Goal: Task Accomplishment & Management: Complete application form

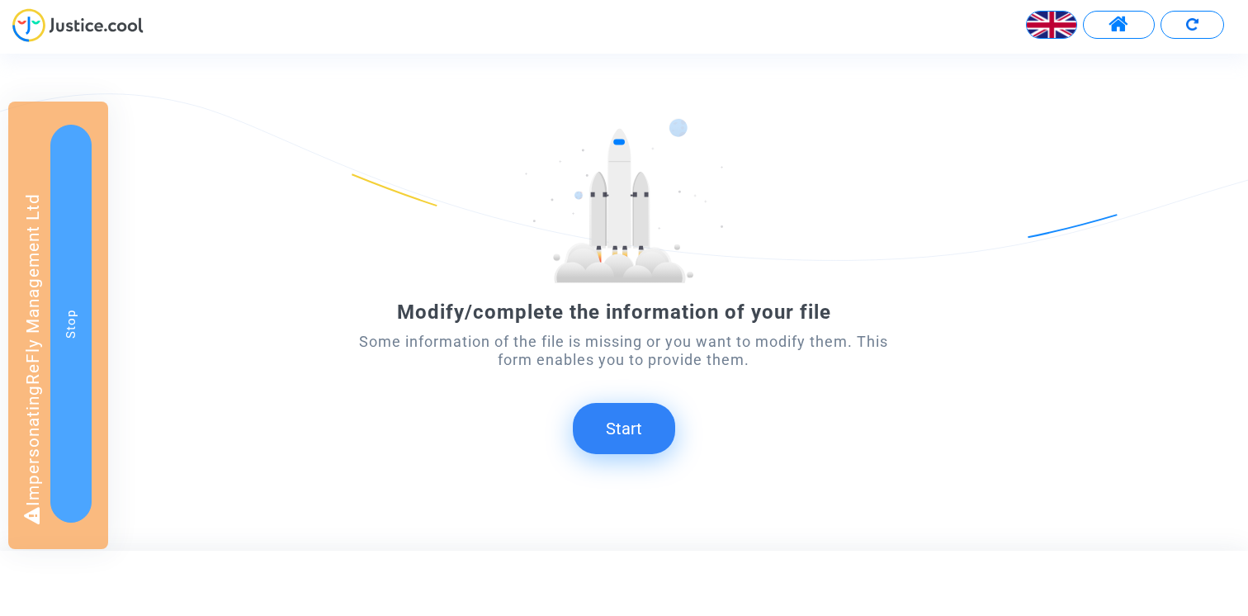
click at [633, 437] on button "Start" at bounding box center [624, 428] width 102 height 51
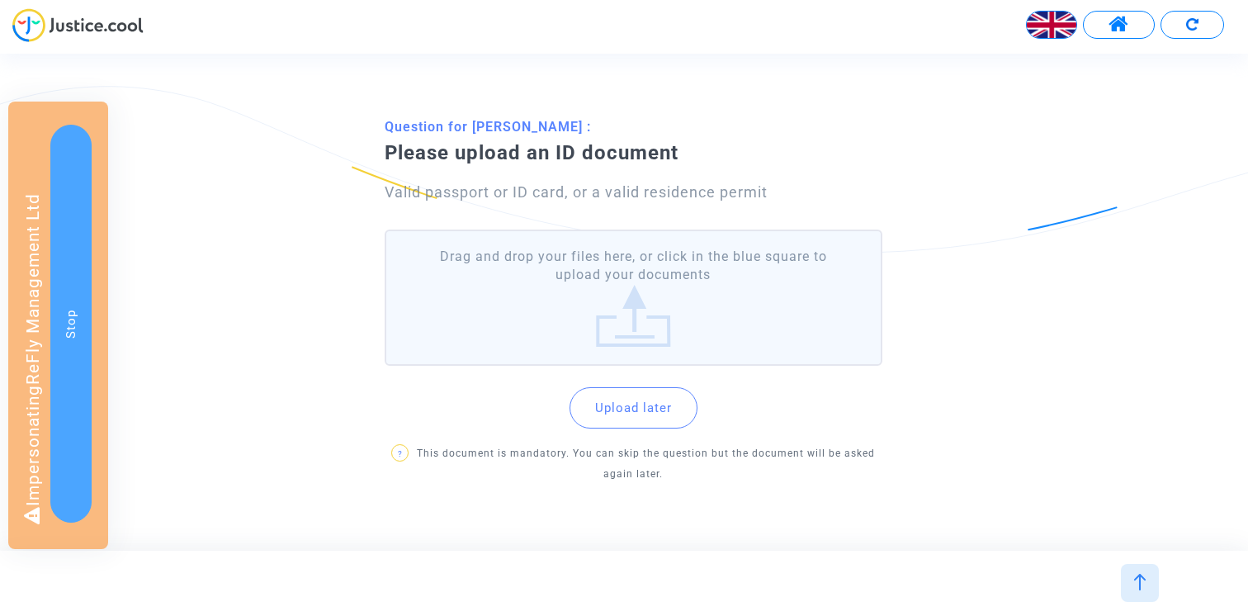
click at [604, 301] on label "Drag and drop your files here, or click in the blue square to upload your docum…" at bounding box center [634, 298] width 498 height 136
click at [0, 0] on input "Drag and drop your files here, or click in the blue square to upload your docum…" at bounding box center [0, 0] width 0 height 0
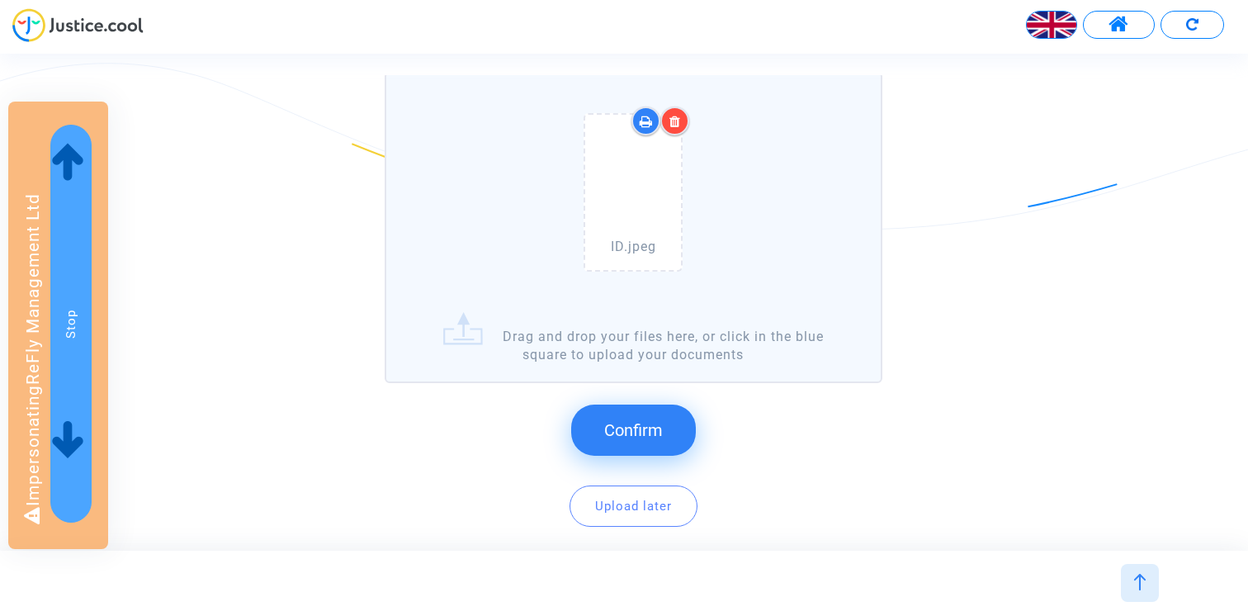
scroll to position [191, 0]
click at [631, 422] on span "Confirm" at bounding box center [633, 428] width 59 height 20
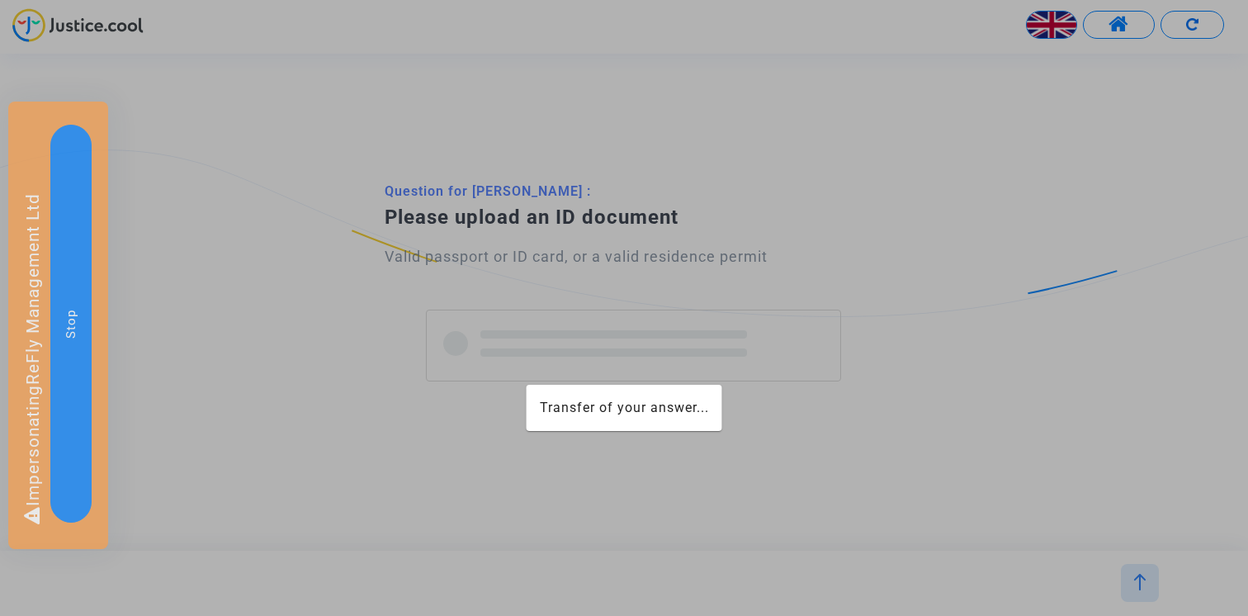
scroll to position [0, 0]
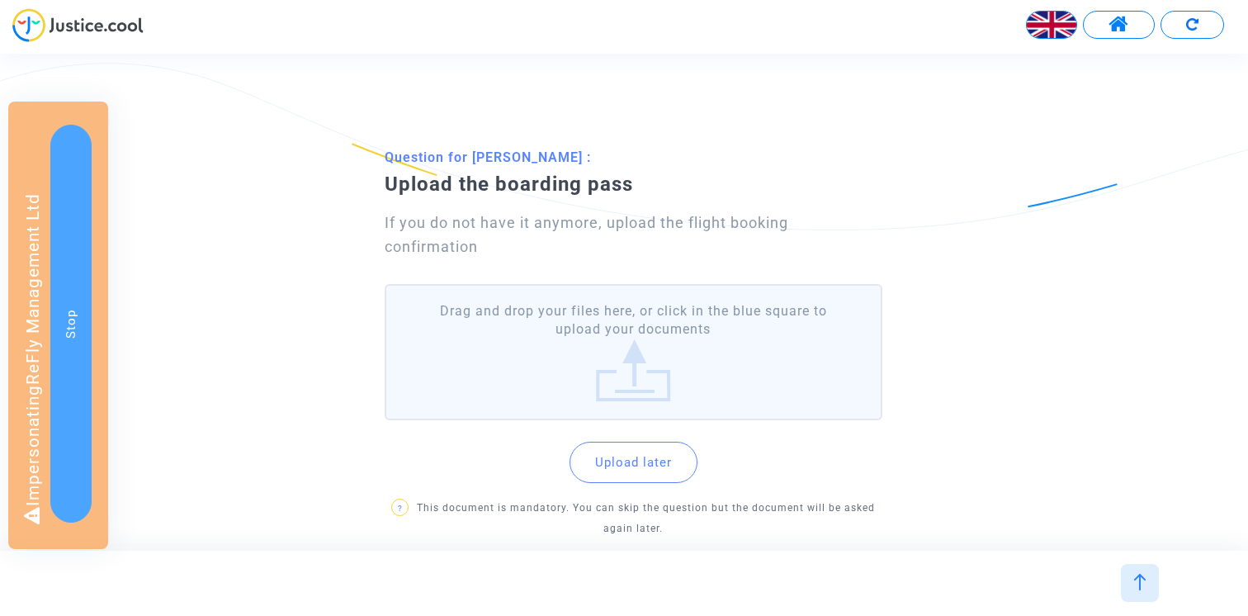
click at [686, 354] on label "Drag and drop your files here, or click in the blue square to upload your docum…" at bounding box center [634, 352] width 498 height 136
click at [0, 0] on input "Drag and drop your files here, or click in the blue square to upload your docum…" at bounding box center [0, 0] width 0 height 0
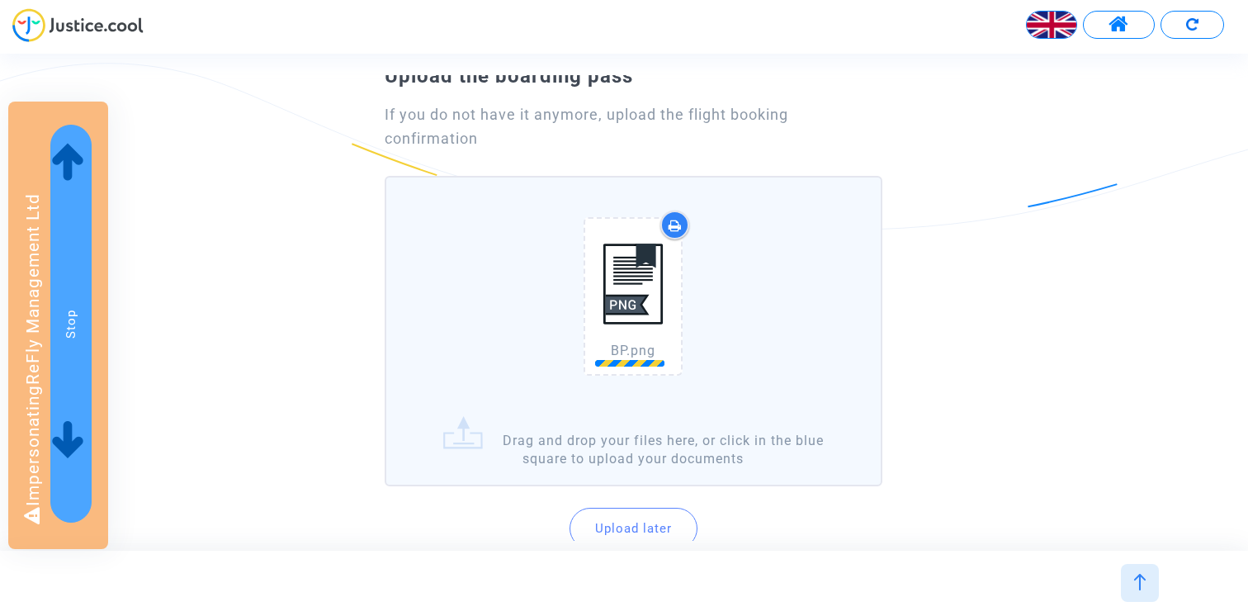
scroll to position [120, 0]
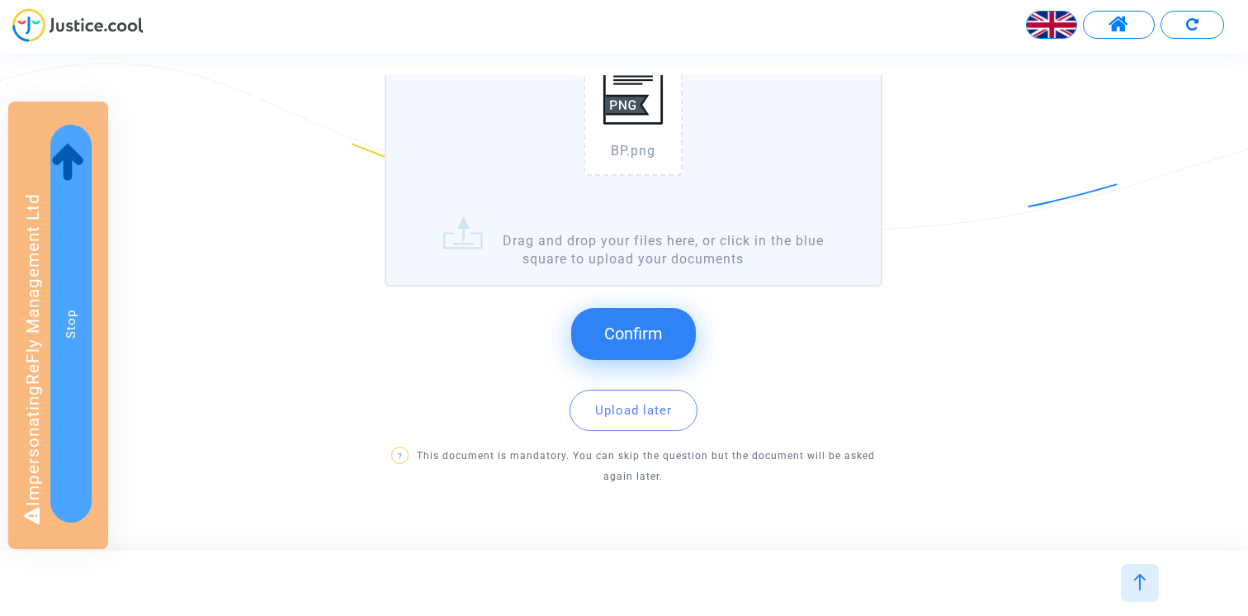
click at [653, 329] on span "Confirm" at bounding box center [633, 334] width 59 height 20
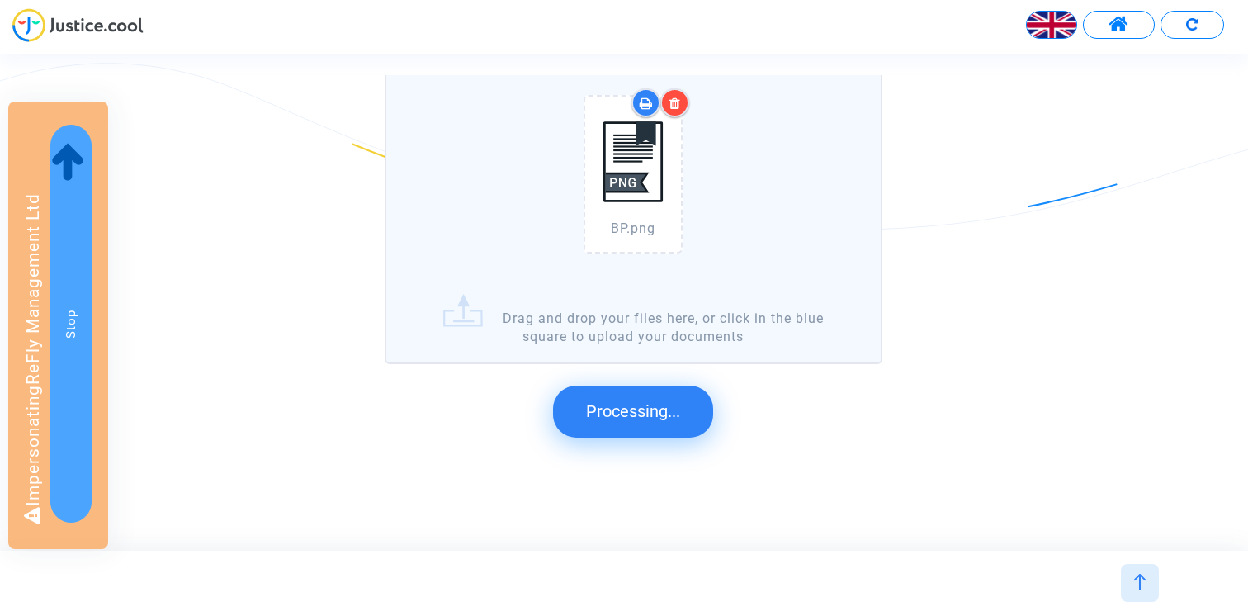
scroll to position [0, 0]
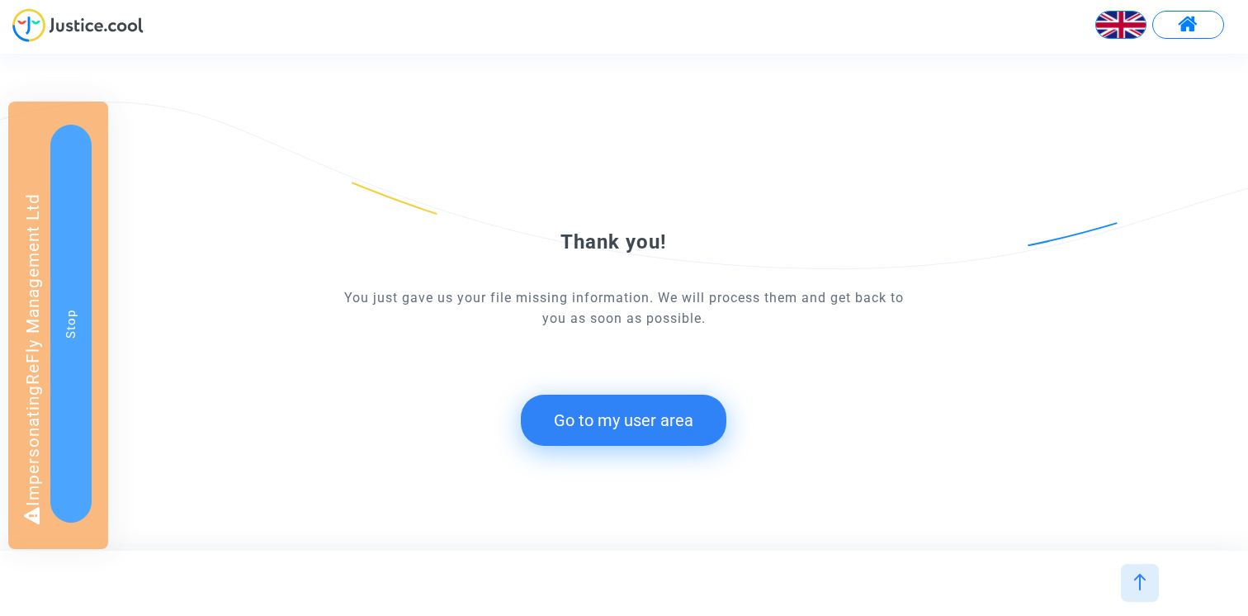
click at [619, 392] on form "Thank you! You just gave us your file missing information. We will process them…" at bounding box center [623, 286] width 561 height 320
click at [605, 407] on button "Go to my user area" at bounding box center [624, 420] width 206 height 51
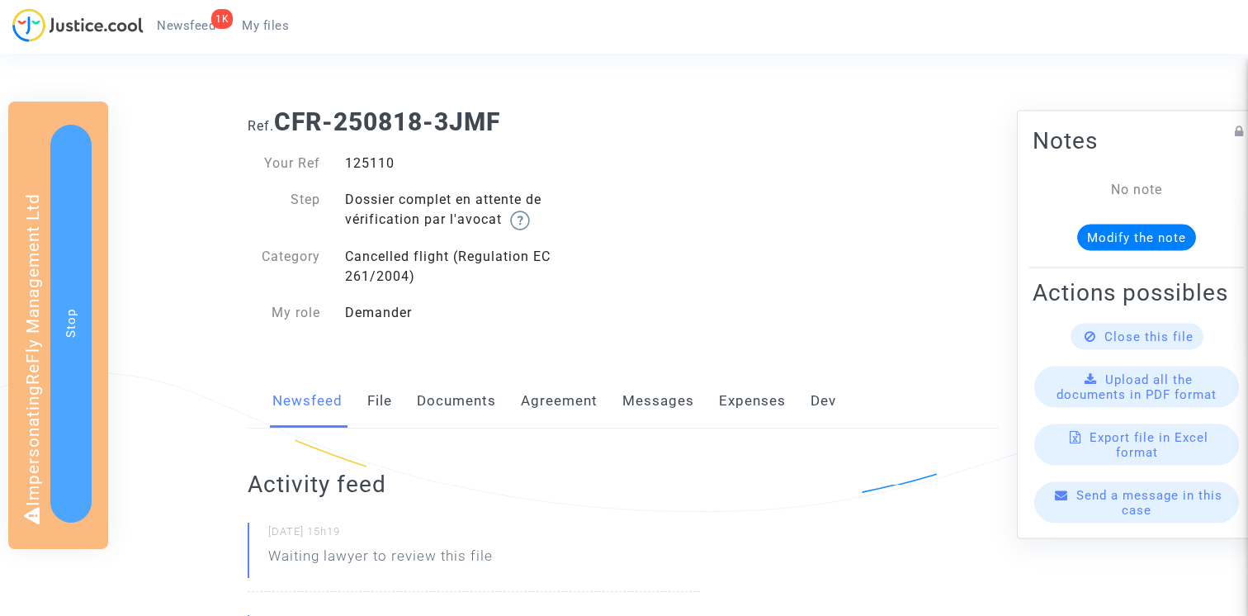
click at [474, 425] on link "Documents" at bounding box center [456, 401] width 79 height 54
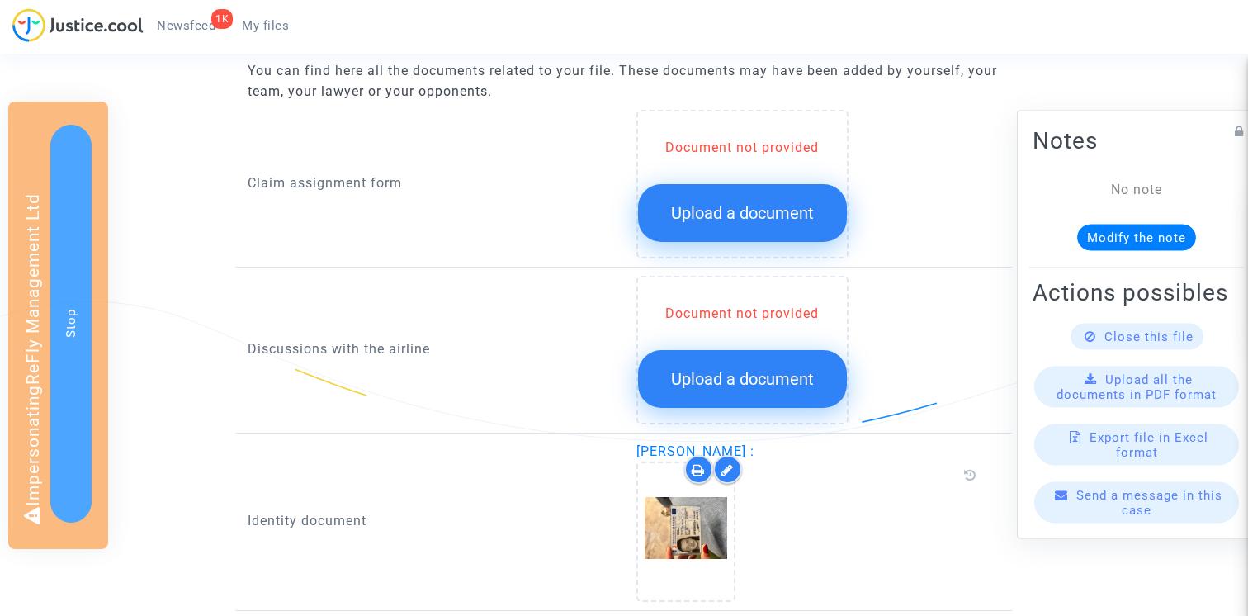
scroll to position [713, 0]
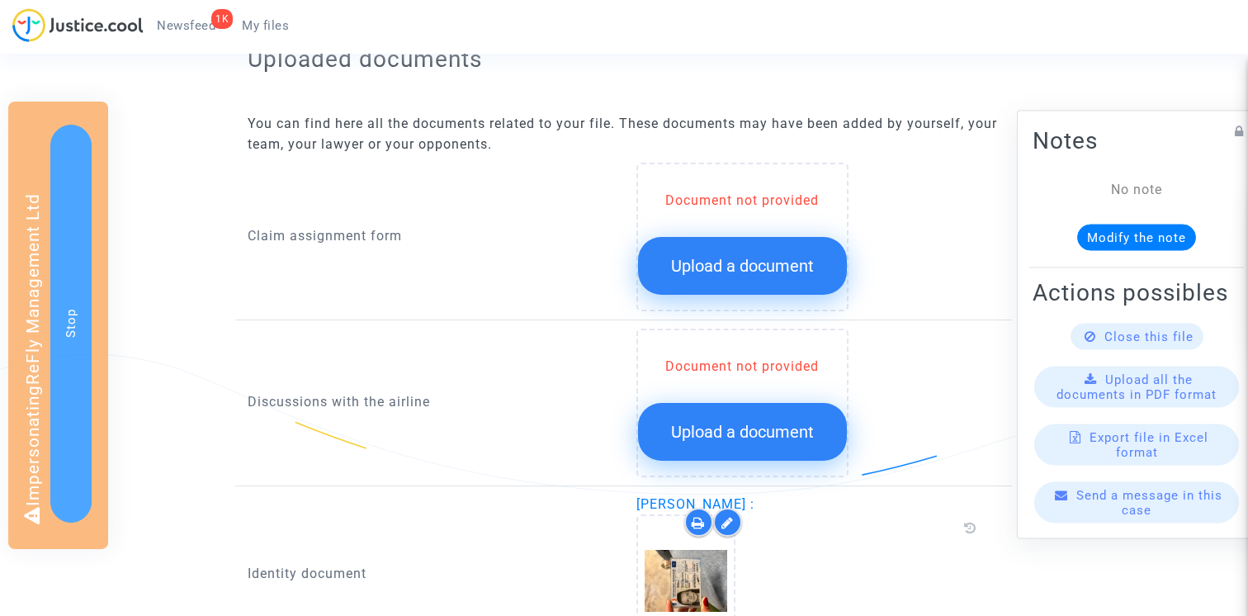
click at [728, 249] on button "Upload a document" at bounding box center [742, 266] width 209 height 58
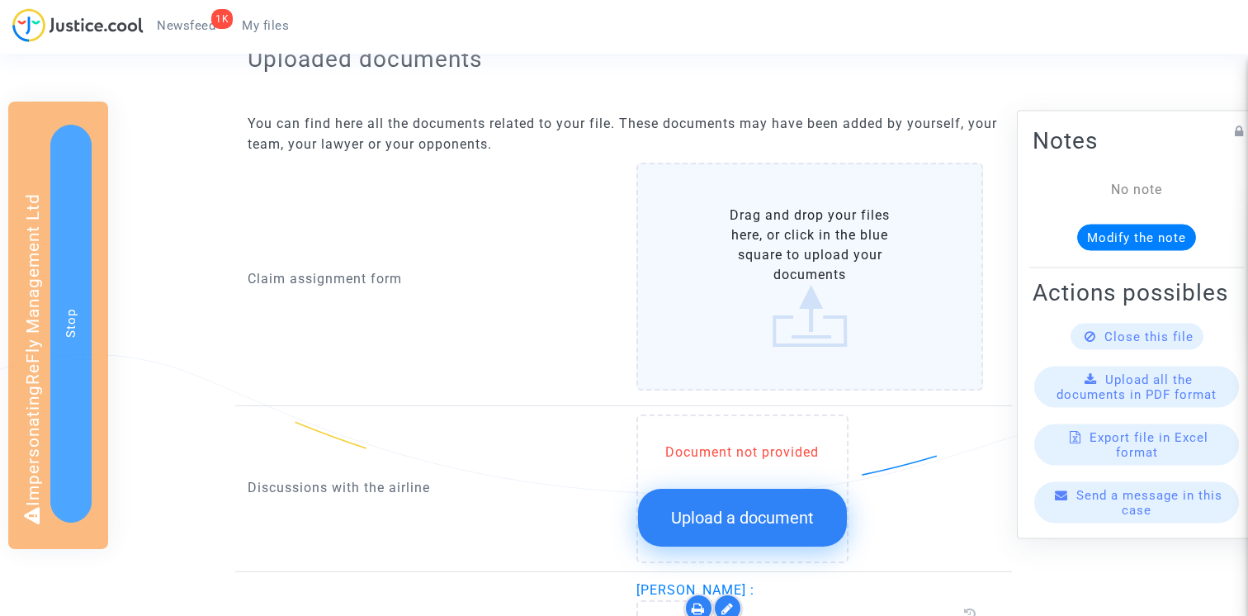
click at [710, 243] on label "Drag and drop your files here, or click in the blue square to upload your docum…" at bounding box center [811, 277] width 348 height 228
click at [0, 0] on input "Drag and drop your files here, or click in the blue square to upload your docum…" at bounding box center [0, 0] width 0 height 0
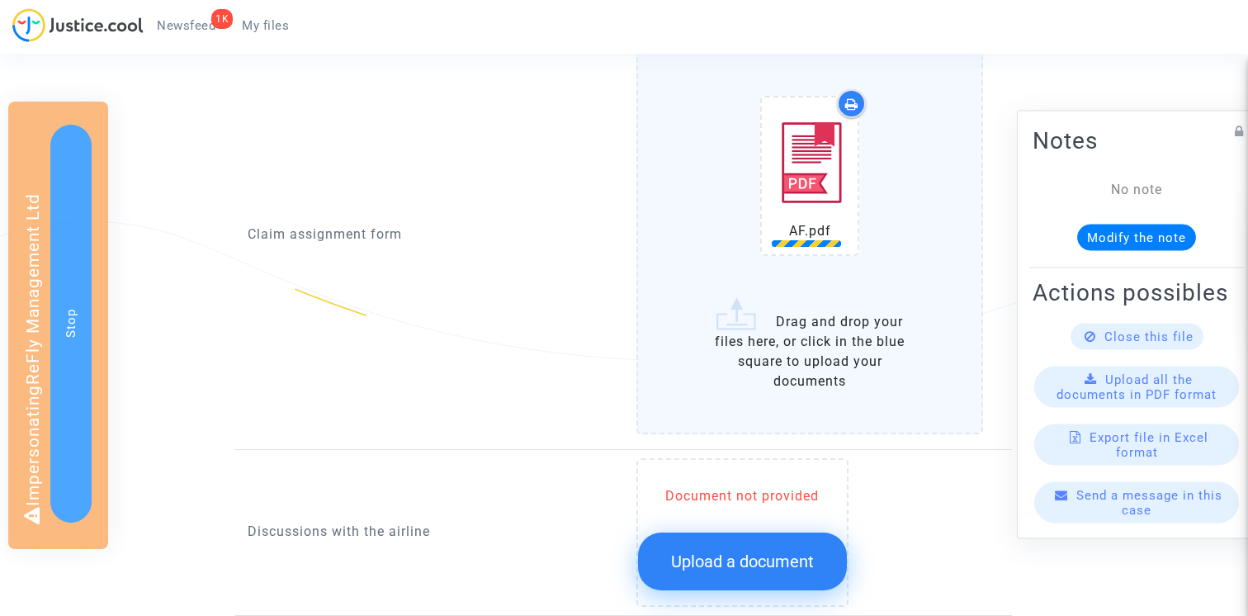
scroll to position [868, 0]
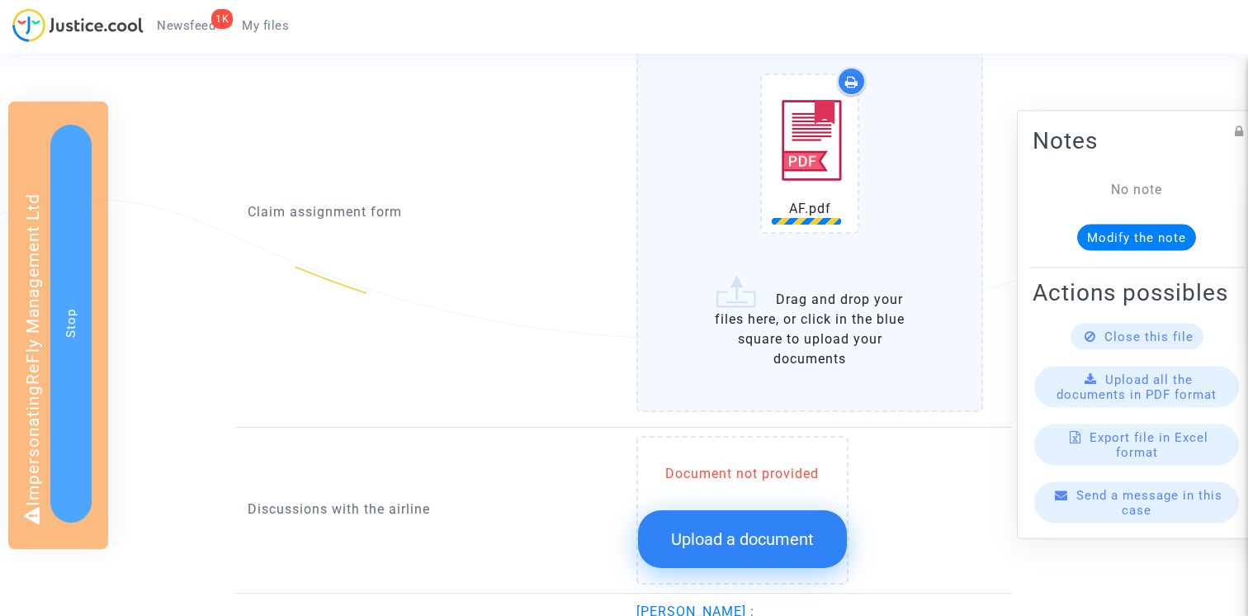
click at [762, 530] on span "Upload a document" at bounding box center [742, 539] width 143 height 20
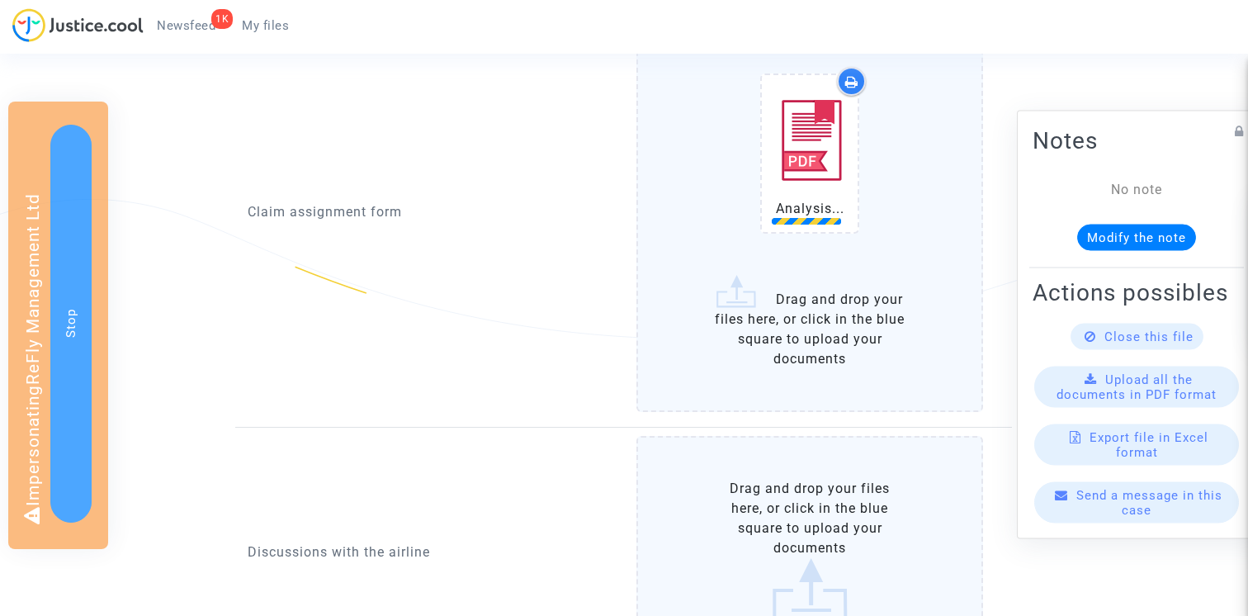
click at [740, 510] on label "Drag and drop your files here, or click in the blue square to upload your docum…" at bounding box center [811, 550] width 348 height 228
click at [0, 0] on input "Drag and drop your files here, or click in the blue square to upload your docum…" at bounding box center [0, 0] width 0 height 0
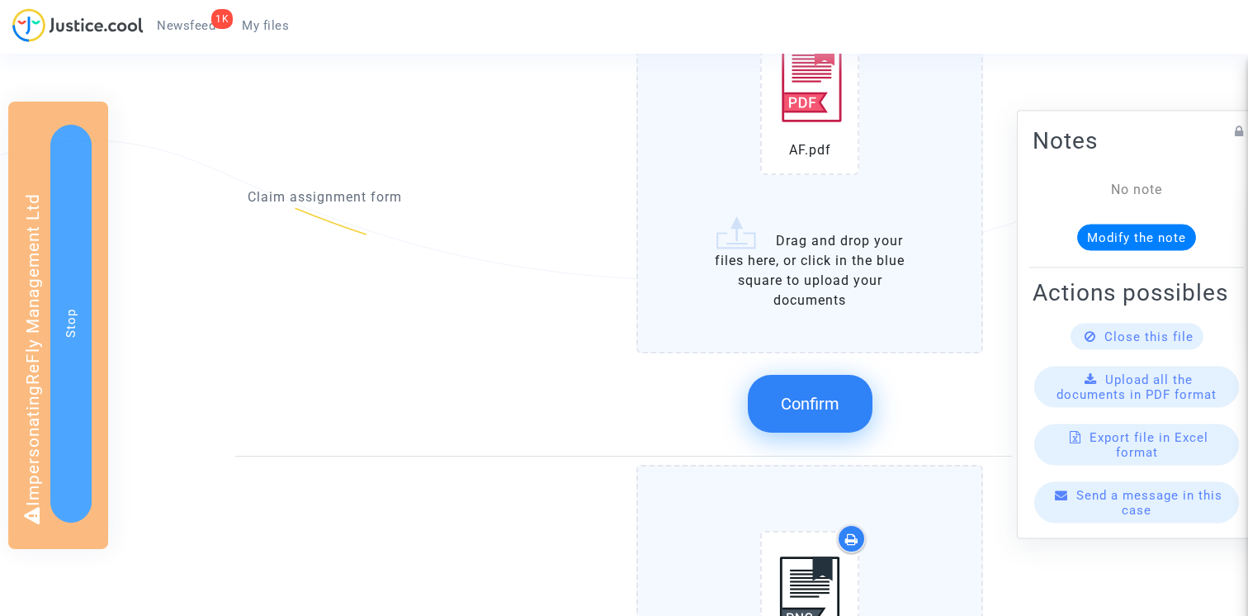
click at [836, 383] on button "Confirm" at bounding box center [810, 404] width 125 height 58
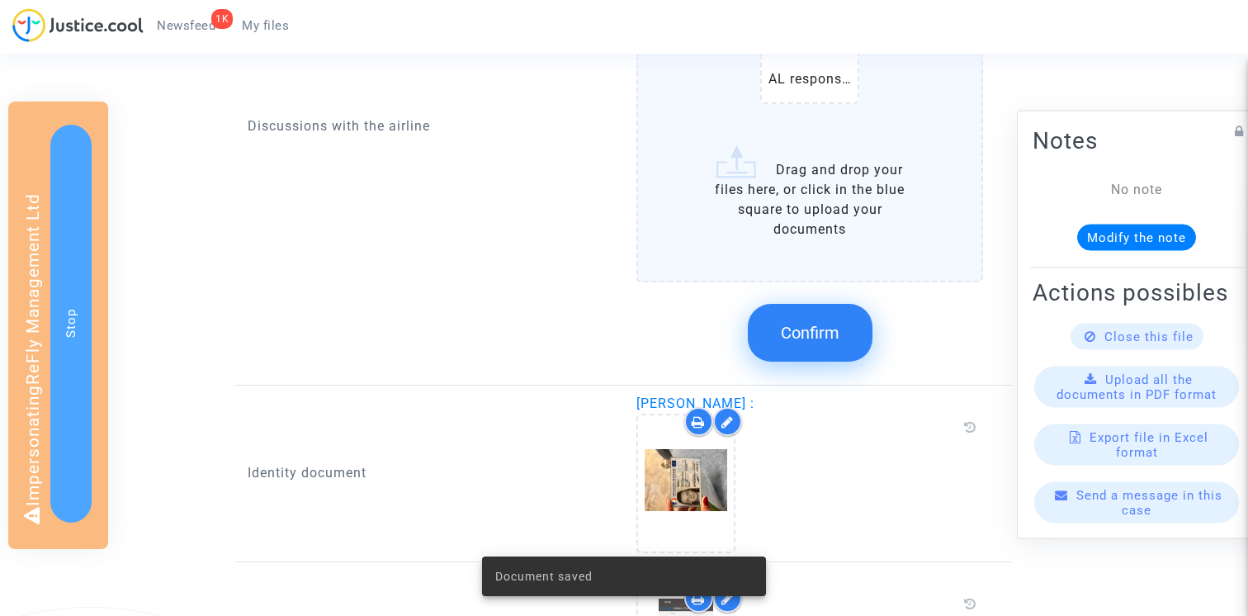
scroll to position [1159, 0]
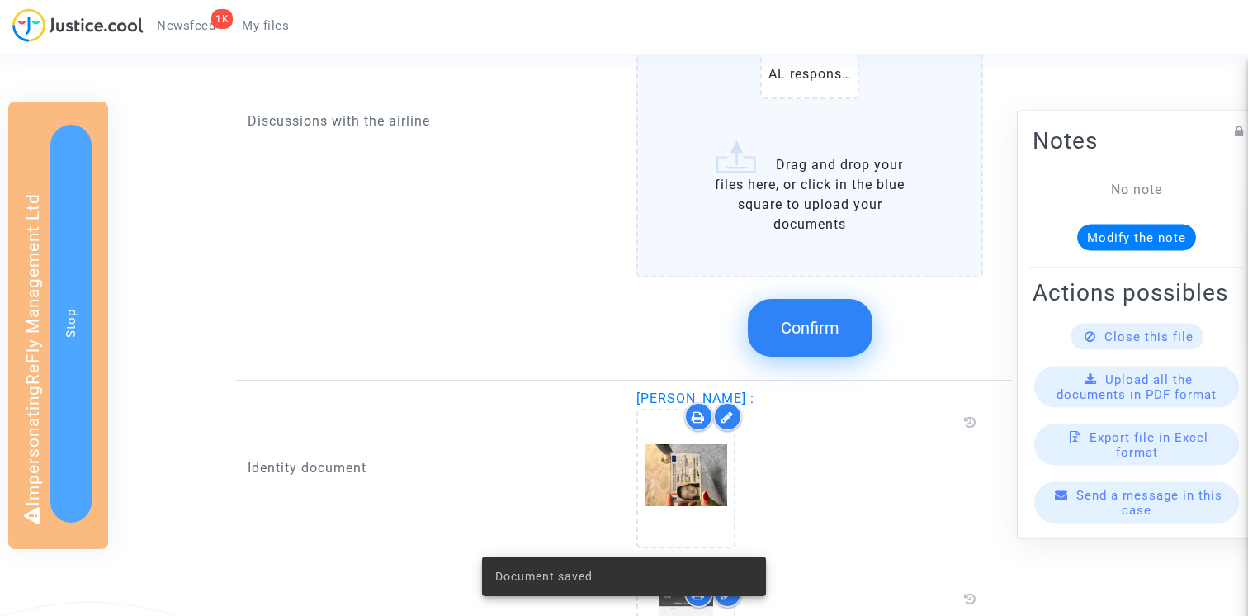
click at [818, 339] on button "Confirm" at bounding box center [810, 328] width 125 height 58
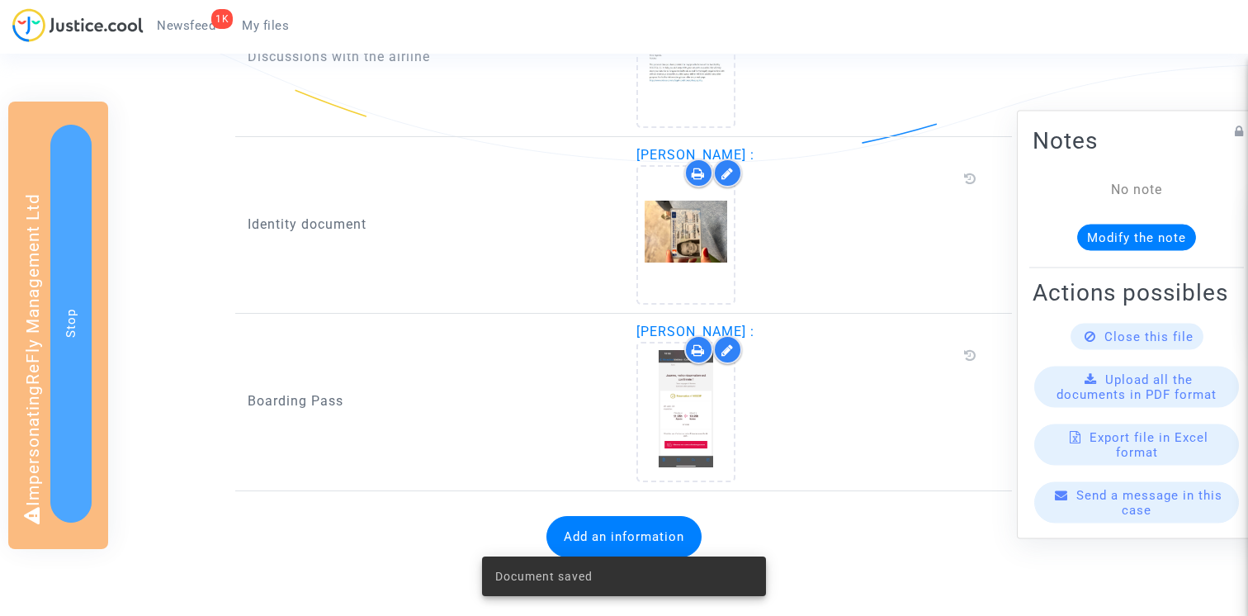
scroll to position [1044, 0]
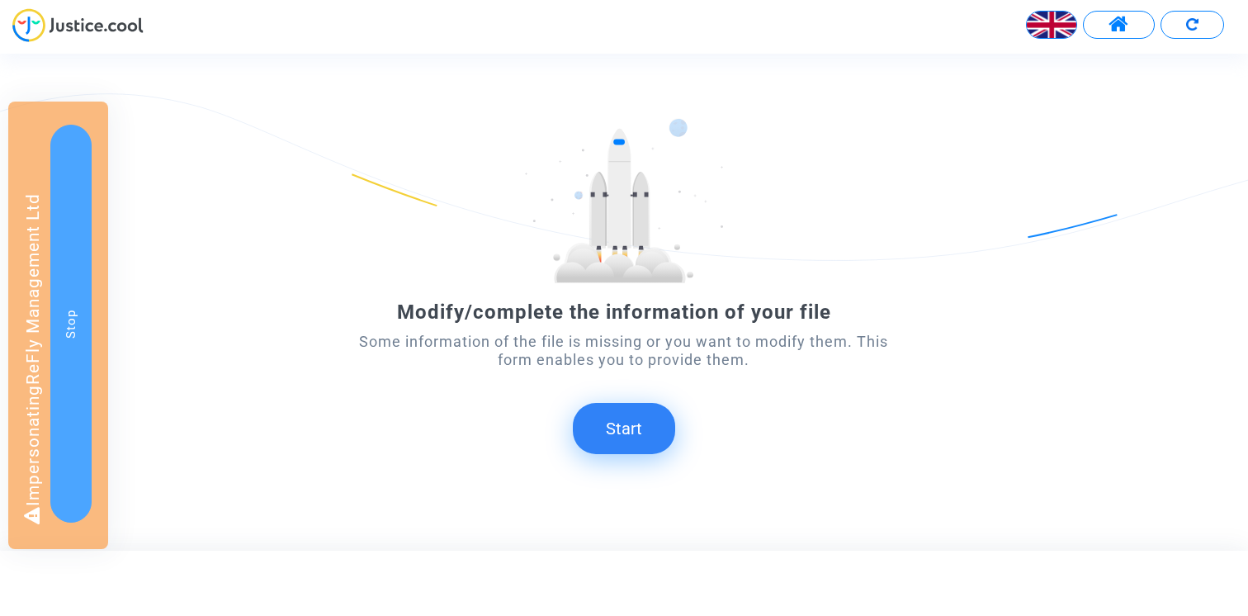
click at [655, 424] on button "Start" at bounding box center [624, 428] width 102 height 51
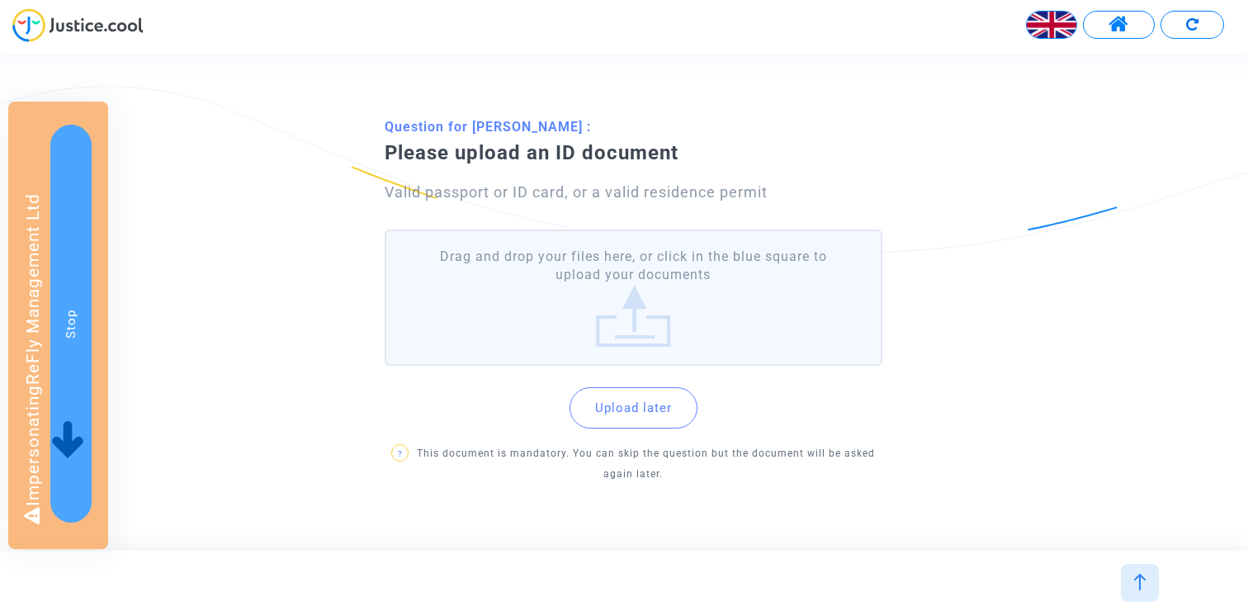
click at [594, 307] on label "Drag and drop your files here, or click in the blue square to upload your docum…" at bounding box center [634, 298] width 498 height 136
click at [0, 0] on input "Drag and drop your files here, or click in the blue square to upload your docum…" at bounding box center [0, 0] width 0 height 0
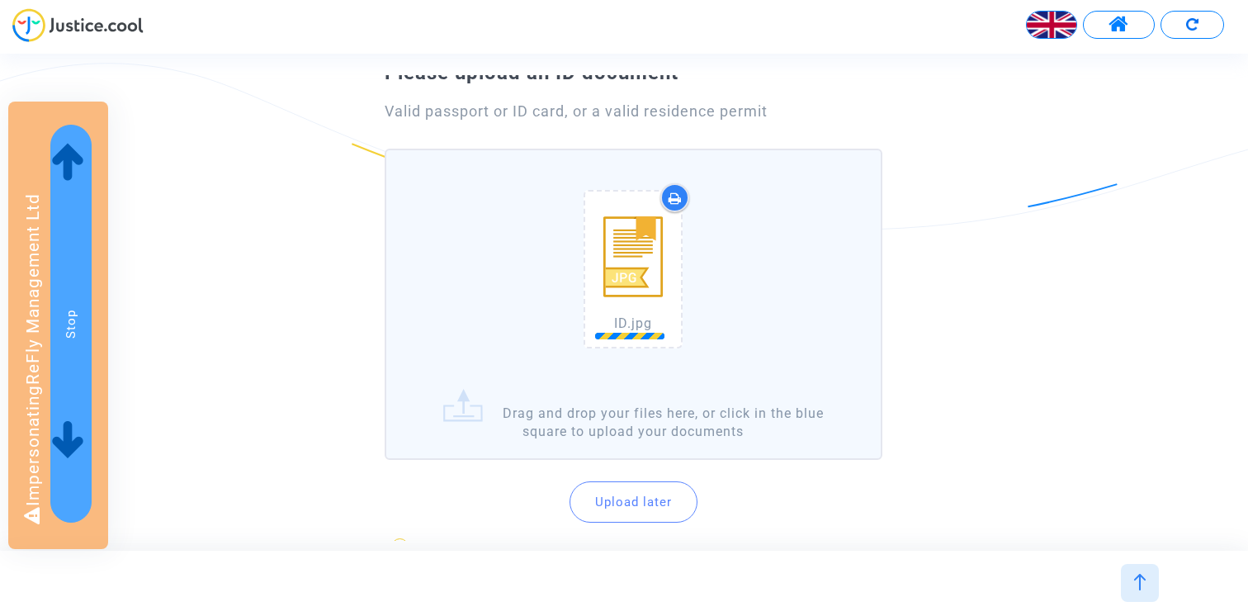
scroll to position [126, 0]
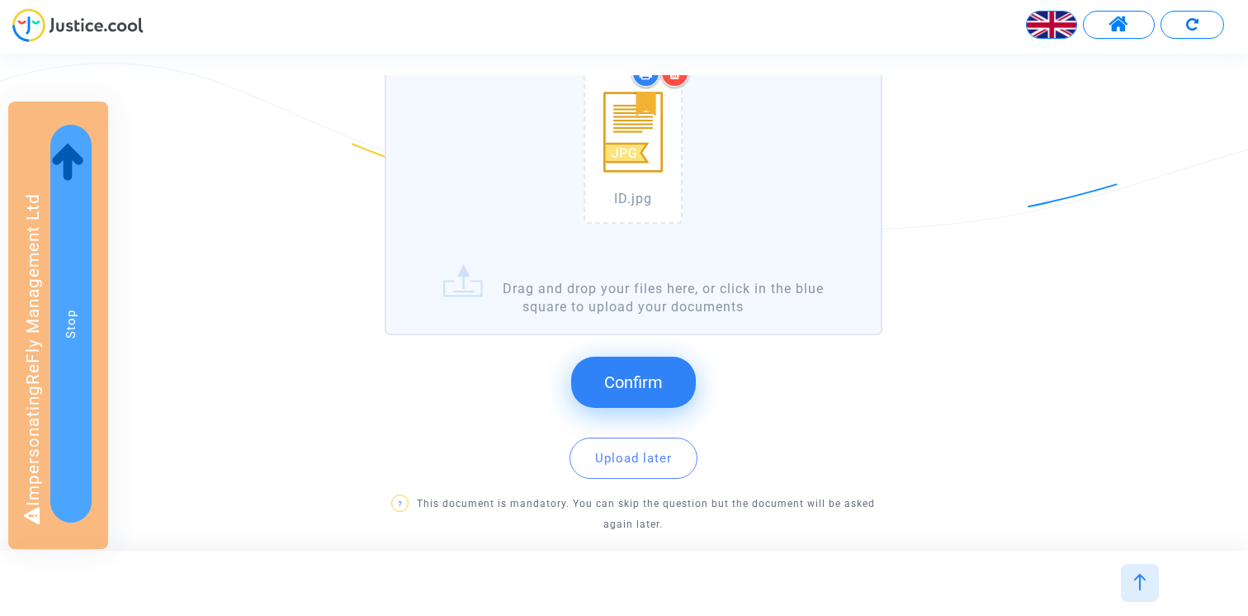
click at [644, 372] on span "Confirm" at bounding box center [633, 382] width 59 height 20
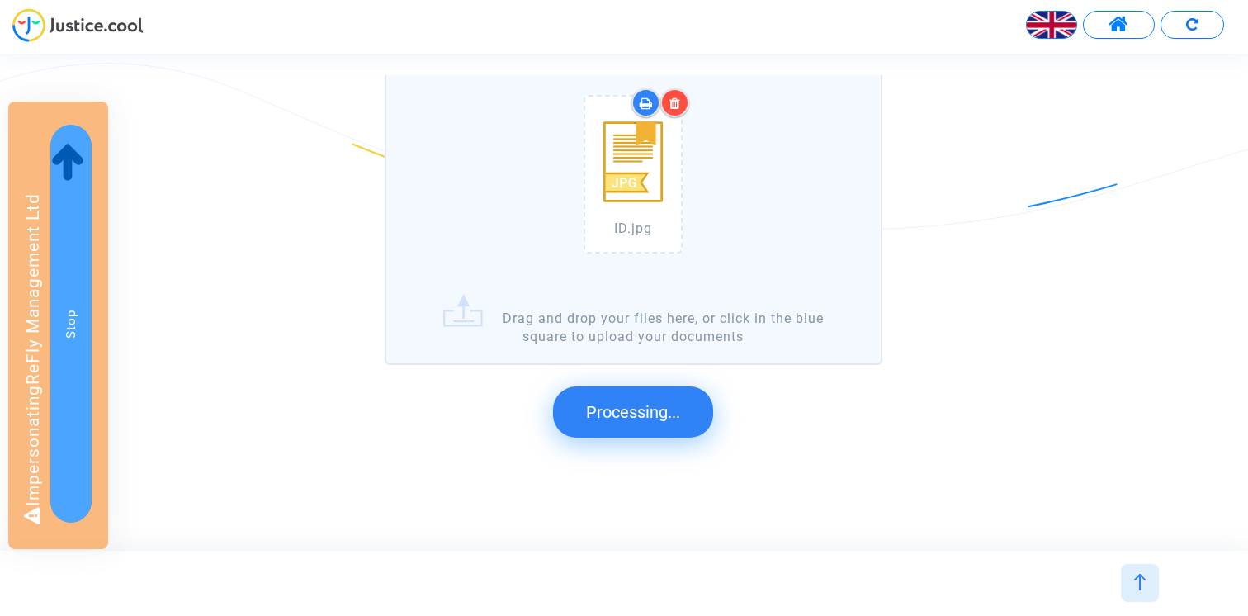
scroll to position [0, 0]
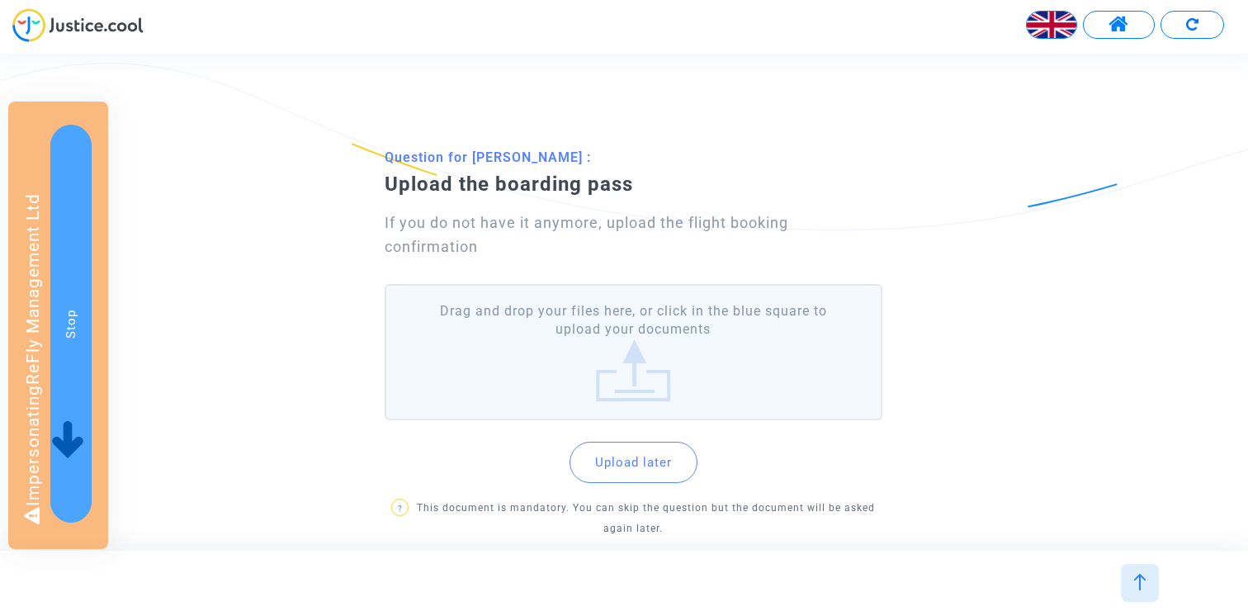
click at [547, 339] on label "Drag and drop your files here, or click in the blue square to upload your docum…" at bounding box center [634, 352] width 498 height 136
click at [0, 0] on input "Drag and drop your files here, or click in the blue square to upload your docum…" at bounding box center [0, 0] width 0 height 0
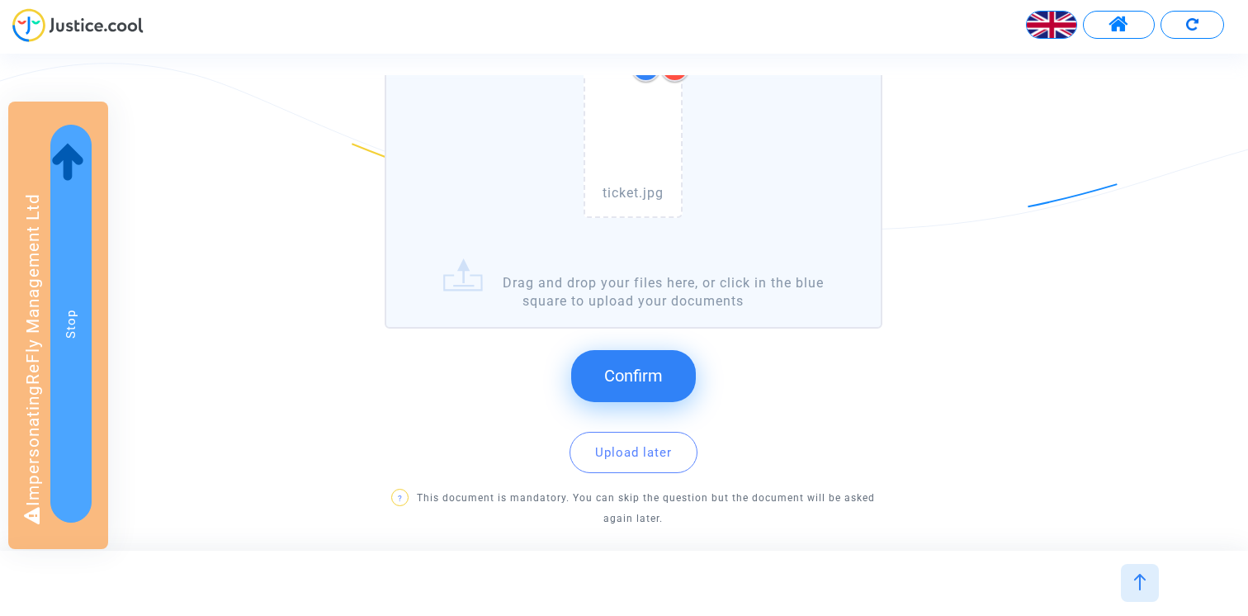
click at [653, 377] on span "Confirm" at bounding box center [633, 376] width 59 height 20
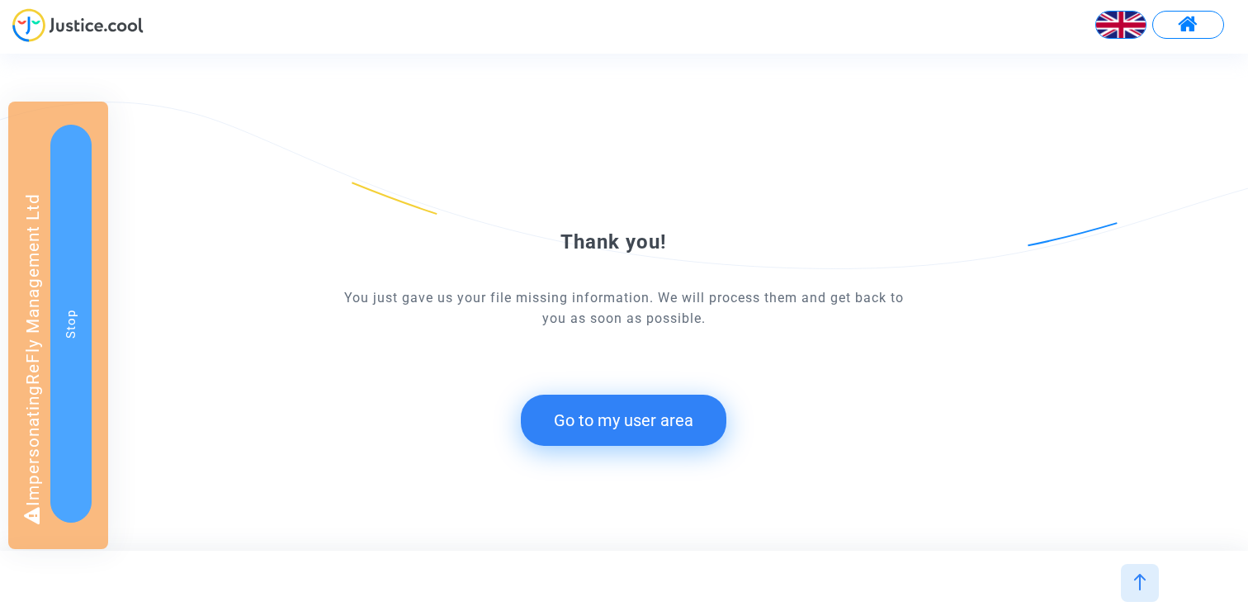
click at [581, 410] on button "Go to my user area" at bounding box center [624, 420] width 206 height 51
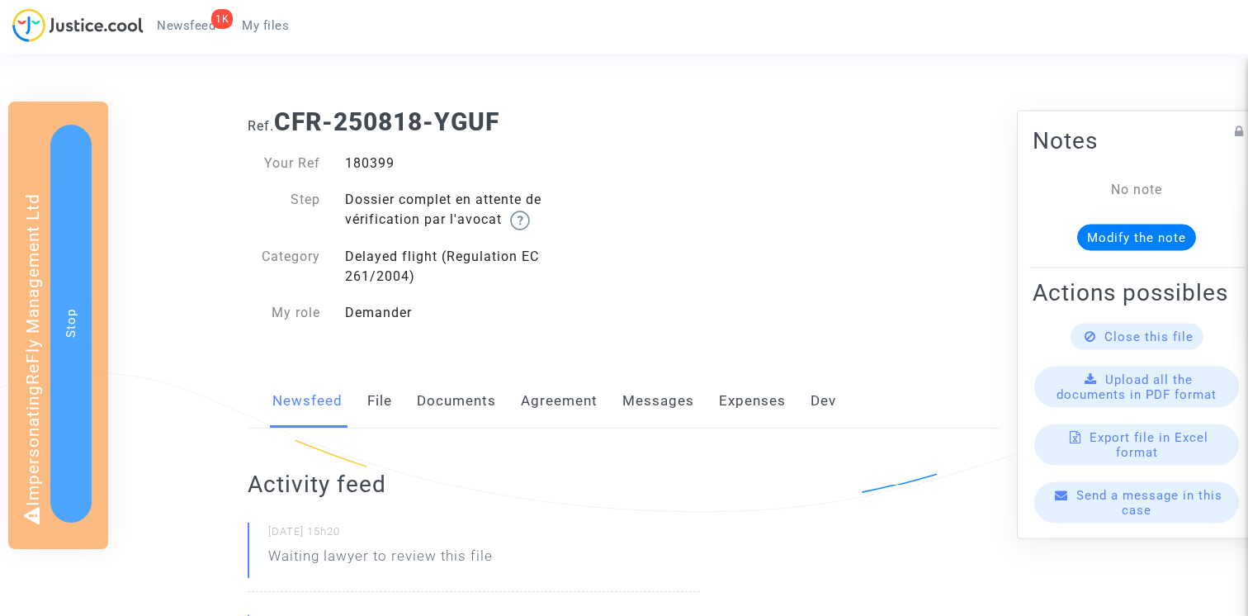
click at [452, 393] on link "Documents" at bounding box center [456, 401] width 79 height 54
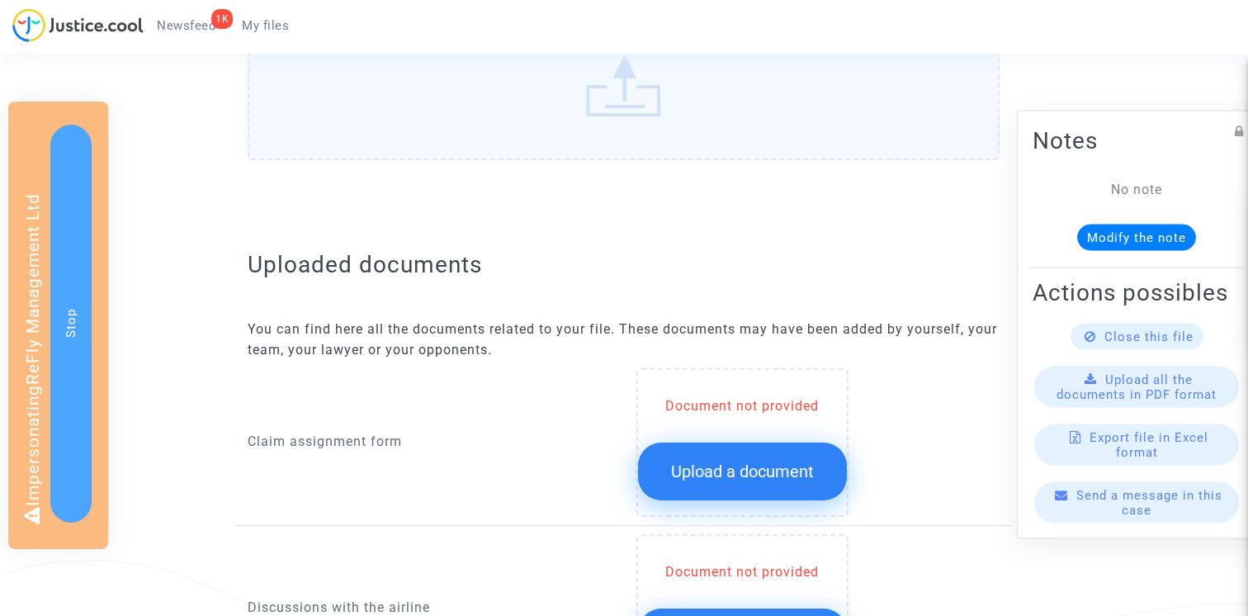
scroll to position [767, 0]
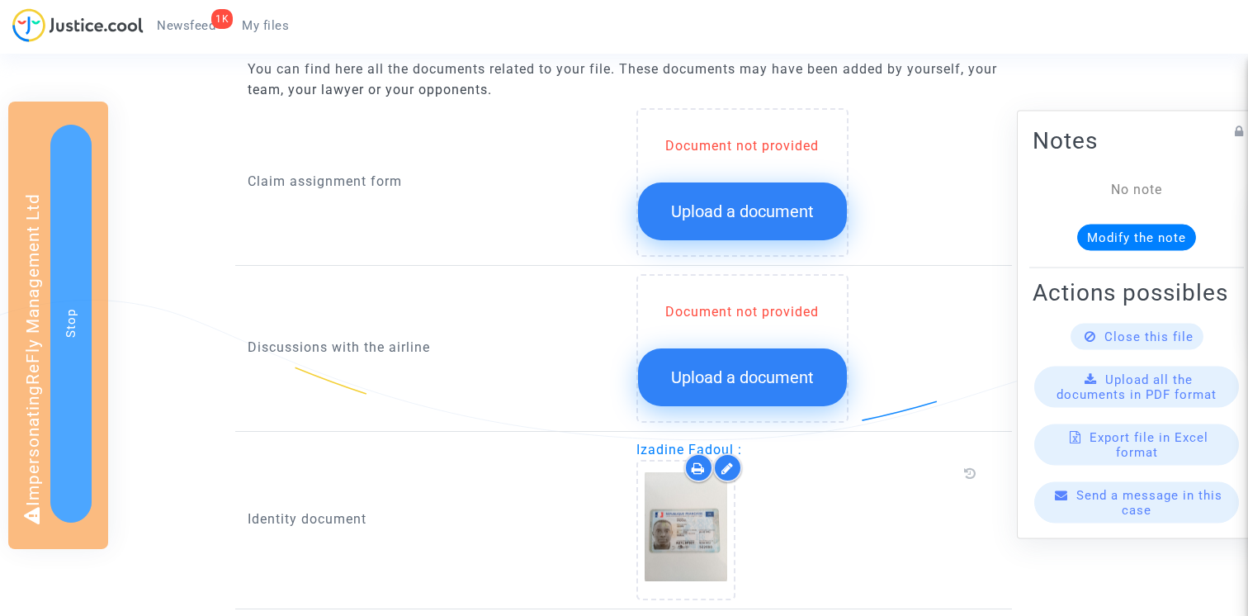
click at [718, 242] on div "Document not provided Upload a document" at bounding box center [743, 182] width 212 height 149
click at [718, 226] on button "Upload a document" at bounding box center [742, 211] width 209 height 58
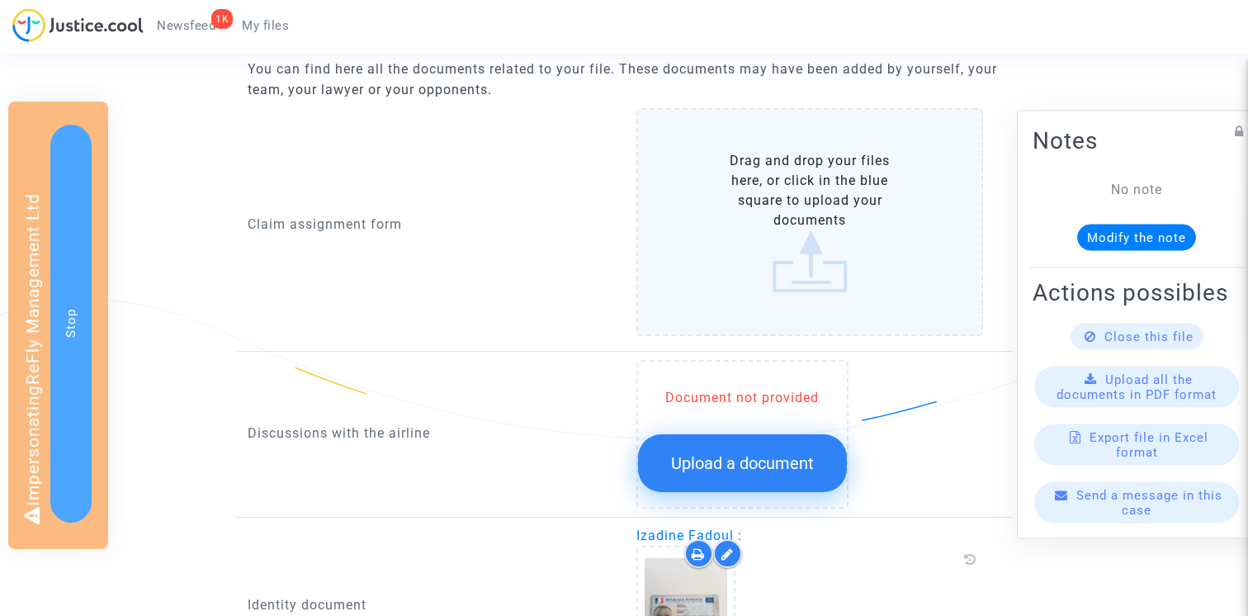
click at [717, 220] on label "Drag and drop your files here, or click in the blue square to upload your docum…" at bounding box center [811, 222] width 348 height 228
click at [0, 0] on input "Drag and drop your files here, or click in the blue square to upload your docum…" at bounding box center [0, 0] width 0 height 0
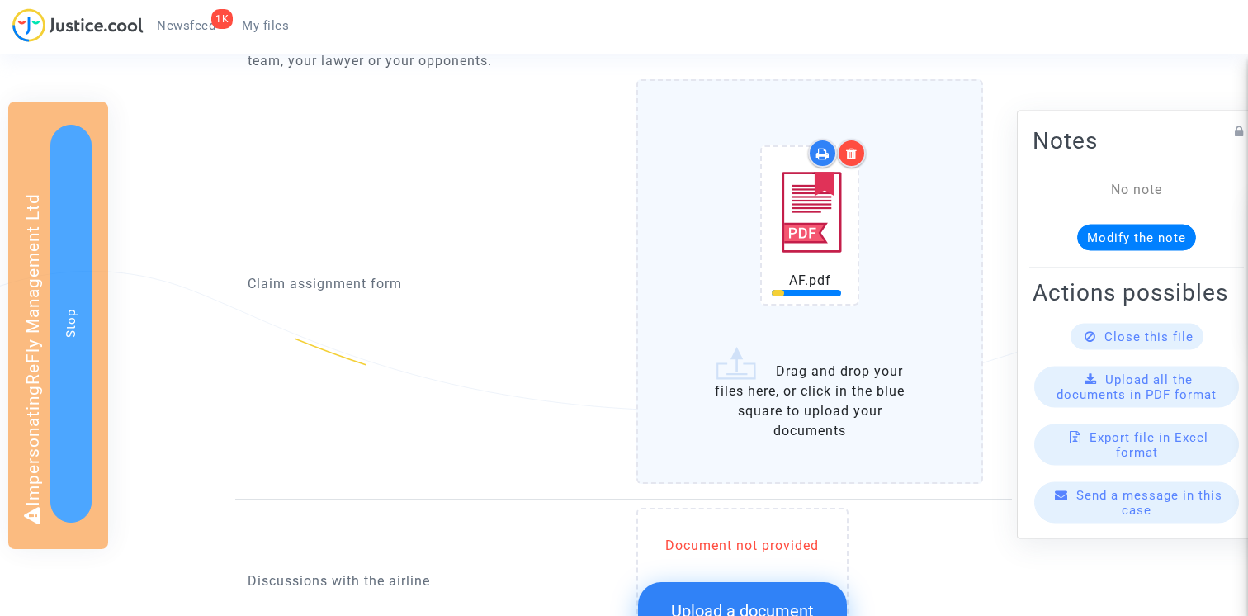
scroll to position [699, 0]
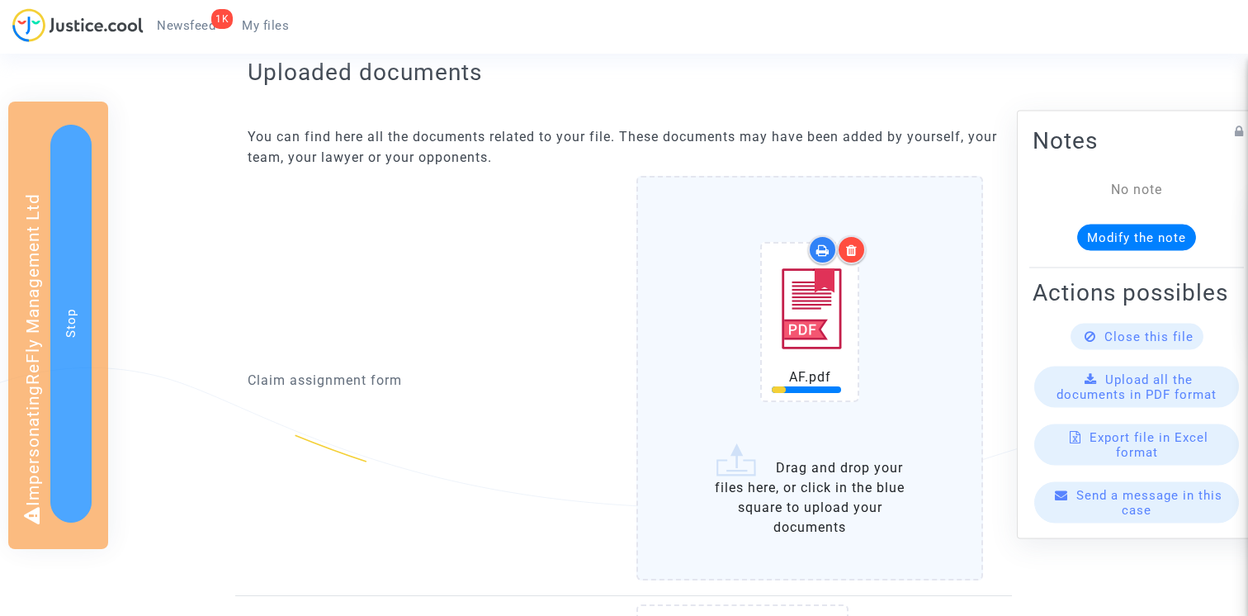
click at [849, 249] on icon at bounding box center [852, 250] width 12 height 13
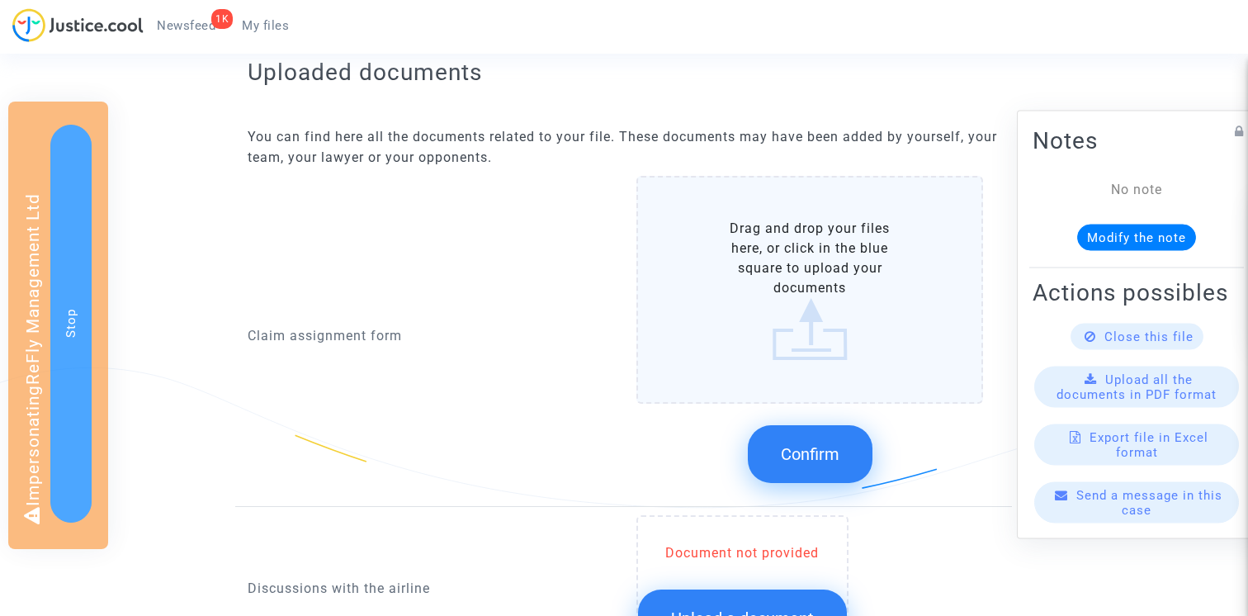
click at [801, 254] on label "Drag and drop your files here, or click in the blue square to upload your docum…" at bounding box center [811, 290] width 348 height 228
click at [0, 0] on input "Drag and drop your files here, or click in the blue square to upload your docum…" at bounding box center [0, 0] width 0 height 0
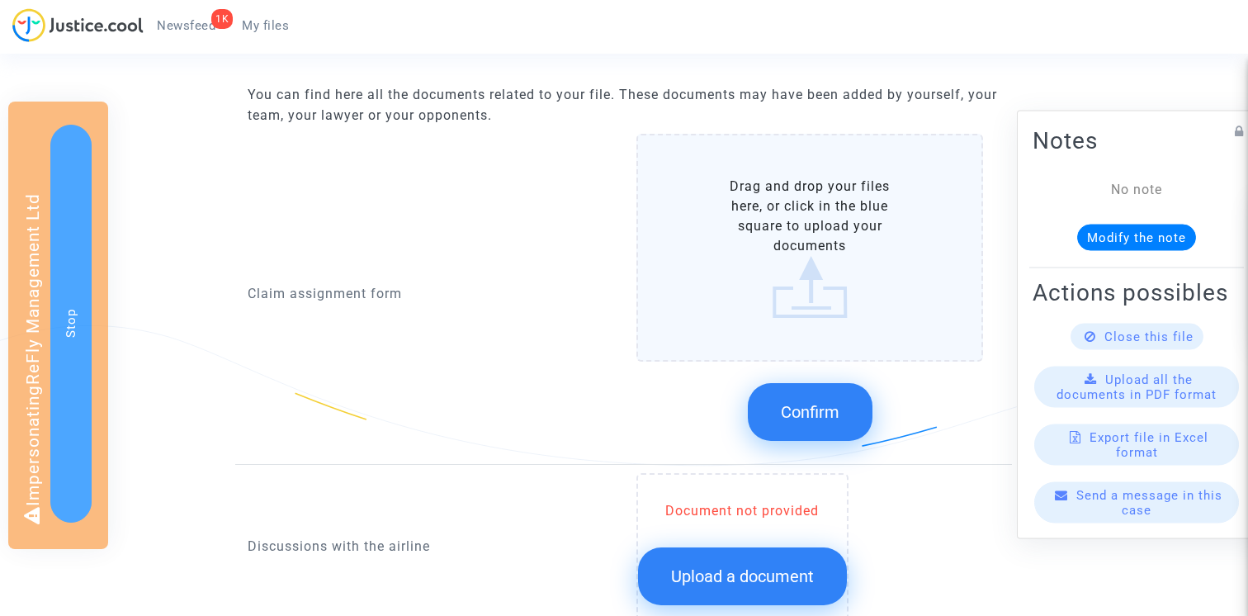
scroll to position [745, 0]
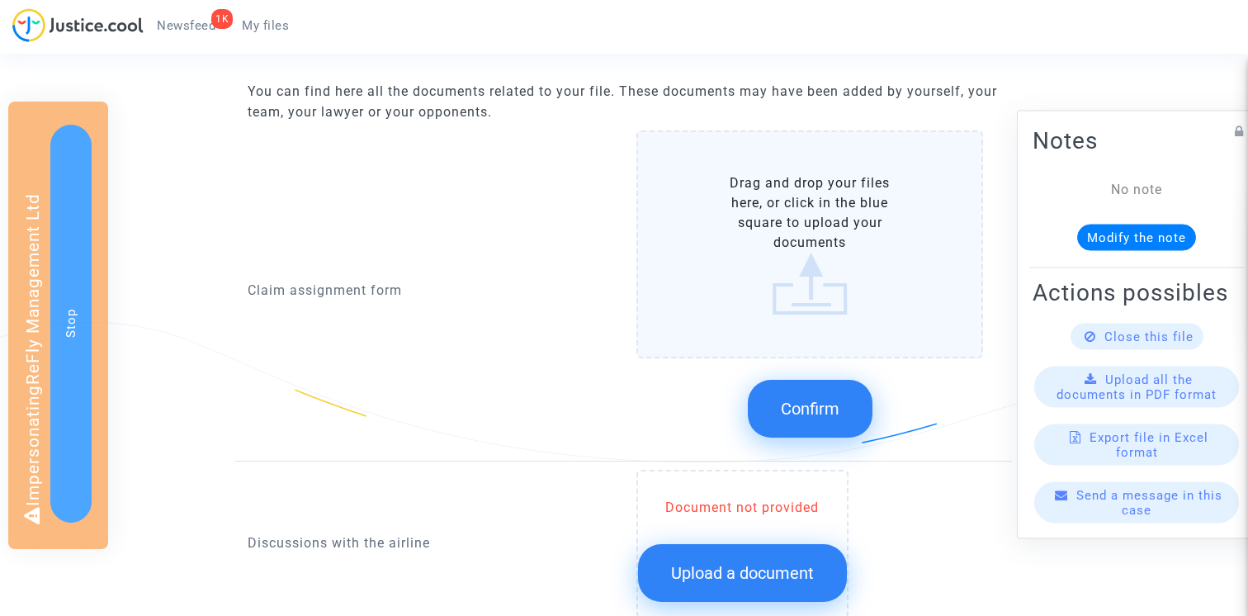
click at [798, 561] on button "Upload a document" at bounding box center [742, 573] width 209 height 58
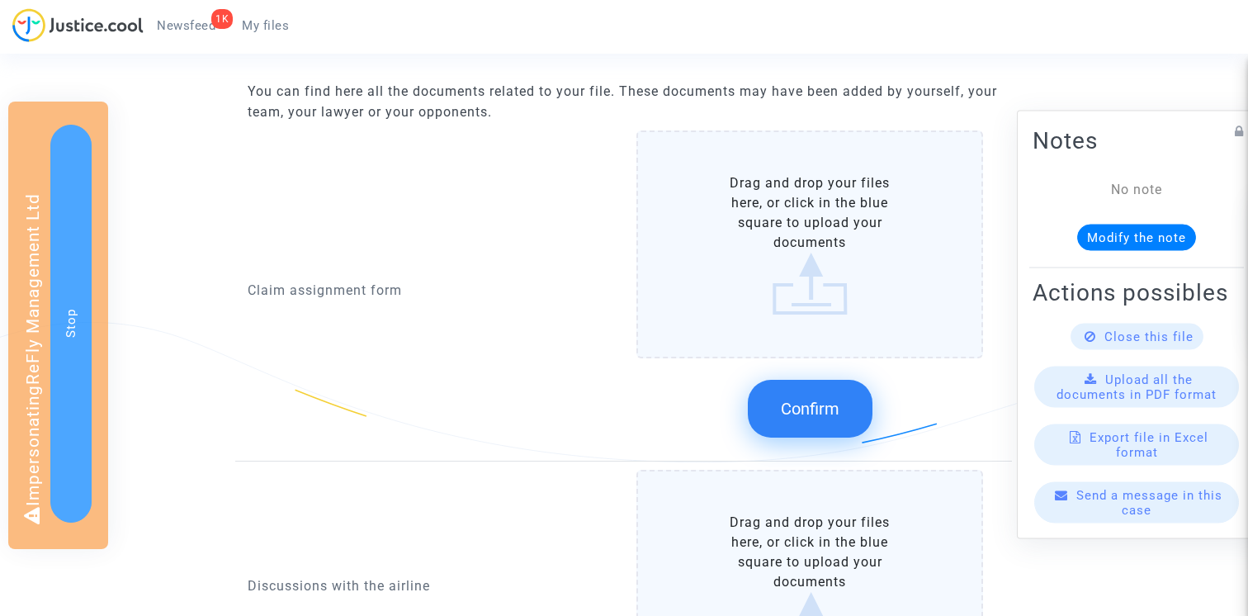
click at [818, 545] on label "Drag and drop your files here, or click in the blue square to upload your docum…" at bounding box center [811, 584] width 348 height 228
click at [0, 0] on input "Drag and drop your files here, or click in the blue square to upload your docum…" at bounding box center [0, 0] width 0 height 0
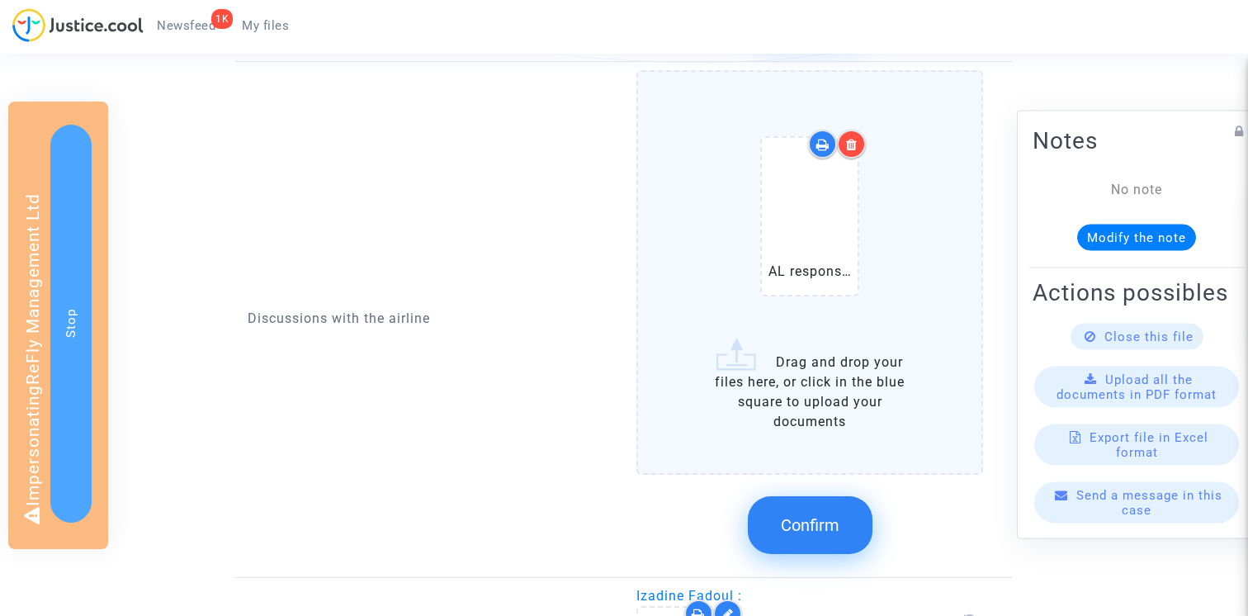
scroll to position [1092, 0]
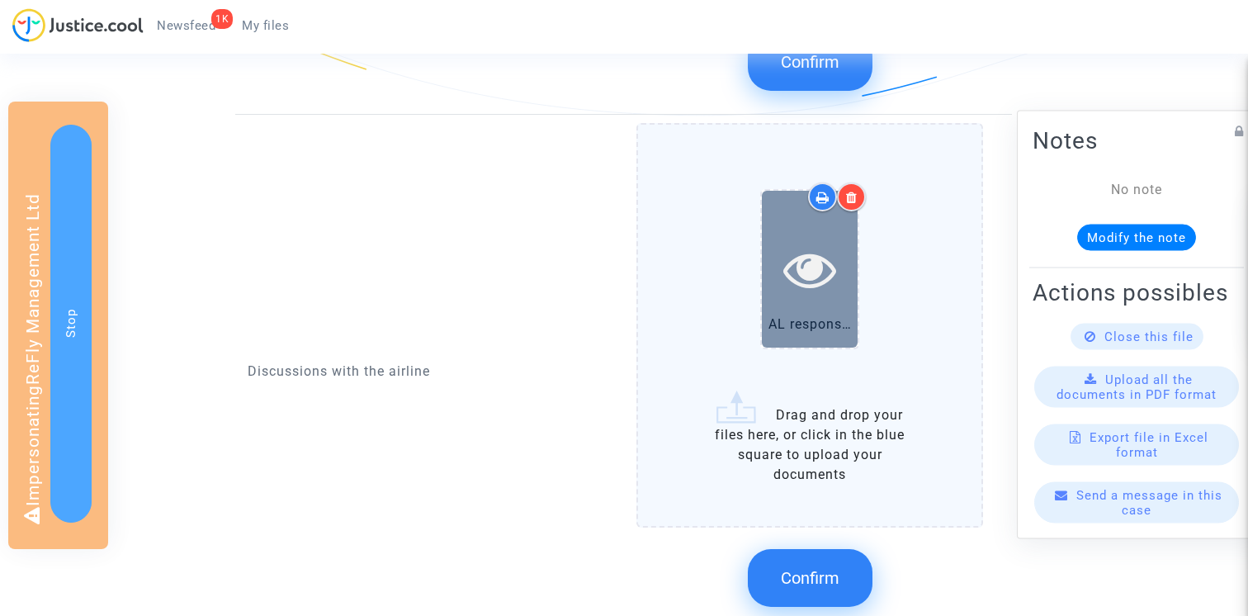
click at [817, 271] on icon at bounding box center [811, 269] width 54 height 53
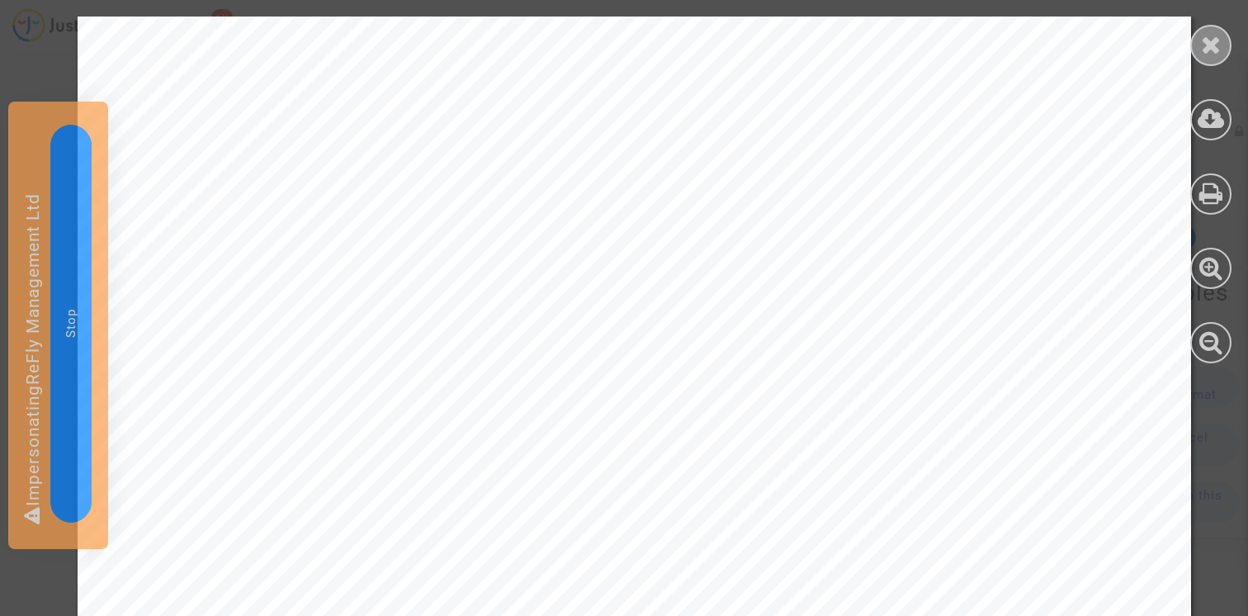
click at [1192, 54] on div at bounding box center [1211, 45] width 41 height 41
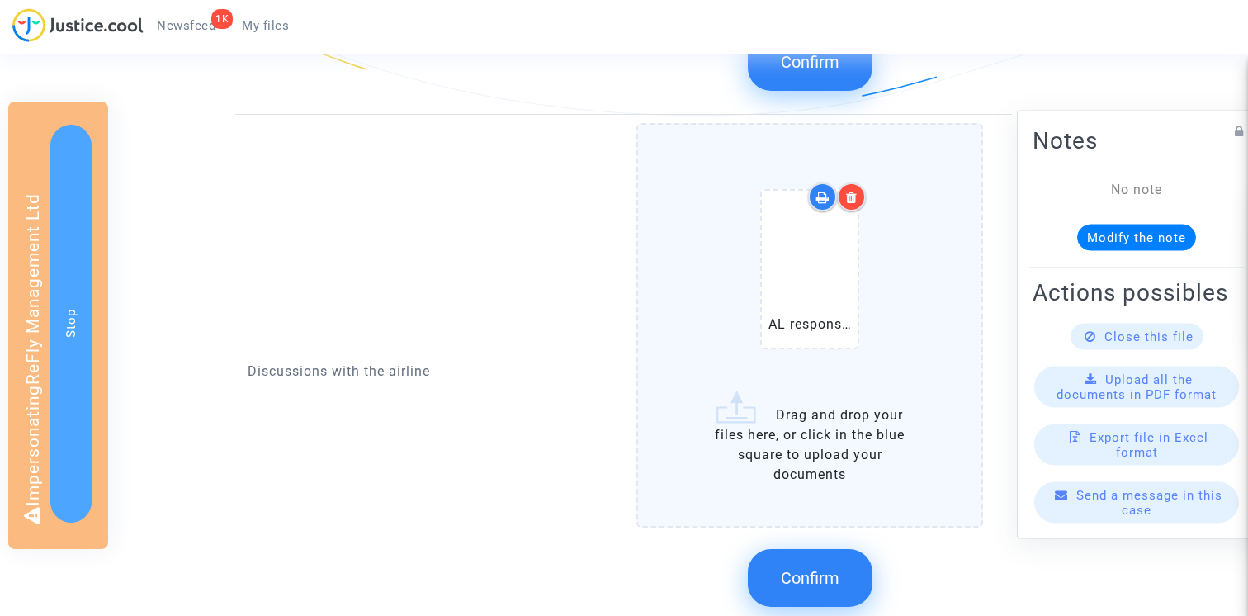
click at [796, 571] on span "Confirm" at bounding box center [810, 578] width 59 height 20
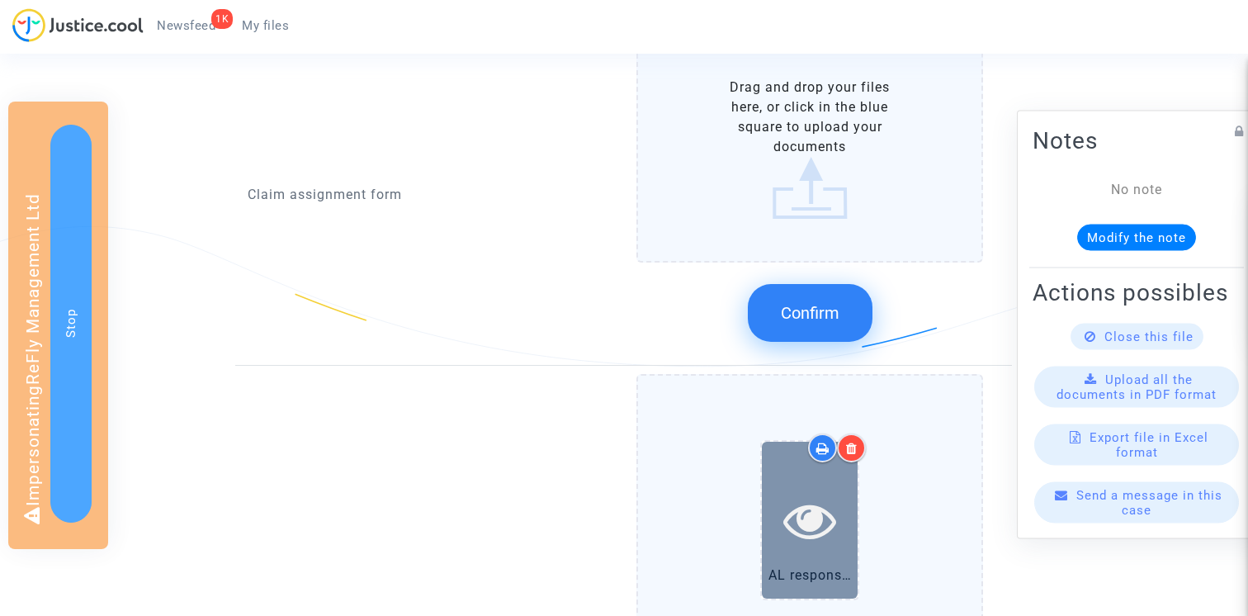
scroll to position [754, 0]
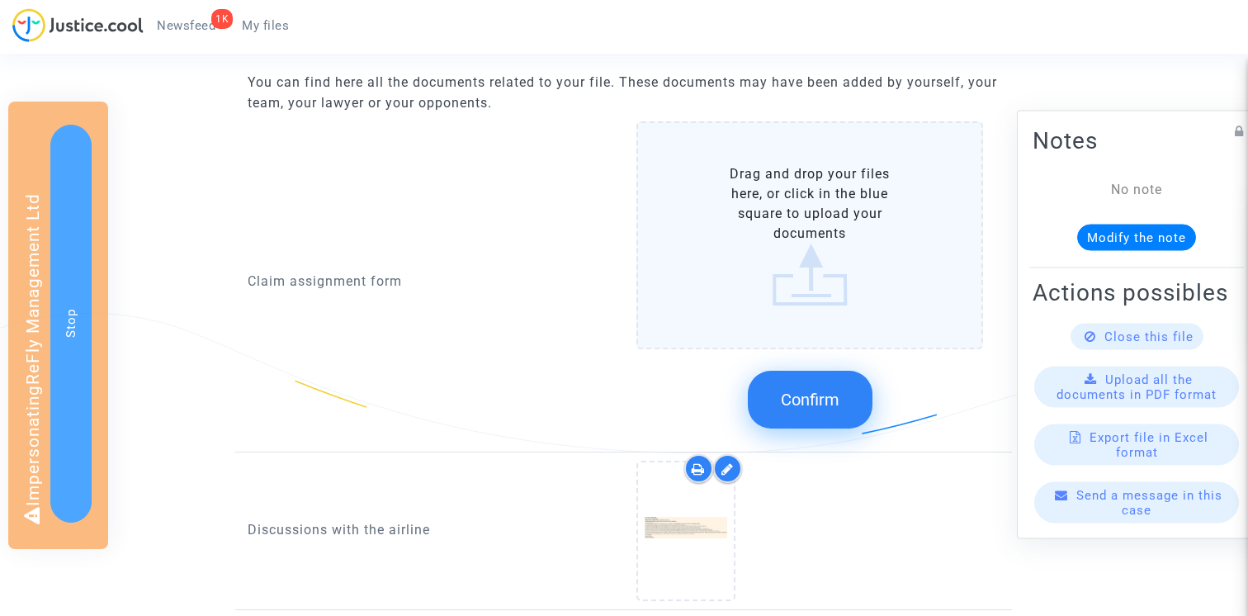
click at [824, 204] on label "Drag and drop your files here, or click in the blue square to upload your docum…" at bounding box center [811, 235] width 348 height 228
click at [0, 0] on input "Drag and drop your files here, or click in the blue square to upload your docum…" at bounding box center [0, 0] width 0 height 0
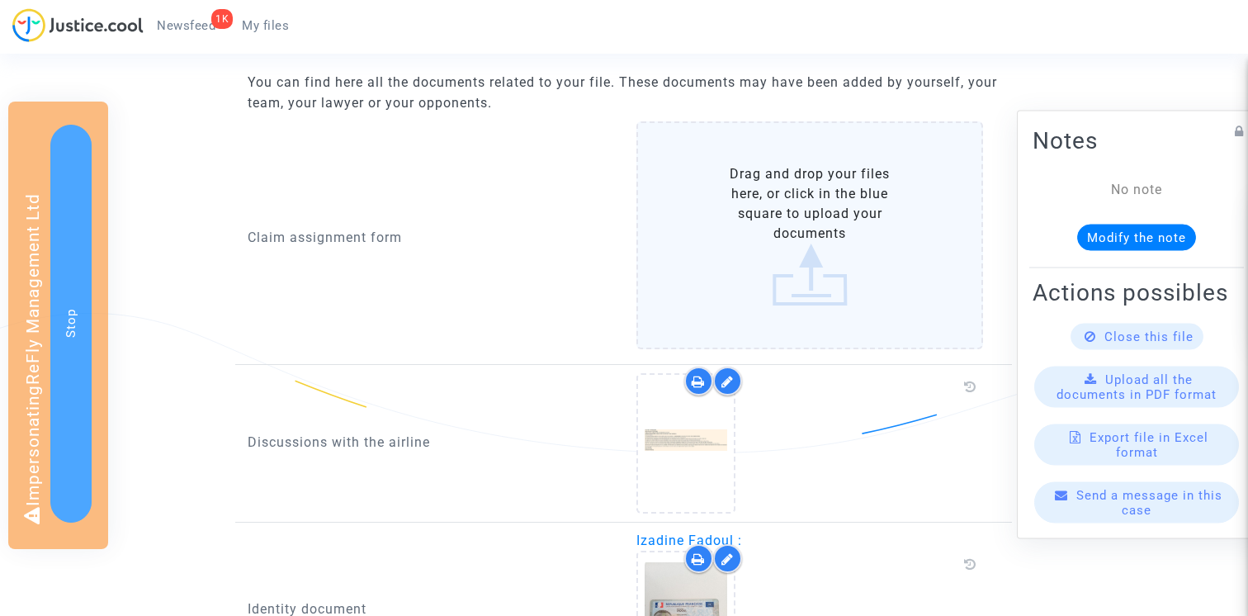
click at [735, 201] on label "Drag and drop your files here, or click in the blue square to upload your docum…" at bounding box center [811, 235] width 348 height 228
click at [0, 0] on input "Drag and drop your files here, or click in the blue square to upload your docum…" at bounding box center [0, 0] width 0 height 0
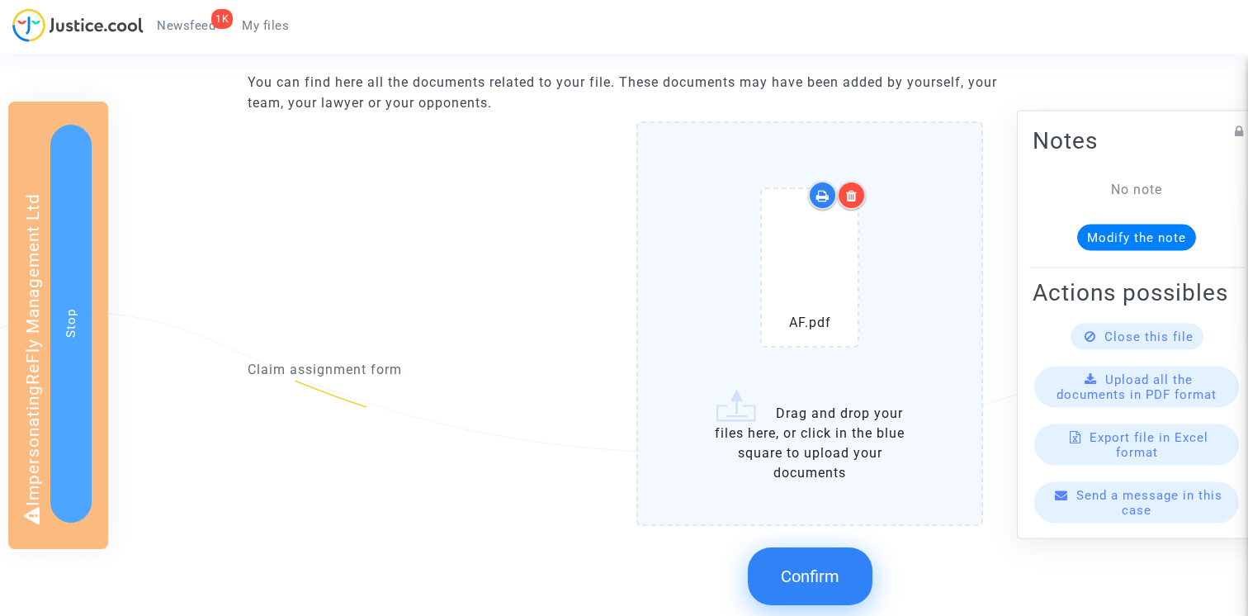
click at [828, 561] on button "Confirm" at bounding box center [810, 576] width 125 height 58
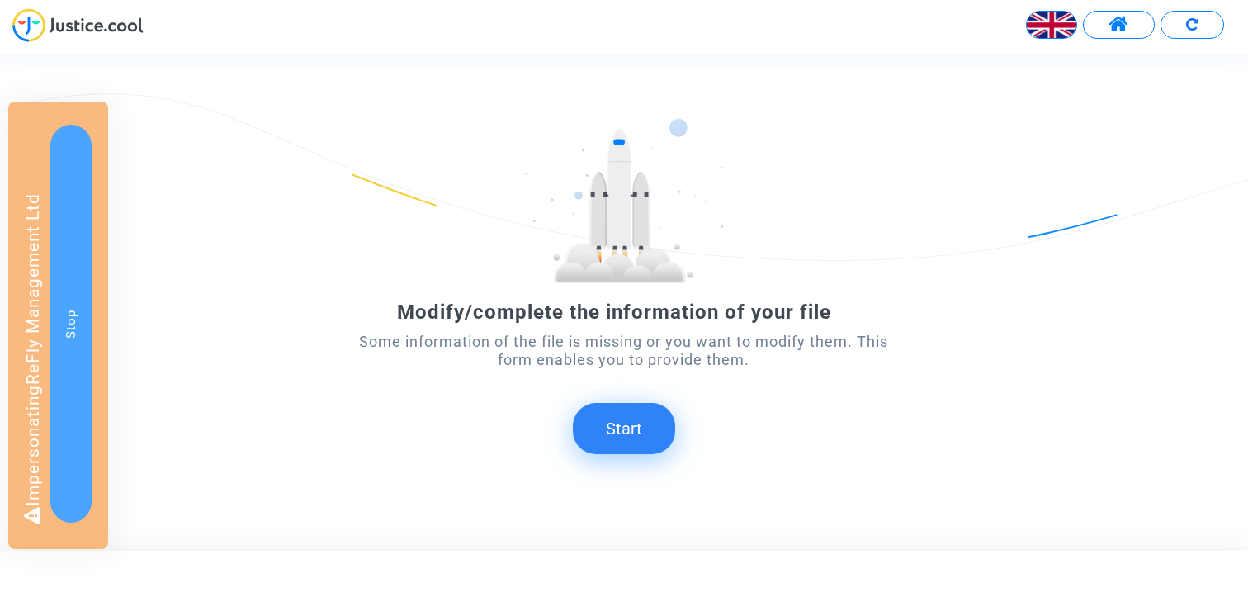
click at [663, 390] on form "Modify/complete the information of your file Some information of the file is mi…" at bounding box center [623, 286] width 561 height 336
click at [635, 424] on button "Start" at bounding box center [624, 428] width 102 height 51
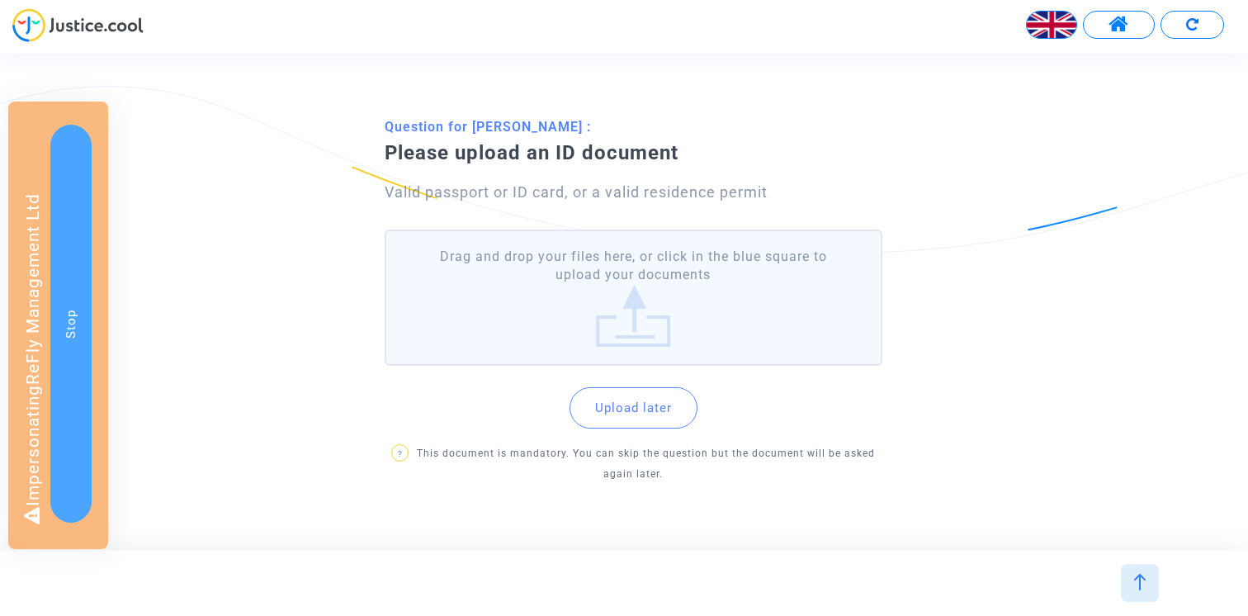
click at [631, 312] on label "Drag and drop your files here, or click in the blue square to upload your docum…" at bounding box center [634, 298] width 498 height 136
click at [0, 0] on input "Drag and drop your files here, or click in the blue square to upload your docum…" at bounding box center [0, 0] width 0 height 0
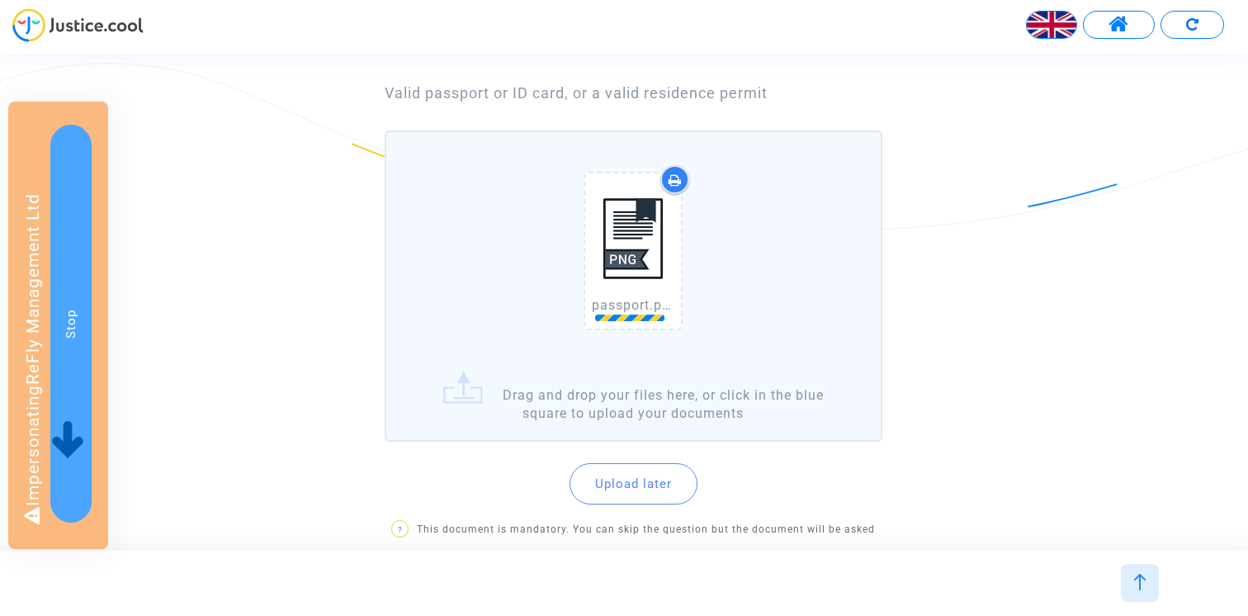
scroll to position [211, 0]
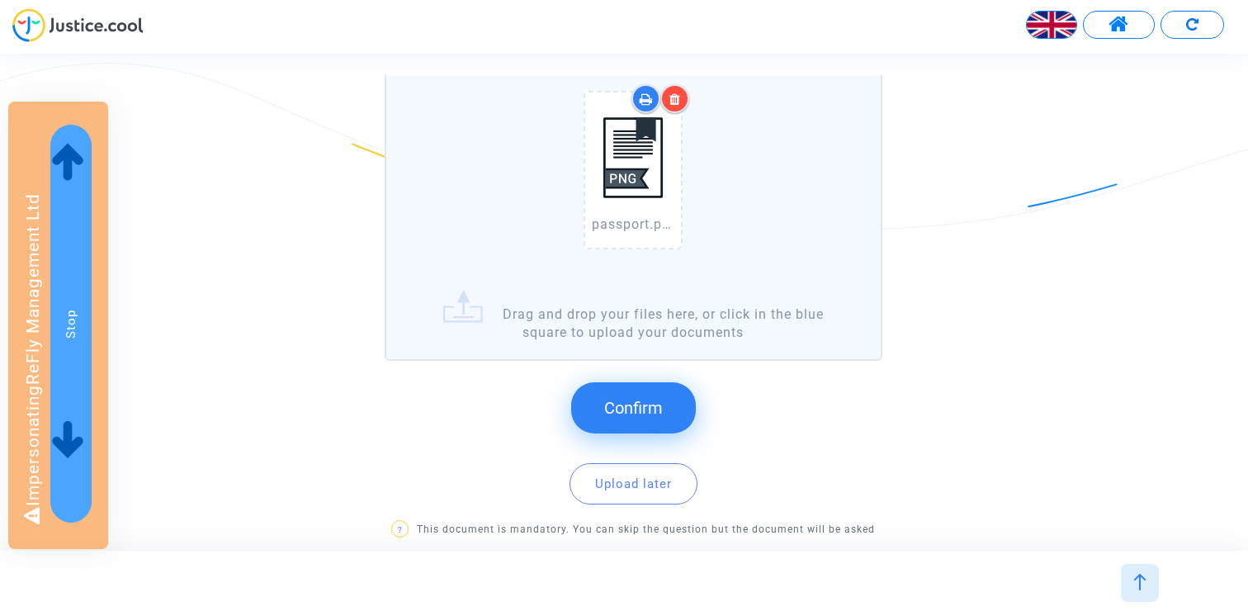
click at [651, 408] on span "Confirm" at bounding box center [633, 408] width 59 height 20
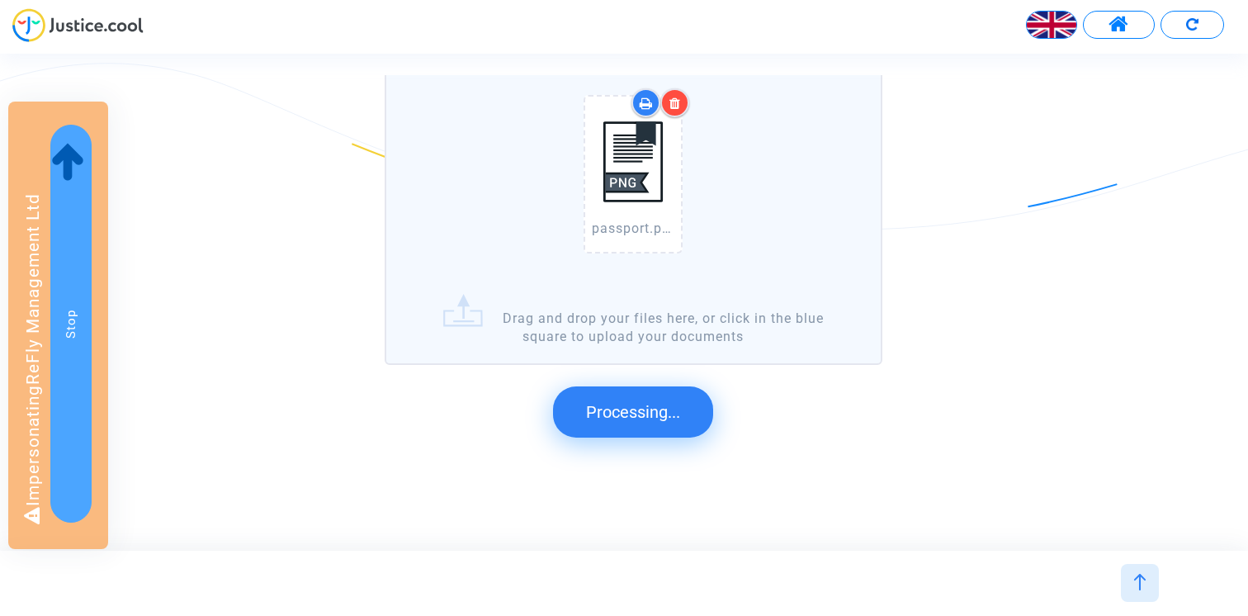
scroll to position [0, 0]
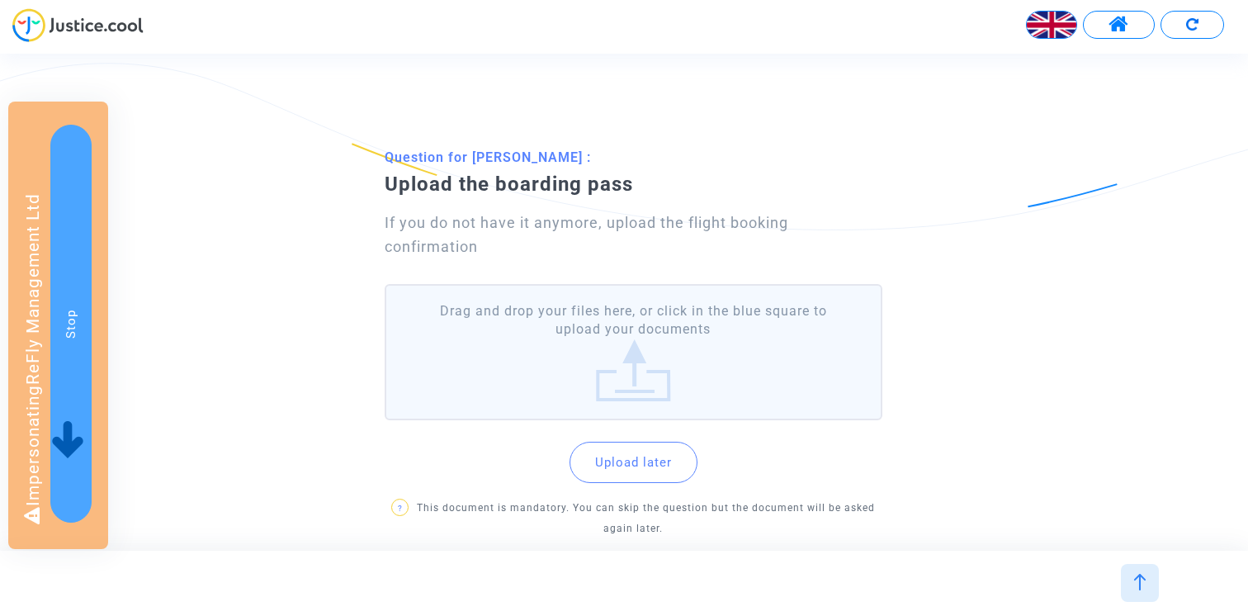
click at [604, 336] on label "Drag and drop your files here, or click in the blue square to upload your docum…" at bounding box center [634, 352] width 498 height 136
click at [0, 0] on input "Drag and drop your files here, or click in the blue square to upload your docum…" at bounding box center [0, 0] width 0 height 0
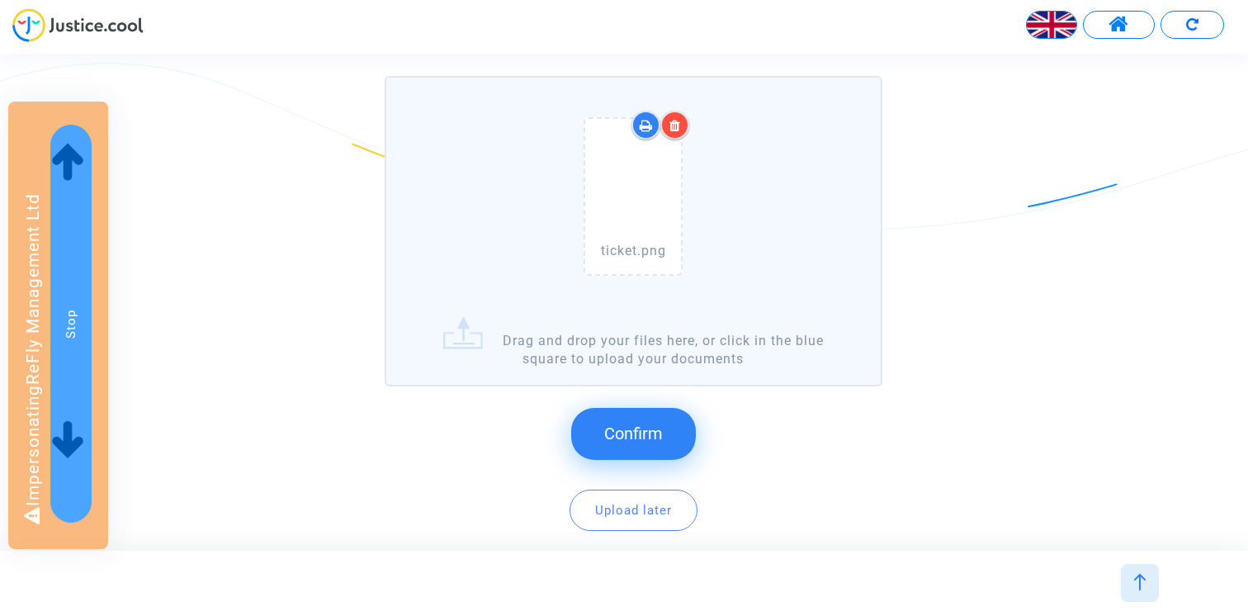
scroll to position [210, 0]
click at [667, 441] on button "Confirm" at bounding box center [633, 431] width 125 height 51
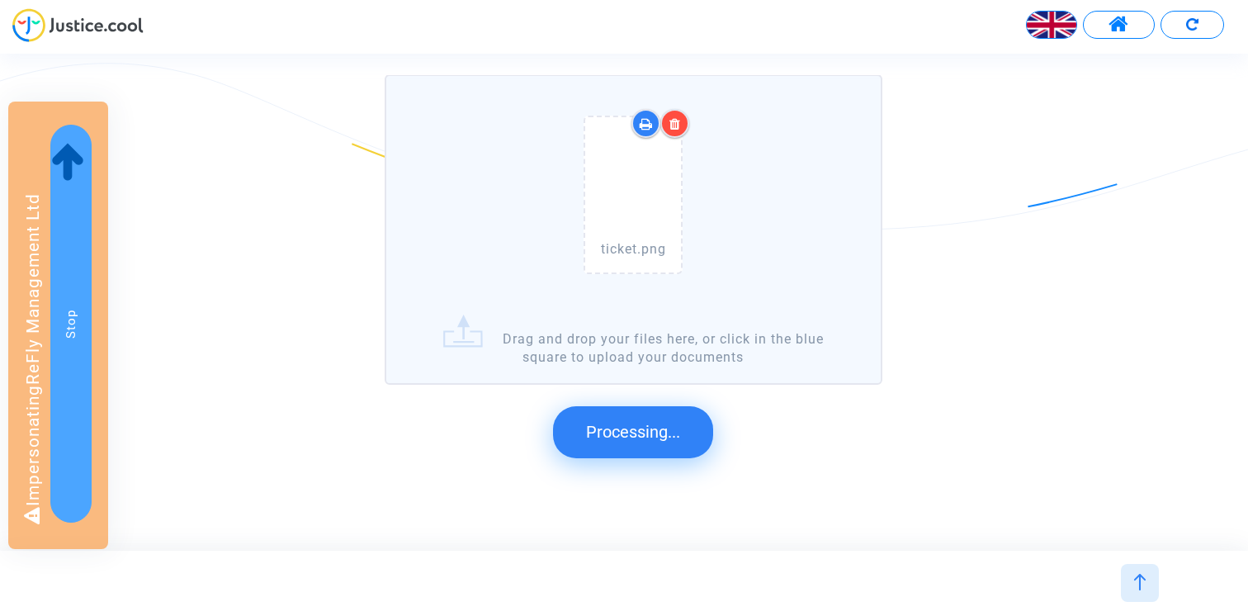
scroll to position [0, 0]
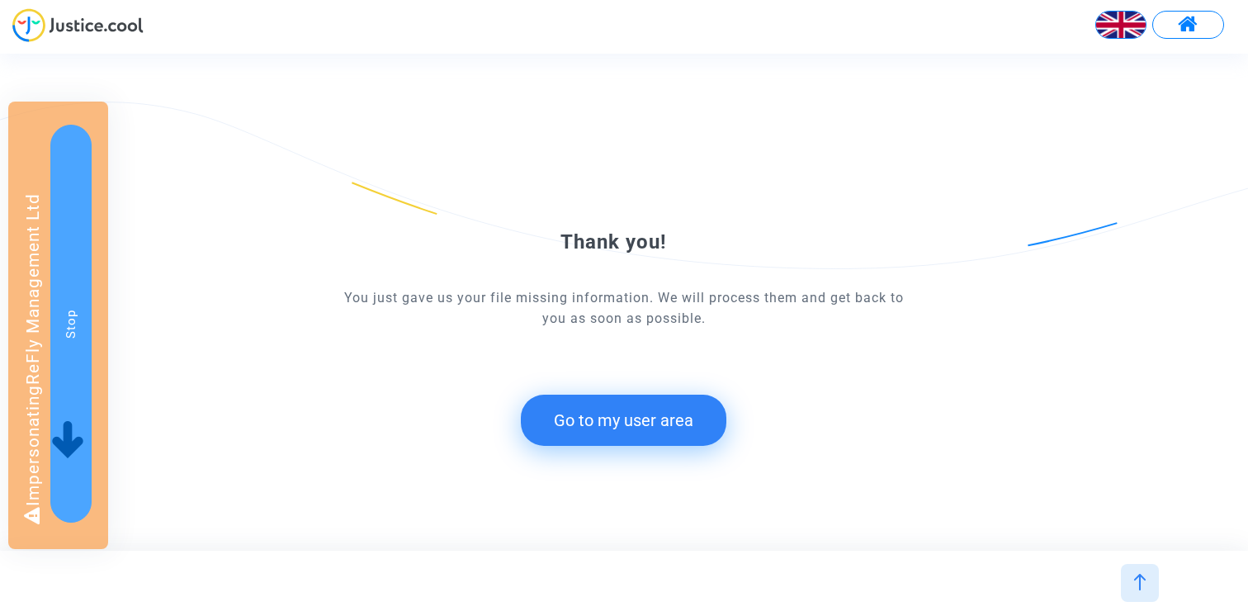
click at [605, 419] on button "Go to my user area" at bounding box center [624, 420] width 206 height 51
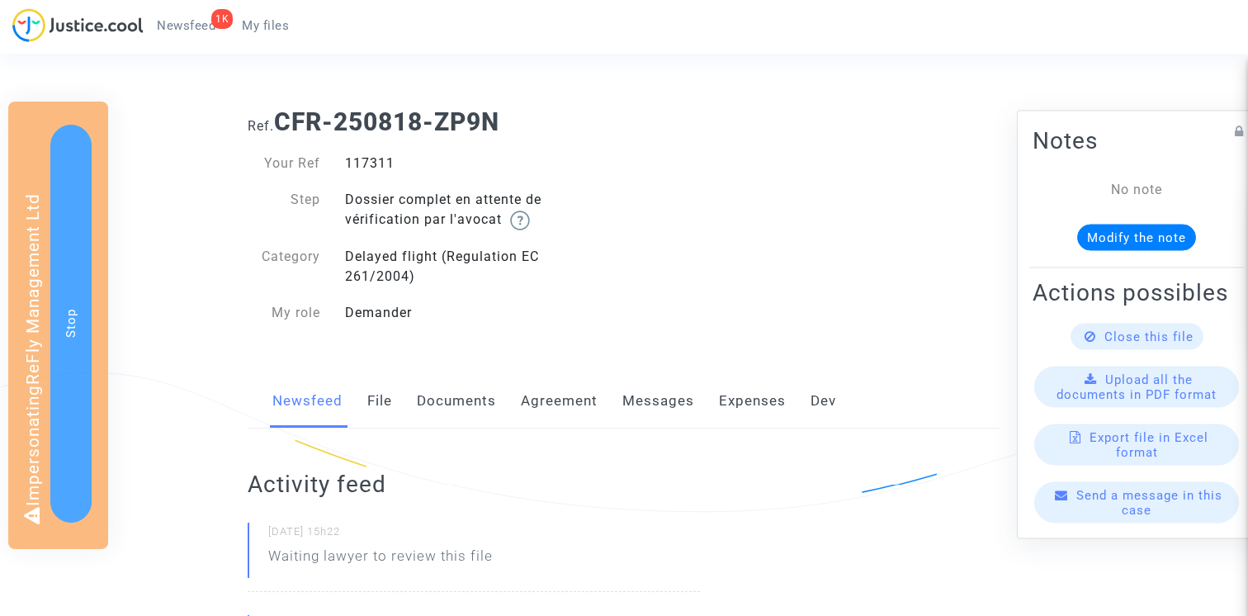
click at [437, 401] on link "Documents" at bounding box center [456, 401] width 79 height 54
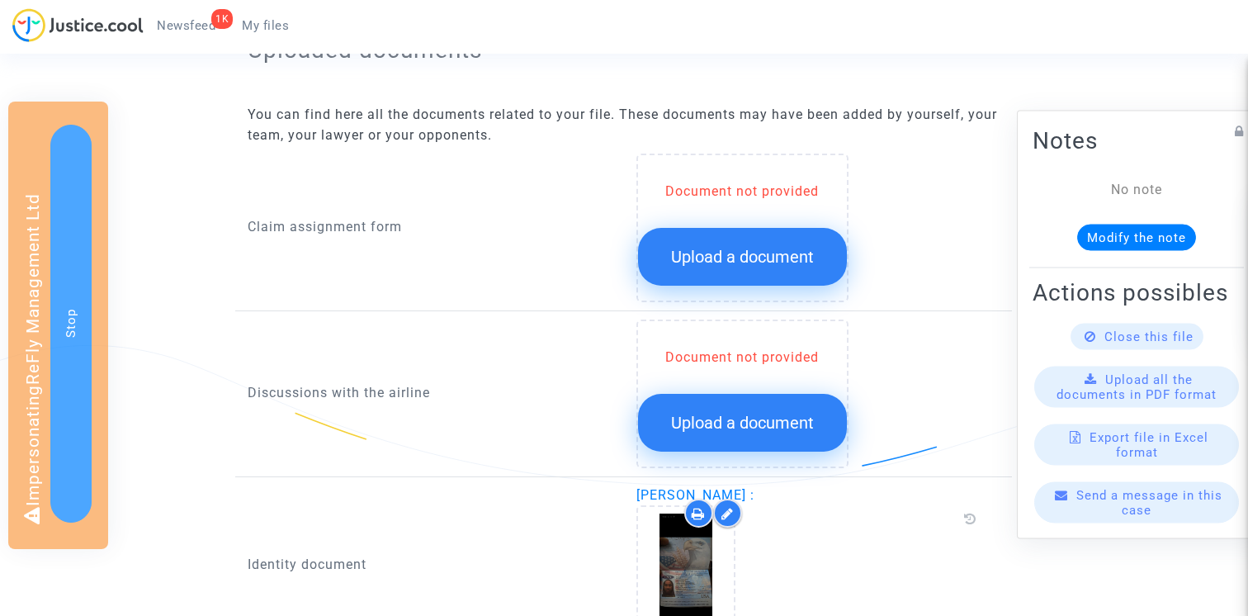
scroll to position [656, 0]
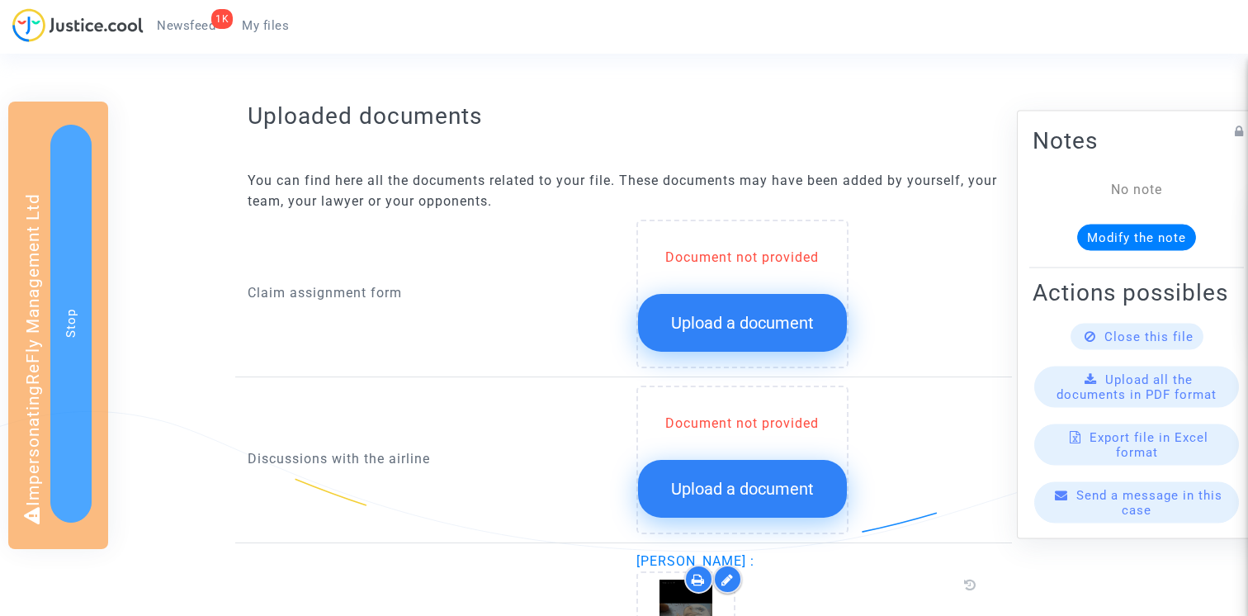
click at [726, 320] on span "Upload a document" at bounding box center [742, 323] width 143 height 20
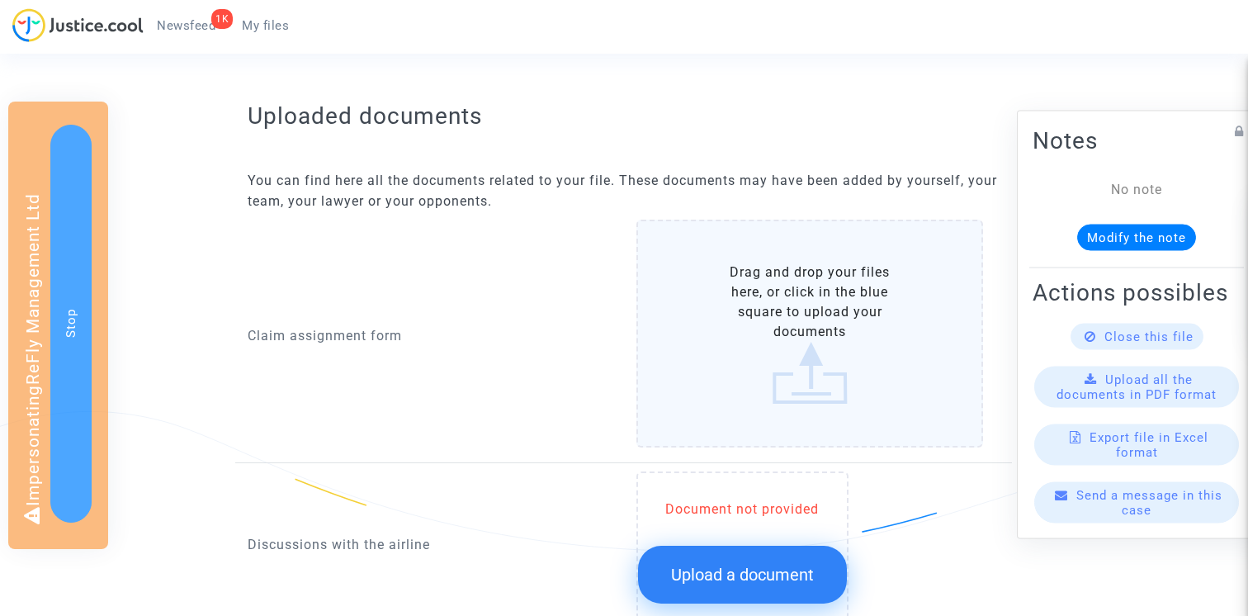
click at [713, 291] on label "Drag and drop your files here, or click in the blue square to upload your docum…" at bounding box center [811, 334] width 348 height 228
click at [0, 0] on input "Drag and drop your files here, or click in the blue square to upload your docum…" at bounding box center [0, 0] width 0 height 0
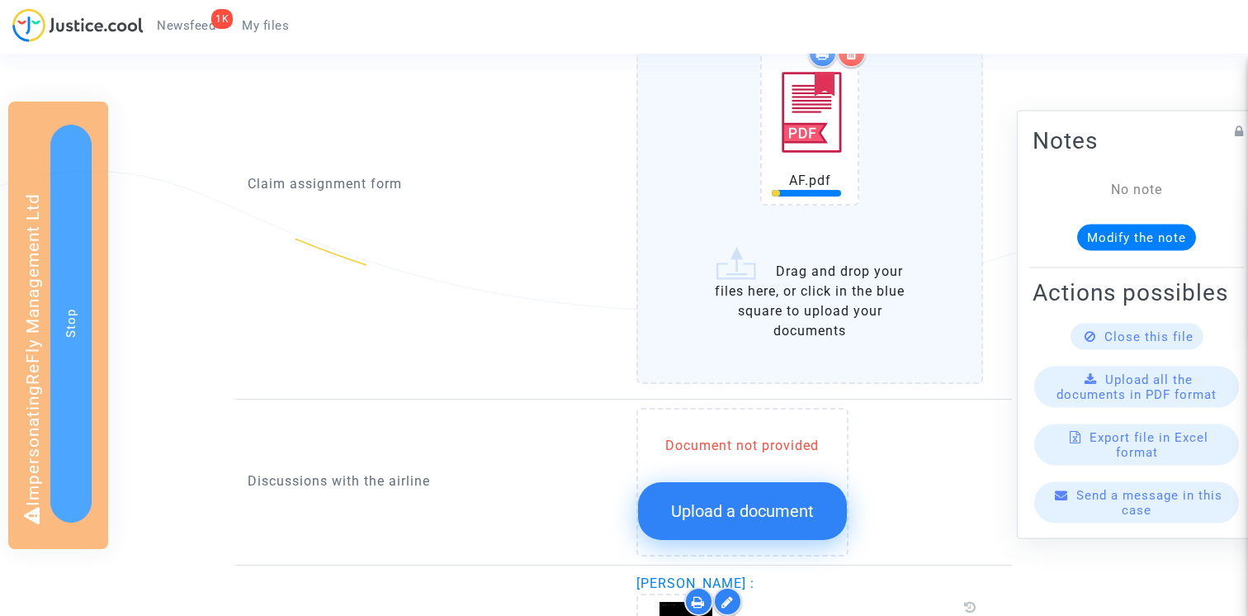
scroll to position [895, 0]
click at [745, 526] on button "Upload a document" at bounding box center [742, 512] width 209 height 58
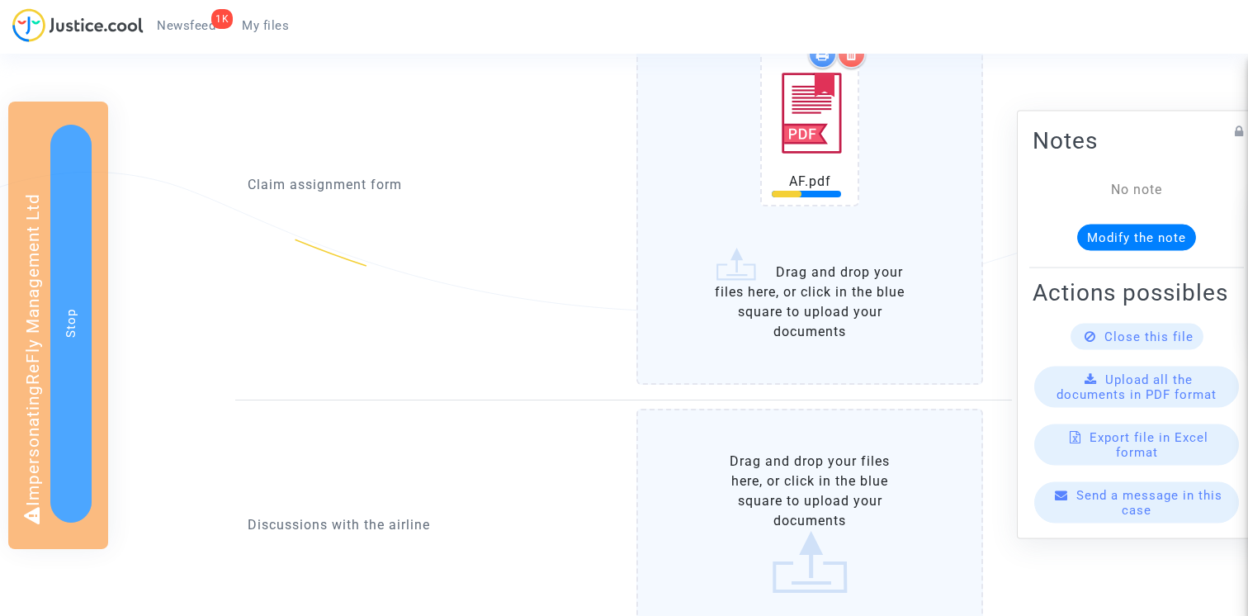
click at [747, 481] on label "Drag and drop your files here, or click in the blue square to upload your docum…" at bounding box center [811, 523] width 348 height 228
click at [0, 0] on input "Drag and drop your files here, or click in the blue square to upload your docum…" at bounding box center [0, 0] width 0 height 0
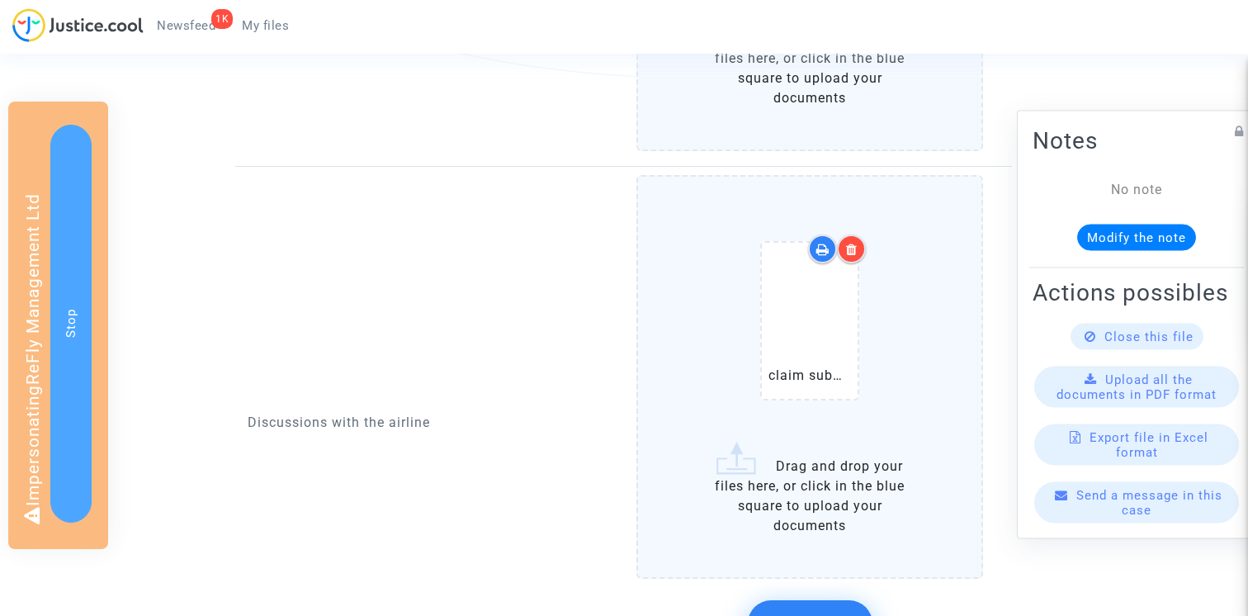
scroll to position [1237, 0]
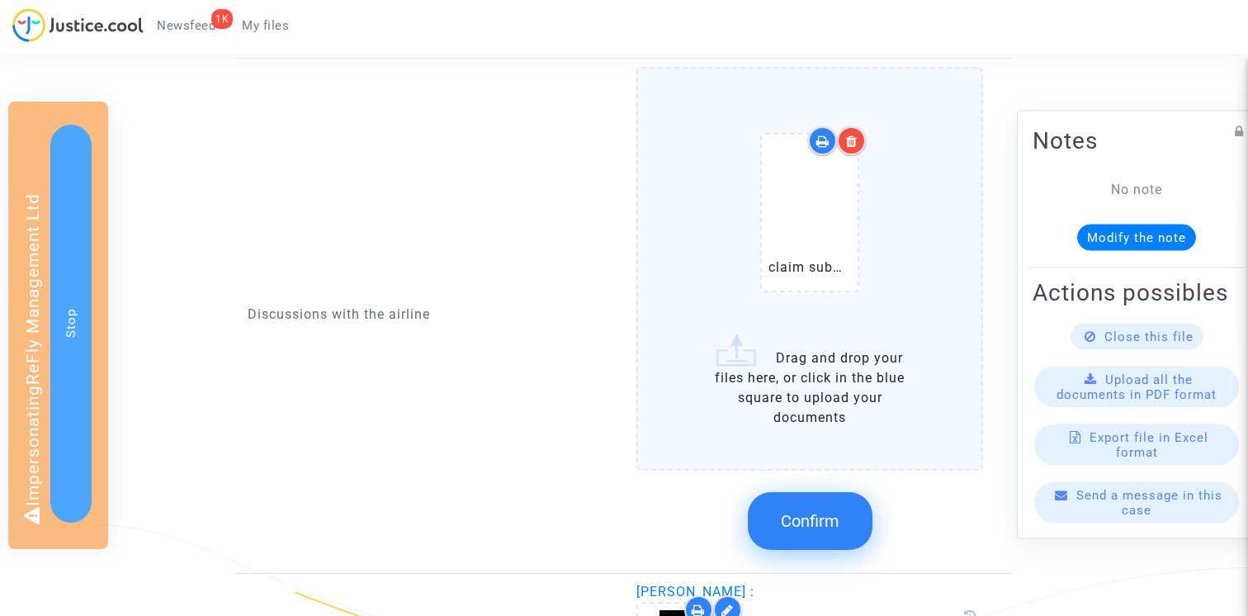
click at [837, 495] on button "Confirm" at bounding box center [810, 521] width 125 height 58
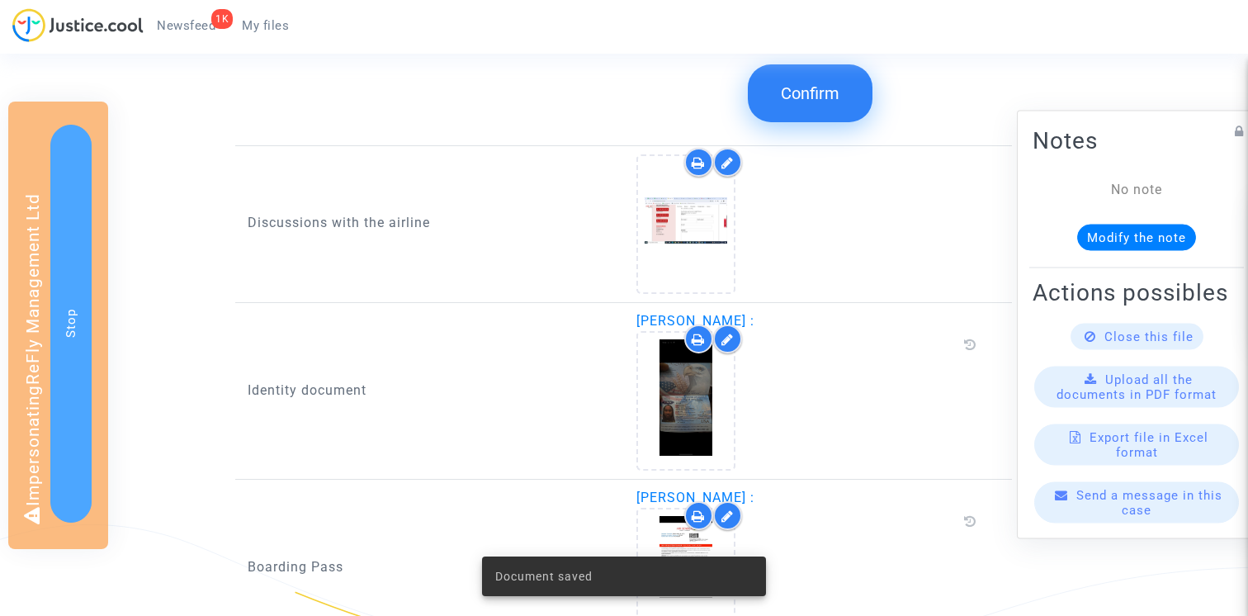
click at [803, 81] on button "Confirm" at bounding box center [810, 93] width 125 height 58
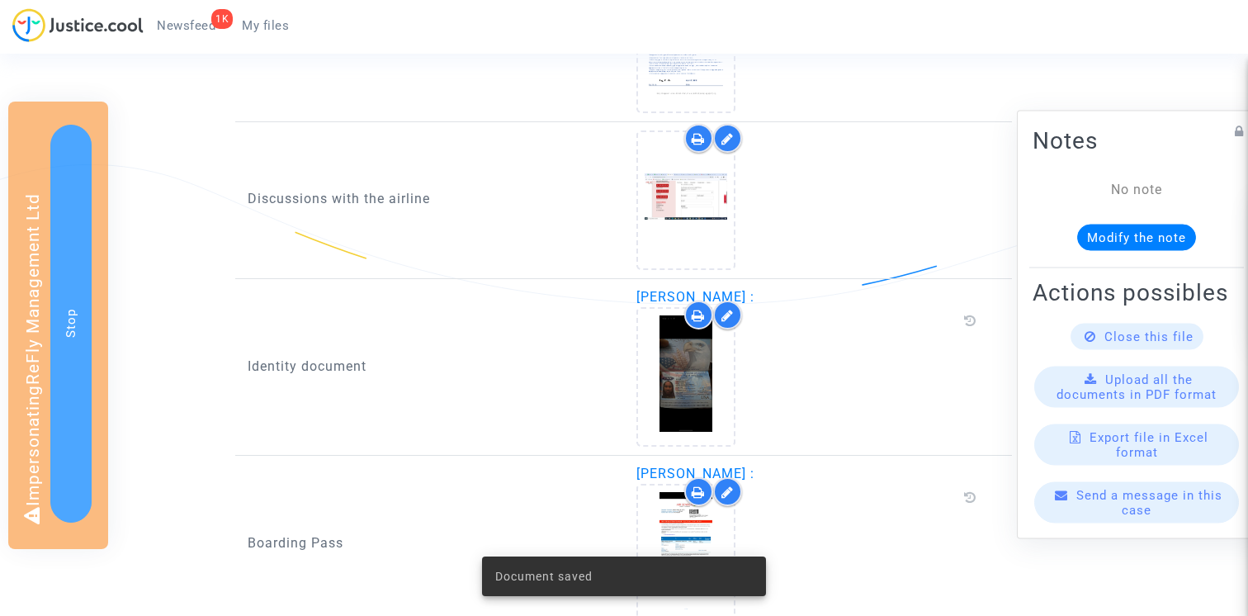
scroll to position [878, 0]
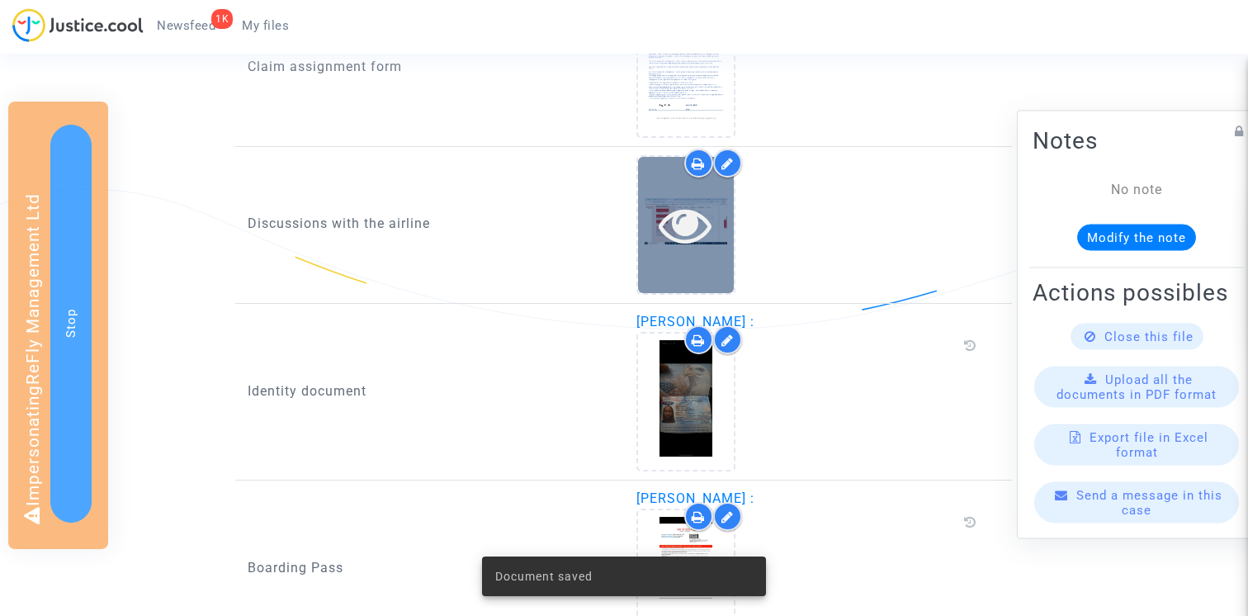
click at [701, 211] on icon at bounding box center [686, 224] width 54 height 53
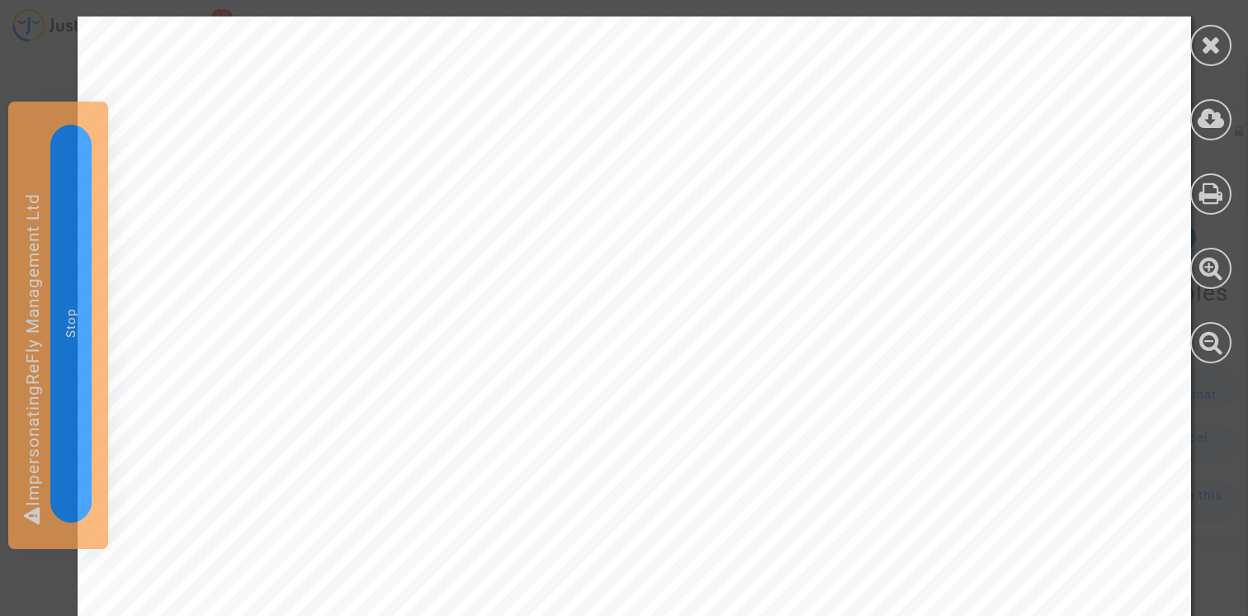
click at [1209, 38] on icon at bounding box center [1211, 44] width 21 height 25
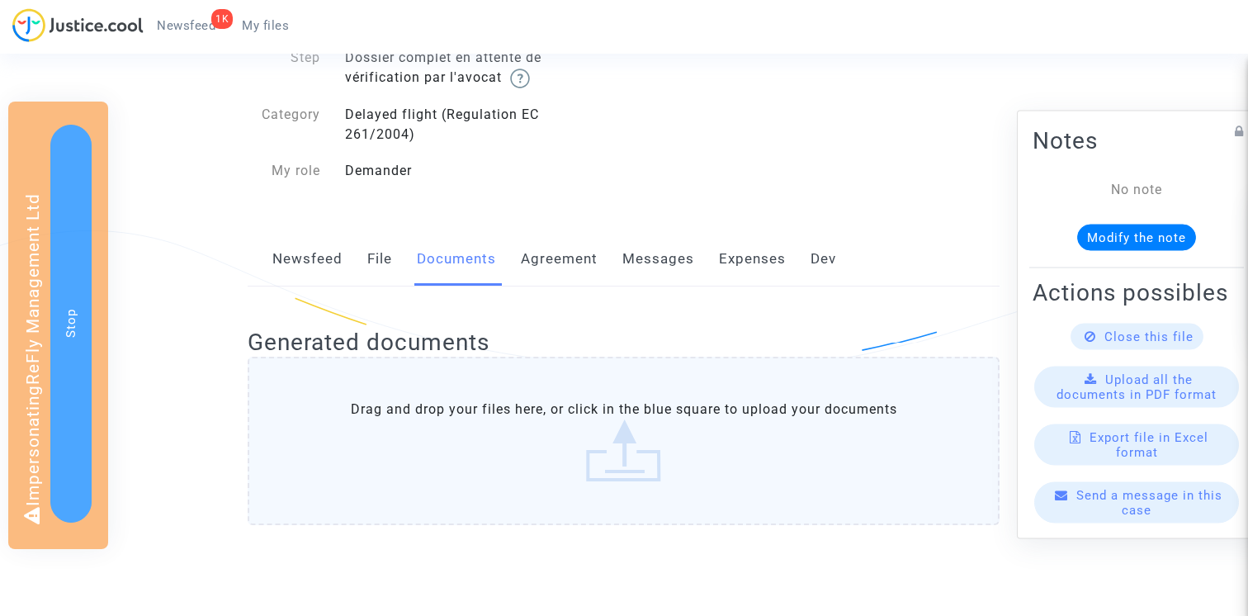
scroll to position [62, 0]
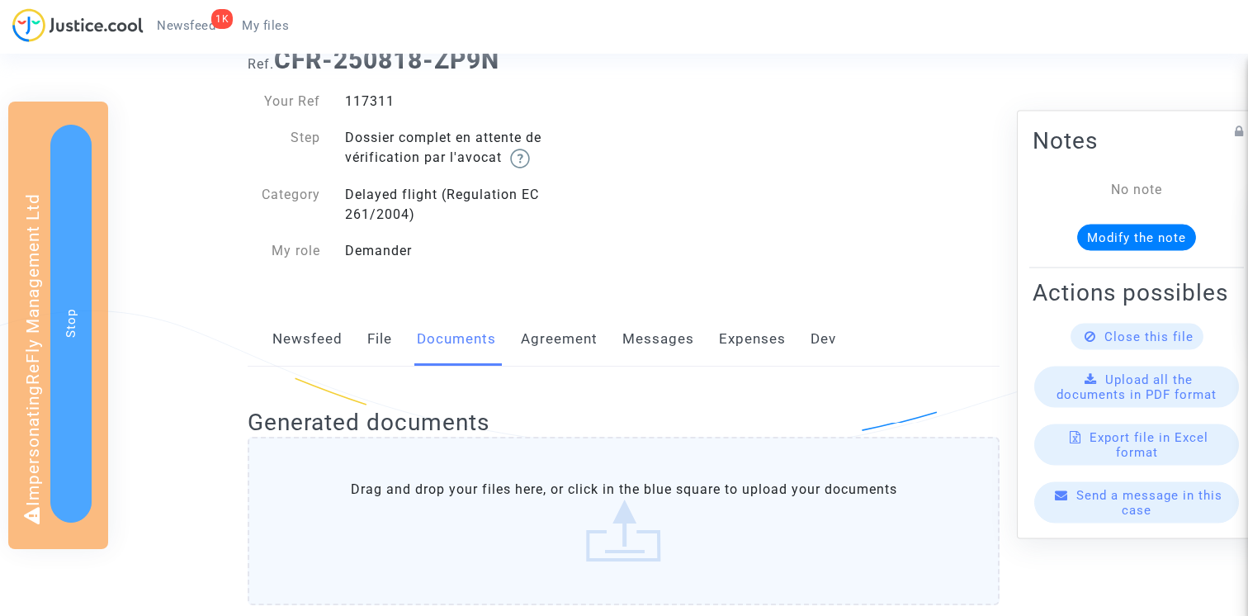
click at [344, 350] on div "Newsfeed File Documents Agreement Messages Expenses Dev" at bounding box center [624, 339] width 752 height 55
click at [372, 346] on link "File" at bounding box center [379, 339] width 25 height 54
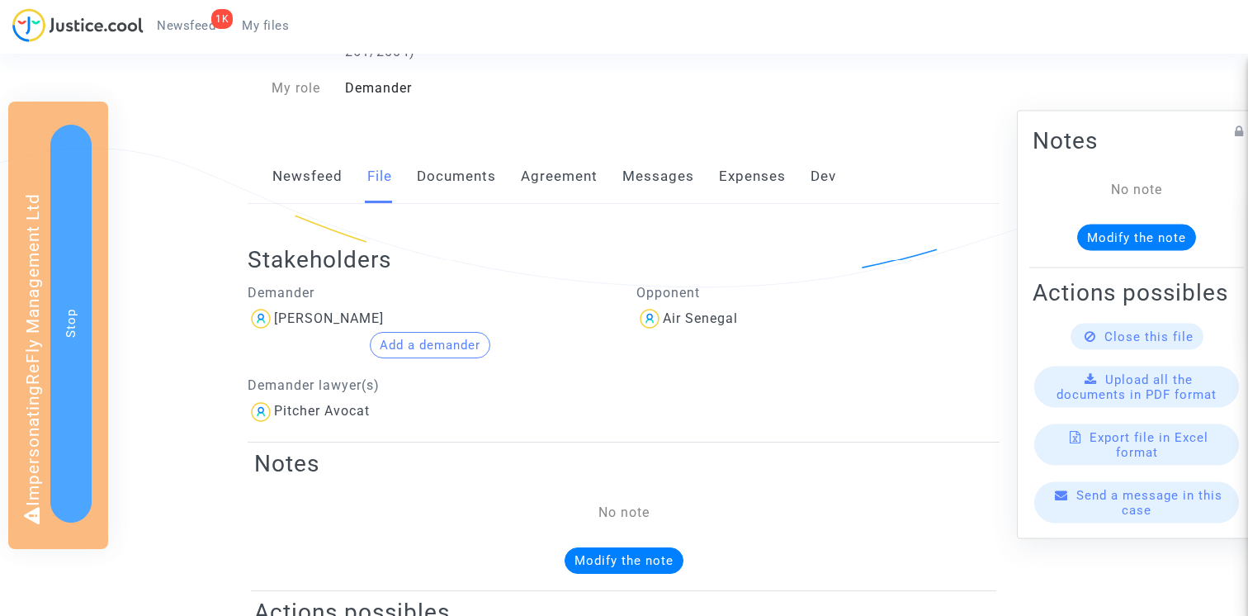
scroll to position [379, 0]
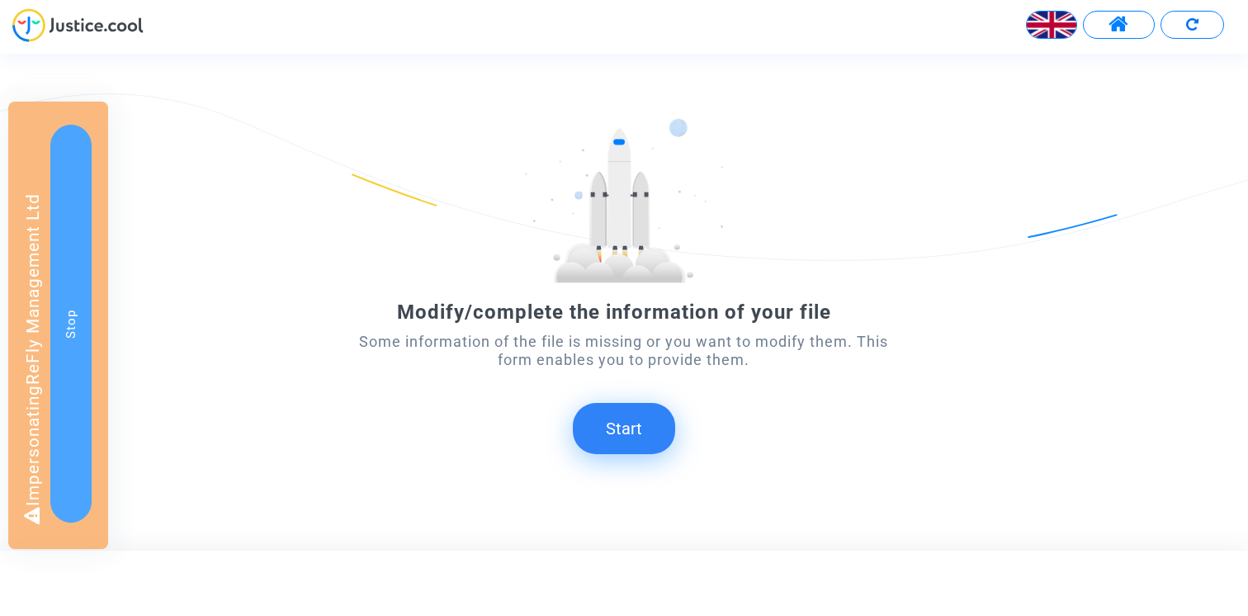
click at [623, 412] on button "Start" at bounding box center [624, 428] width 102 height 51
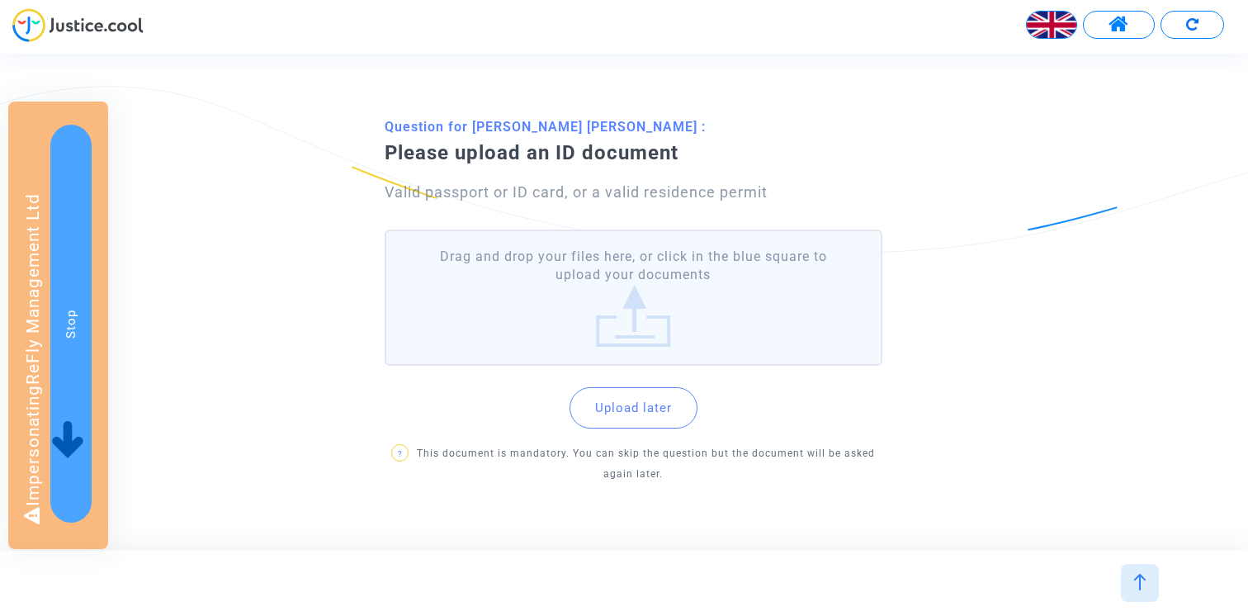
click at [619, 294] on label "Drag and drop your files here, or click in the blue square to upload your docum…" at bounding box center [634, 298] width 498 height 136
click at [0, 0] on input "Drag and drop your files here, or click in the blue square to upload your docum…" at bounding box center [0, 0] width 0 height 0
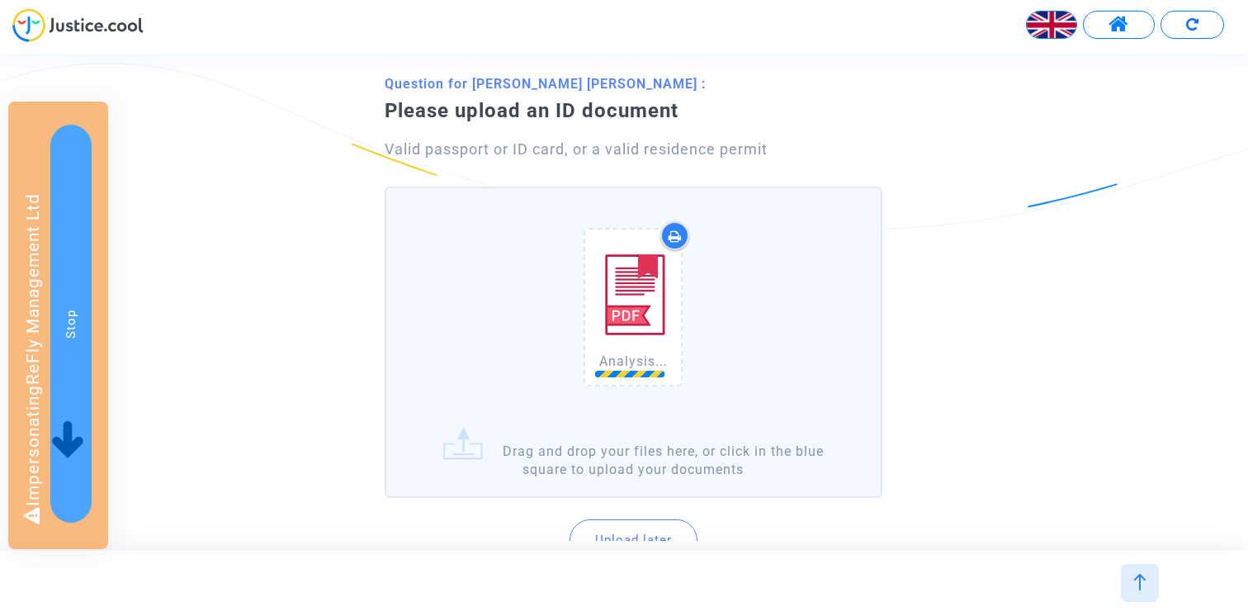
scroll to position [78, 0]
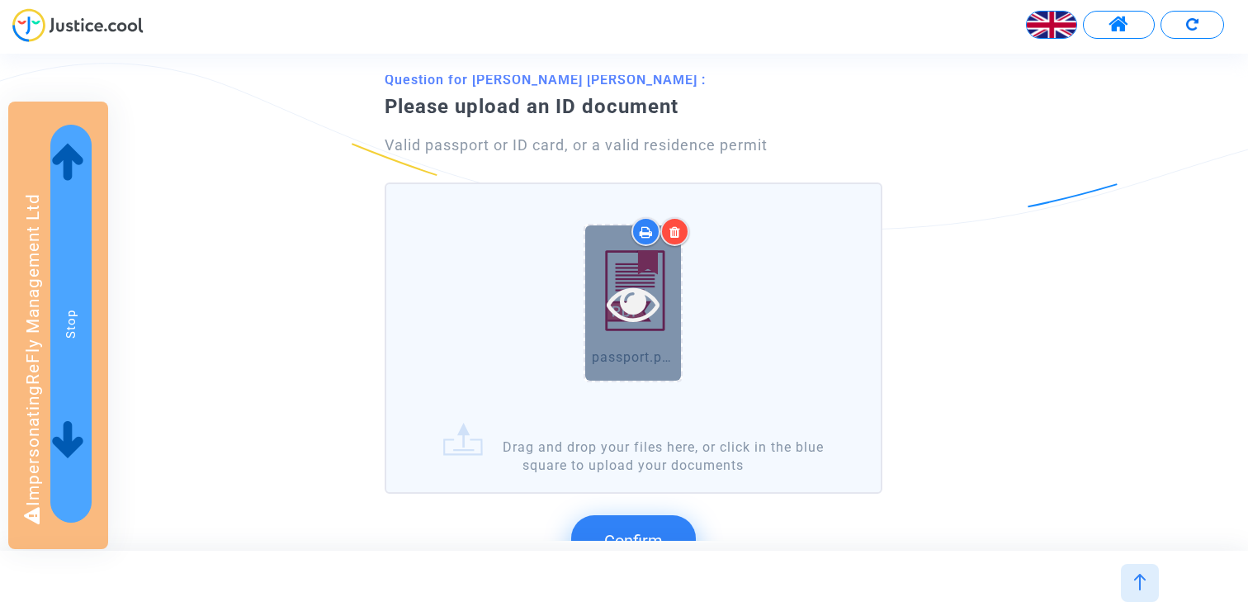
click at [644, 305] on icon at bounding box center [634, 303] width 54 height 53
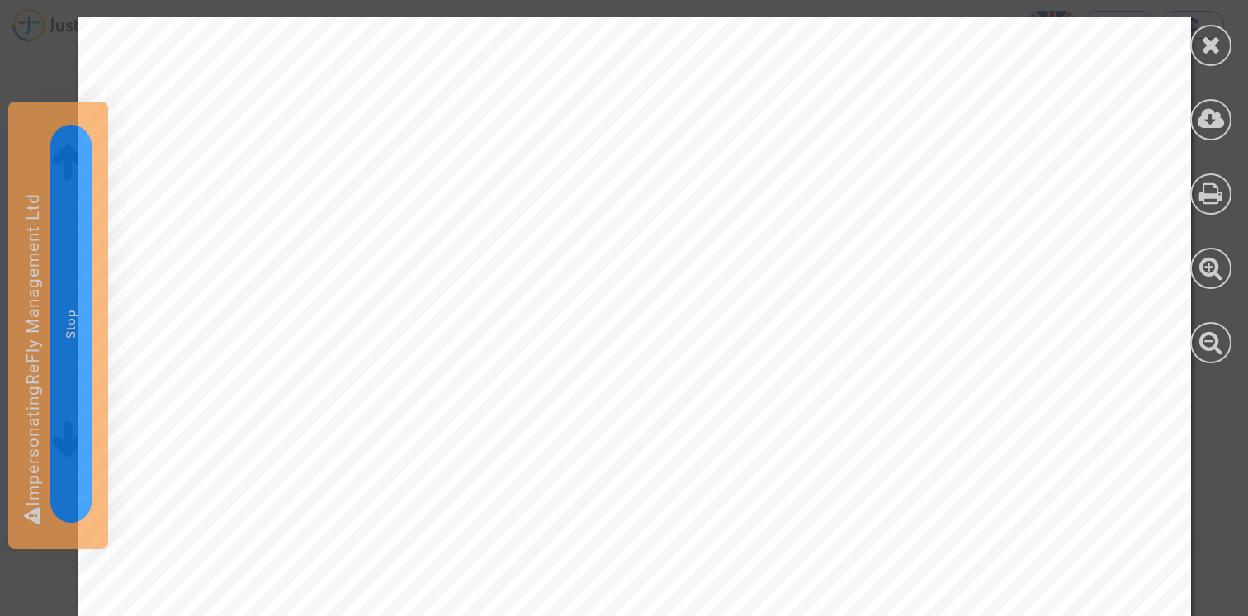
scroll to position [111, 0]
click at [1203, 34] on icon at bounding box center [1211, 44] width 21 height 25
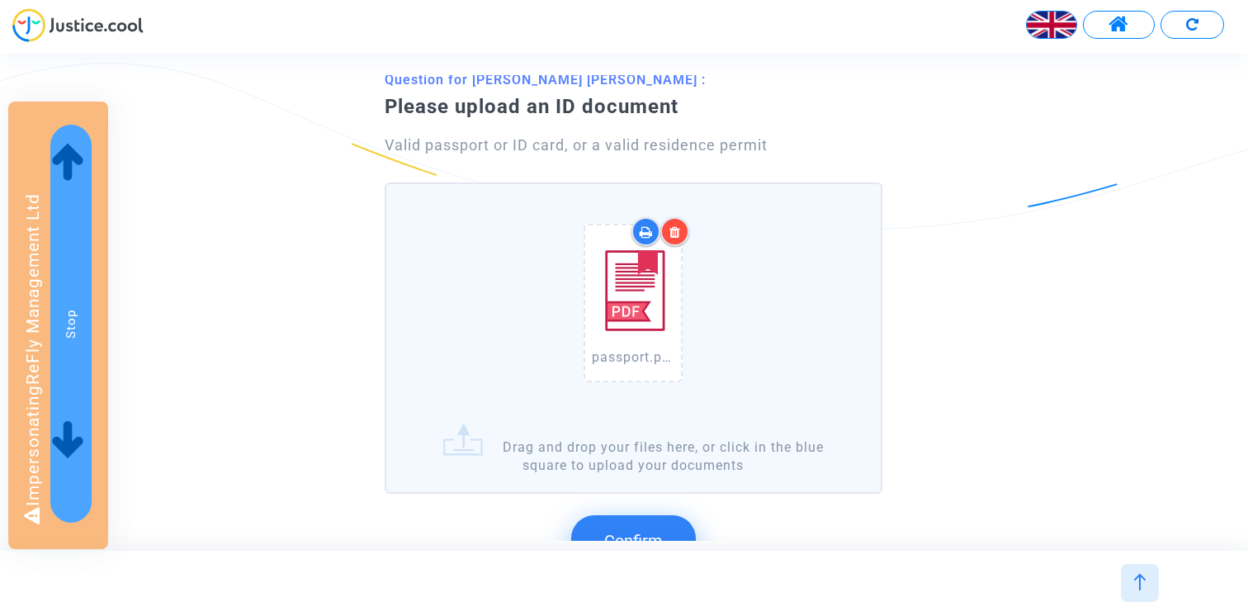
click at [624, 524] on button "Confirm" at bounding box center [633, 540] width 125 height 51
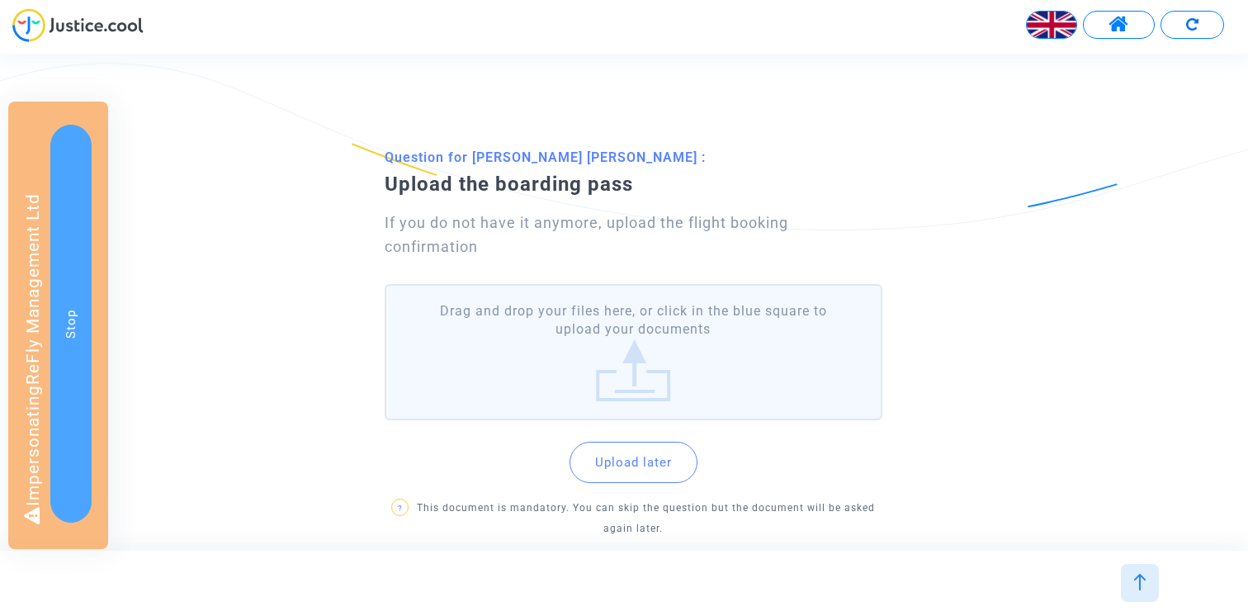
click at [647, 334] on label "Drag and drop your files here, or click in the blue square to upload your docum…" at bounding box center [634, 352] width 498 height 136
click at [0, 0] on input "Drag and drop your files here, or click in the blue square to upload your docum…" at bounding box center [0, 0] width 0 height 0
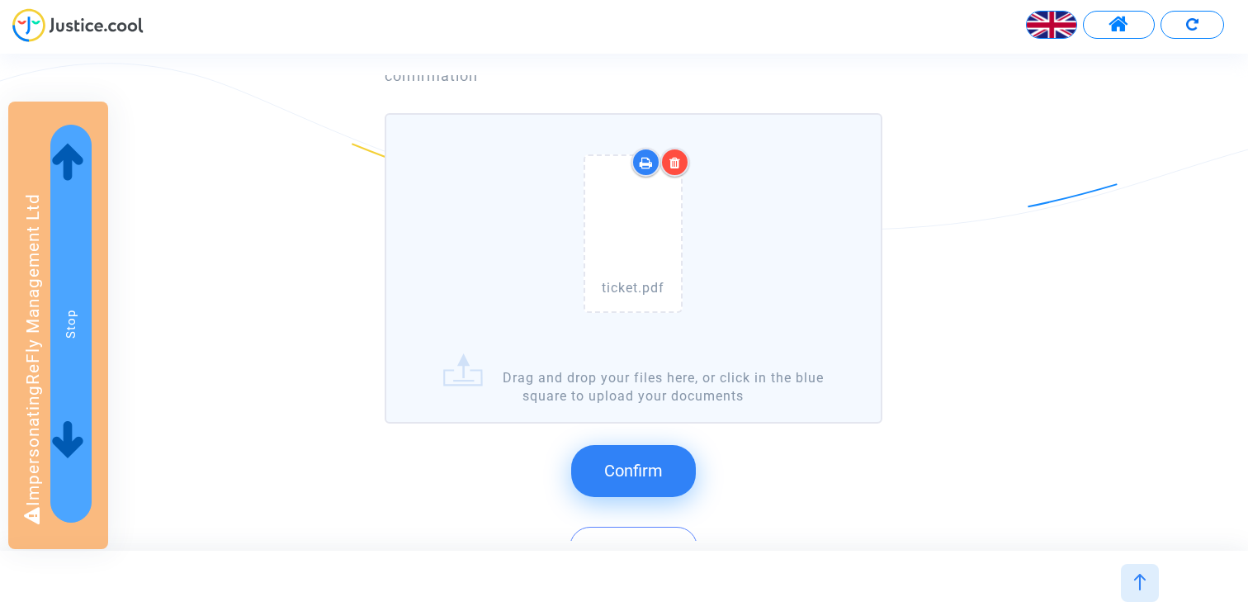
scroll to position [205, 0]
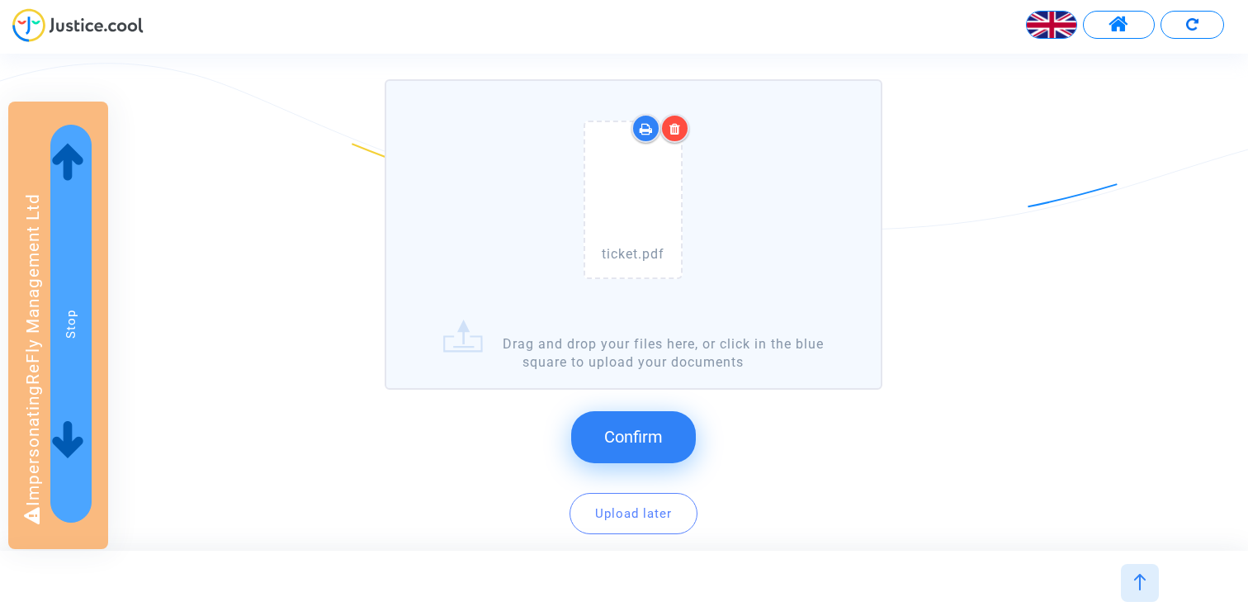
click at [658, 435] on span "Confirm" at bounding box center [633, 437] width 59 height 20
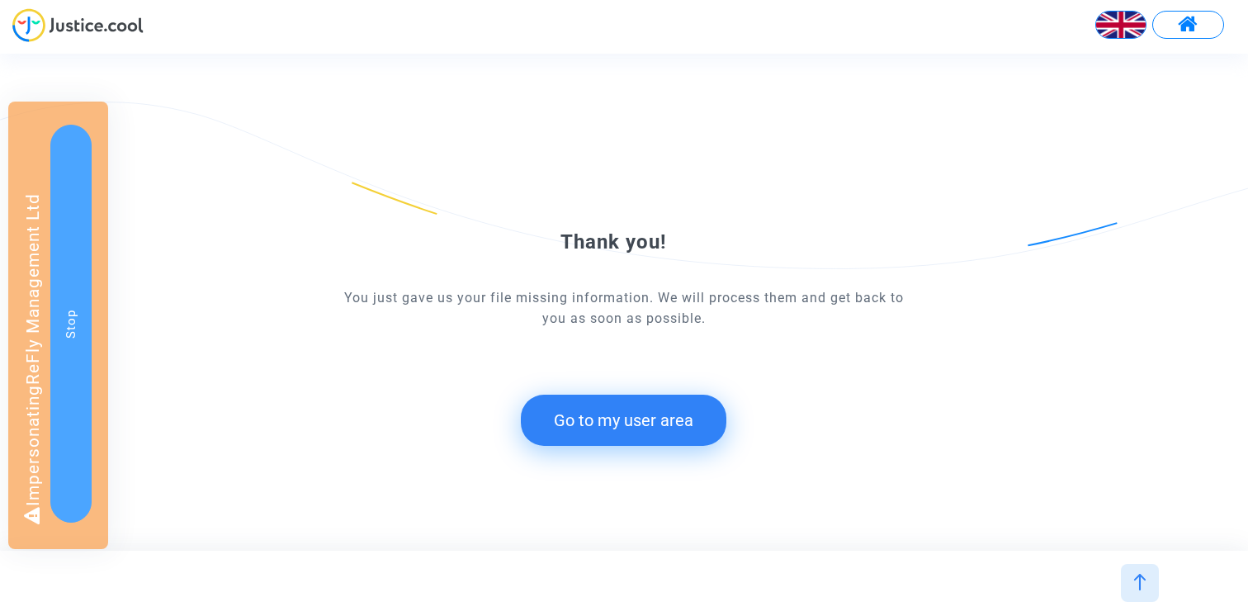
click at [622, 404] on button "Go to my user area" at bounding box center [624, 420] width 206 height 51
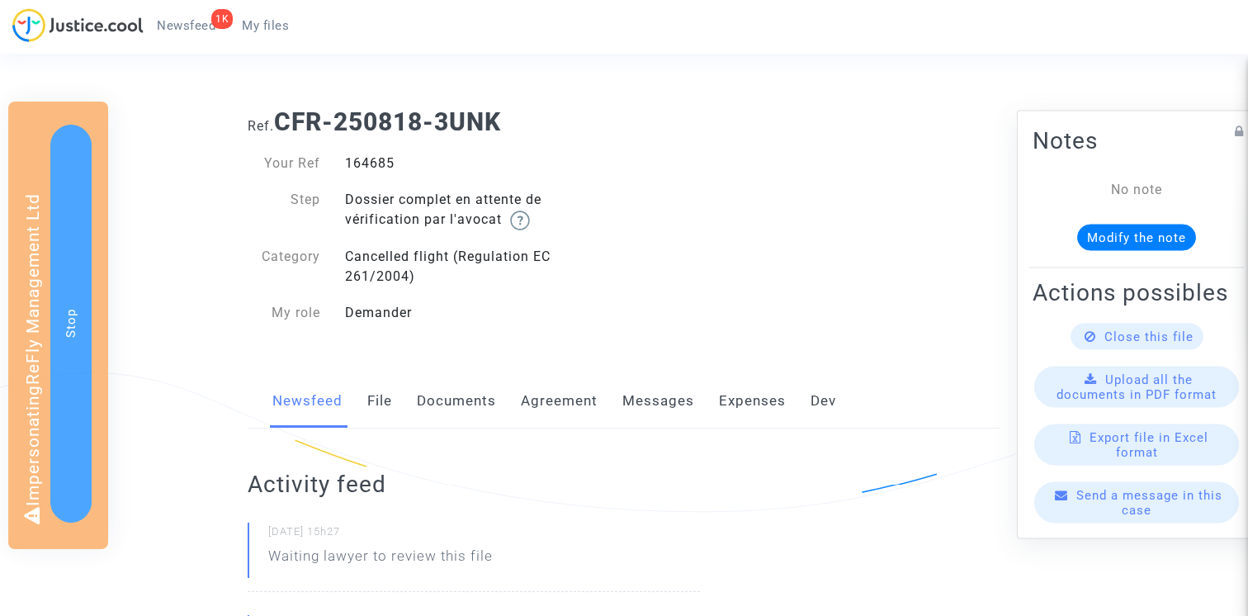
click at [452, 388] on link "Documents" at bounding box center [456, 401] width 79 height 54
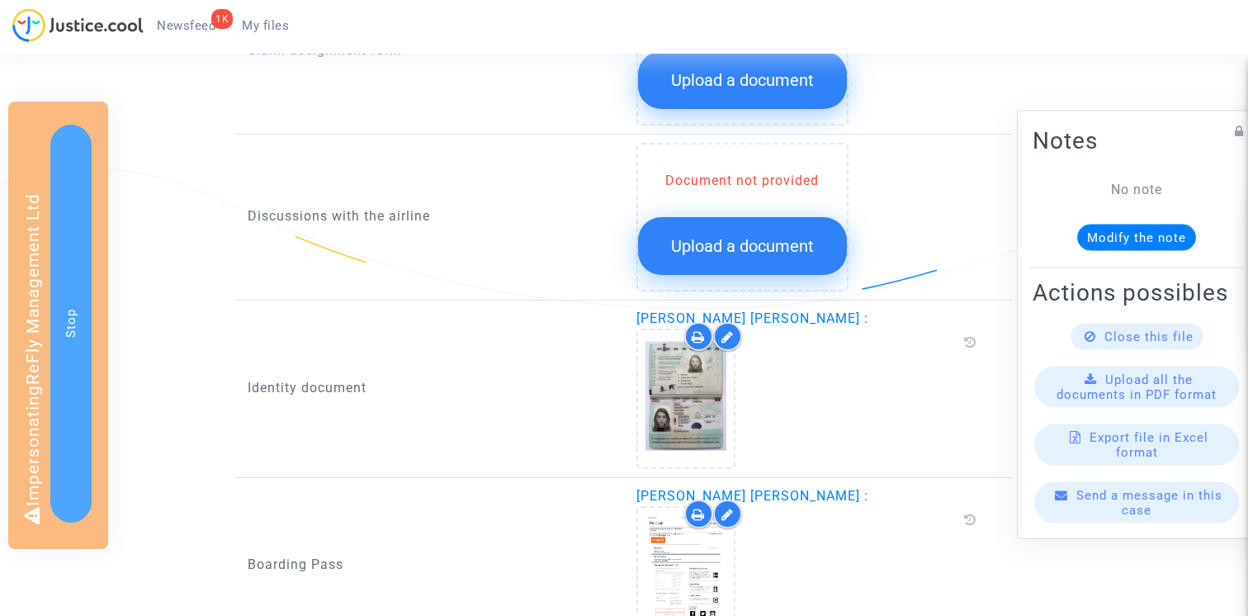
scroll to position [1024, 0]
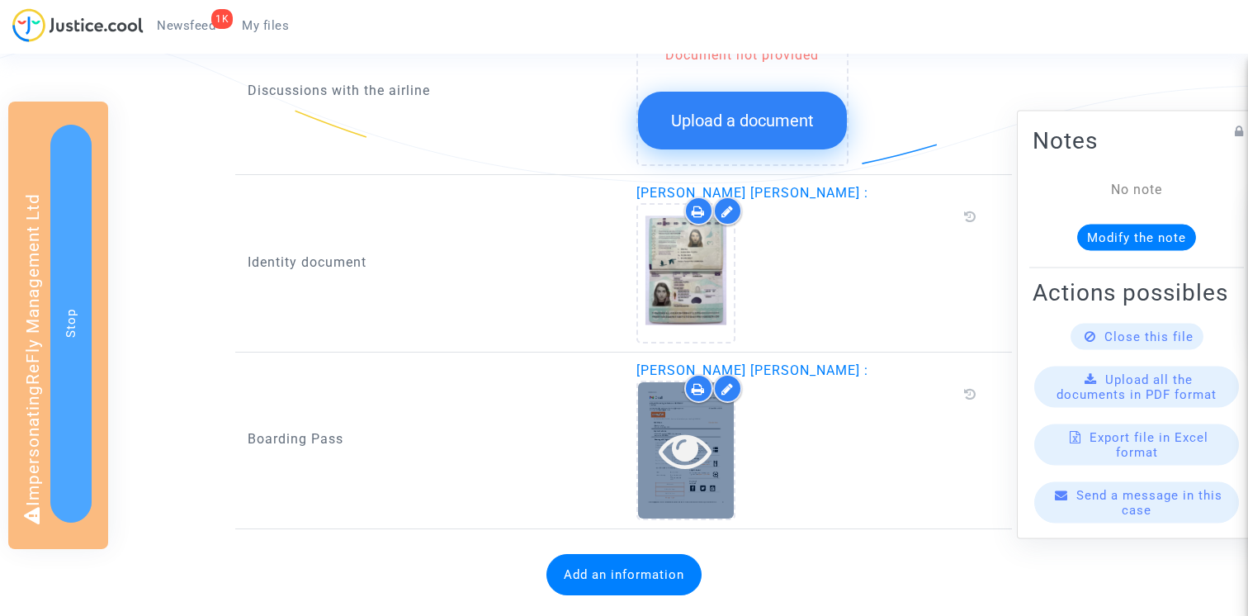
click at [695, 457] on icon at bounding box center [686, 450] width 54 height 53
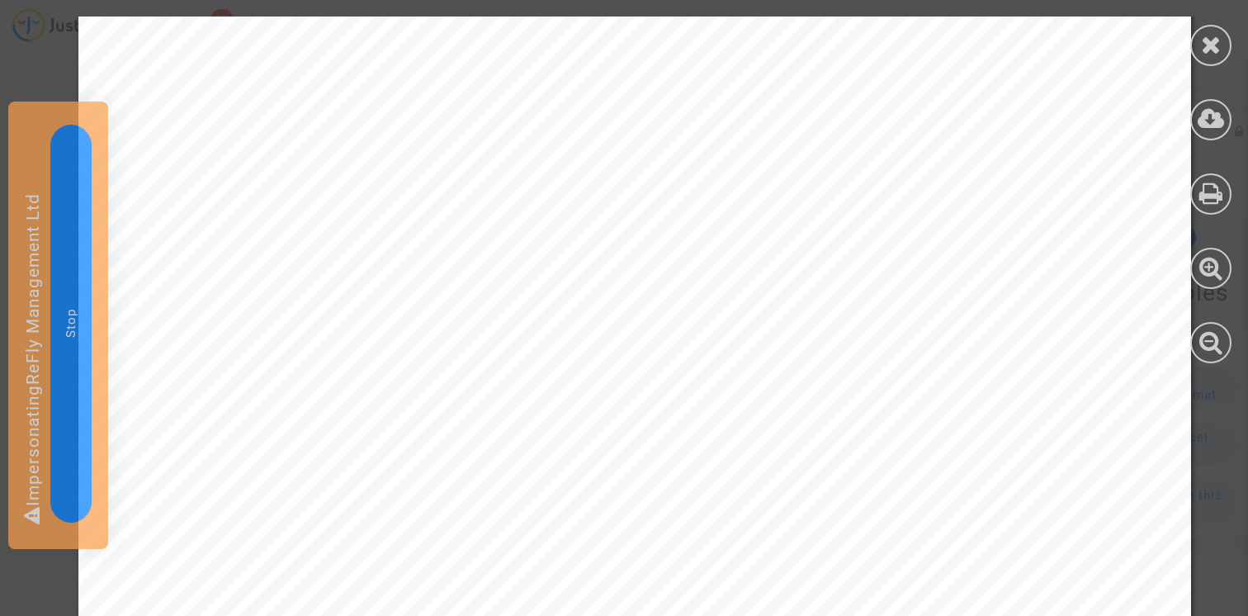
scroll to position [1750, 0]
click at [1213, 55] on icon at bounding box center [1211, 44] width 21 height 25
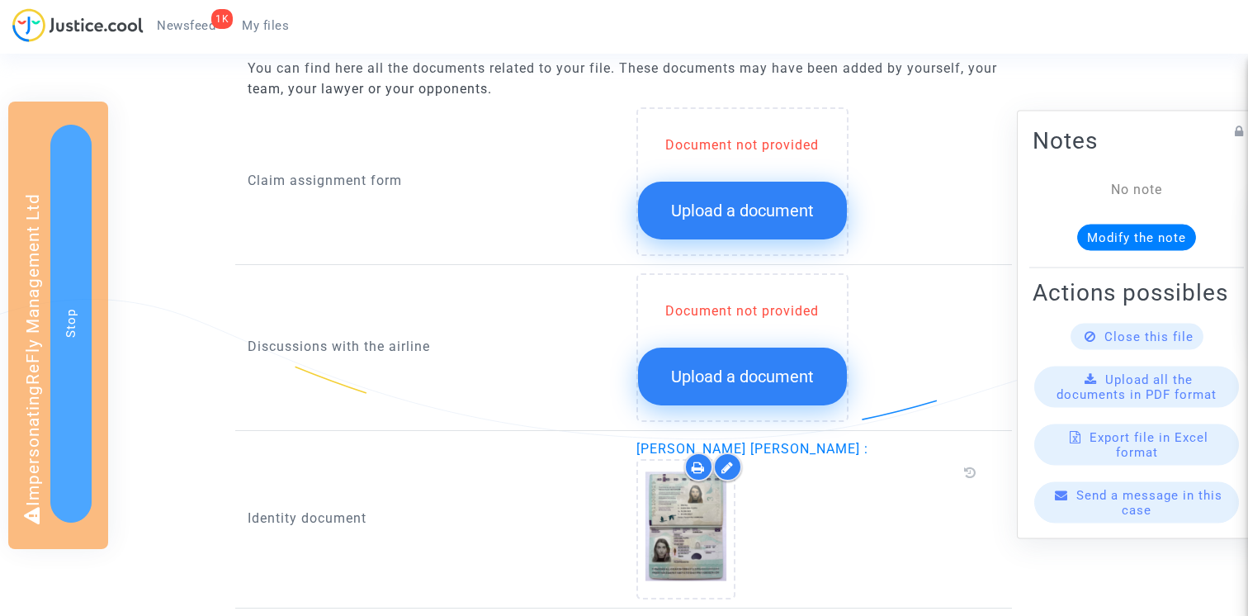
scroll to position [639, 0]
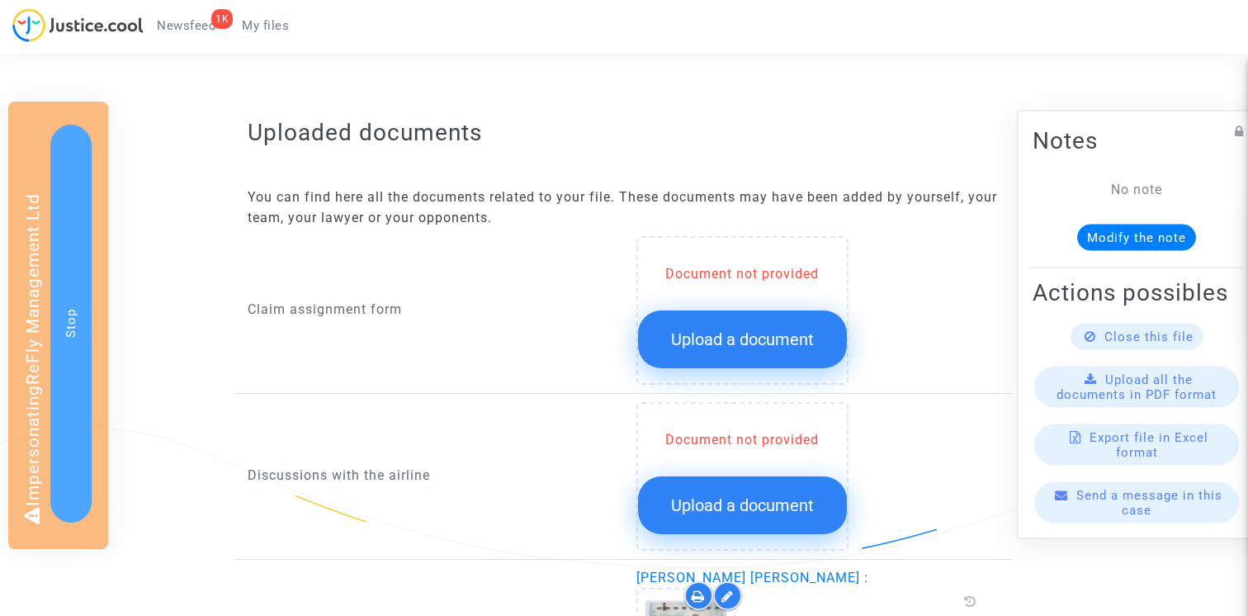
click at [737, 331] on span "Upload a document" at bounding box center [742, 339] width 143 height 20
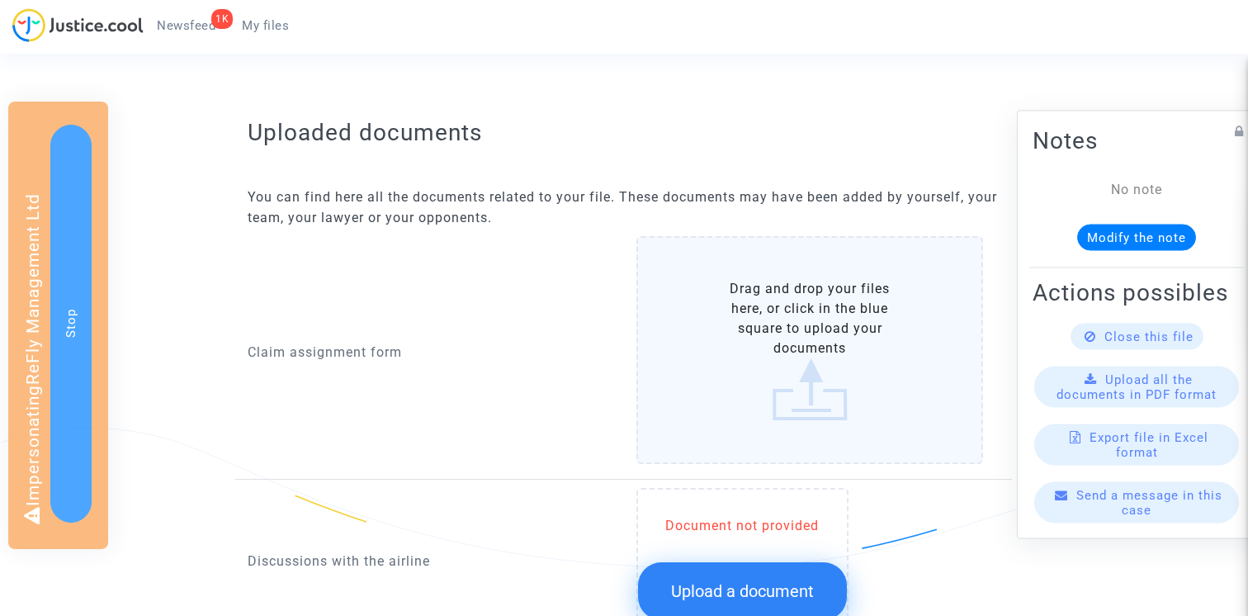
click at [737, 278] on label "Drag and drop your files here, or click in the blue square to upload your docum…" at bounding box center [811, 350] width 348 height 228
click at [0, 0] on input "Drag and drop your files here, or click in the blue square to upload your docum…" at bounding box center [0, 0] width 0 height 0
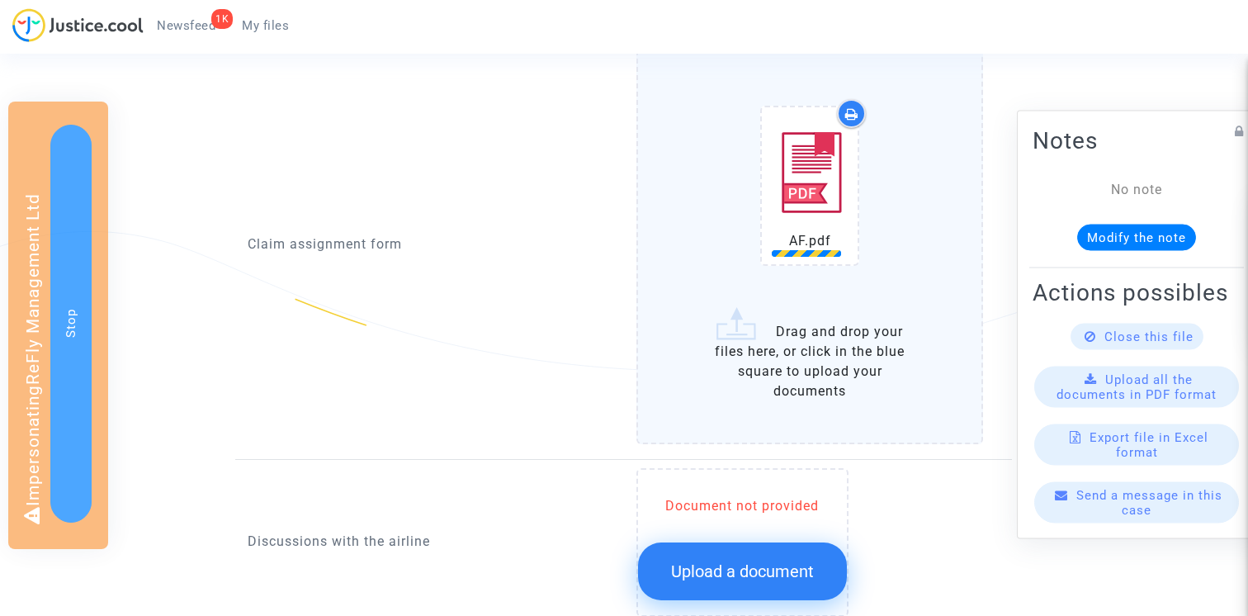
scroll to position [896, 0]
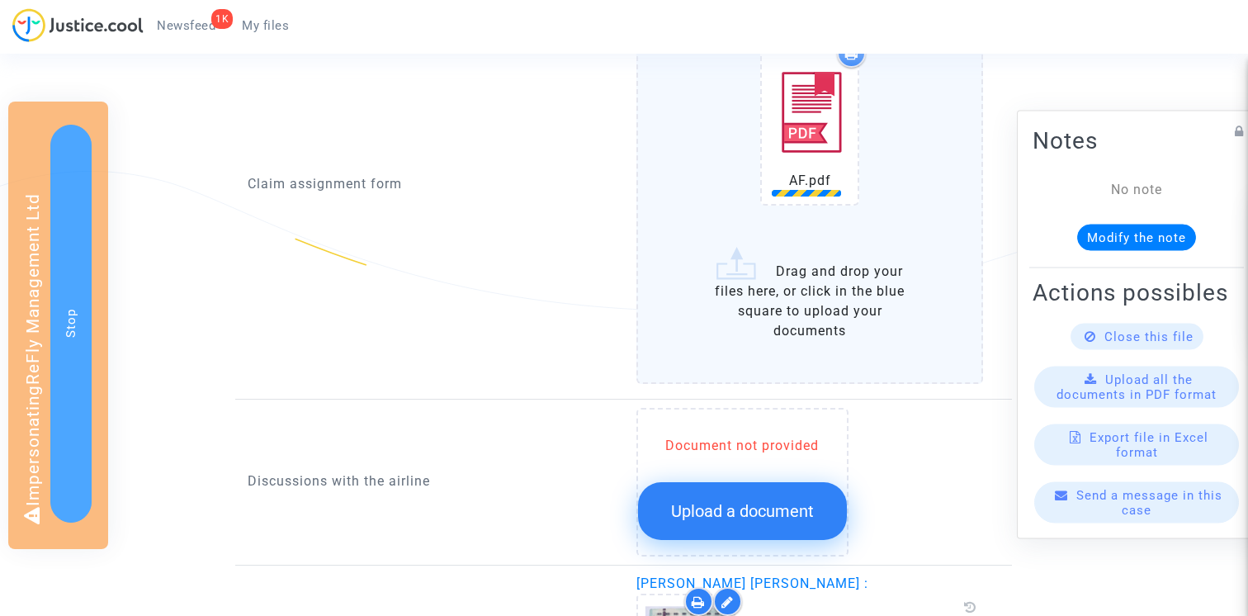
click at [719, 503] on span "Upload a document" at bounding box center [742, 511] width 143 height 20
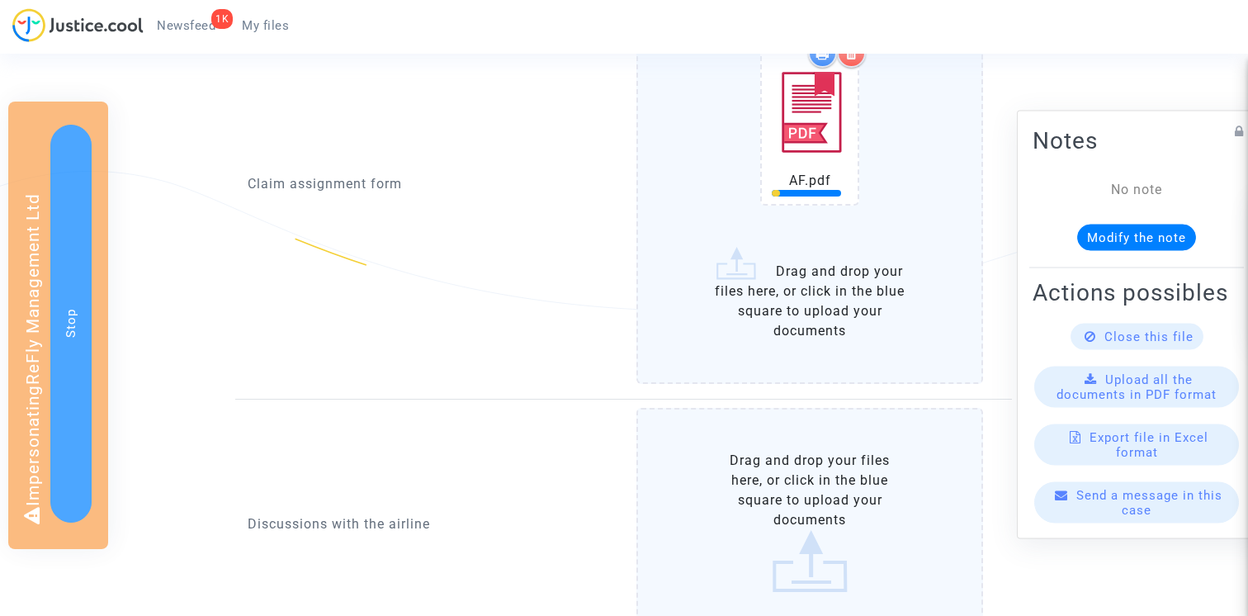
click at [703, 469] on label "Drag and drop your files here, or click in the blue square to upload your docum…" at bounding box center [811, 522] width 348 height 228
click at [0, 0] on input "Drag and drop your files here, or click in the blue square to upload your docum…" at bounding box center [0, 0] width 0 height 0
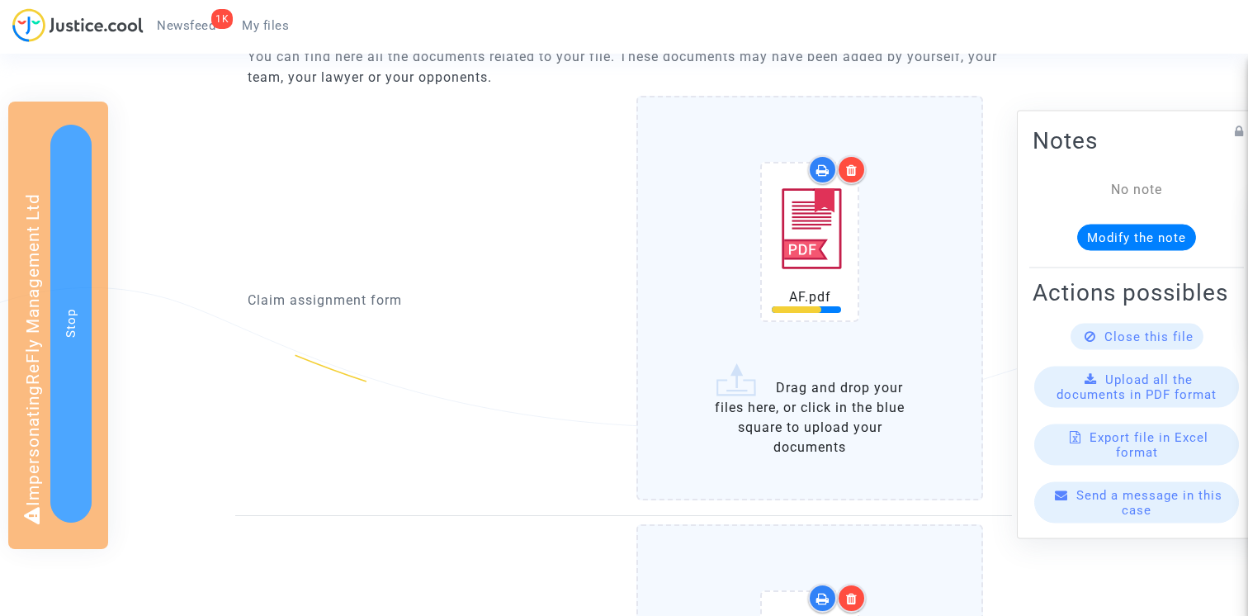
scroll to position [889, 0]
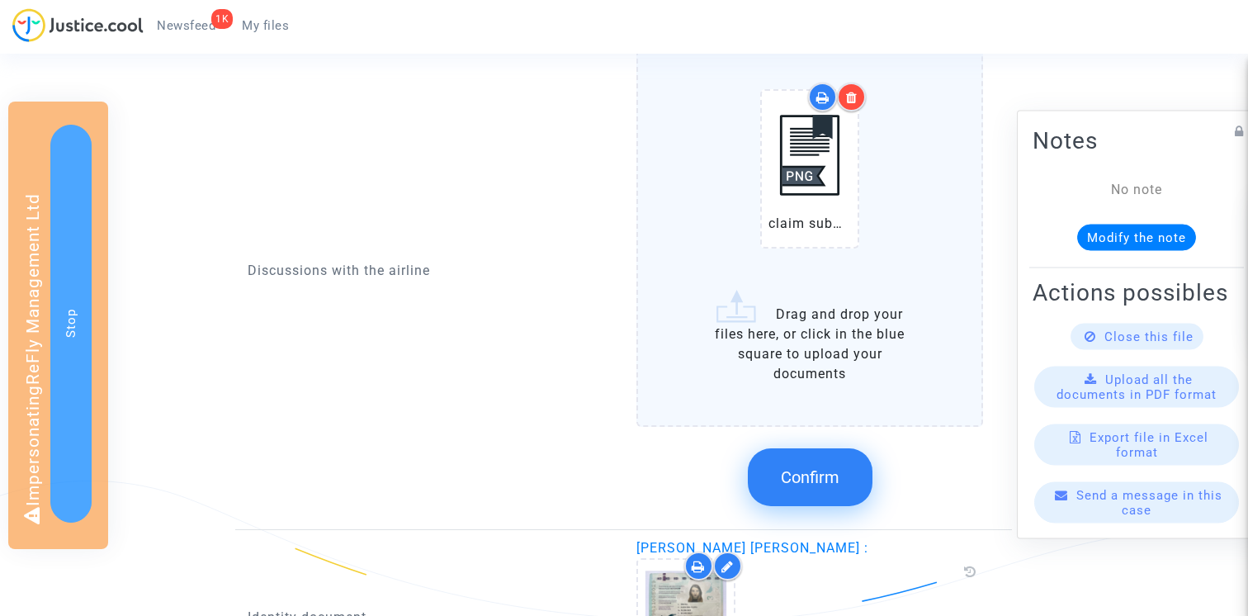
click at [844, 478] on button "Confirm" at bounding box center [810, 477] width 125 height 58
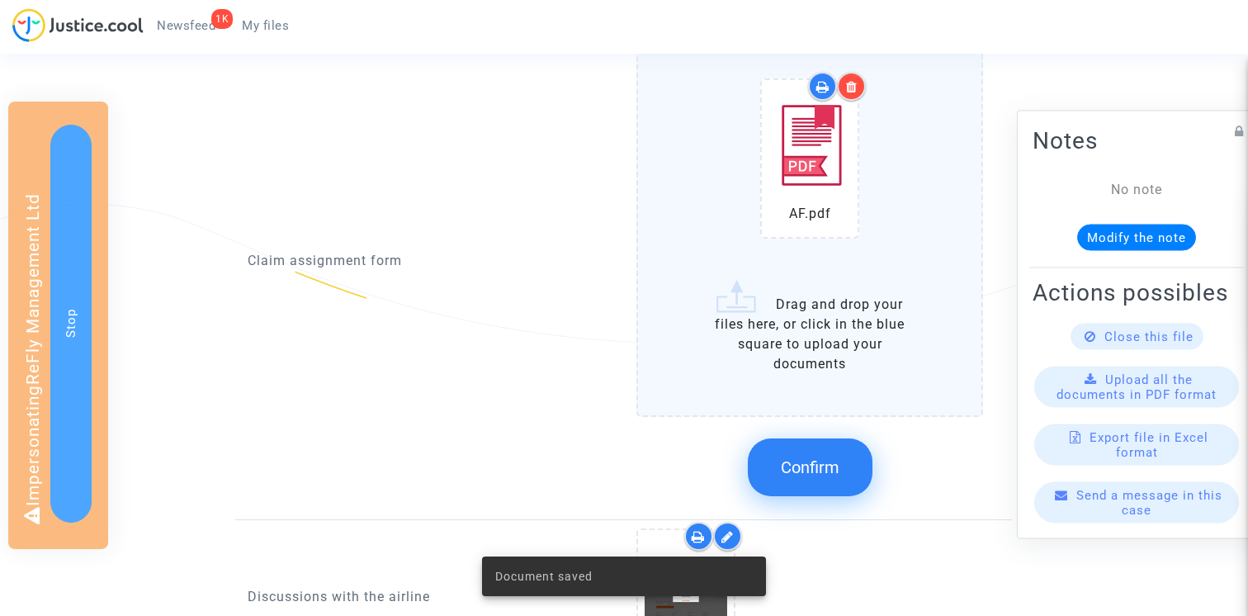
scroll to position [834, 0]
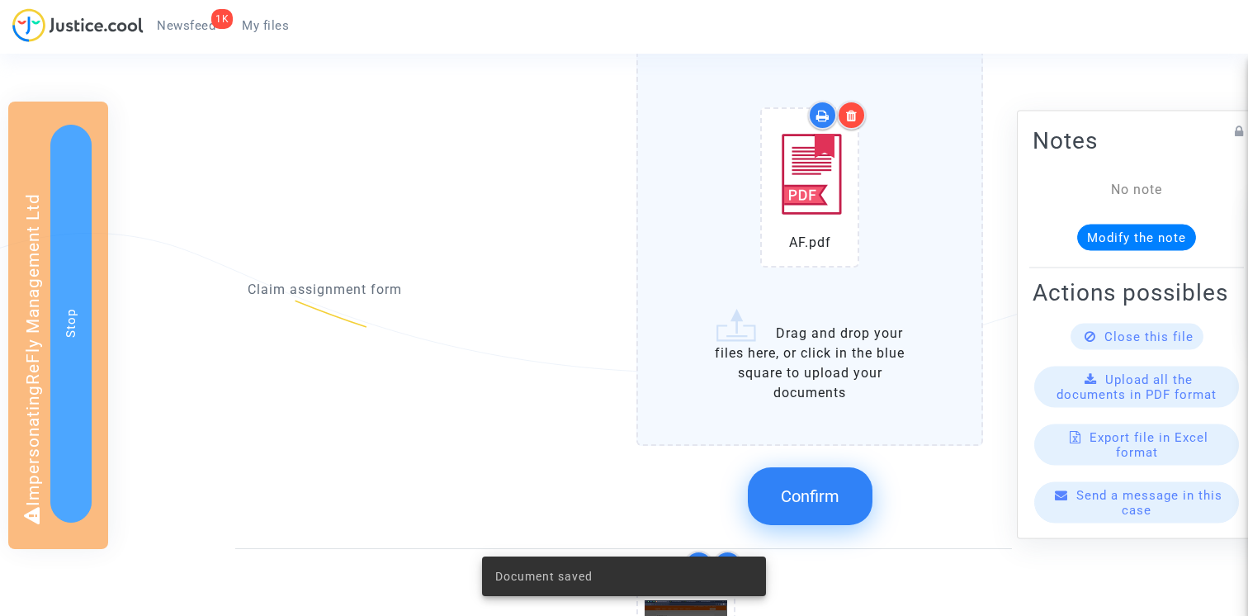
click at [823, 470] on button "Confirm" at bounding box center [810, 496] width 125 height 58
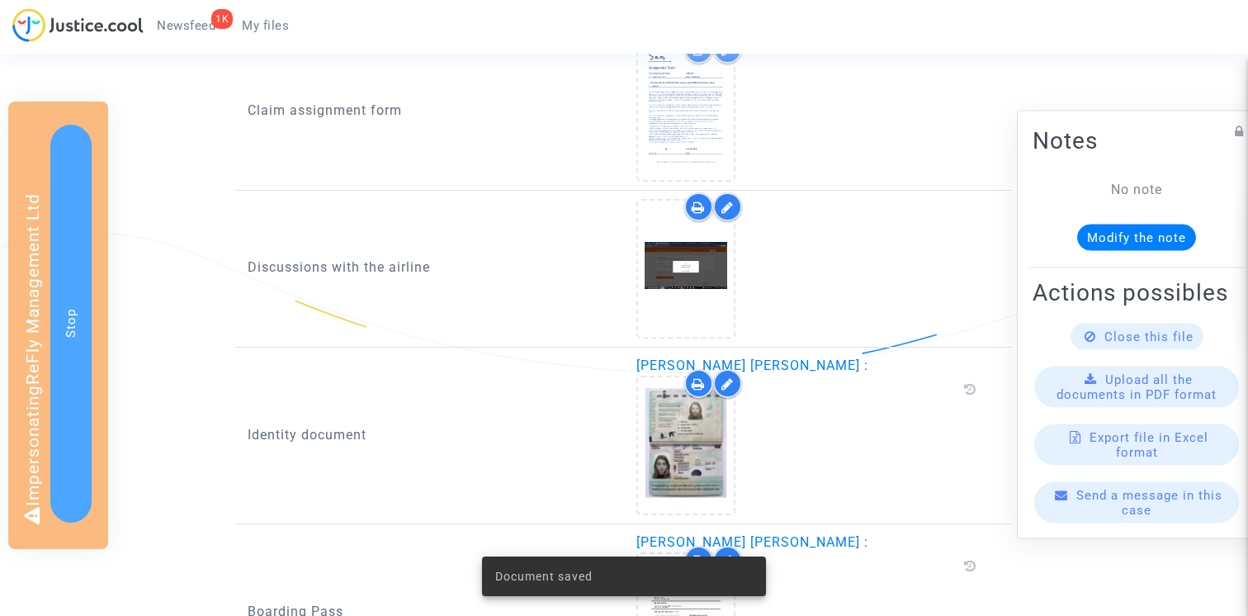
scroll to position [1044, 0]
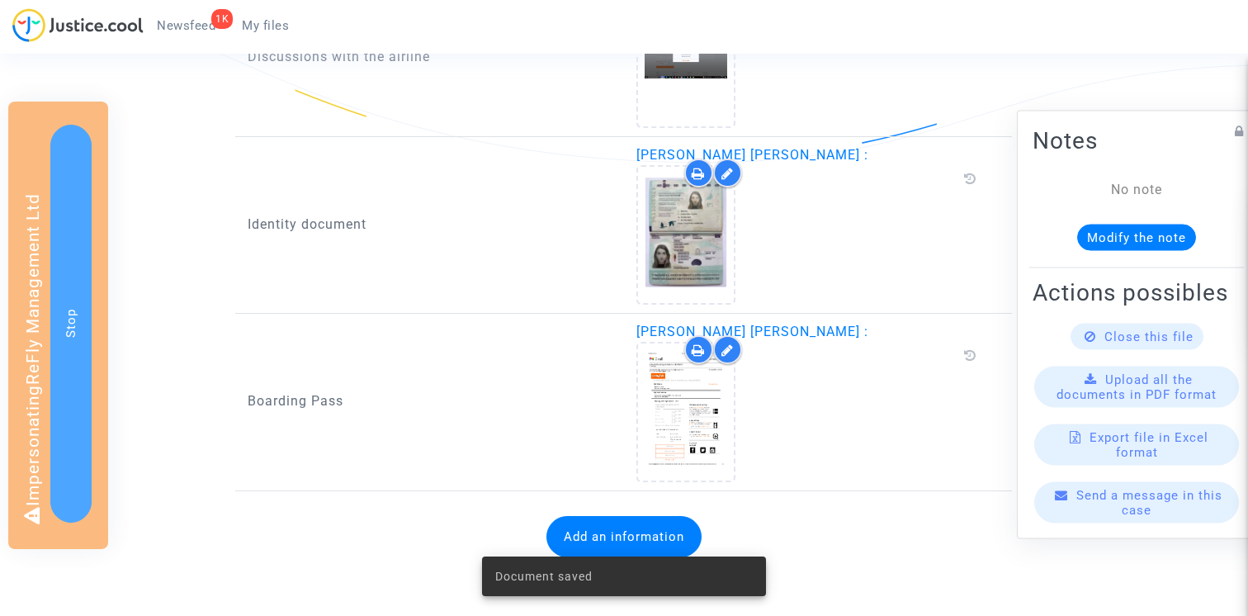
click at [584, 541] on div "Document saved" at bounding box center [624, 576] width 324 height 79
click at [604, 528] on button "Add an information" at bounding box center [624, 536] width 155 height 41
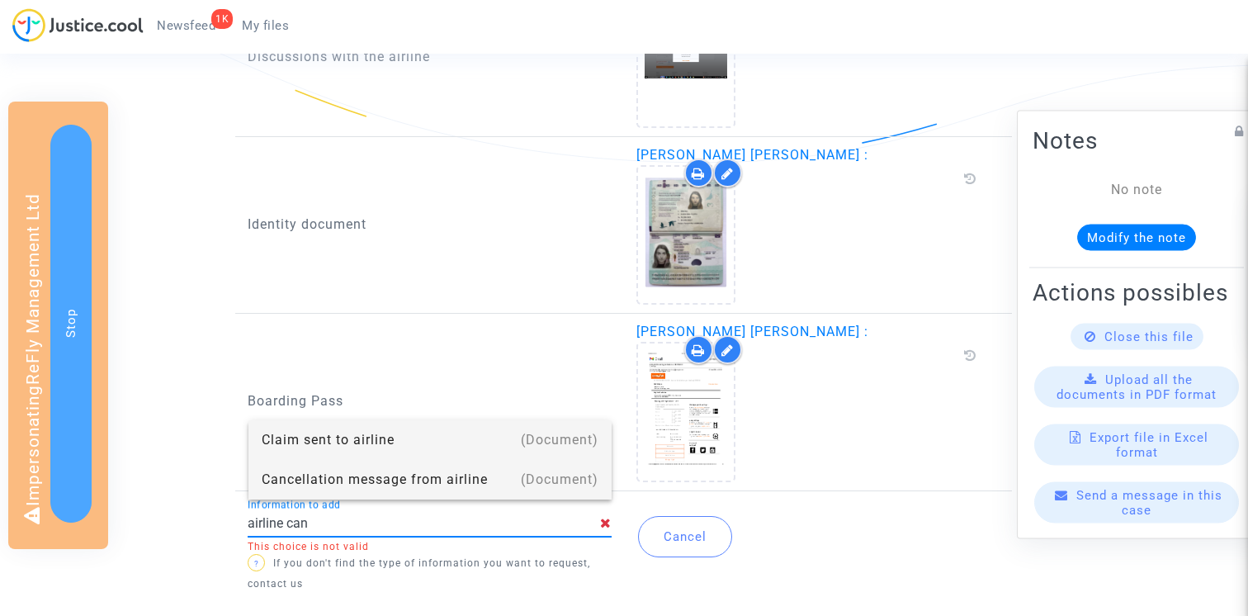
click at [437, 481] on div "Cancellation message from airline" at bounding box center [431, 480] width 338 height 40
type input "Cancellation message from airline"
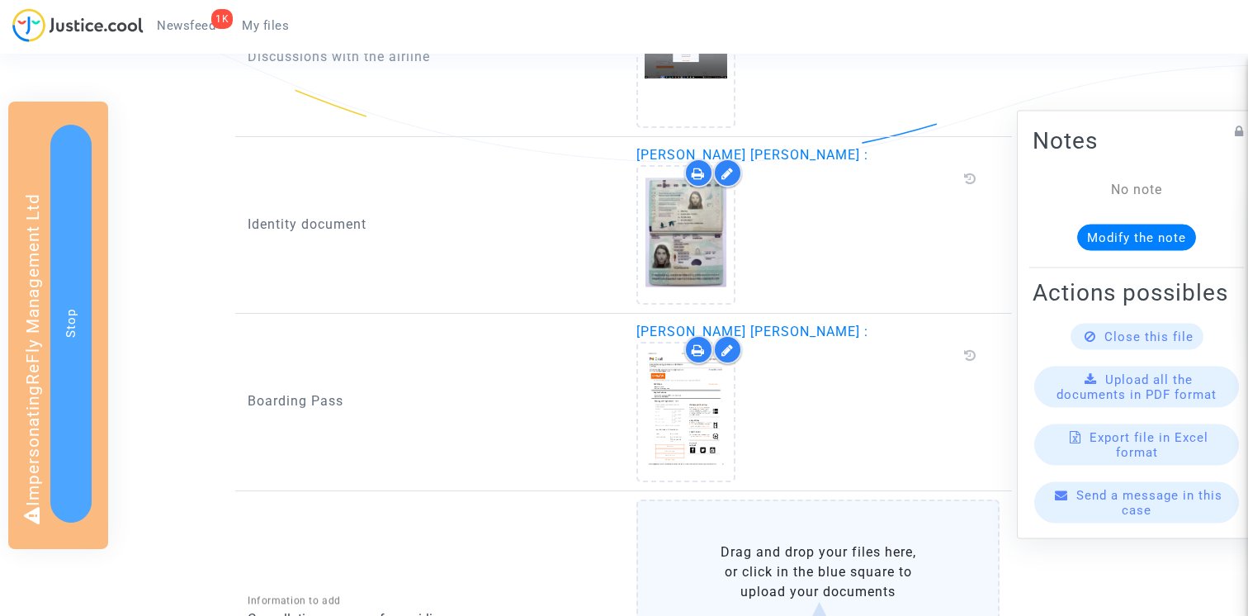
click at [768, 560] on label "Drag and drop your files here, or click in the blue square to upload your docum…" at bounding box center [819, 604] width 364 height 208
click at [0, 0] on input "Drag and drop your files here, or click in the blue square to upload your docum…" at bounding box center [0, 0] width 0 height 0
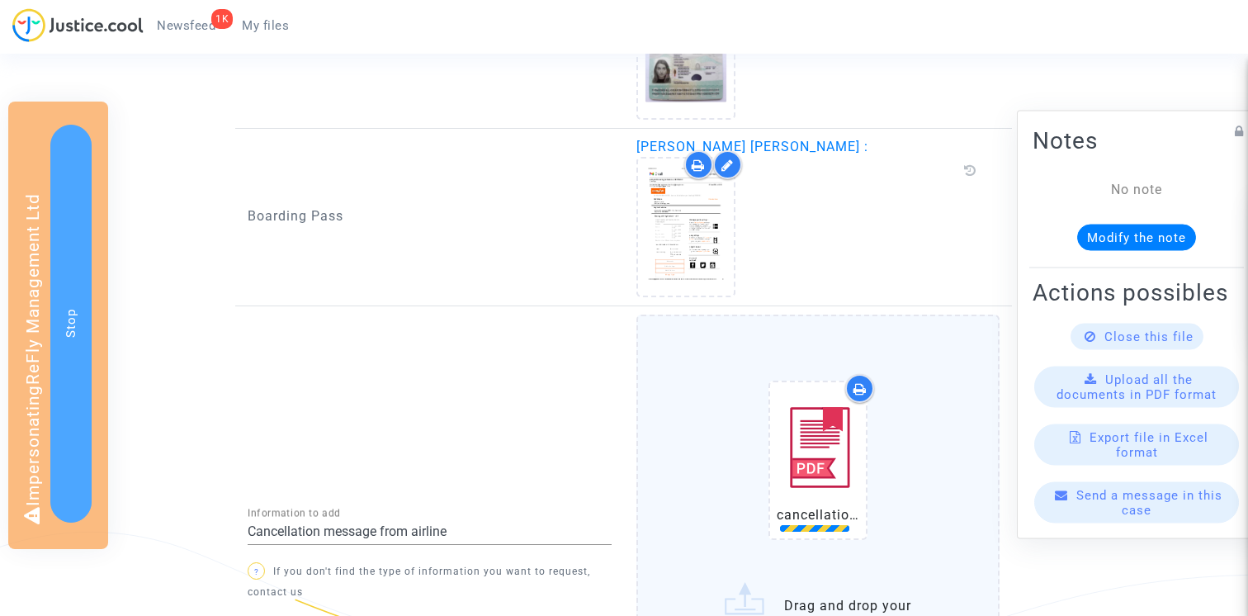
scroll to position [1354, 0]
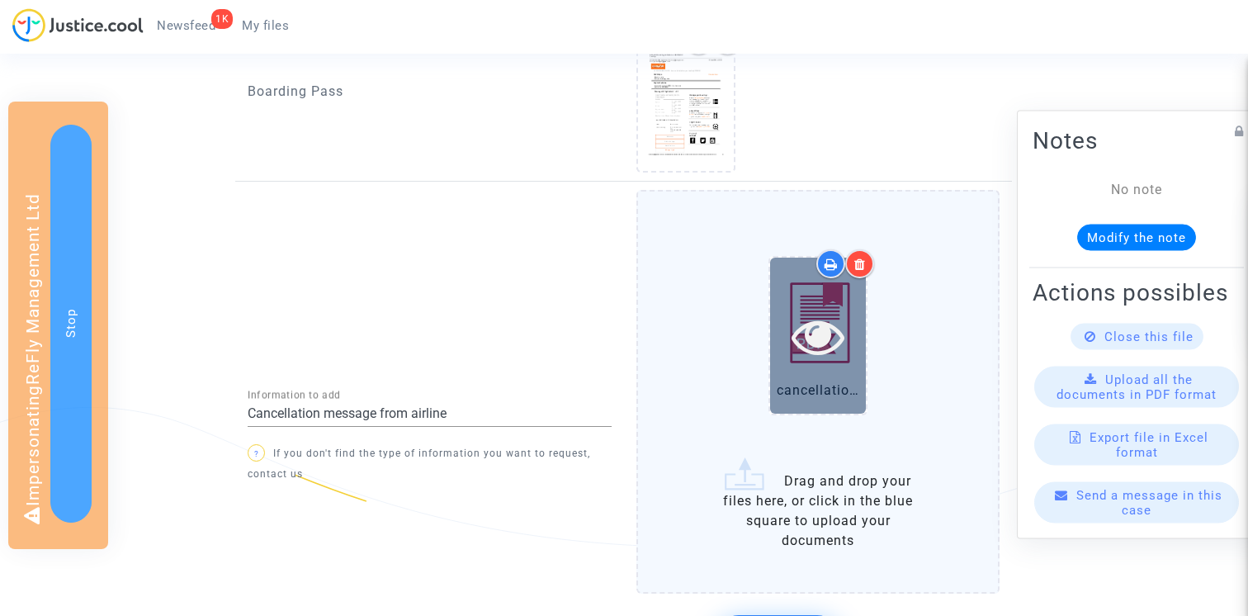
click at [819, 343] on icon at bounding box center [819, 336] width 54 height 53
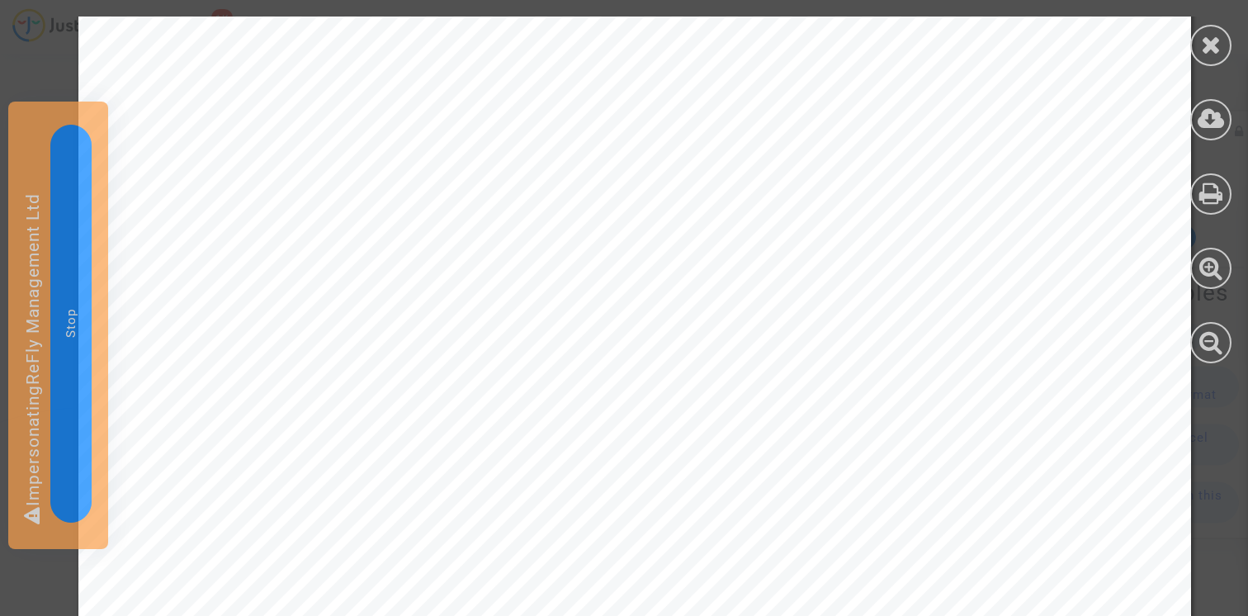
scroll to position [760, 0]
click at [1218, 50] on icon at bounding box center [1211, 44] width 21 height 25
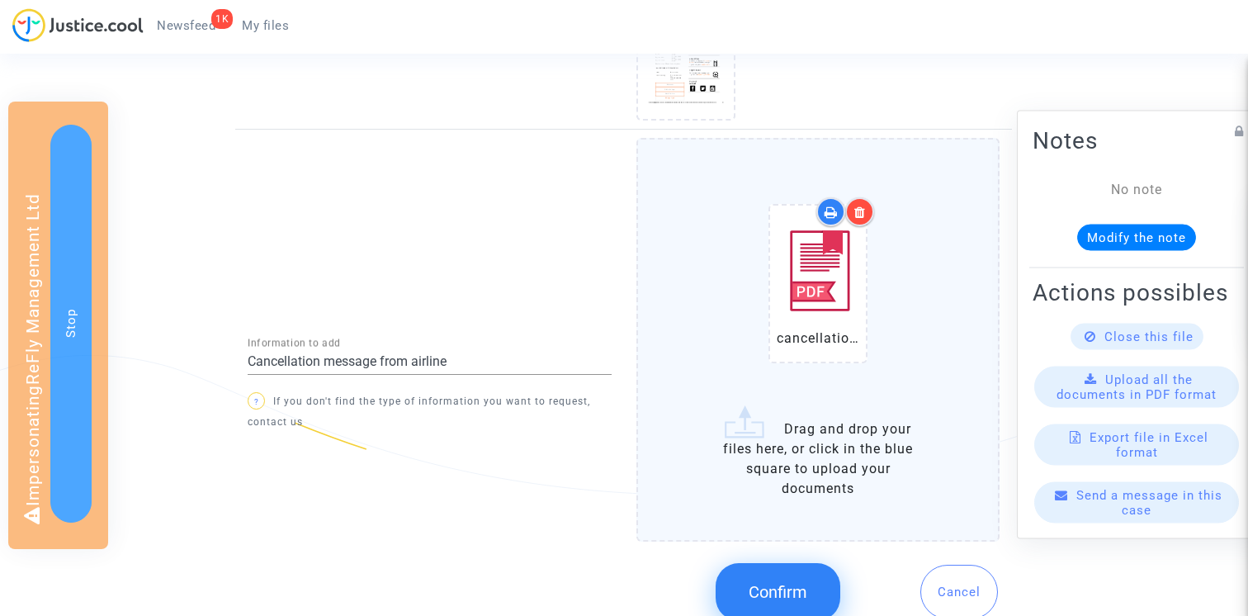
scroll to position [1477, 0]
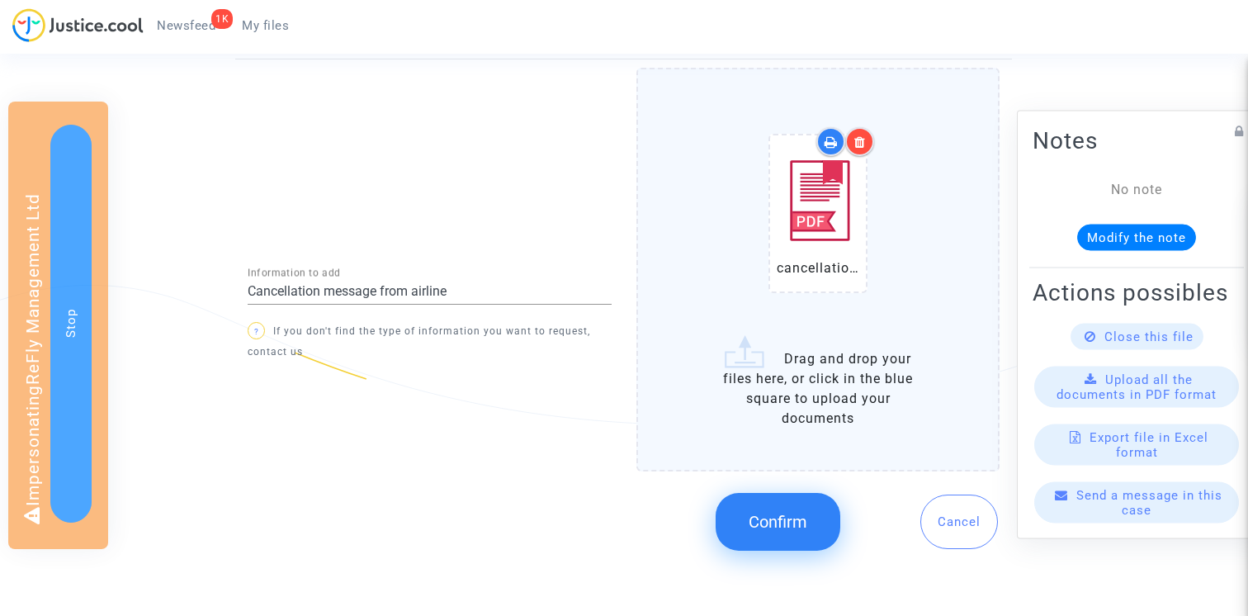
click at [721, 519] on button "Confirm" at bounding box center [778, 522] width 125 height 58
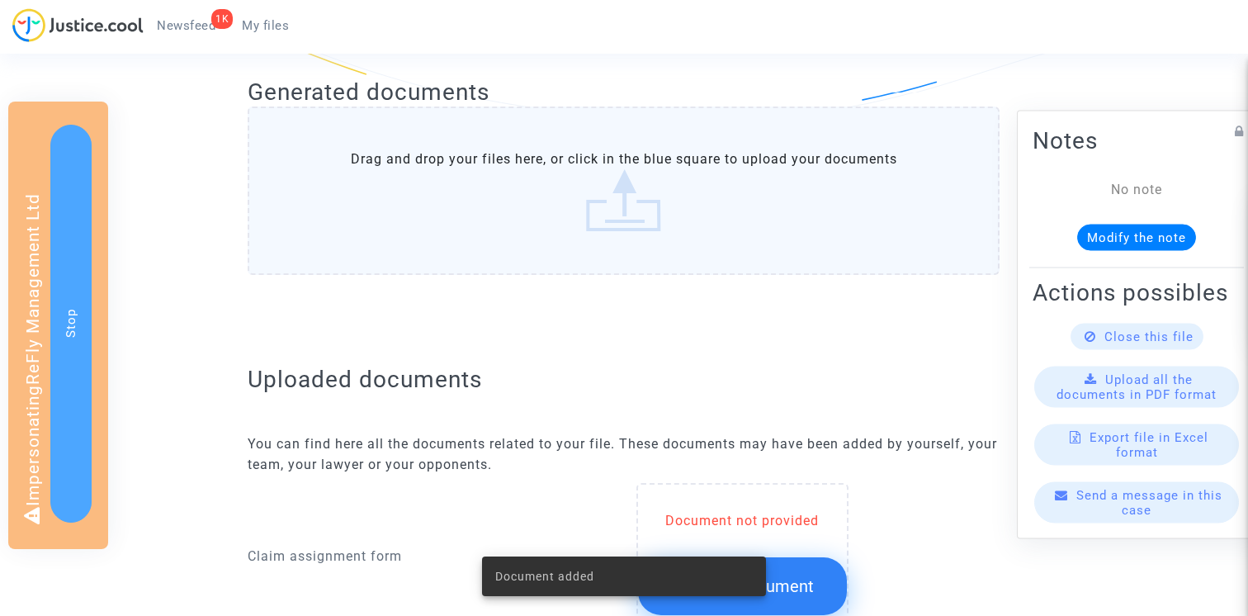
scroll to position [0, 0]
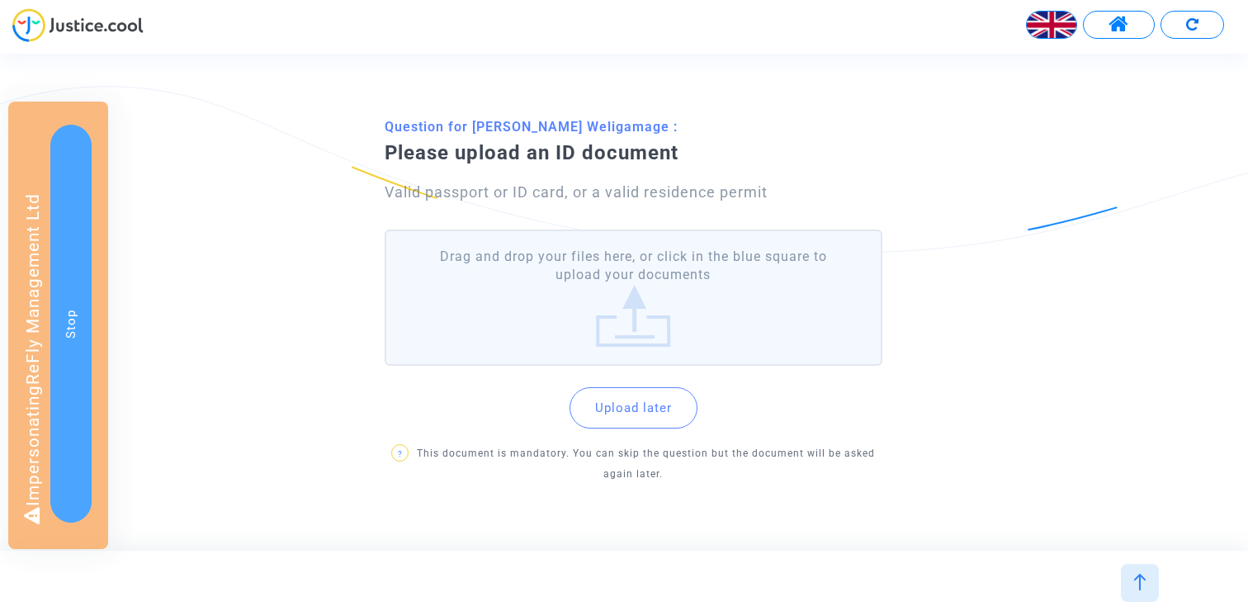
click at [559, 308] on label "Drag and drop your files here, or click in the blue square to upload your docum…" at bounding box center [634, 298] width 498 height 136
click at [0, 0] on input "Drag and drop your files here, or click in the blue square to upload your docum…" at bounding box center [0, 0] width 0 height 0
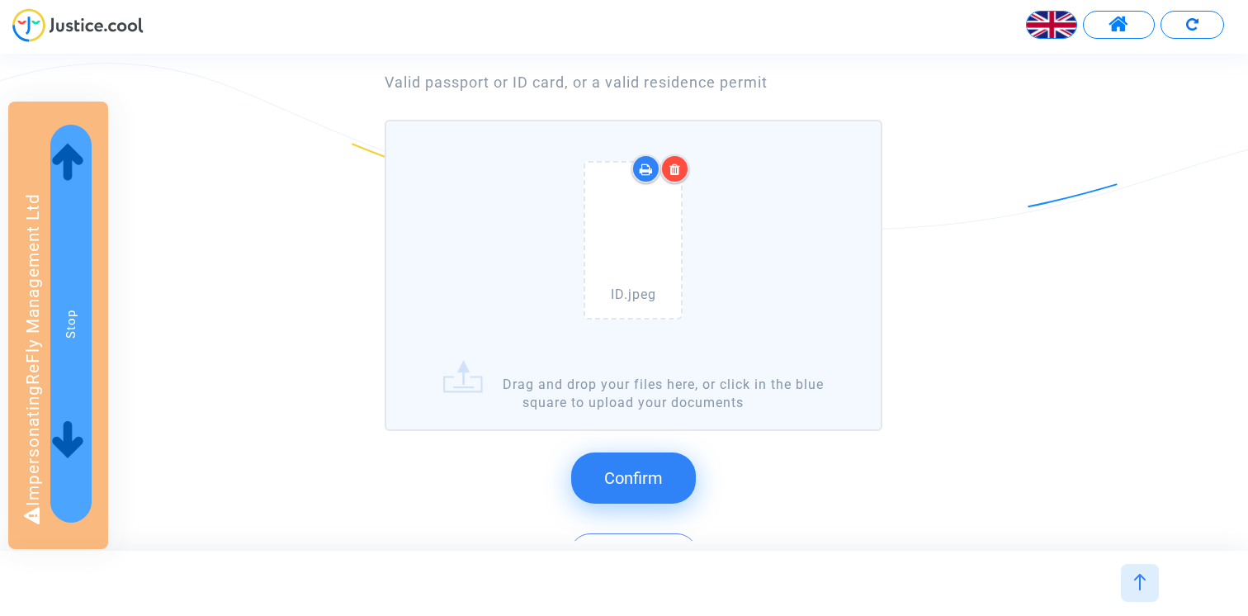
scroll to position [149, 0]
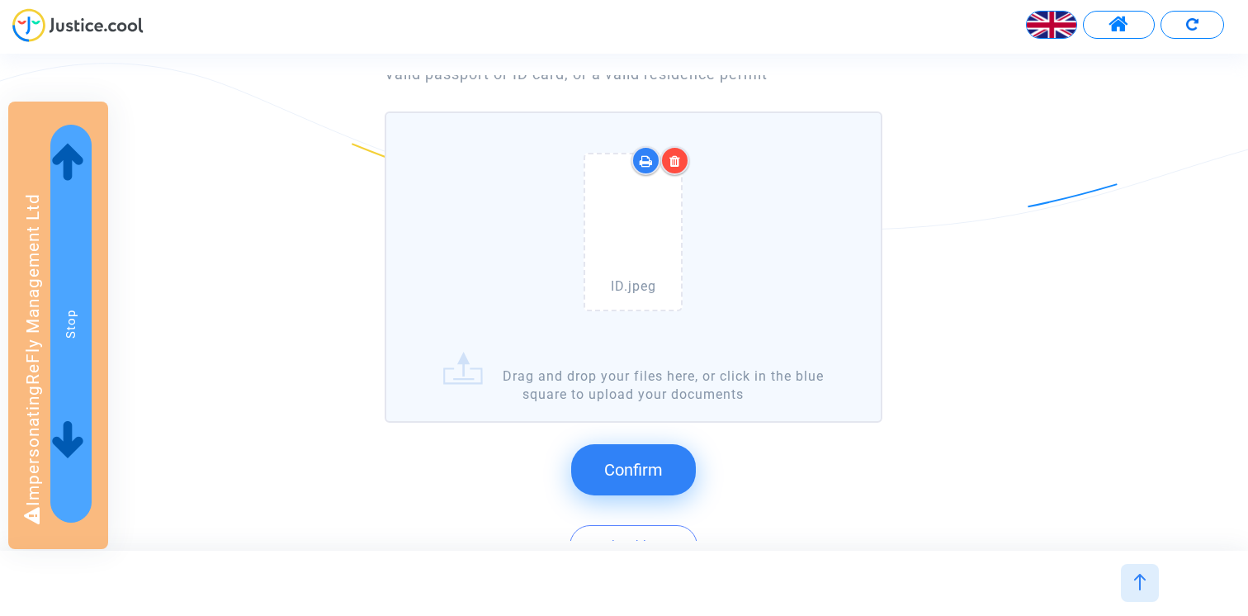
click at [636, 463] on span "Confirm" at bounding box center [633, 470] width 59 height 20
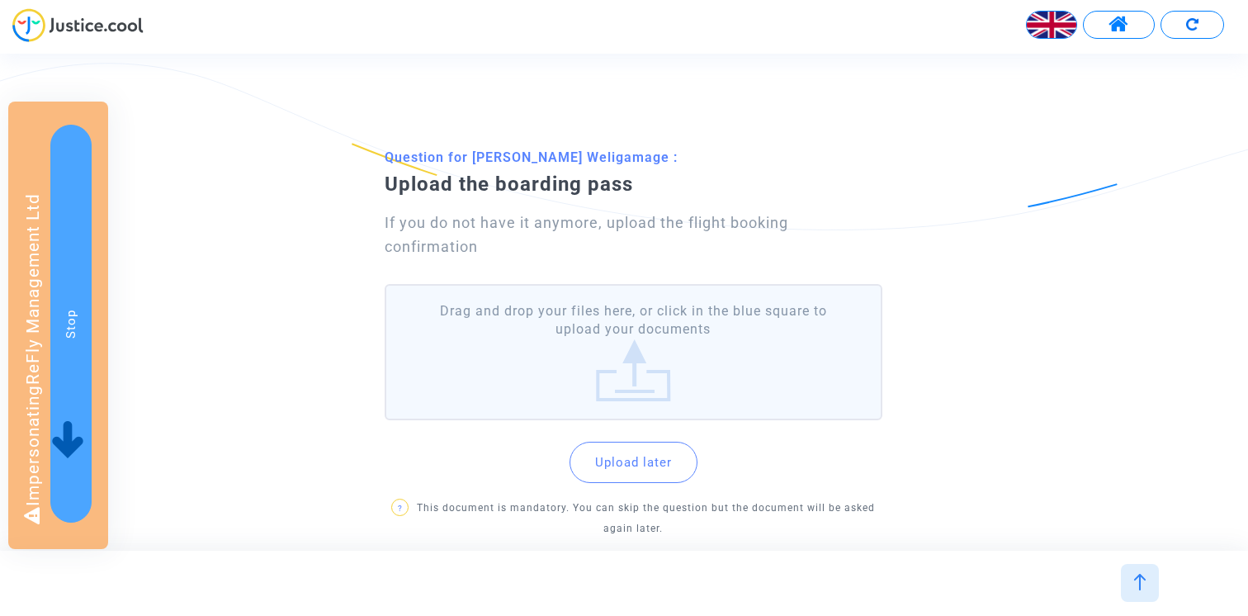
click at [656, 334] on label "Drag and drop your files here, or click in the blue square to upload your docum…" at bounding box center [634, 352] width 498 height 136
click at [0, 0] on input "Drag and drop your files here, or click in the blue square to upload your docum…" at bounding box center [0, 0] width 0 height 0
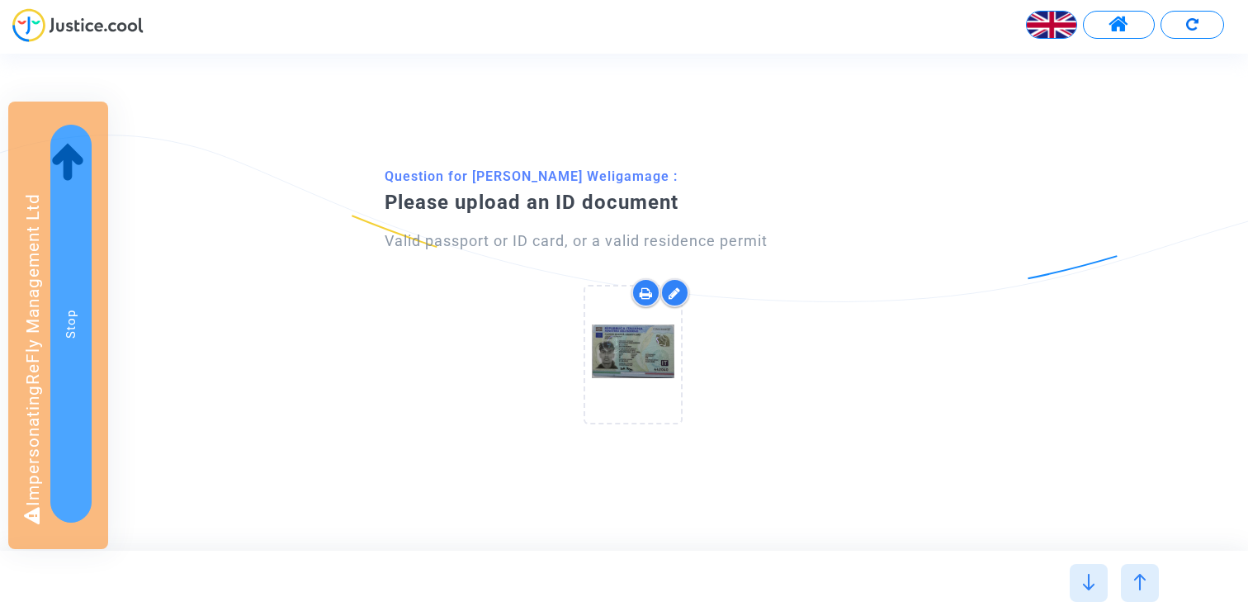
scroll to position [345, 0]
click at [1087, 574] on img at bounding box center [1089, 582] width 17 height 17
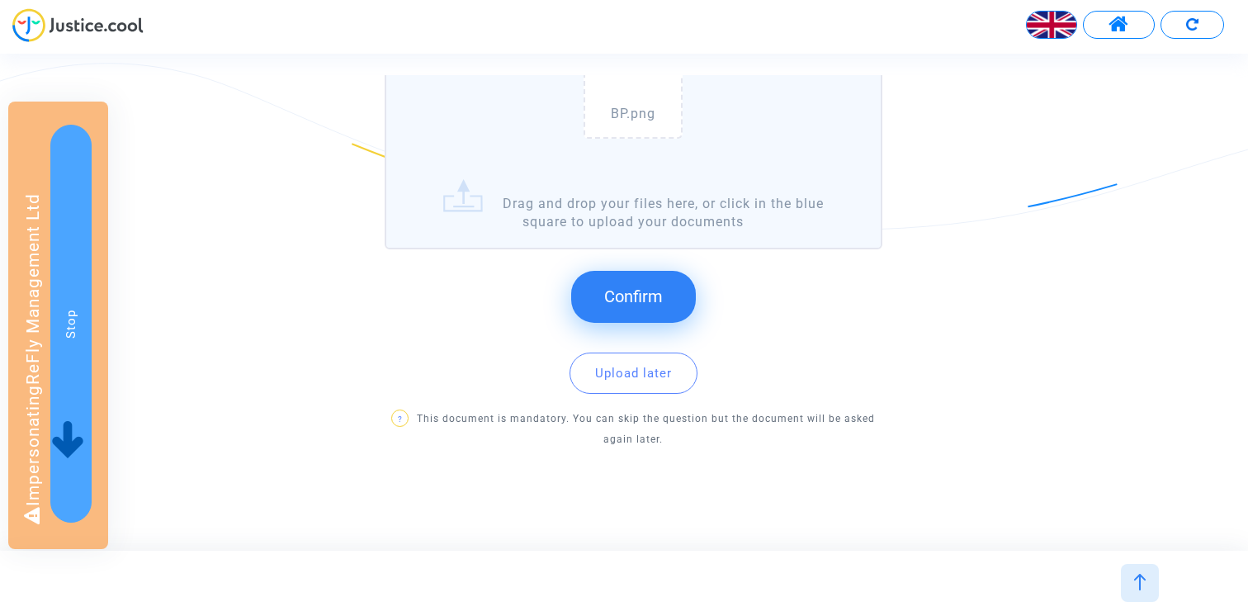
click at [632, 291] on span "Confirm" at bounding box center [633, 297] width 59 height 20
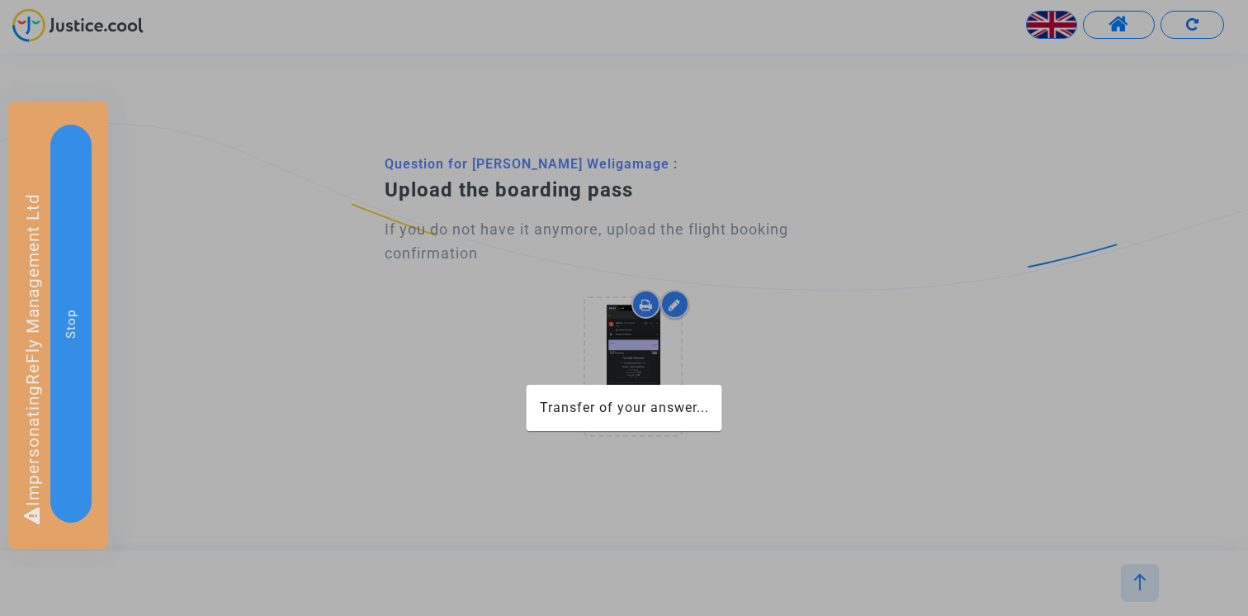
scroll to position [0, 0]
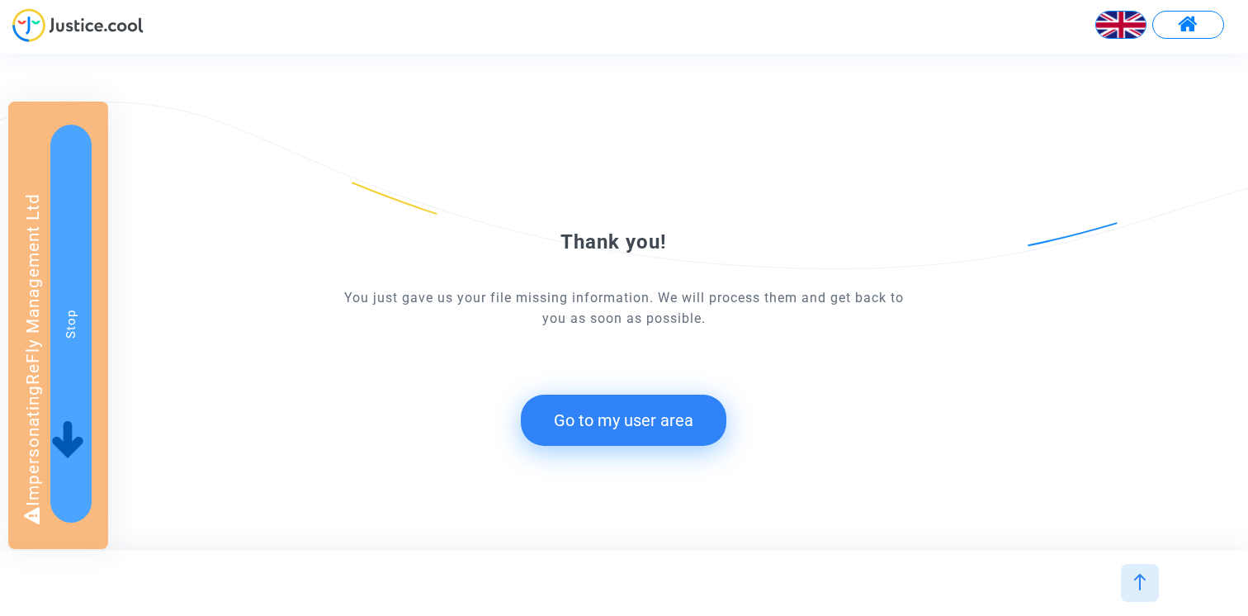
click at [588, 422] on button "Go to my user area" at bounding box center [624, 420] width 206 height 51
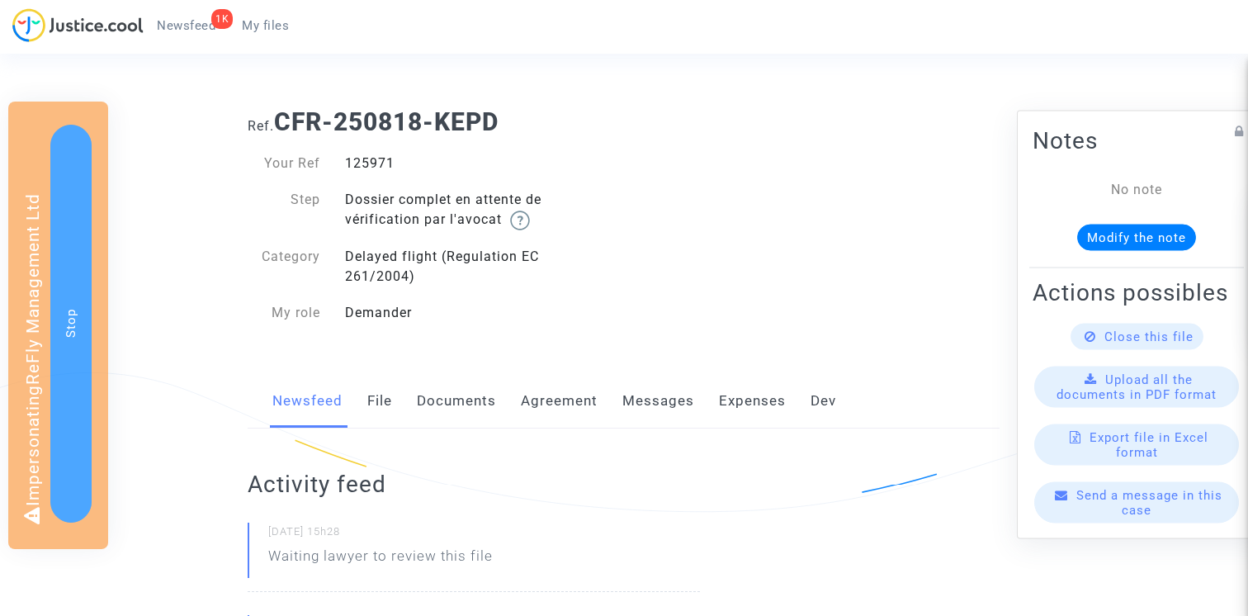
click at [478, 393] on link "Documents" at bounding box center [456, 401] width 79 height 54
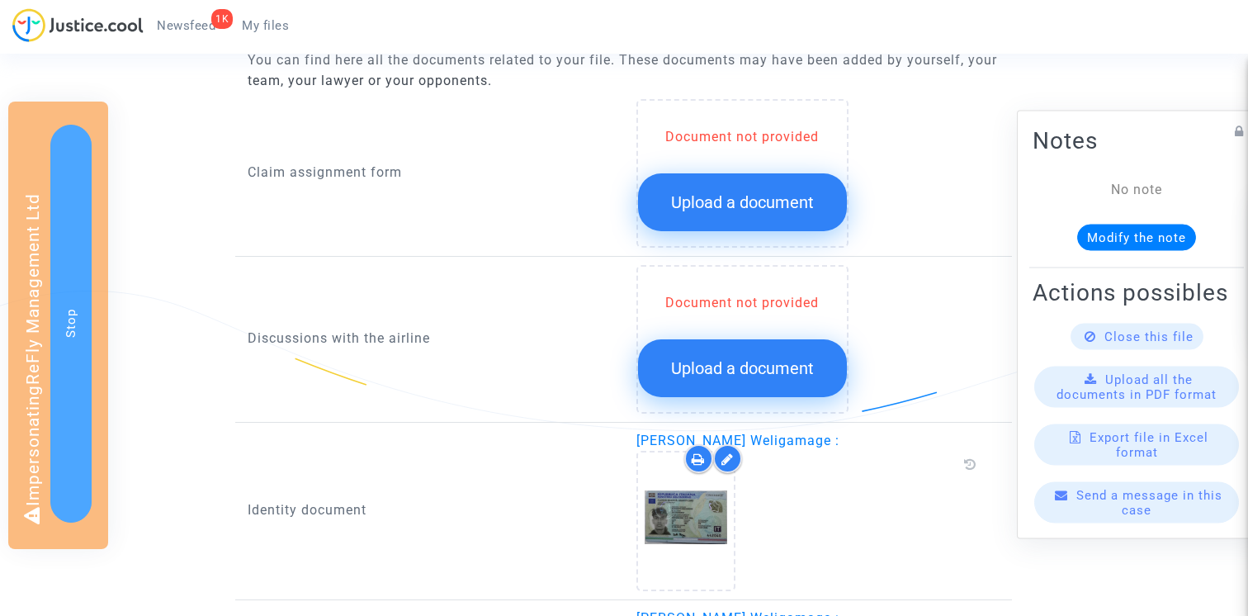
scroll to position [714, 0]
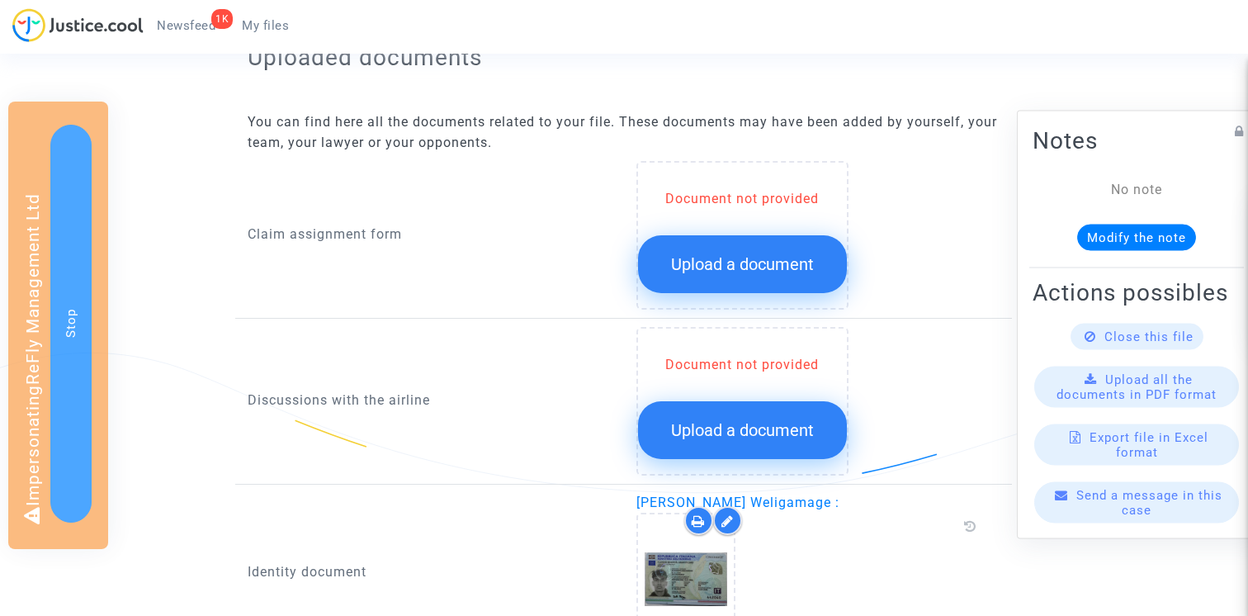
click at [773, 234] on div "Document not provided Upload a document" at bounding box center [742, 241] width 209 height 104
click at [773, 244] on button "Upload a document" at bounding box center [742, 264] width 209 height 58
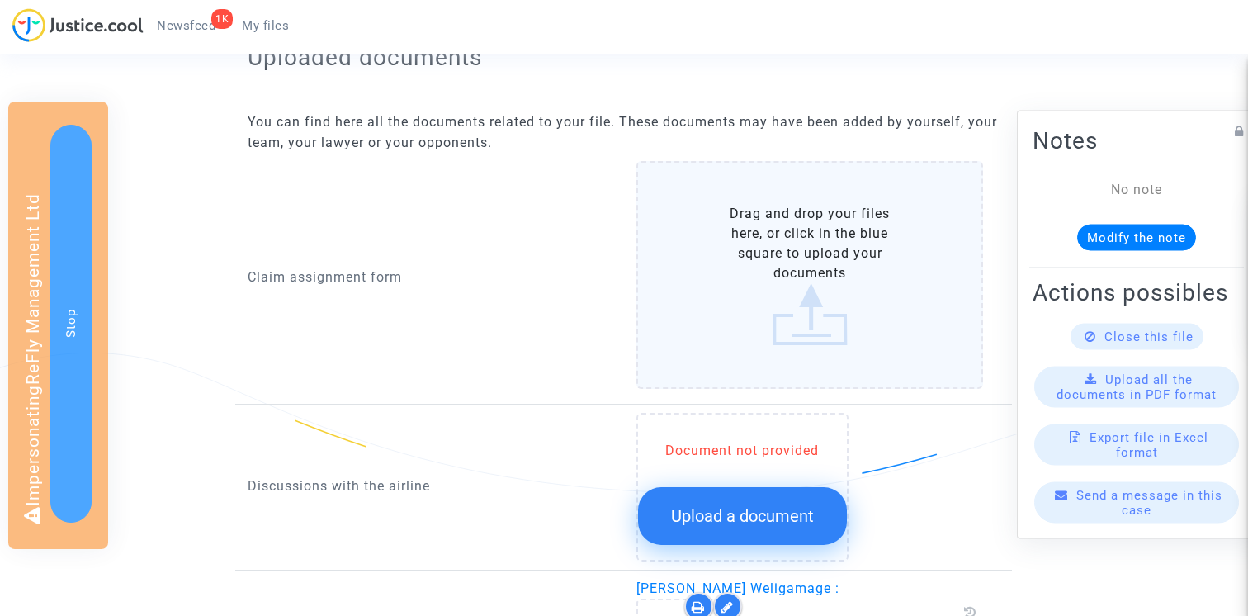
click at [728, 225] on label "Drag and drop your files here, or click in the blue square to upload your docum…" at bounding box center [811, 275] width 348 height 228
click at [0, 0] on input "Drag and drop your files here, or click in the blue square to upload your docum…" at bounding box center [0, 0] width 0 height 0
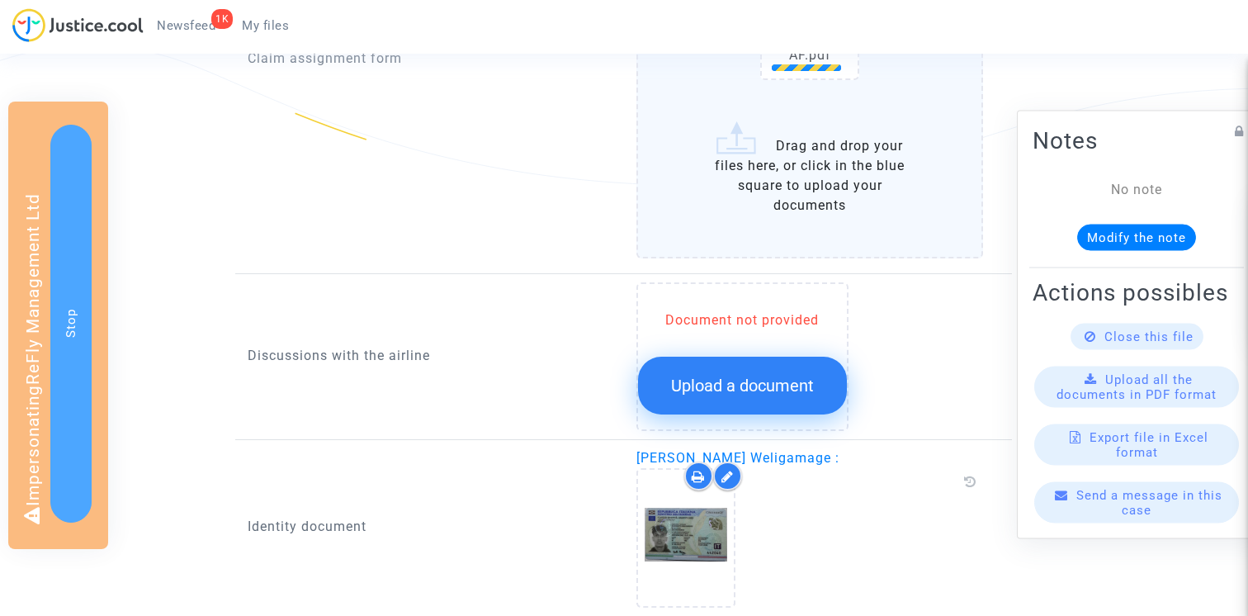
scroll to position [1031, 0]
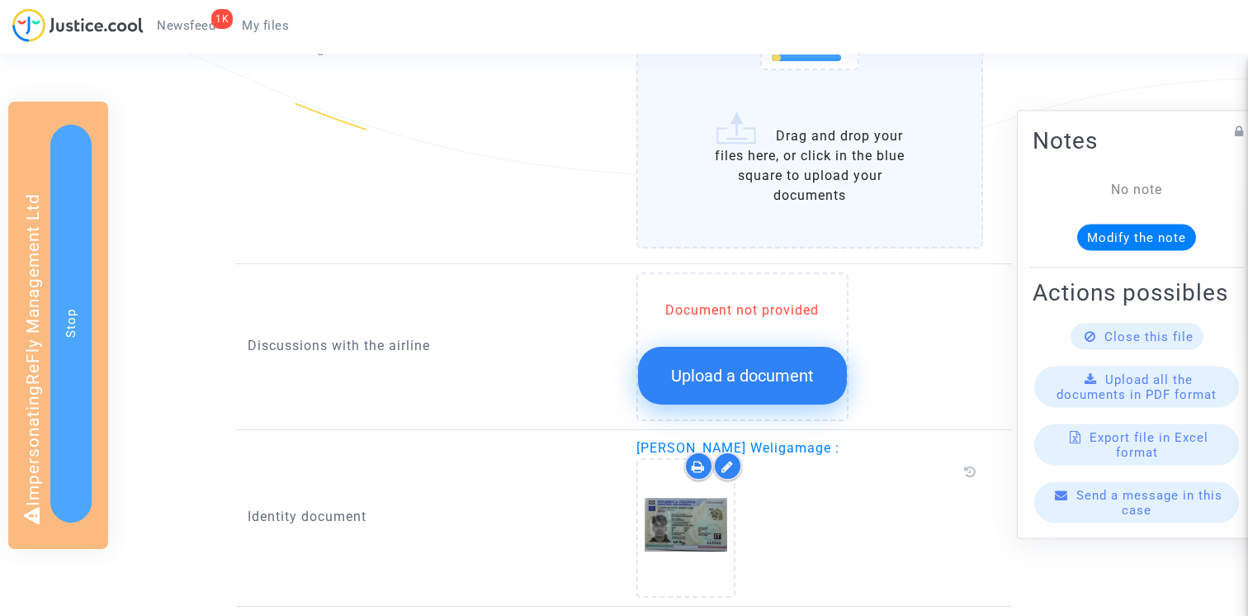
click at [749, 378] on span "Upload a document" at bounding box center [742, 376] width 143 height 20
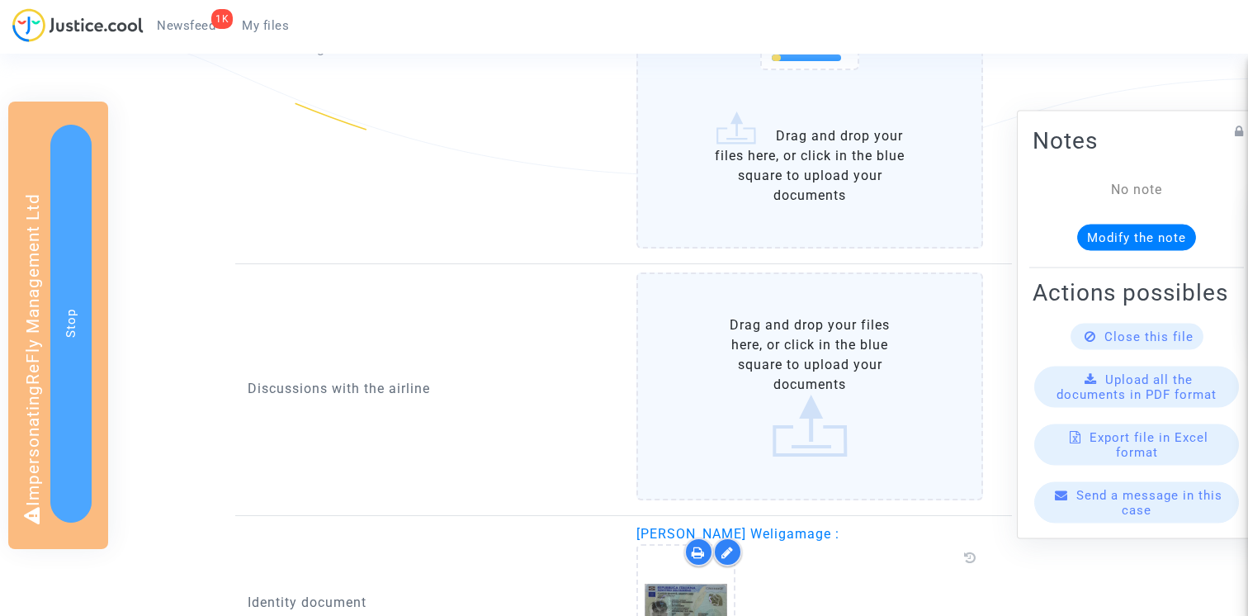
click at [727, 352] on label "Drag and drop your files here, or click in the blue square to upload your docum…" at bounding box center [811, 386] width 348 height 228
click at [0, 0] on input "Drag and drop your files here, or click in the blue square to upload your docum…" at bounding box center [0, 0] width 0 height 0
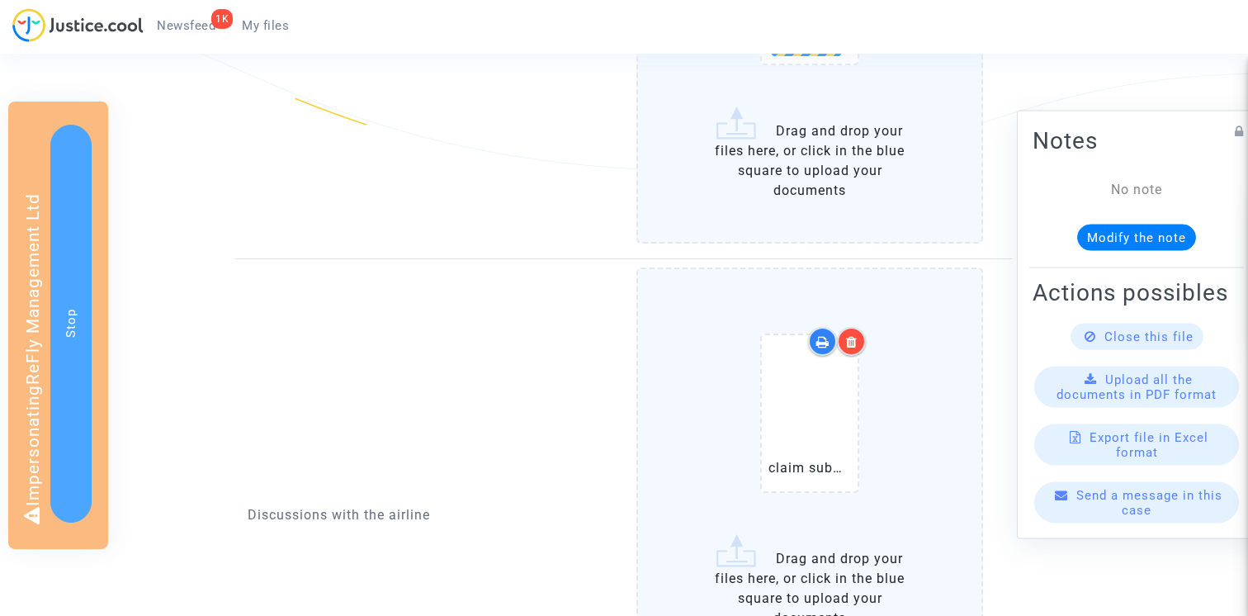
scroll to position [1191, 0]
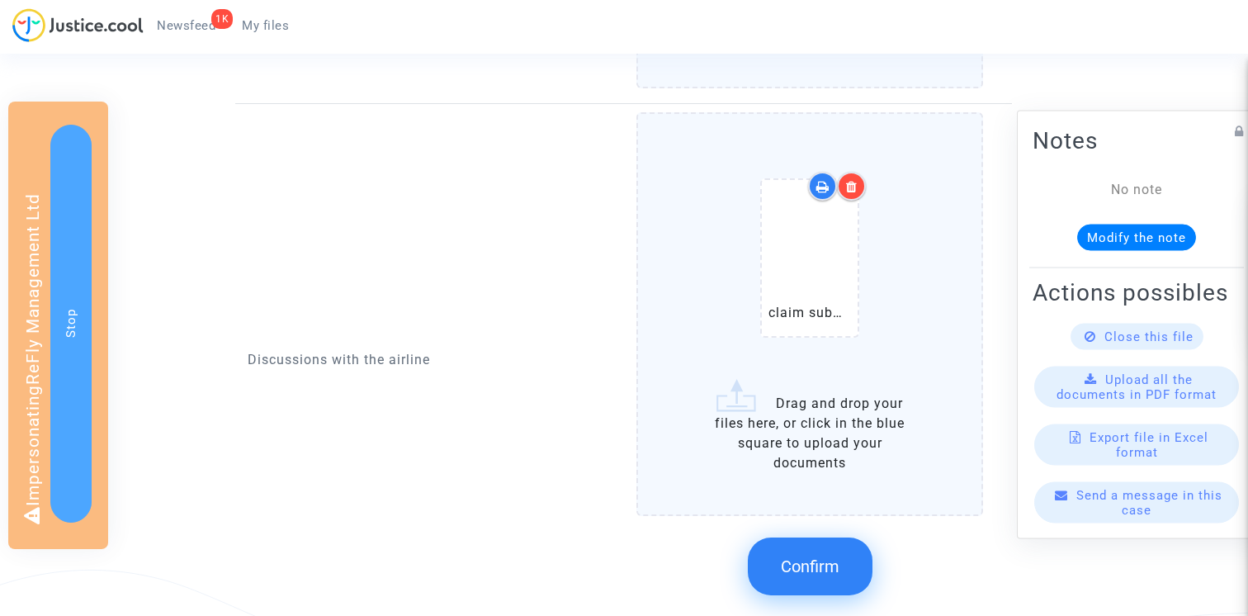
click at [821, 566] on span "Confirm" at bounding box center [810, 567] width 59 height 20
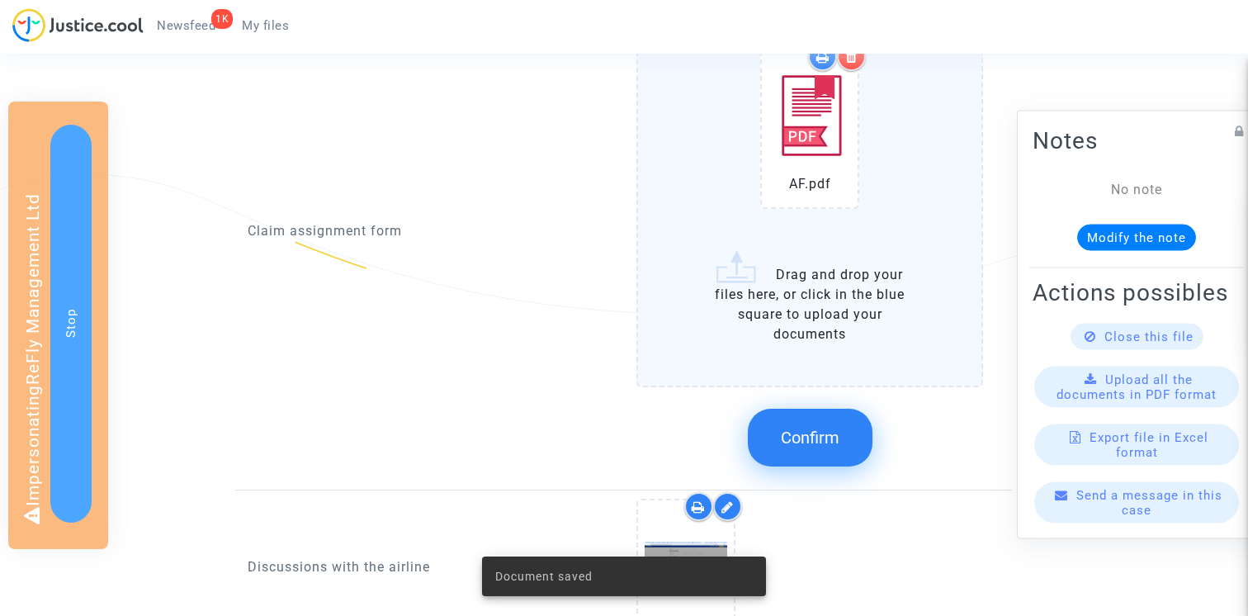
scroll to position [833, 0]
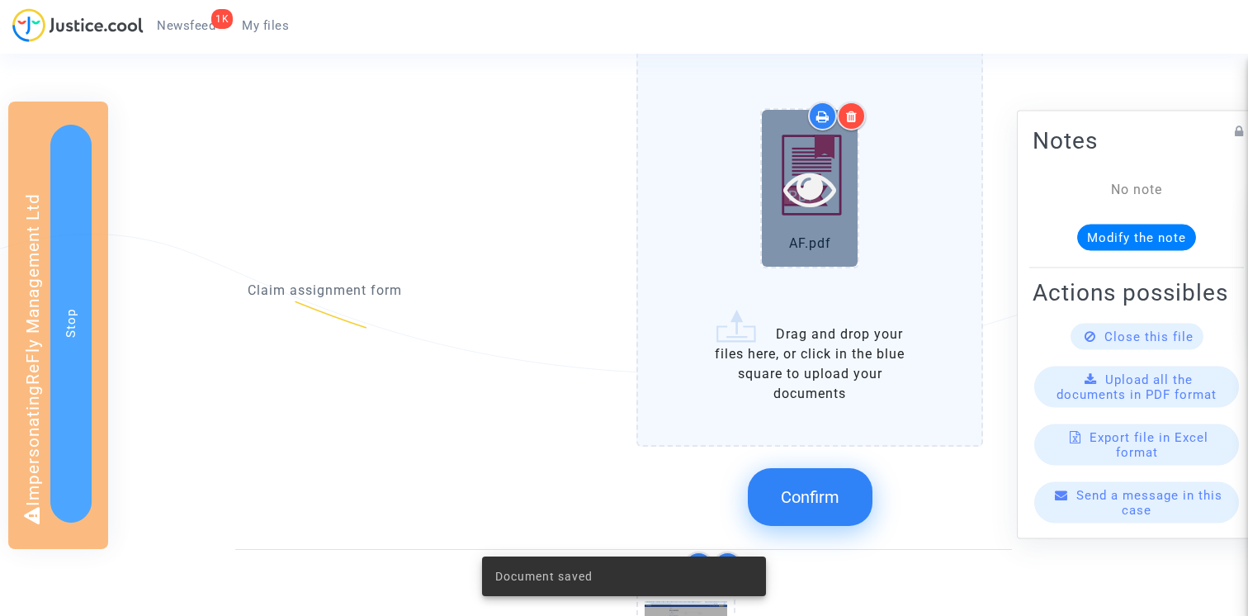
click at [824, 187] on icon at bounding box center [811, 188] width 54 height 53
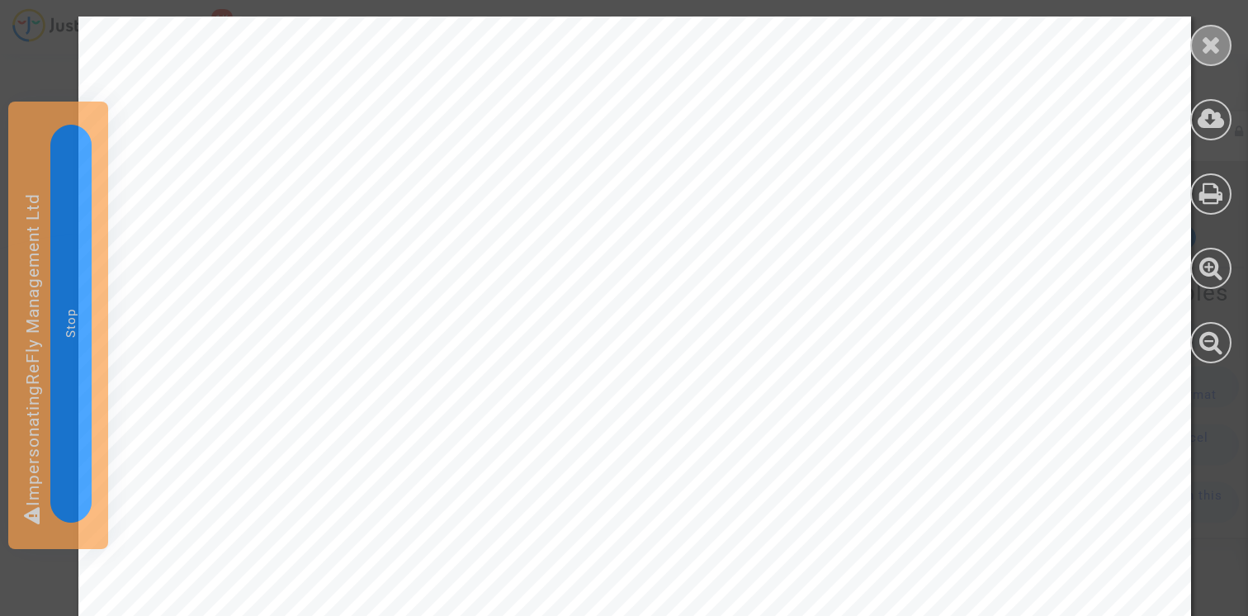
click at [1205, 46] on icon at bounding box center [1211, 44] width 21 height 25
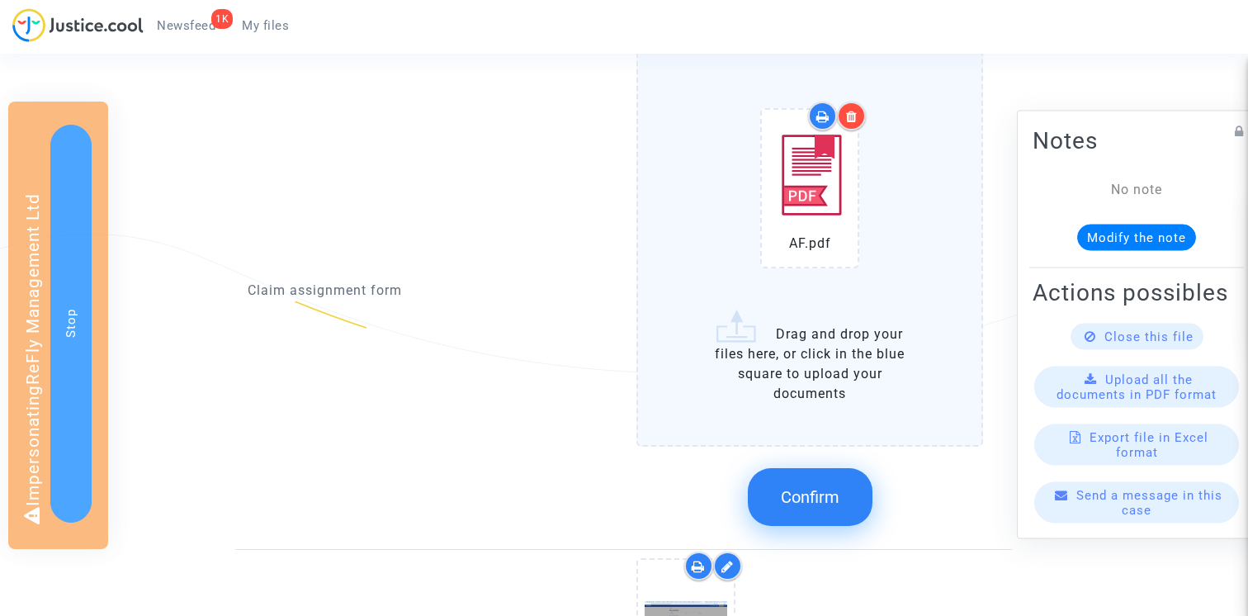
click at [827, 522] on button "Confirm" at bounding box center [810, 497] width 125 height 58
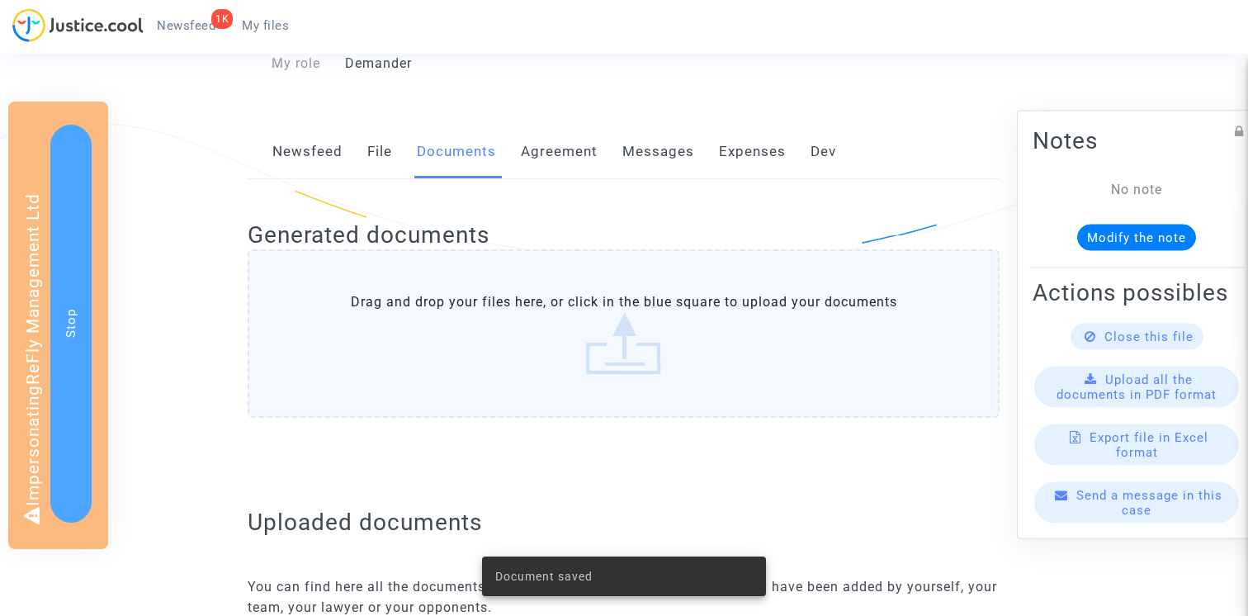
scroll to position [0, 0]
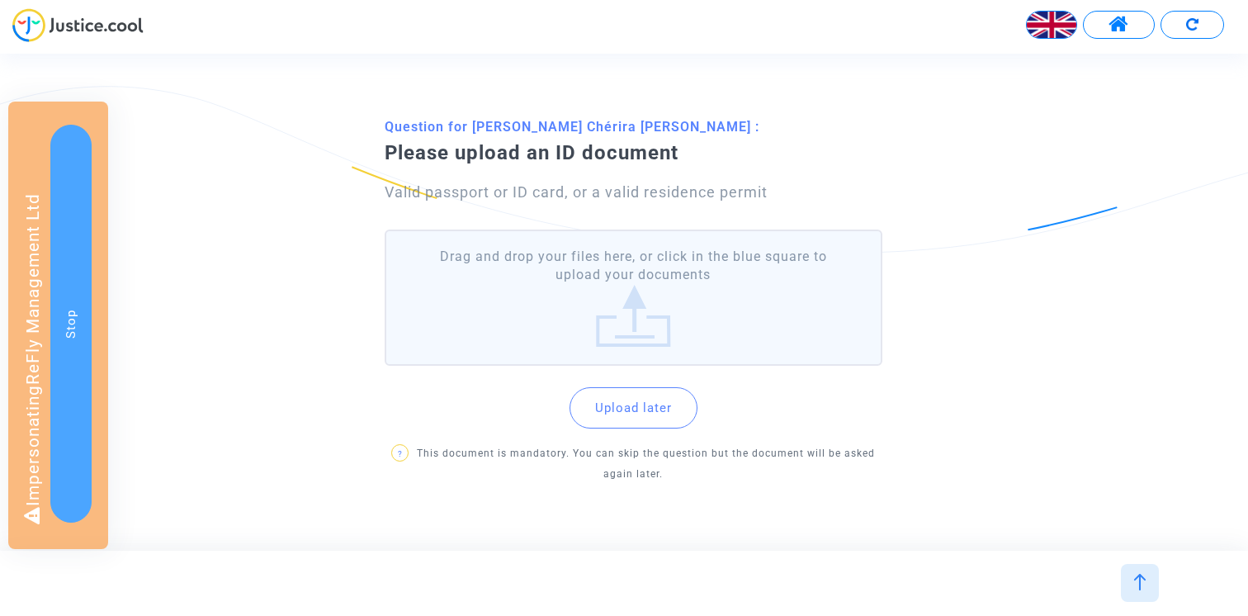
click at [636, 294] on label "Drag and drop your files here, or click in the blue square to upload your docum…" at bounding box center [634, 298] width 498 height 136
click at [0, 0] on input "Drag and drop your files here, or click in the blue square to upload your docum…" at bounding box center [0, 0] width 0 height 0
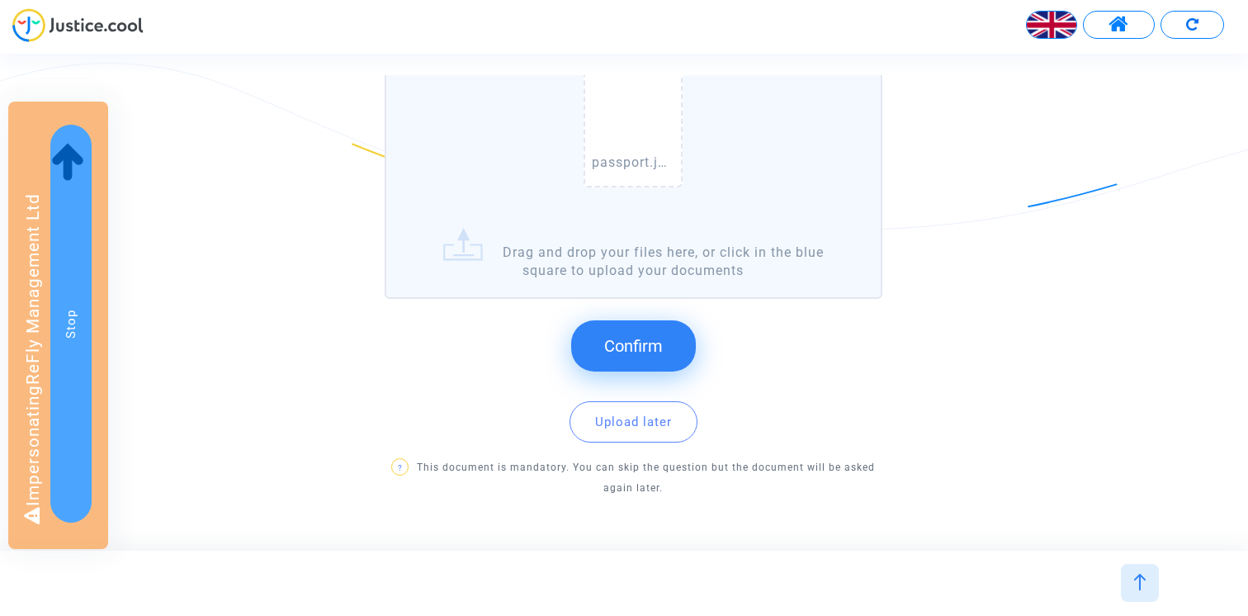
click at [641, 340] on span "Confirm" at bounding box center [633, 346] width 59 height 20
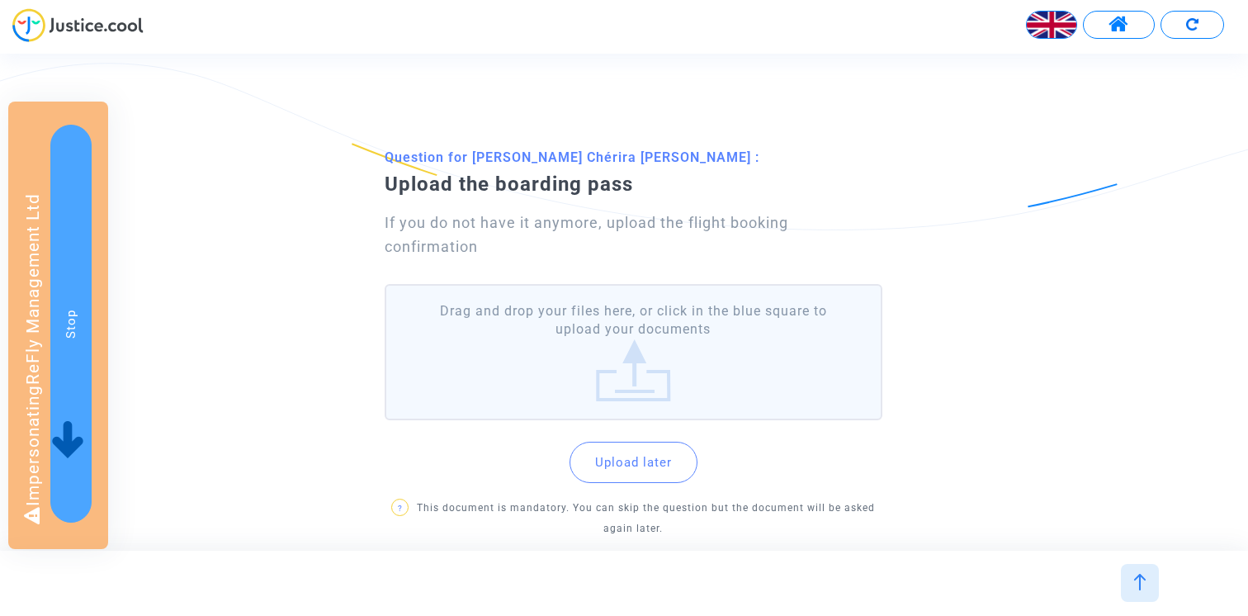
click at [623, 305] on label "Drag and drop your files here, or click in the blue square to upload your docum…" at bounding box center [634, 352] width 498 height 136
click at [0, 0] on input "Drag and drop your files here, or click in the blue square to upload your docum…" at bounding box center [0, 0] width 0 height 0
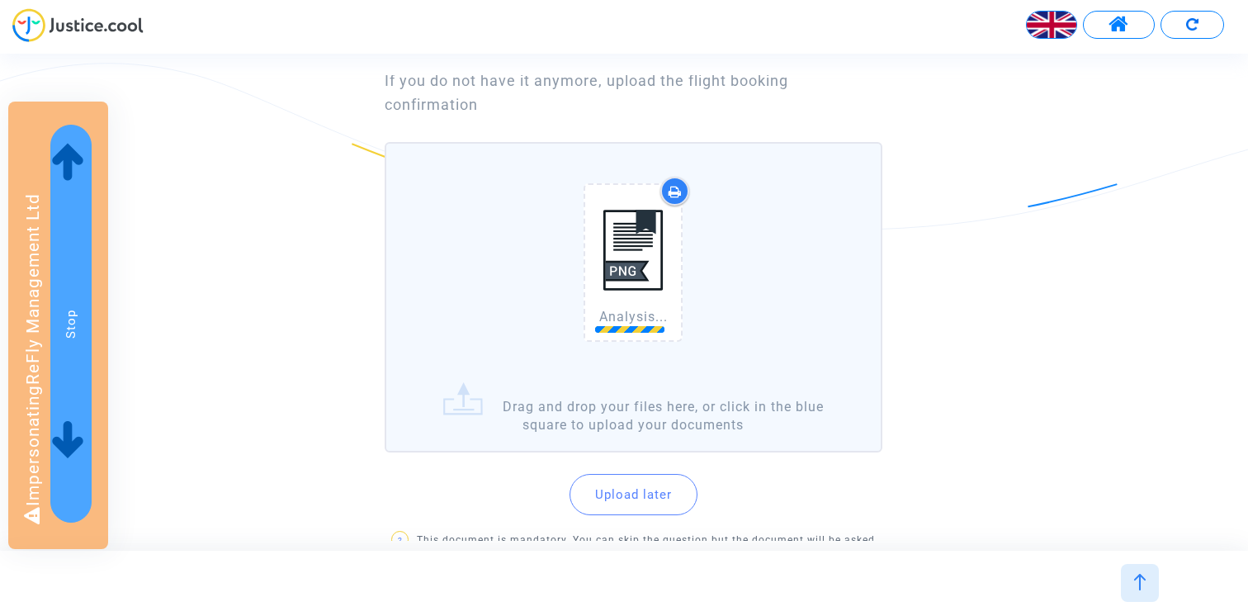
scroll to position [143, 0]
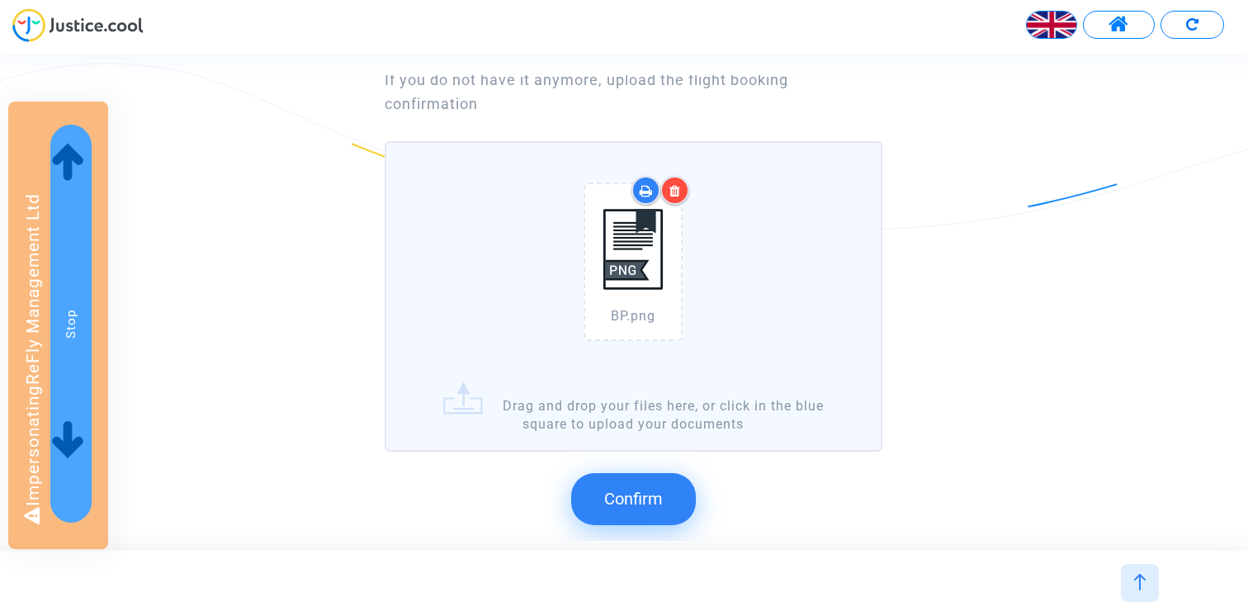
click at [671, 492] on button "Confirm" at bounding box center [633, 498] width 125 height 51
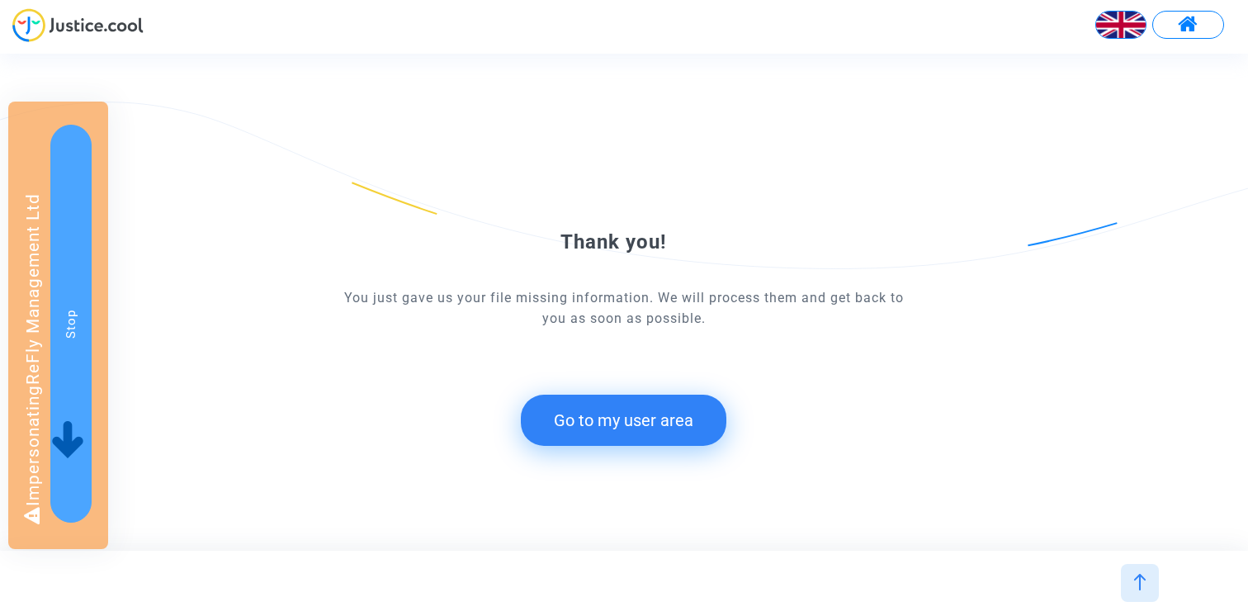
click at [615, 408] on button "Go to my user area" at bounding box center [624, 420] width 206 height 51
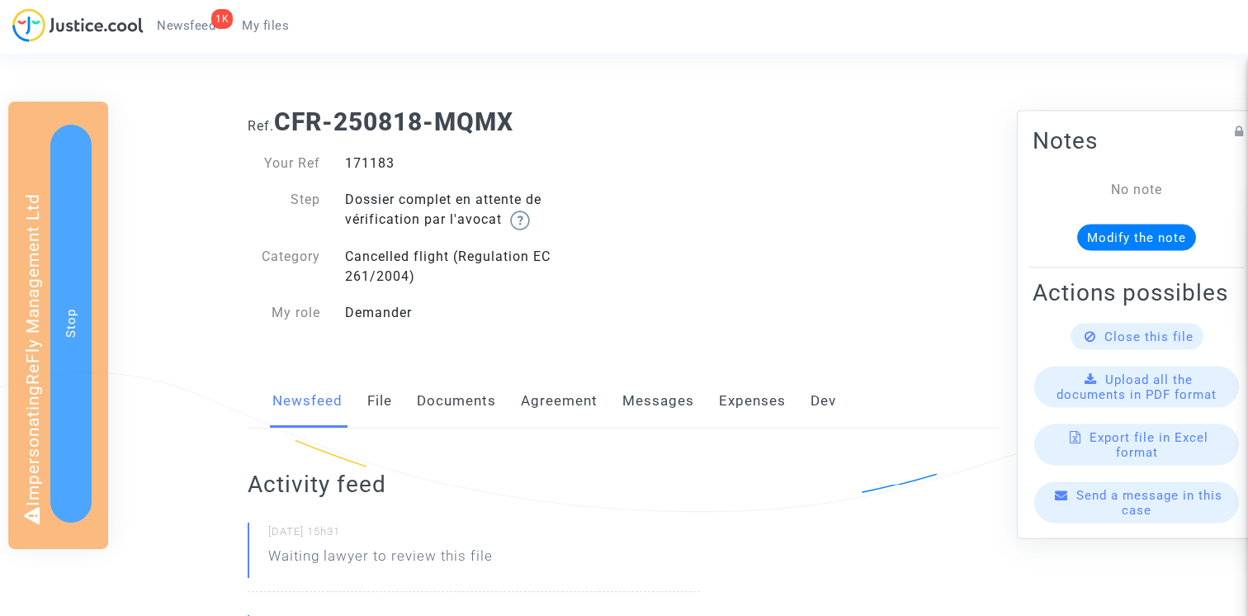
click at [391, 413] on link "File" at bounding box center [379, 401] width 25 height 54
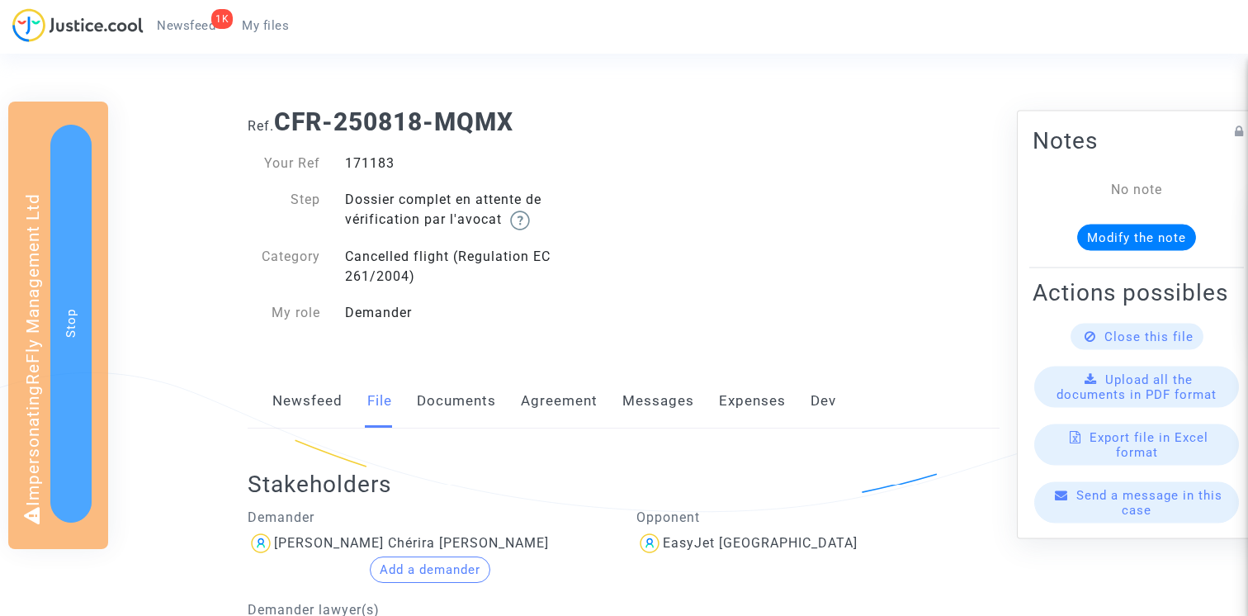
click at [443, 395] on link "Documents" at bounding box center [456, 401] width 79 height 54
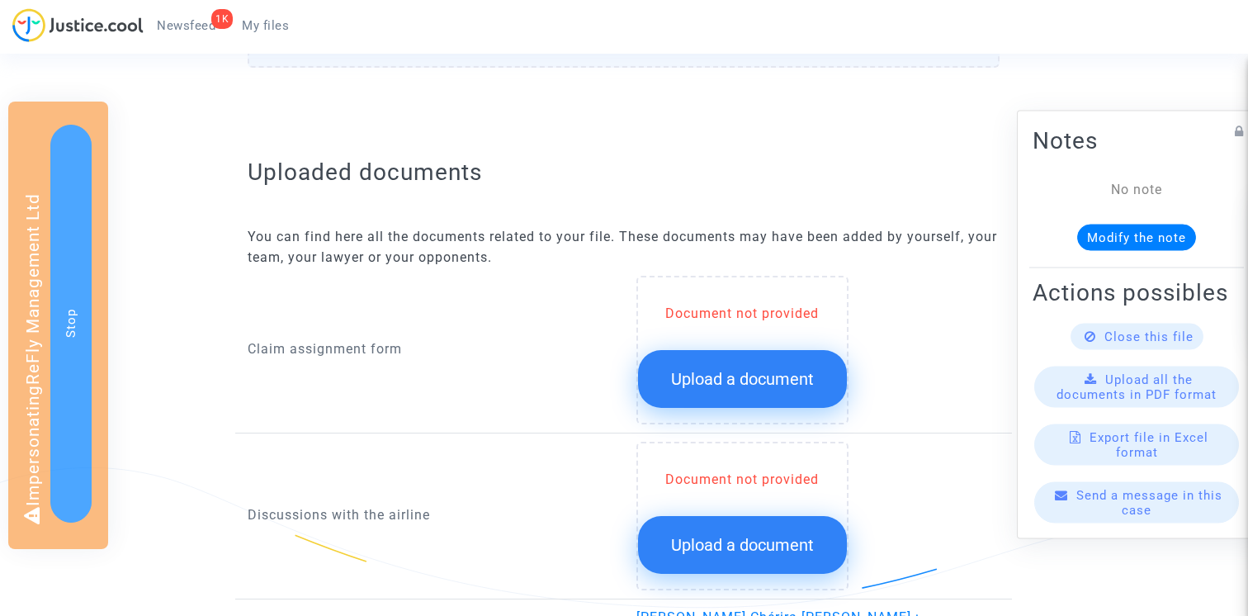
scroll to position [652, 0]
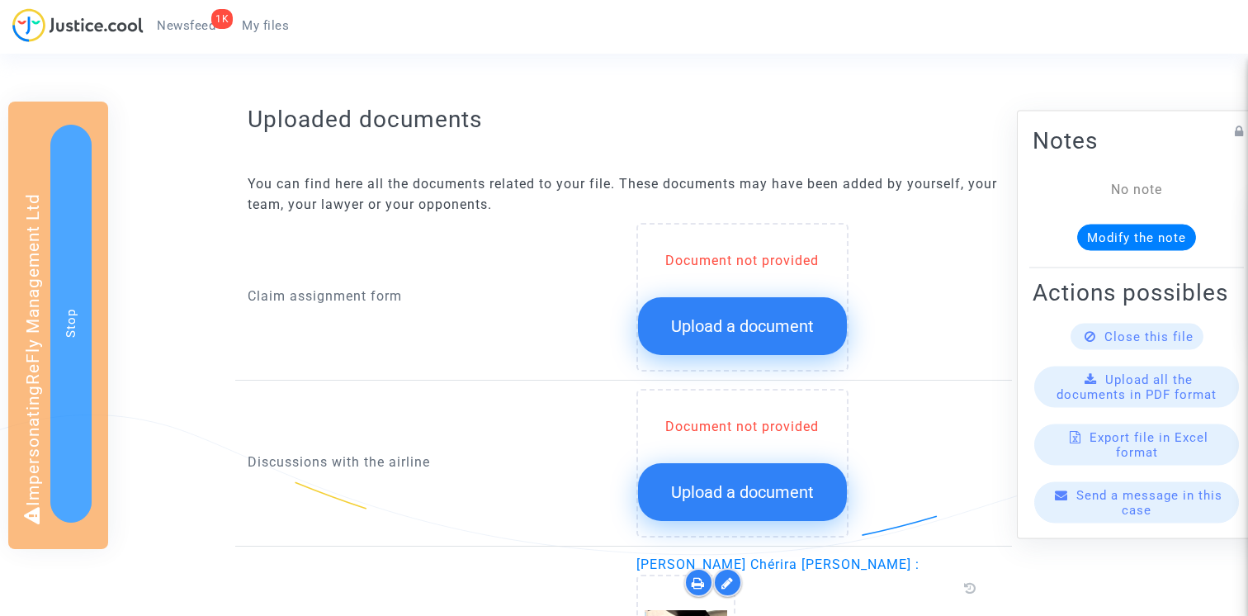
click at [760, 293] on div "Document not provided Upload a document" at bounding box center [742, 303] width 209 height 104
click at [757, 321] on span "Upload a document" at bounding box center [742, 326] width 143 height 20
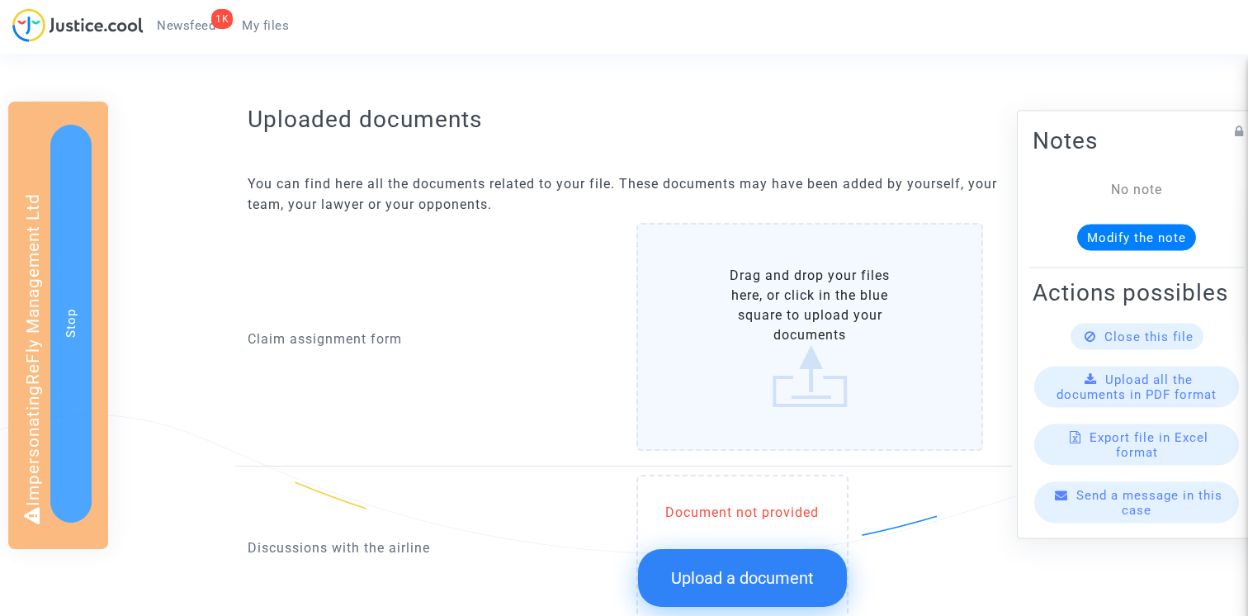
click at [727, 289] on label "Drag and drop your files here, or click in the blue square to upload your docum…" at bounding box center [811, 337] width 348 height 228
click at [0, 0] on input "Drag and drop your files here, or click in the blue square to upload your docum…" at bounding box center [0, 0] width 0 height 0
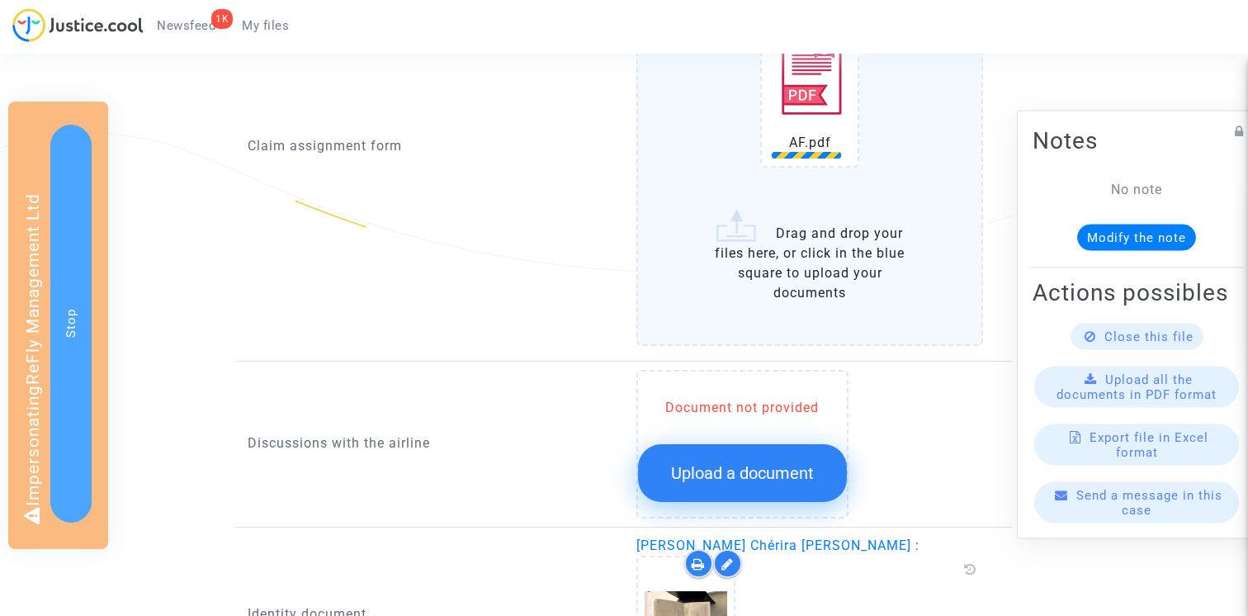
scroll to position [1027, 0]
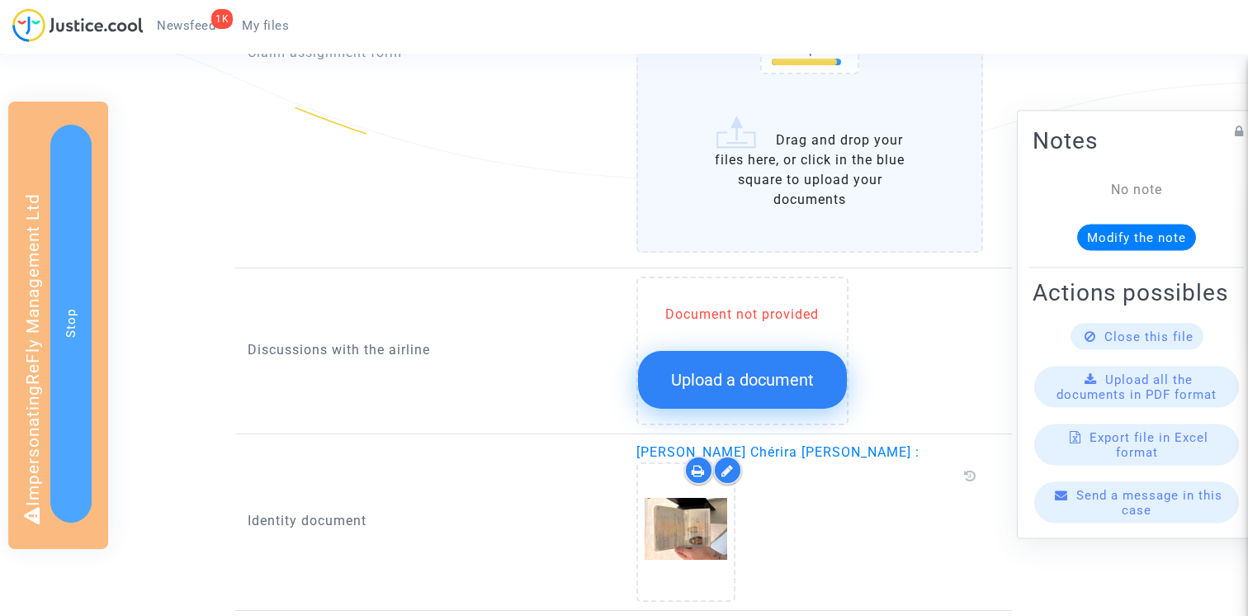
click at [766, 375] on span "Upload a document" at bounding box center [742, 380] width 143 height 20
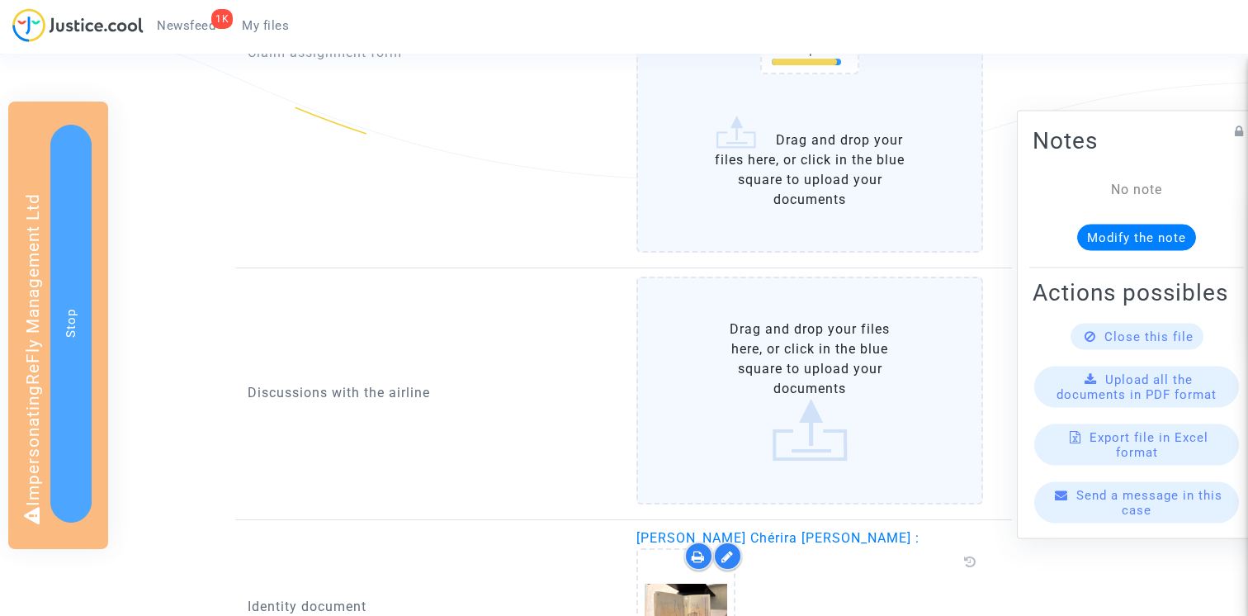
click at [718, 353] on label "Drag and drop your files here, or click in the blue square to upload your docum…" at bounding box center [811, 391] width 348 height 228
click at [0, 0] on input "Drag and drop your files here, or click in the blue square to upload your docum…" at bounding box center [0, 0] width 0 height 0
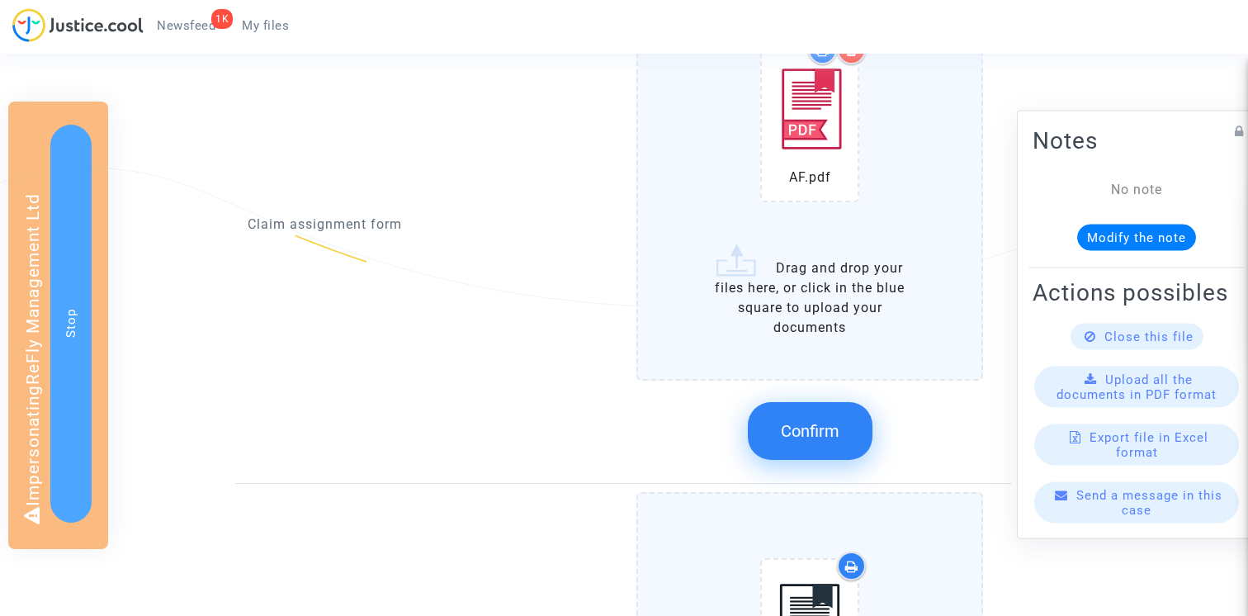
scroll to position [952, 0]
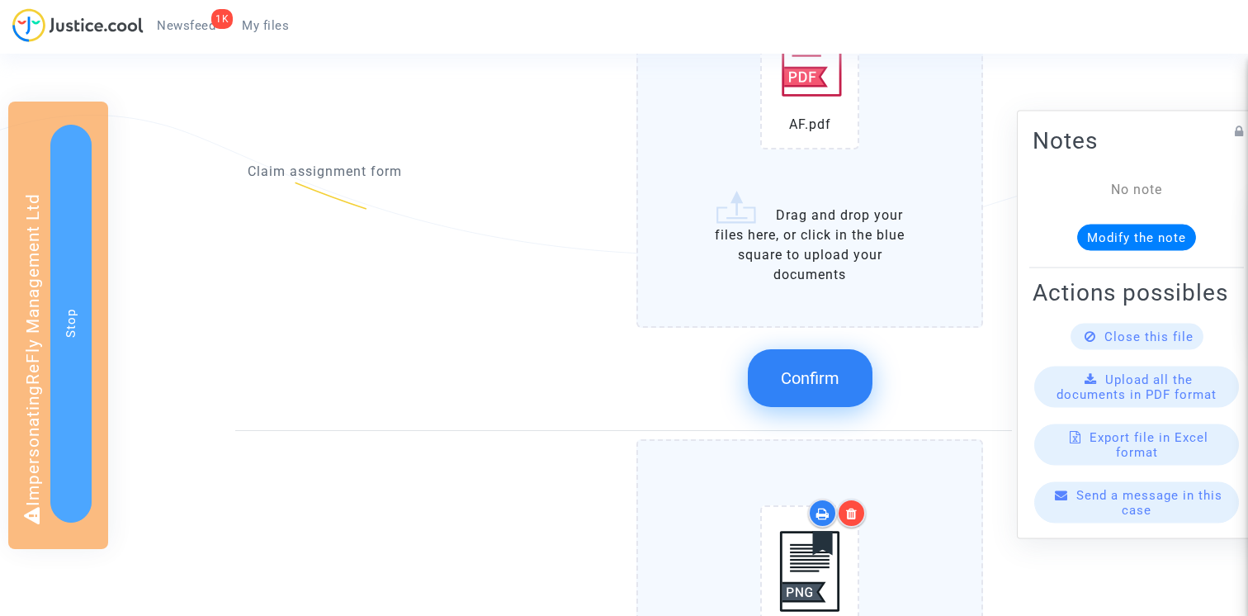
click at [833, 348] on div "Confirm" at bounding box center [811, 378] width 348 height 88
click at [824, 362] on button "Confirm" at bounding box center [810, 378] width 125 height 58
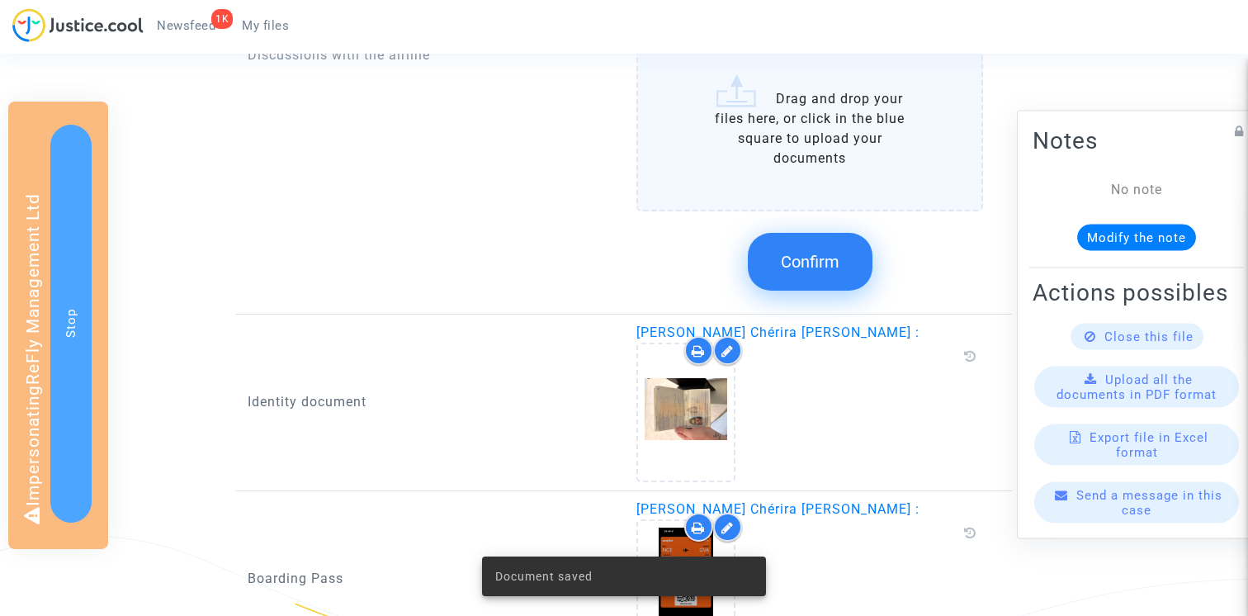
click at [817, 249] on button "Confirm" at bounding box center [810, 262] width 125 height 58
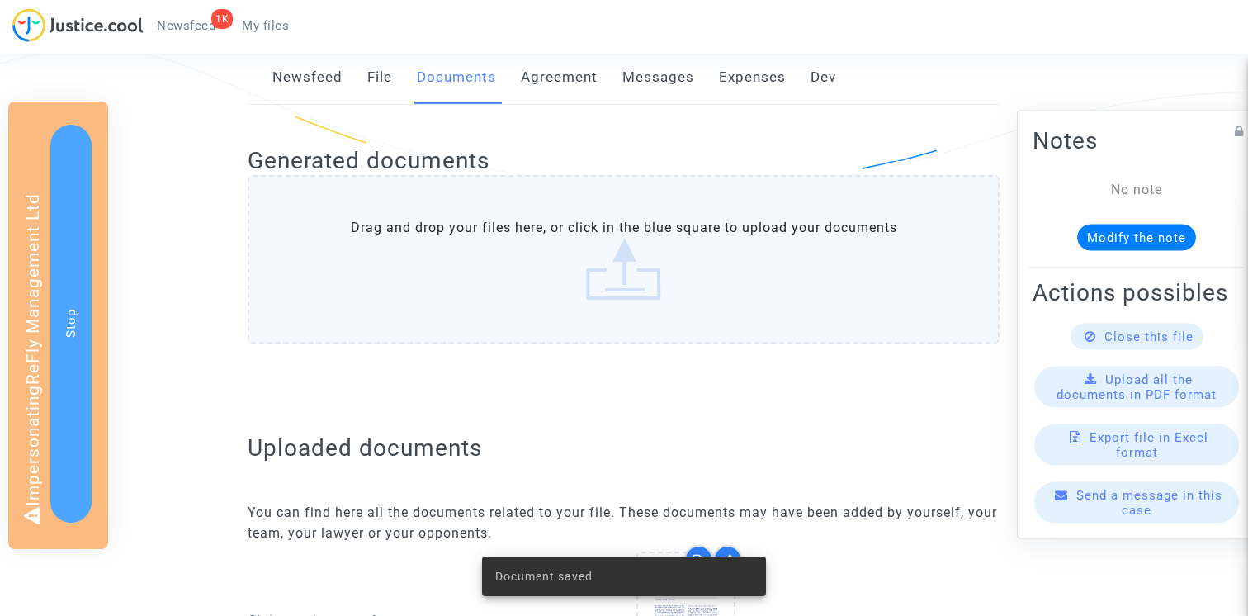
scroll to position [0, 0]
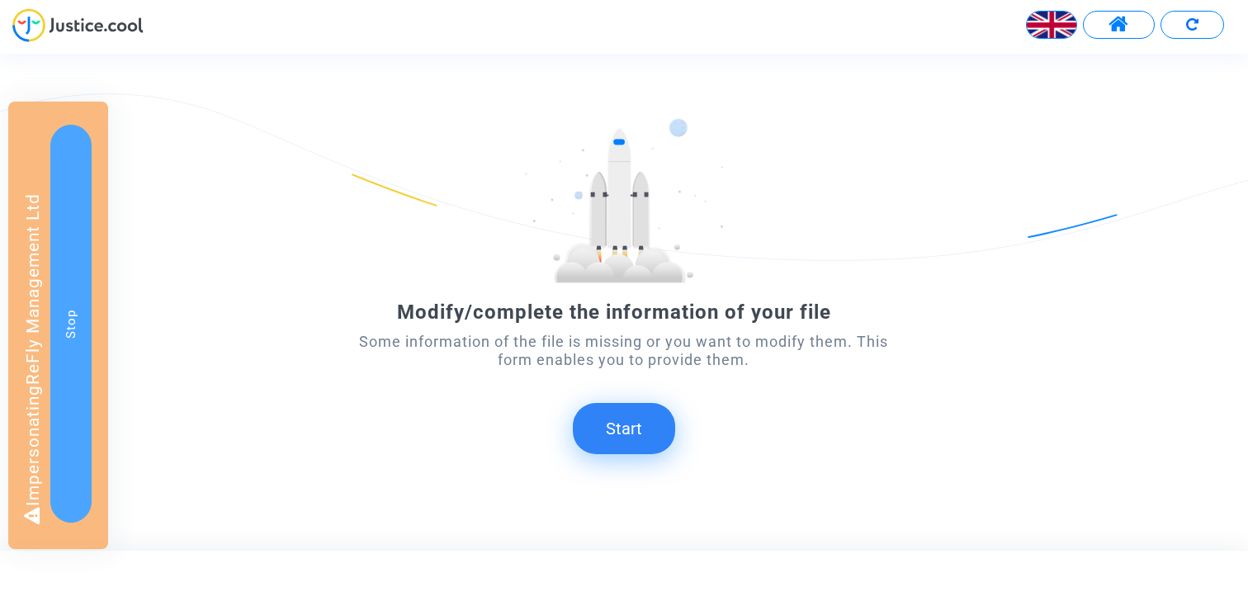
click at [623, 428] on button "Start" at bounding box center [624, 428] width 102 height 51
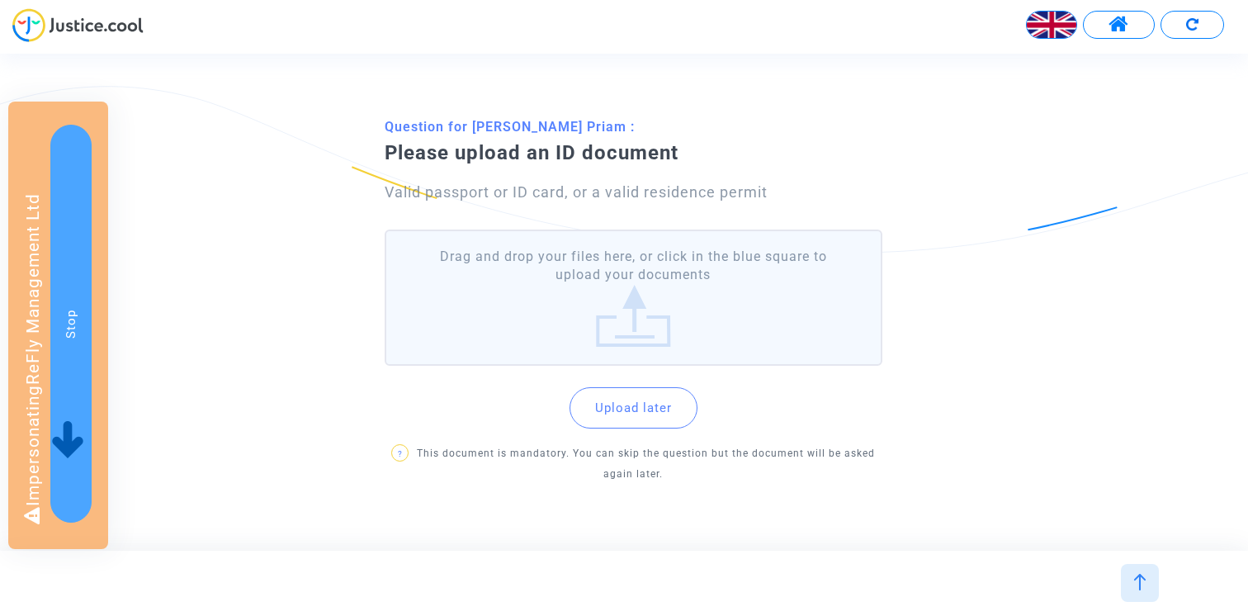
click at [585, 319] on label "Drag and drop your files here, or click in the blue square to upload your docum…" at bounding box center [634, 298] width 498 height 136
click at [0, 0] on input "Drag and drop your files here, or click in the blue square to upload your docum…" at bounding box center [0, 0] width 0 height 0
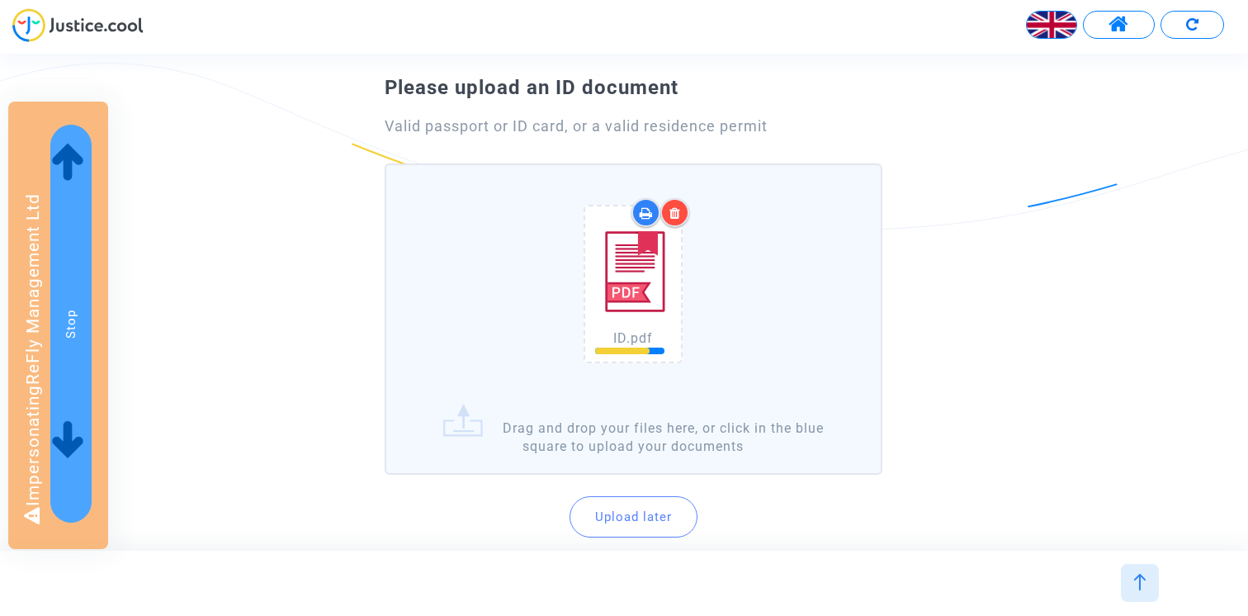
scroll to position [98, 0]
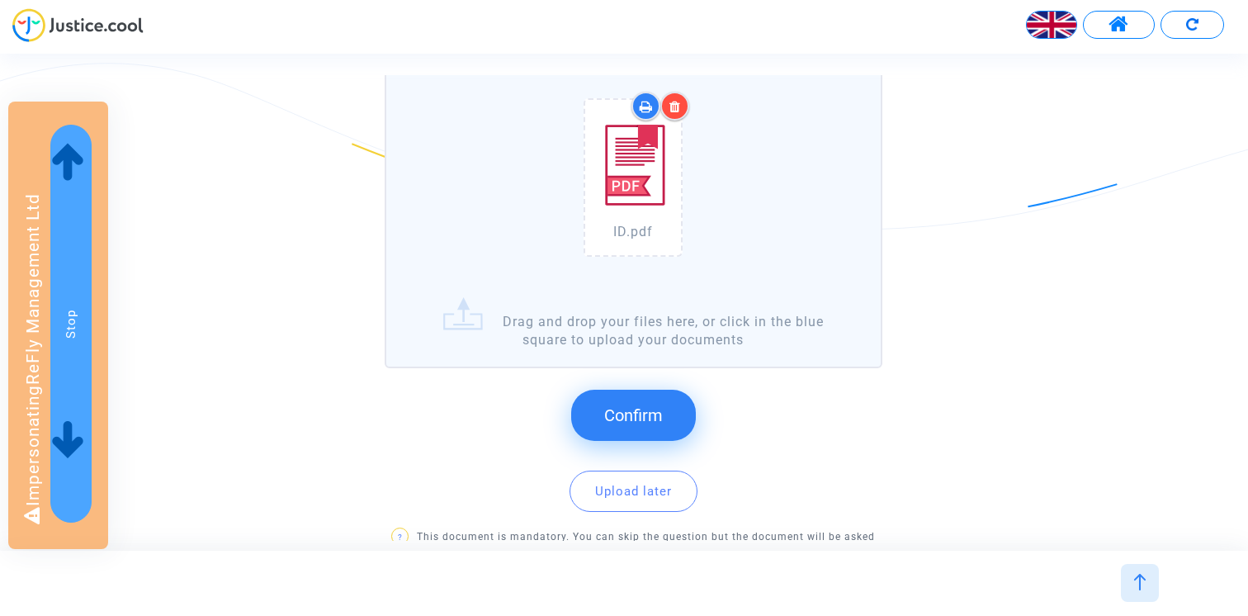
click at [623, 426] on button "Confirm" at bounding box center [633, 415] width 125 height 51
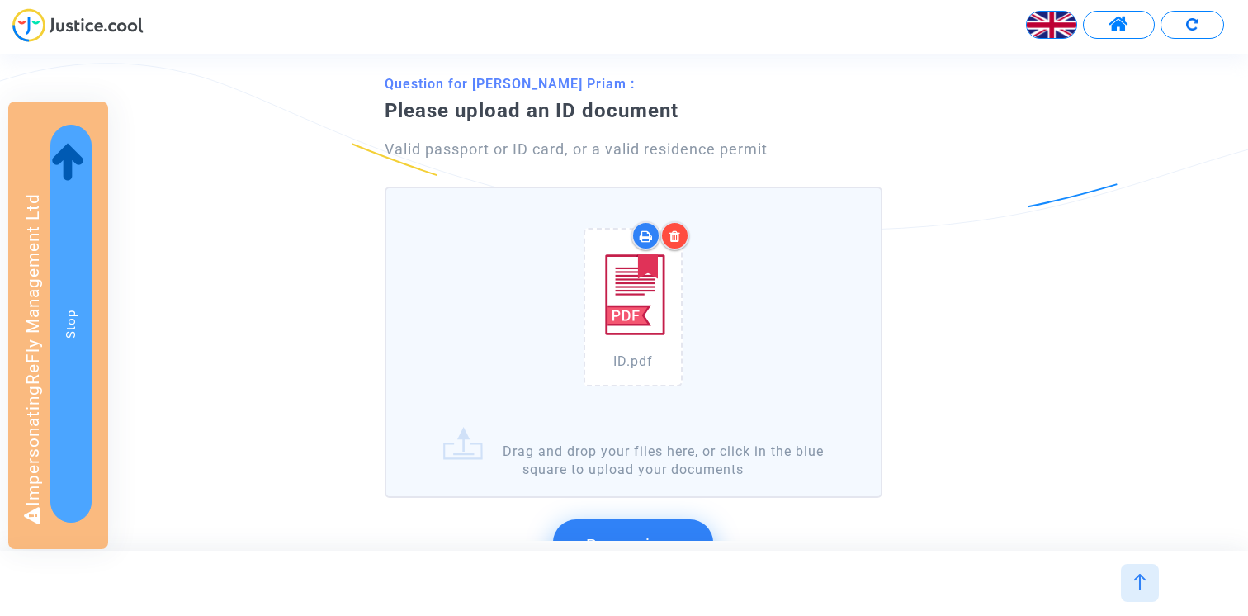
scroll to position [0, 0]
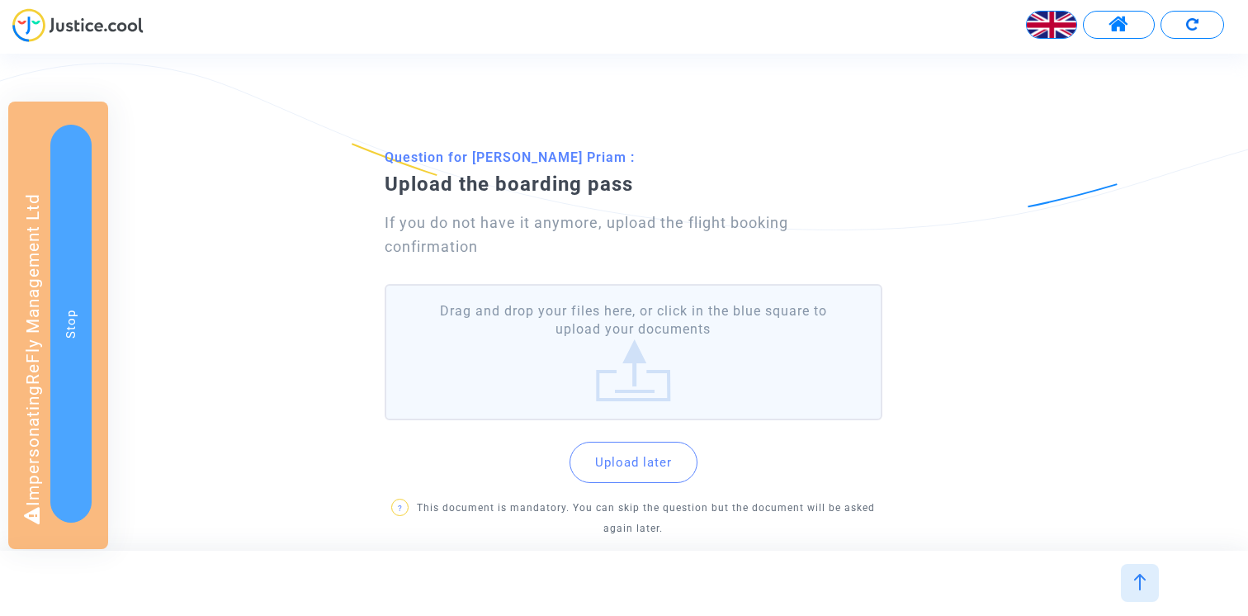
click at [608, 348] on label "Drag and drop your files here, or click in the blue square to upload your docum…" at bounding box center [634, 352] width 498 height 136
click at [0, 0] on input "Drag and drop your files here, or click in the blue square to upload your docum…" at bounding box center [0, 0] width 0 height 0
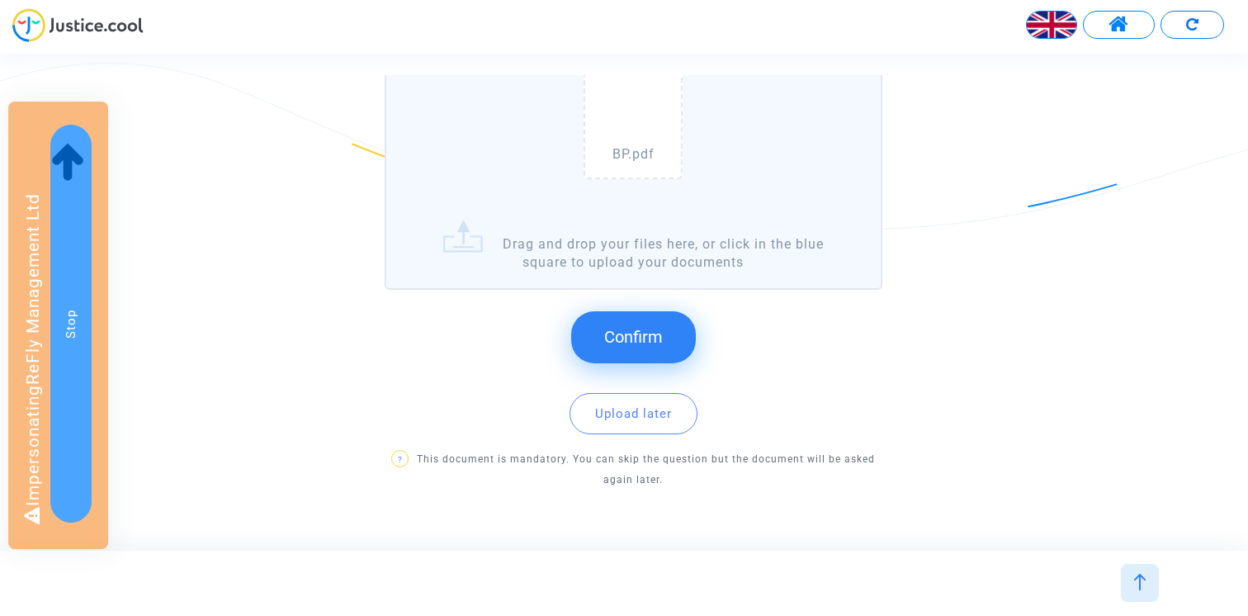
click at [635, 353] on button "Confirm" at bounding box center [633, 336] width 125 height 51
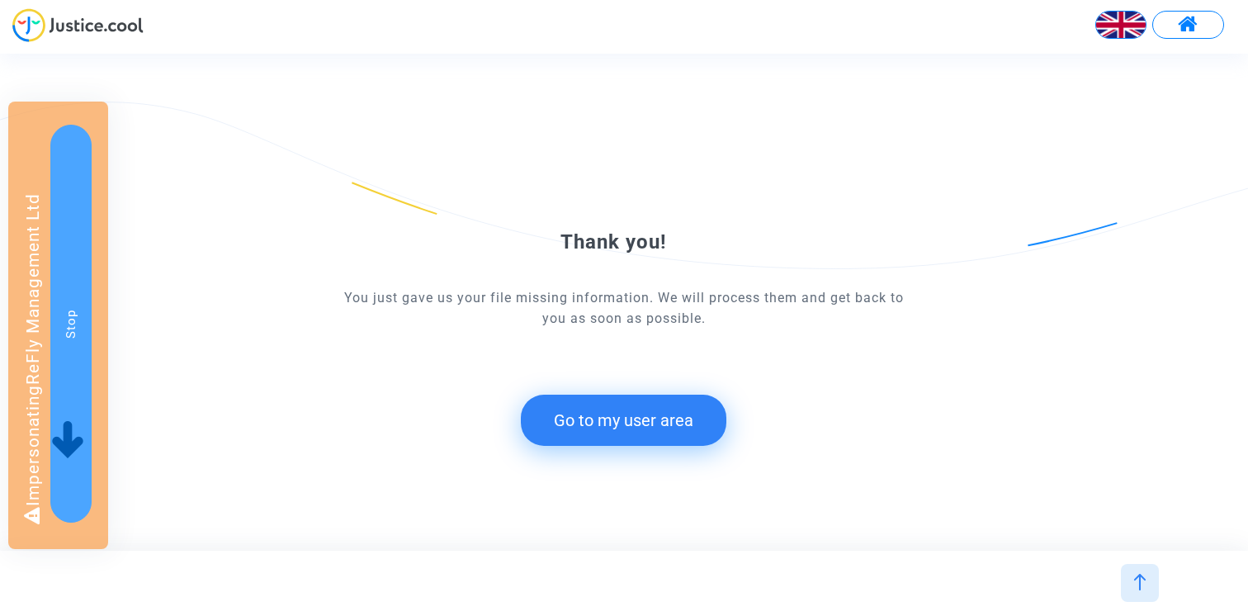
click at [607, 420] on button "Go to my user area" at bounding box center [624, 420] width 206 height 51
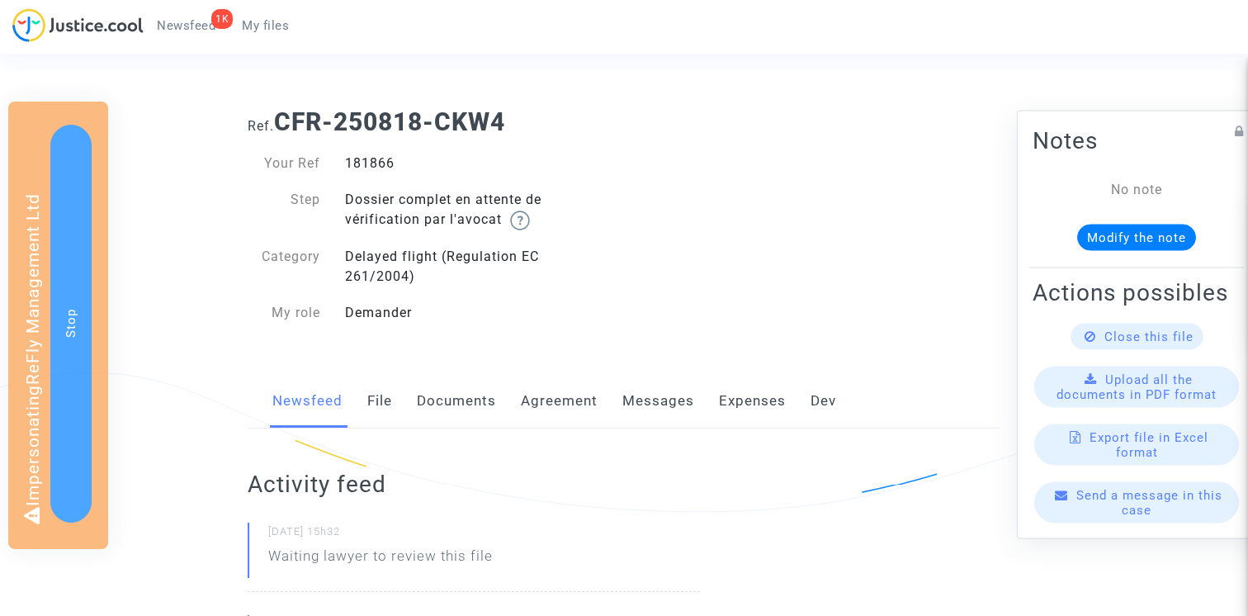
click at [449, 403] on link "Documents" at bounding box center [456, 401] width 79 height 54
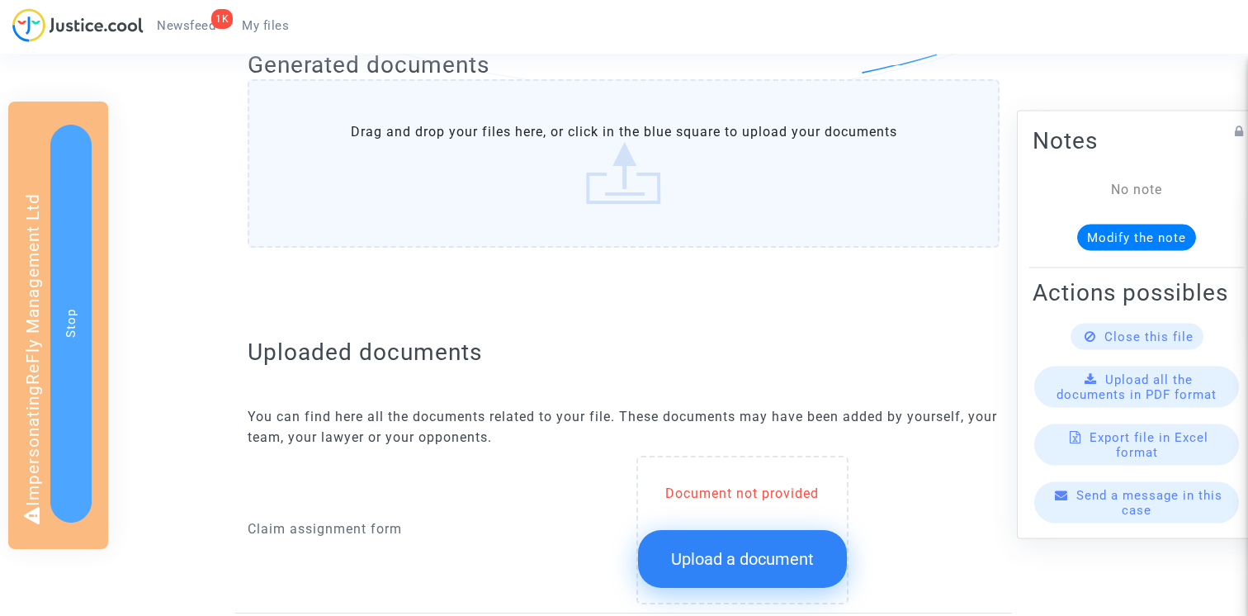
scroll to position [769, 0]
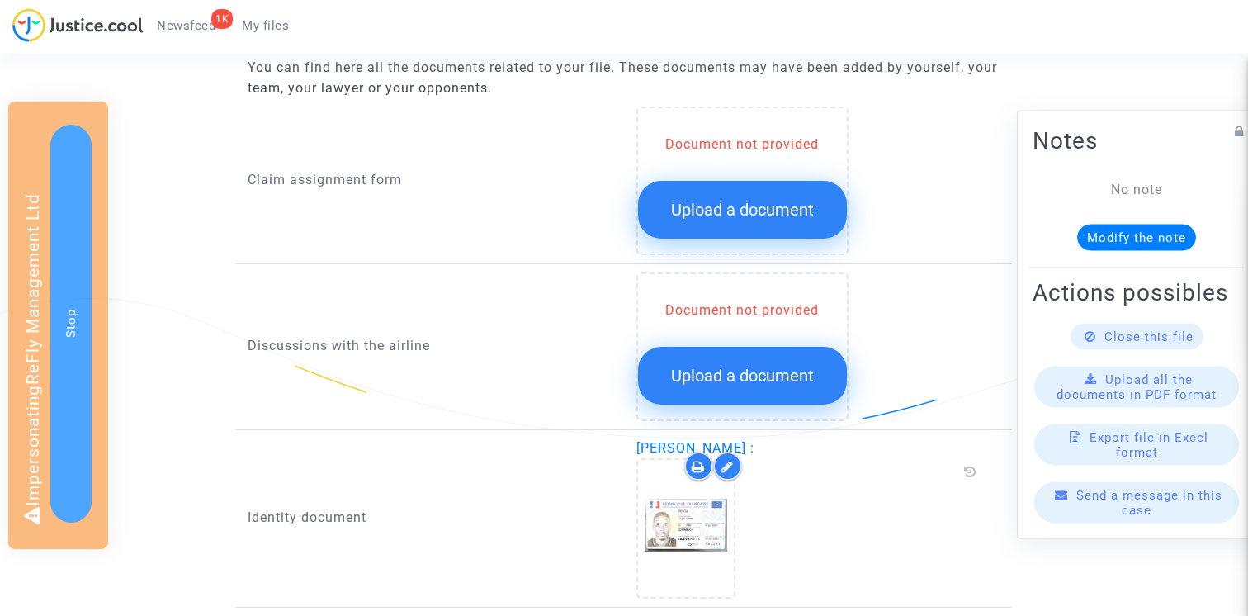
click at [724, 221] on button "Upload a document" at bounding box center [742, 210] width 209 height 58
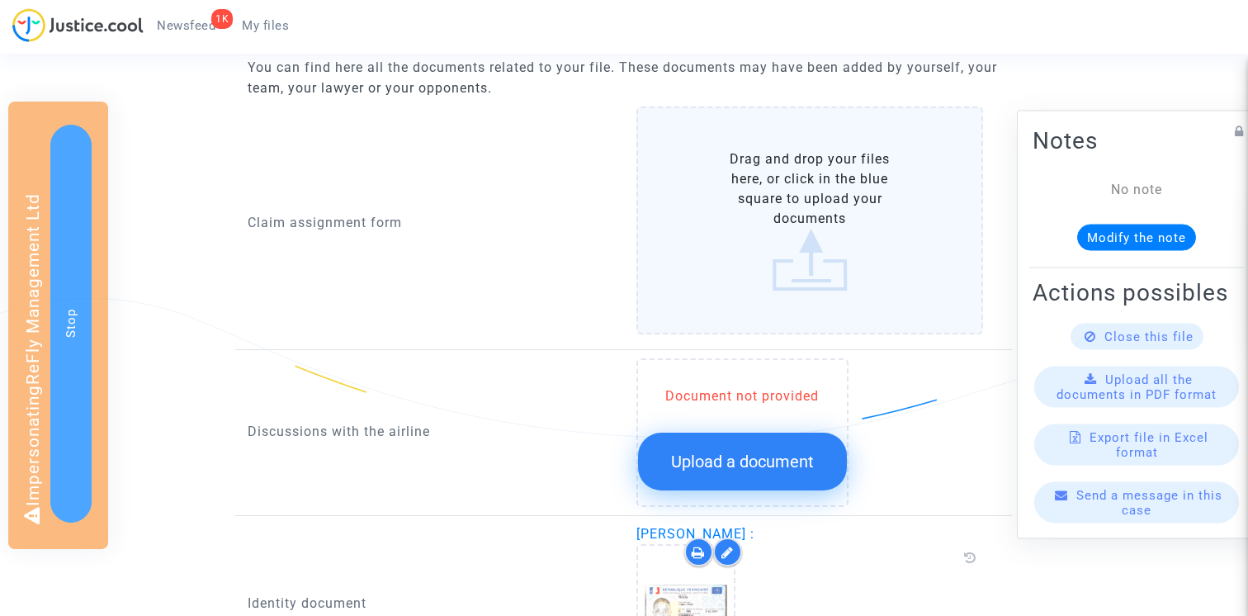
click at [731, 192] on label "Drag and drop your files here, or click in the blue square to upload your docum…" at bounding box center [811, 221] width 348 height 228
click at [0, 0] on input "Drag and drop your files here, or click in the blue square to upload your docum…" at bounding box center [0, 0] width 0 height 0
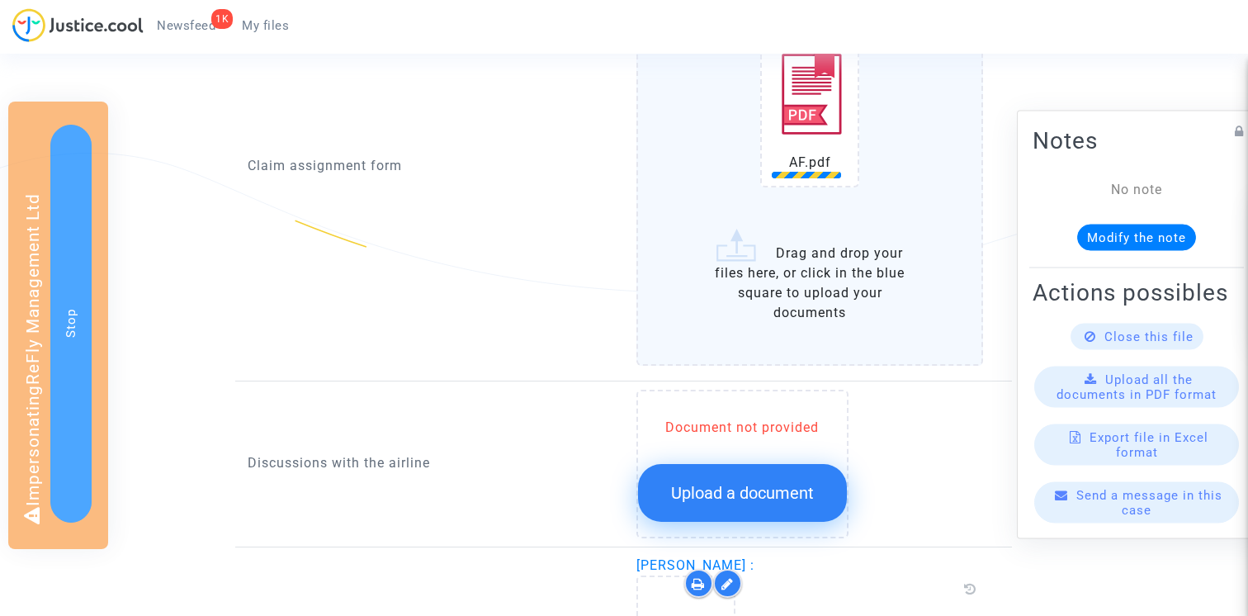
scroll to position [1122, 0]
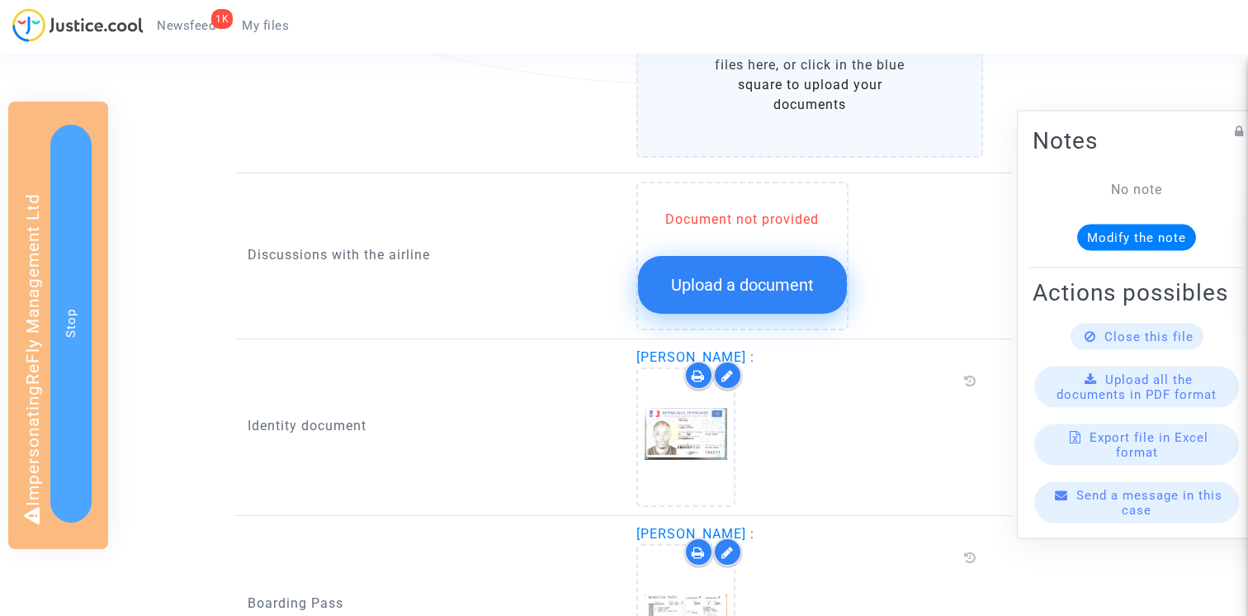
click at [802, 310] on button "Upload a document" at bounding box center [742, 285] width 209 height 58
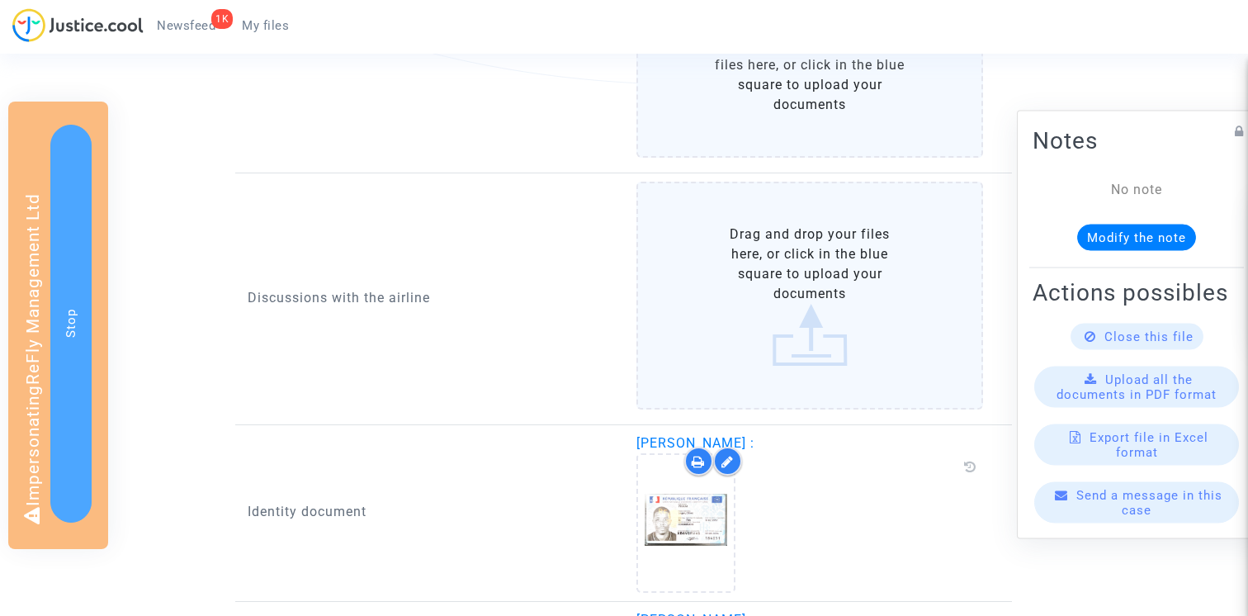
click at [772, 274] on label "Drag and drop your files here, or click in the blue square to upload your docum…" at bounding box center [811, 296] width 348 height 228
click at [0, 0] on input "Drag and drop your files here, or click in the blue square to upload your docum…" at bounding box center [0, 0] width 0 height 0
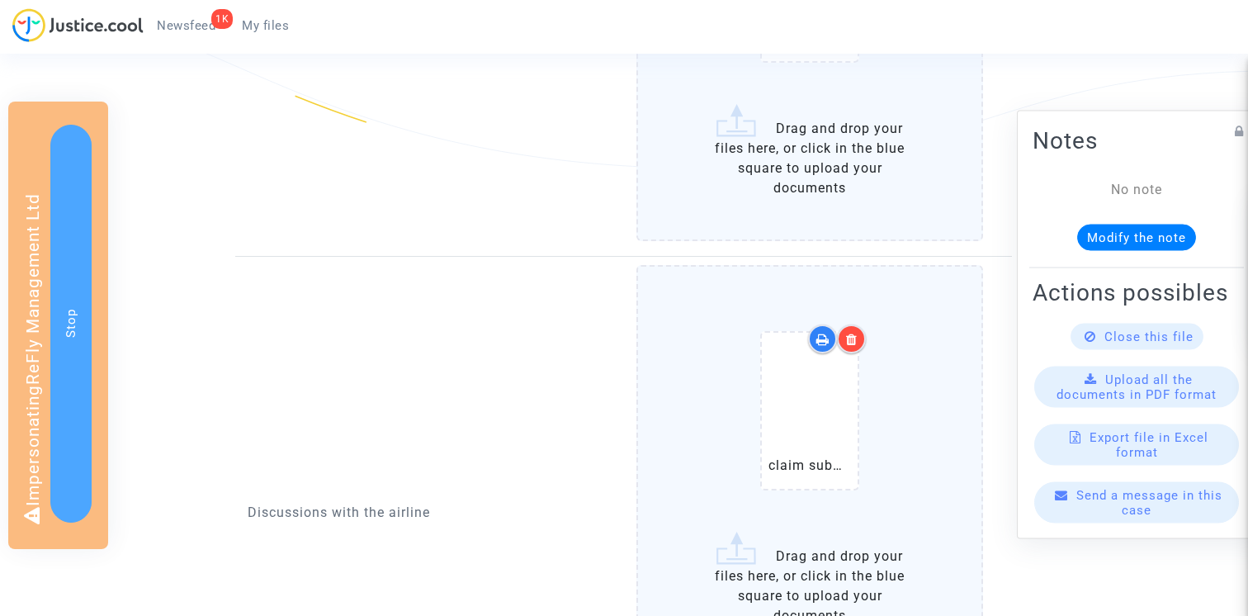
scroll to position [1341, 0]
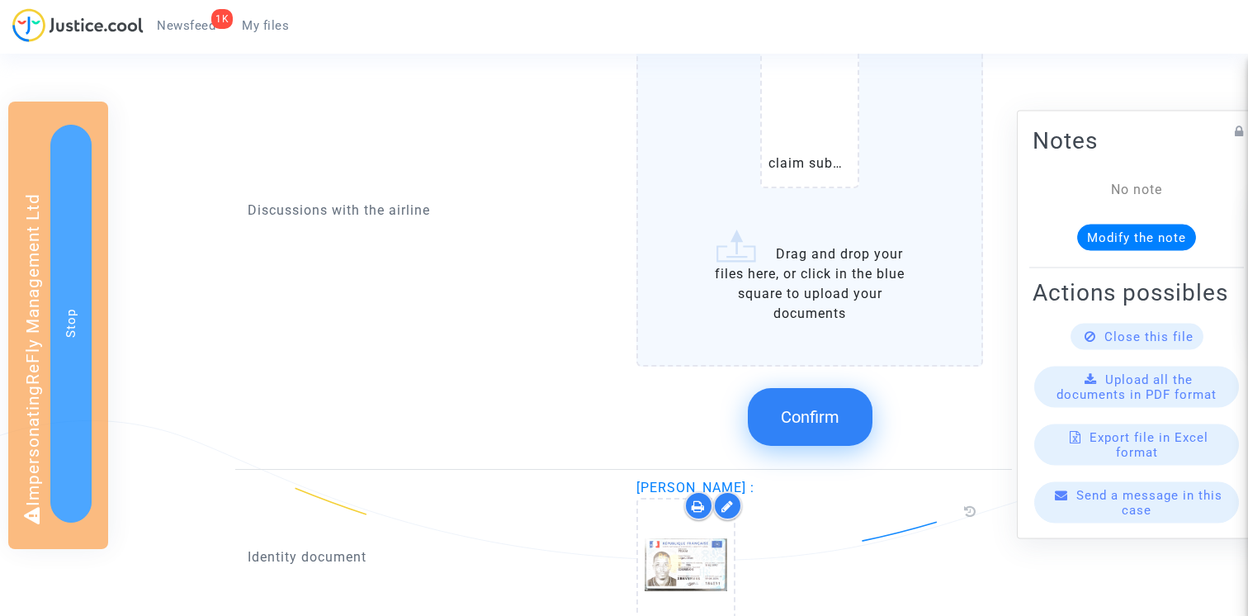
click at [811, 424] on div "claim submission.png Drag and drop your files here, or click in the blue square…" at bounding box center [811, 212] width 348 height 498
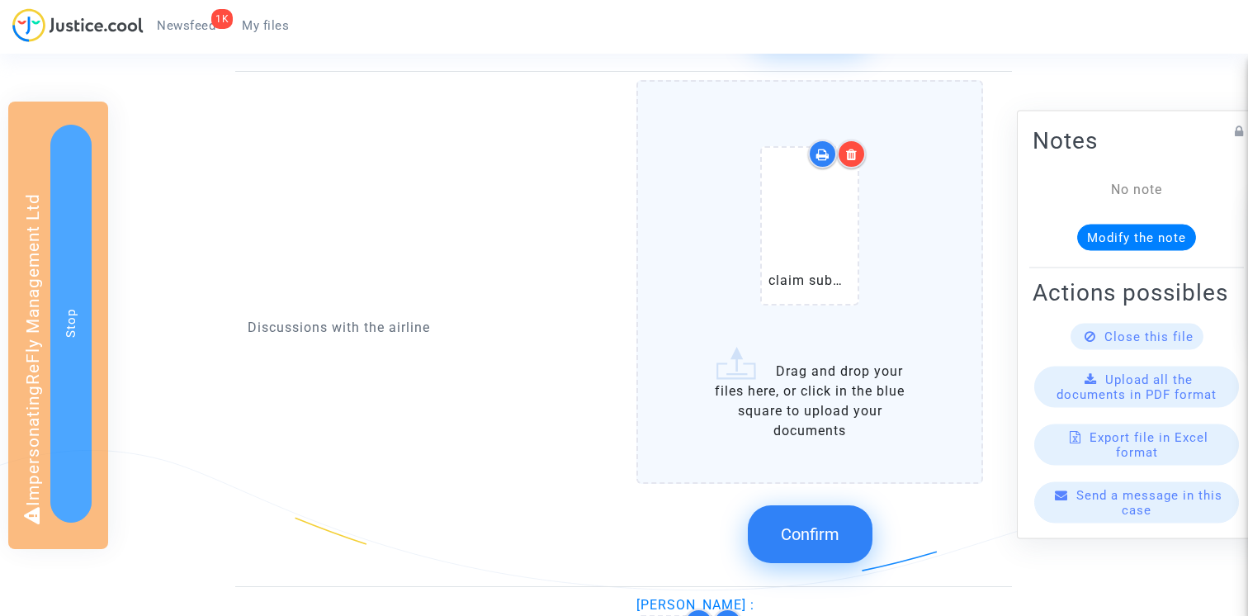
scroll to position [1364, 0]
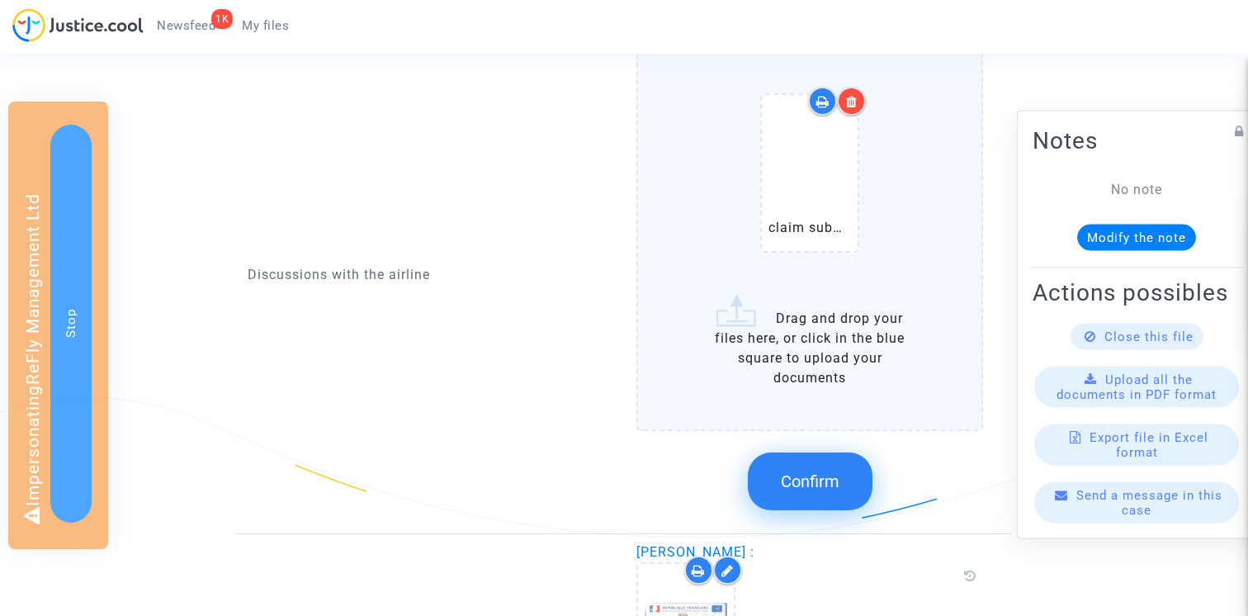
click at [816, 478] on span "Confirm" at bounding box center [810, 481] width 59 height 20
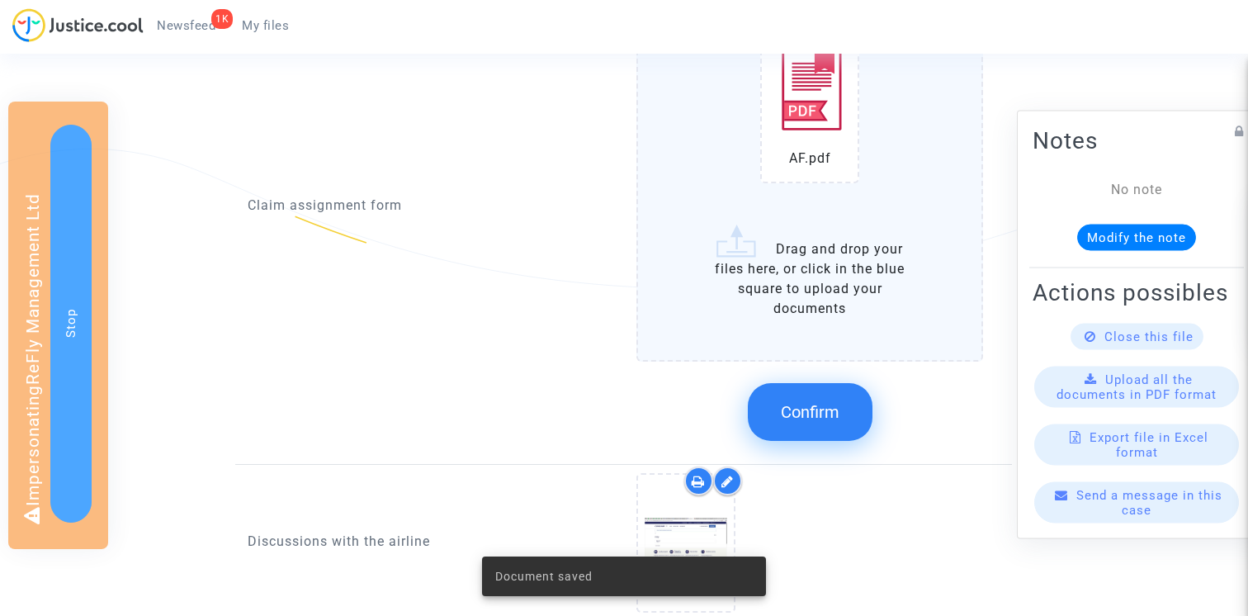
scroll to position [830, 0]
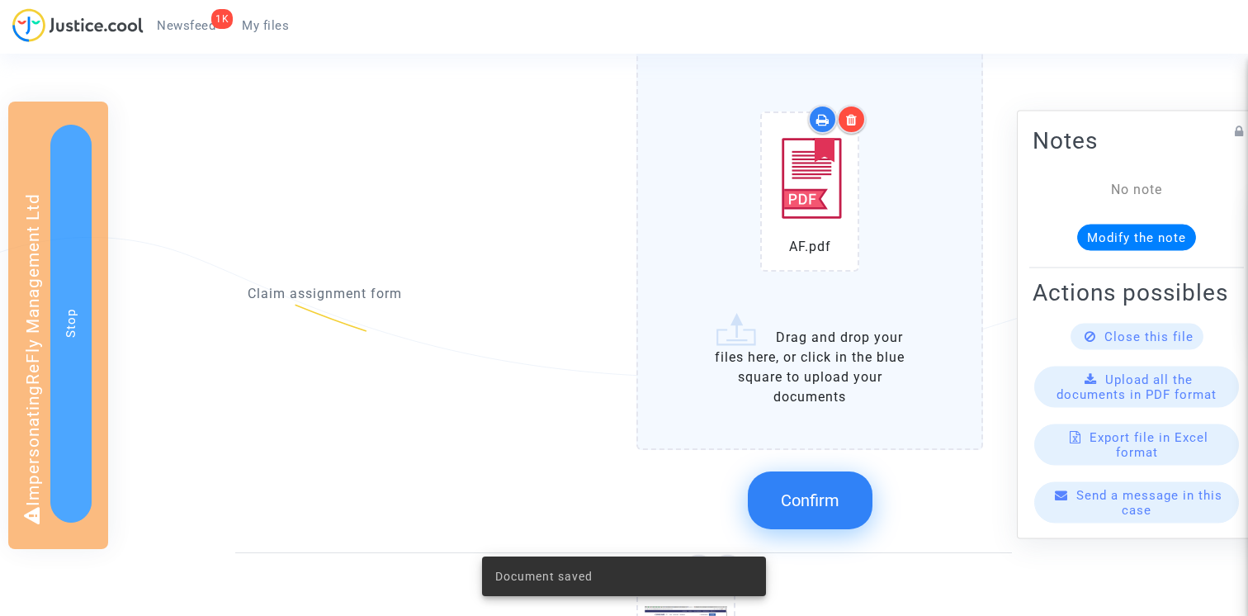
click at [785, 496] on span "Confirm" at bounding box center [810, 500] width 59 height 20
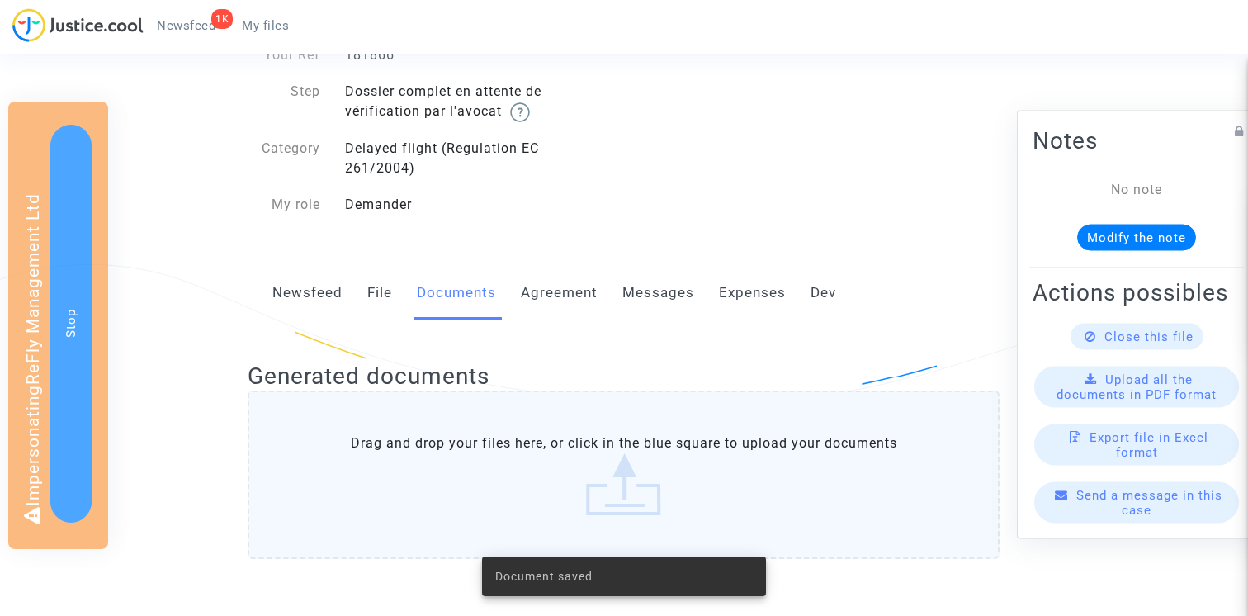
scroll to position [76, 0]
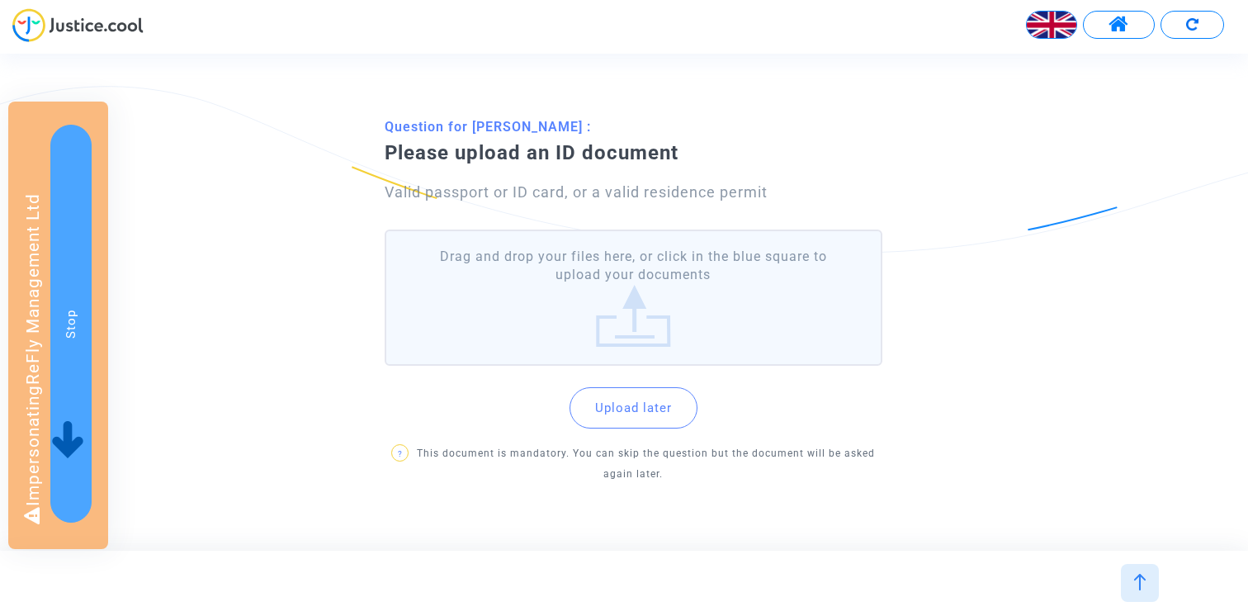
click at [604, 348] on label "Drag and drop your files here, or click in the blue square to upload your docum…" at bounding box center [634, 298] width 498 height 136
click at [0, 0] on input "Drag and drop your files here, or click in the blue square to upload your docum…" at bounding box center [0, 0] width 0 height 0
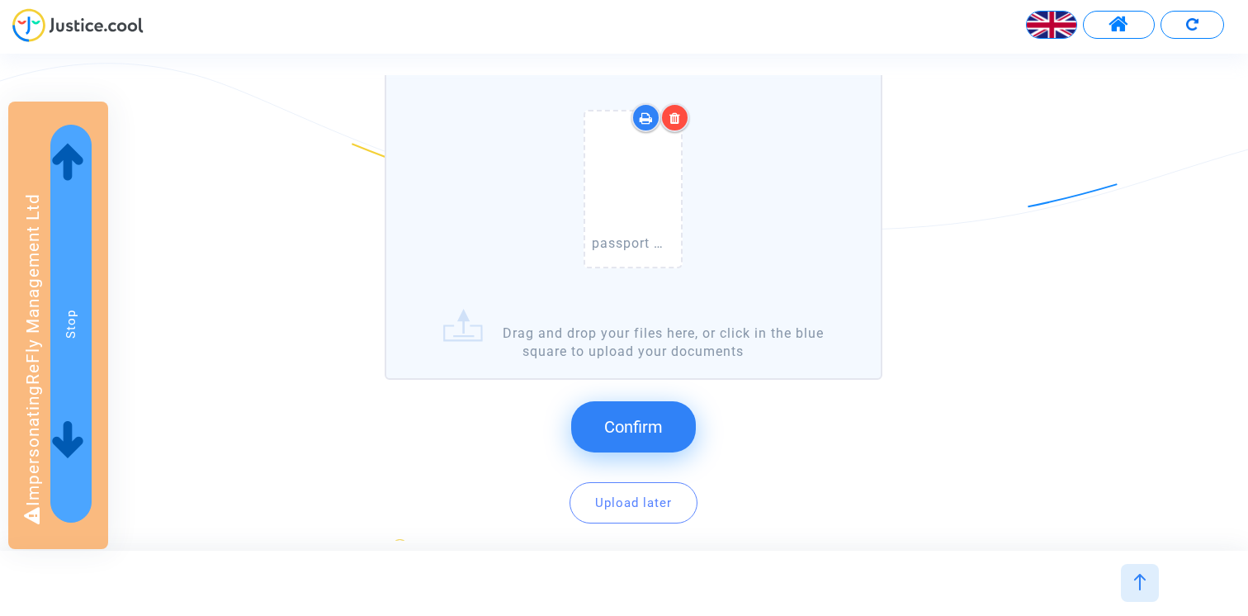
scroll to position [183, 0]
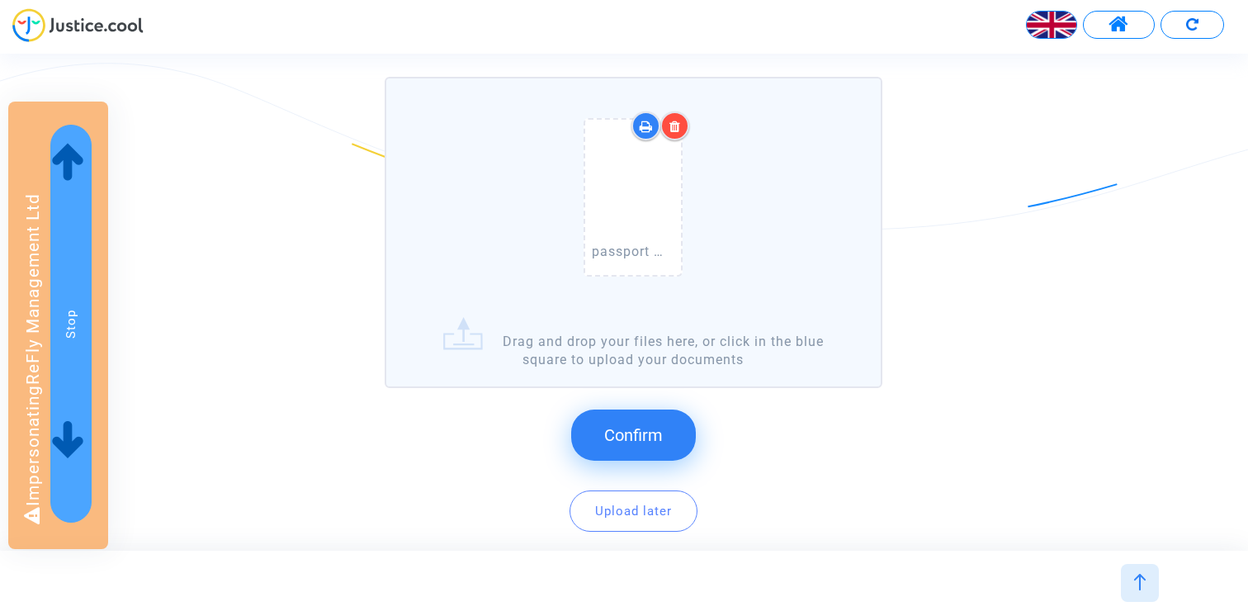
click at [618, 431] on span "Confirm" at bounding box center [633, 435] width 59 height 20
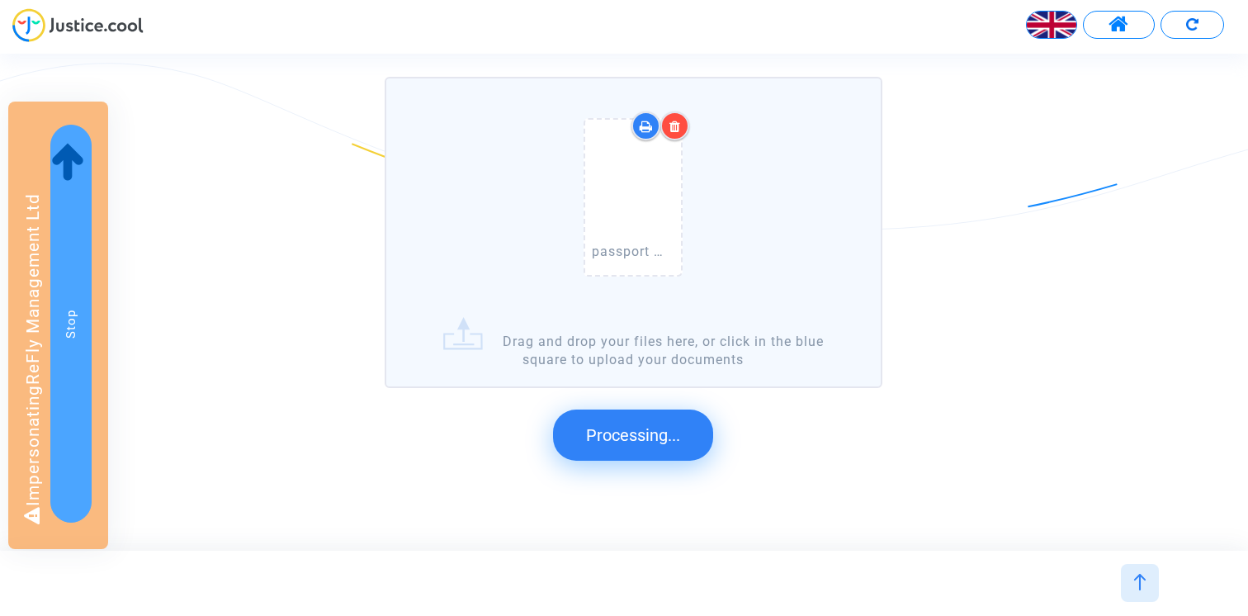
scroll to position [0, 0]
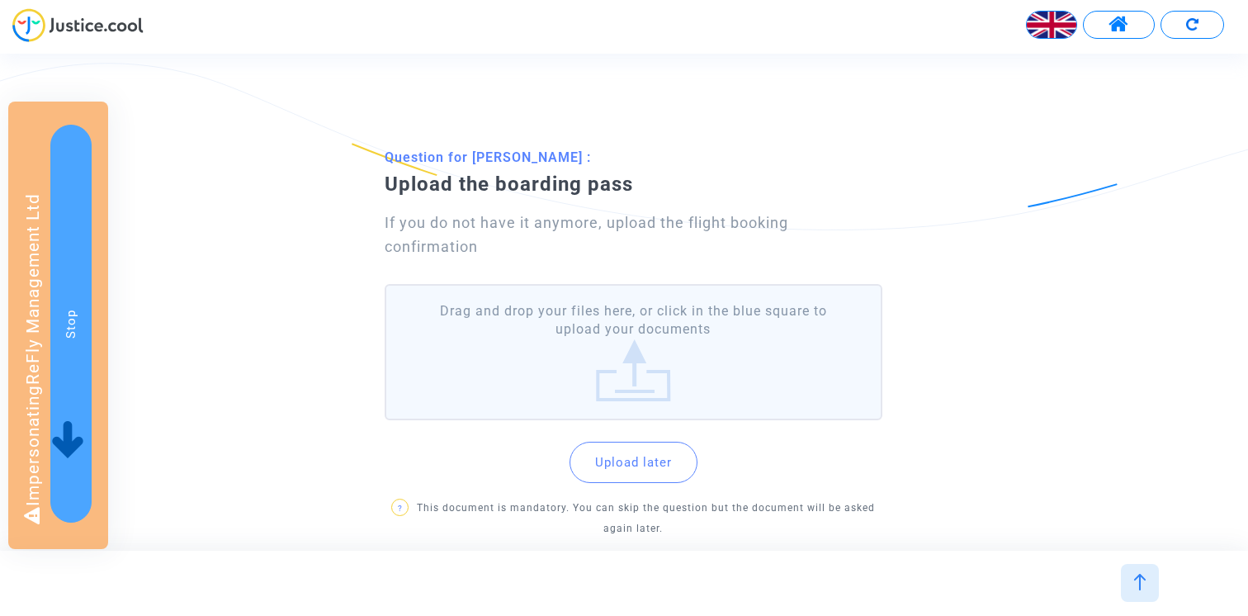
click at [602, 328] on label "Drag and drop your files here, or click in the blue square to upload your docum…" at bounding box center [634, 352] width 498 height 136
click at [0, 0] on input "Drag and drop your files here, or click in the blue square to upload your docum…" at bounding box center [0, 0] width 0 height 0
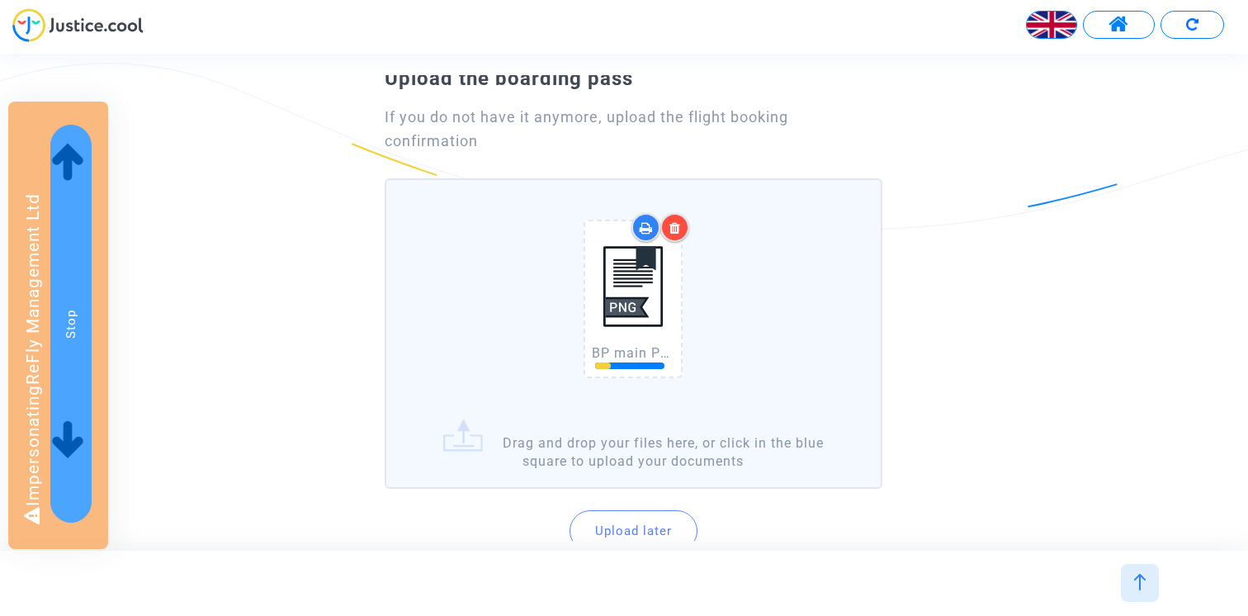
scroll to position [121, 0]
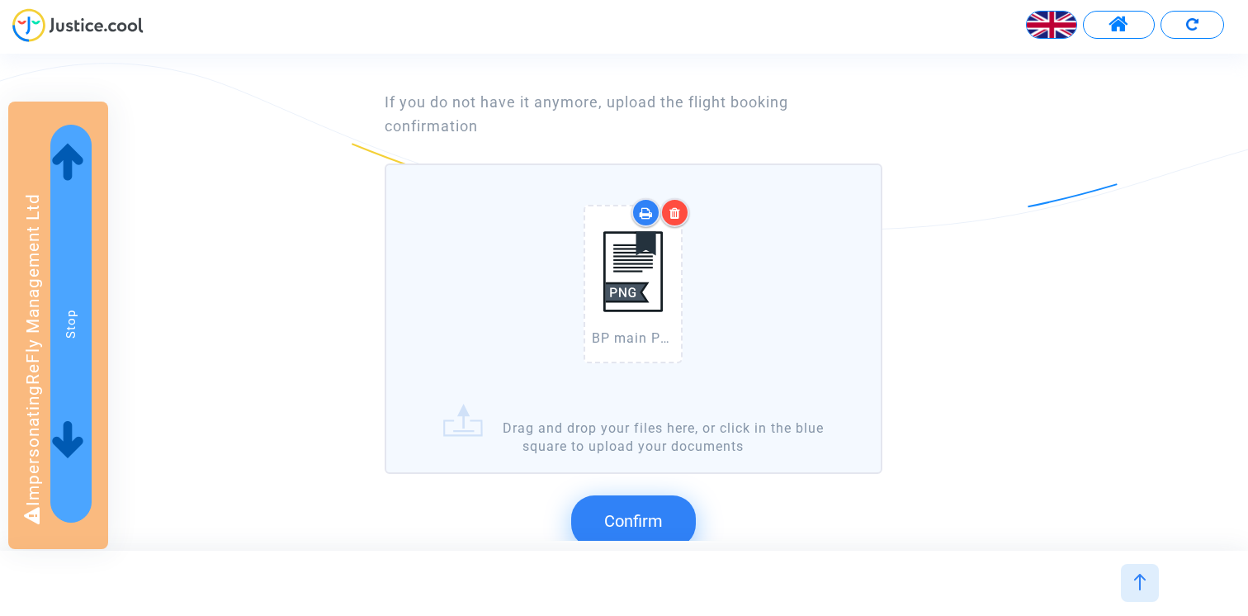
click at [639, 521] on span "Confirm" at bounding box center [633, 521] width 59 height 20
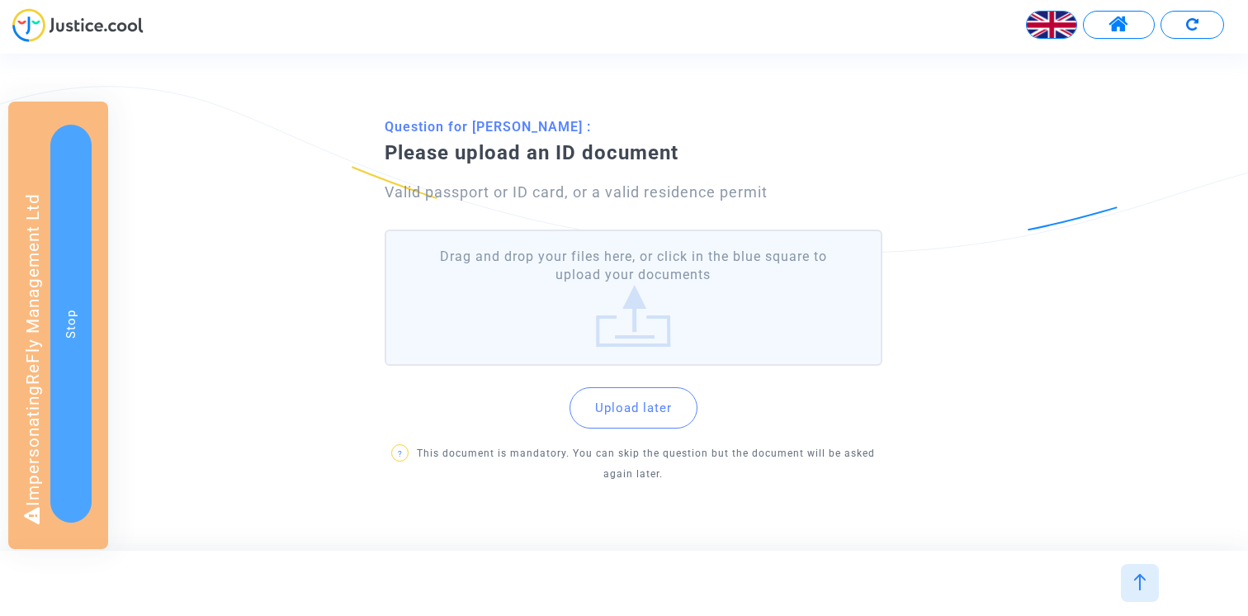
click at [624, 334] on label "Drag and drop your files here, or click in the blue square to upload your docum…" at bounding box center [634, 298] width 498 height 136
click at [0, 0] on input "Drag and drop your files here, or click in the blue square to upload your docum…" at bounding box center [0, 0] width 0 height 0
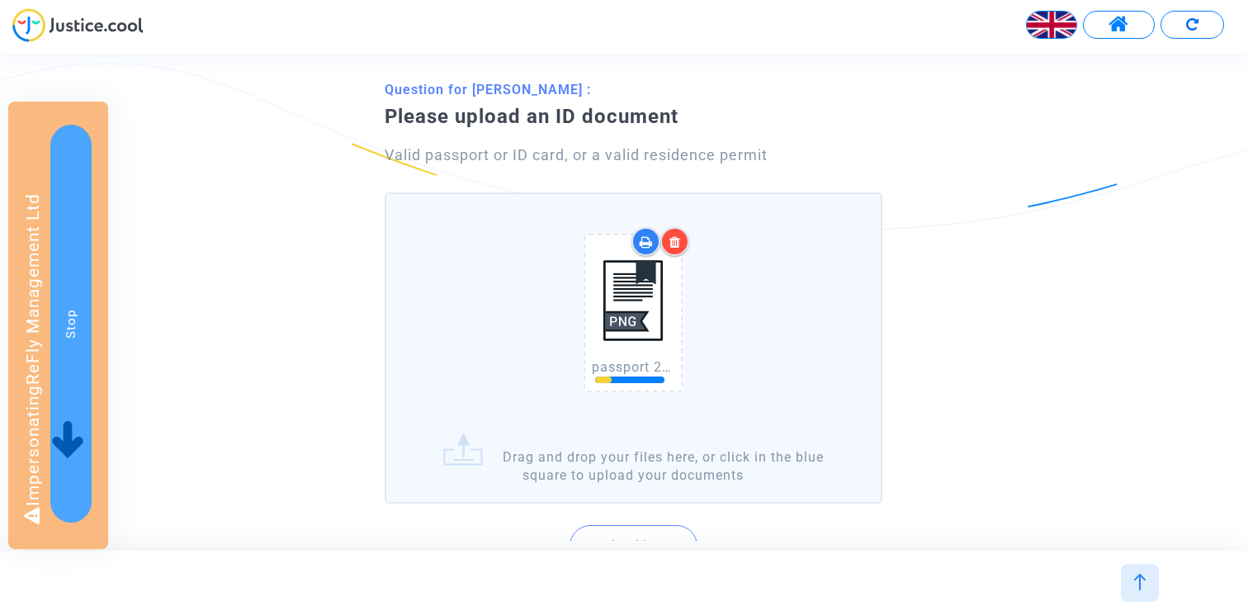
scroll to position [70, 0]
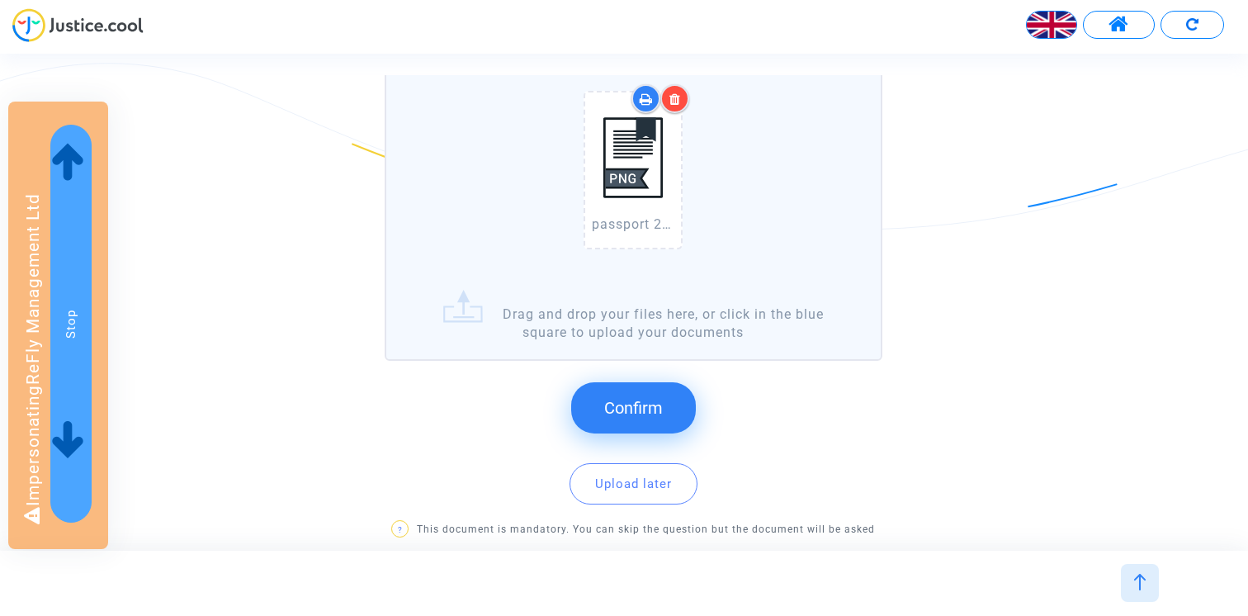
click at [650, 402] on span "Confirm" at bounding box center [633, 408] width 59 height 20
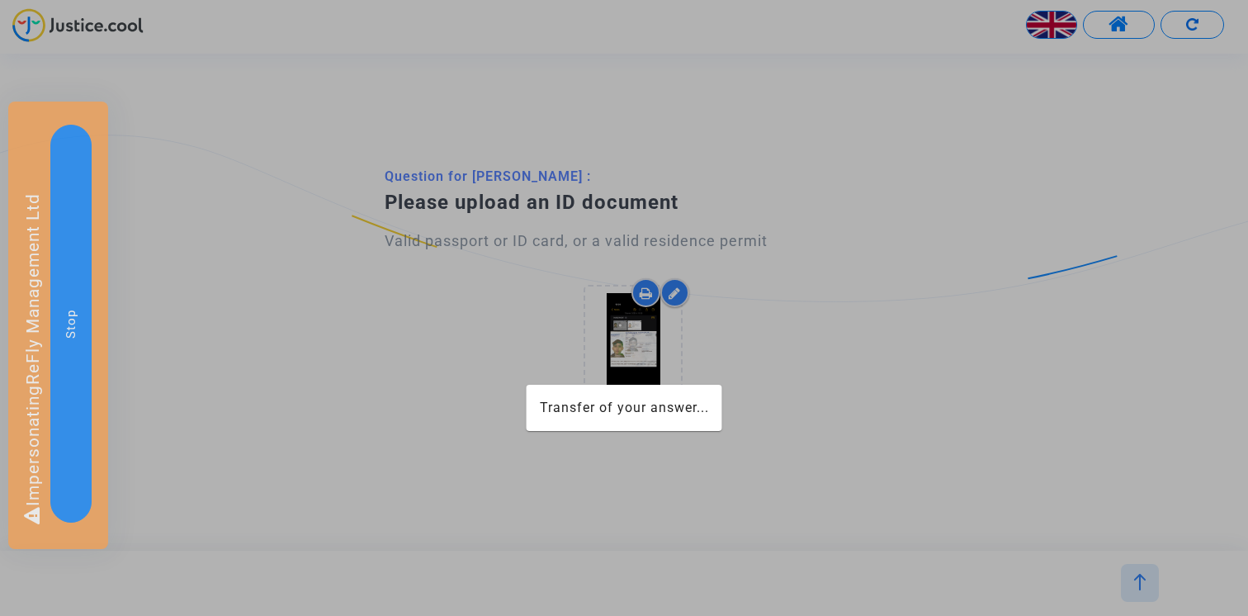
scroll to position [0, 0]
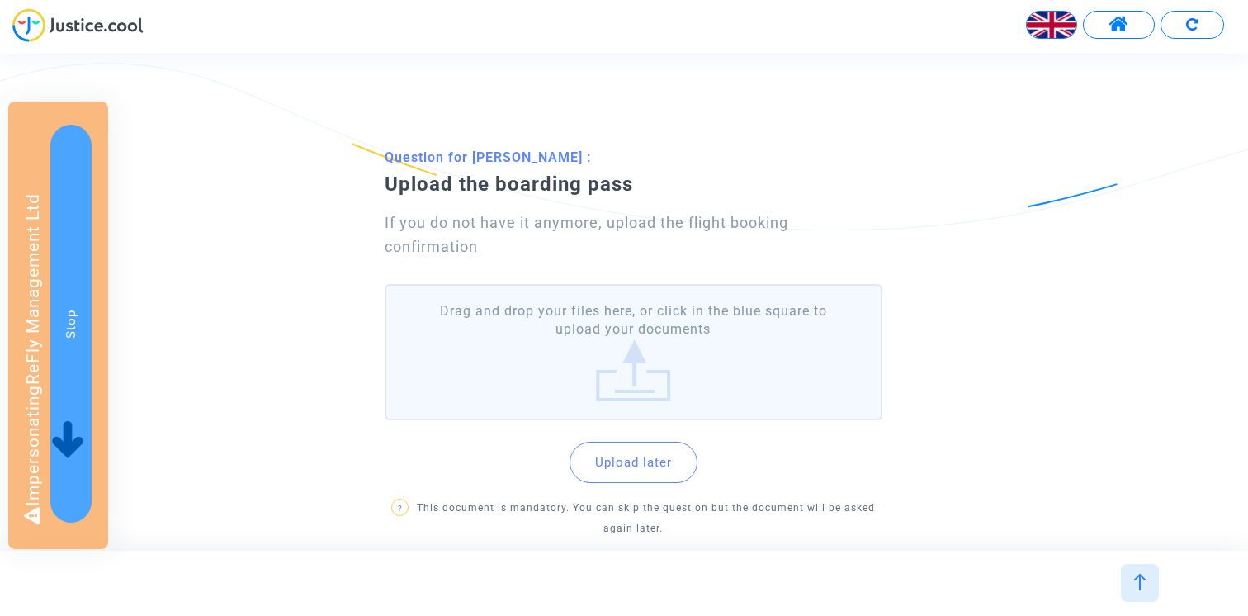
click at [656, 319] on label "Drag and drop your files here, or click in the blue square to upload your docum…" at bounding box center [634, 352] width 498 height 136
click at [0, 0] on input "Drag and drop your files here, or click in the blue square to upload your docum…" at bounding box center [0, 0] width 0 height 0
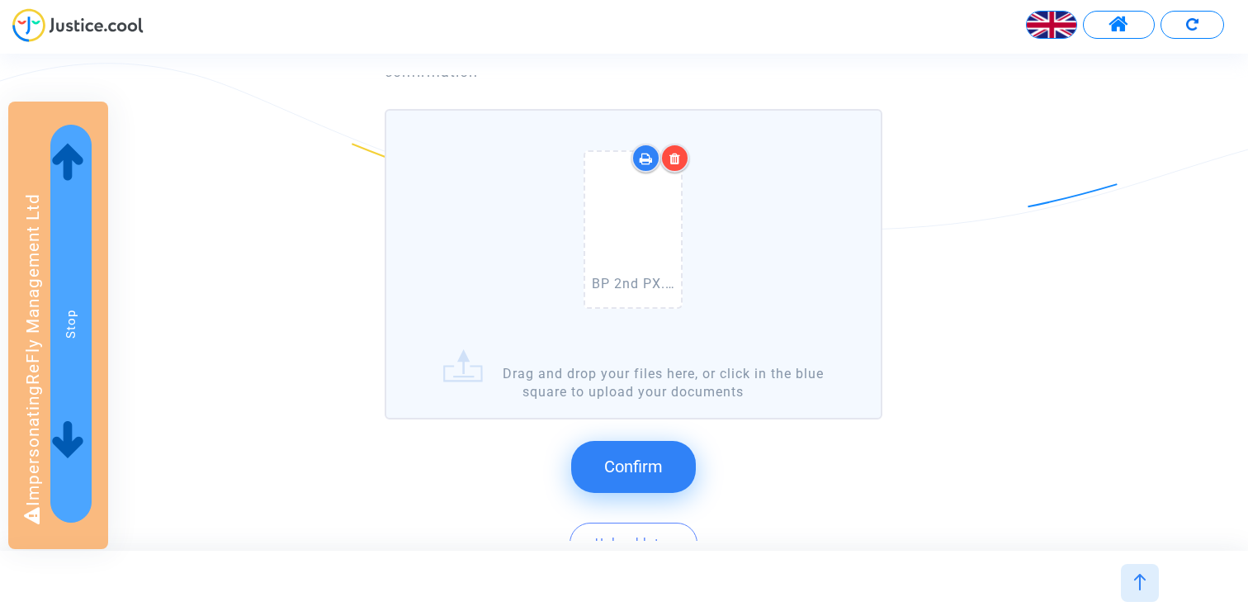
scroll to position [225, 0]
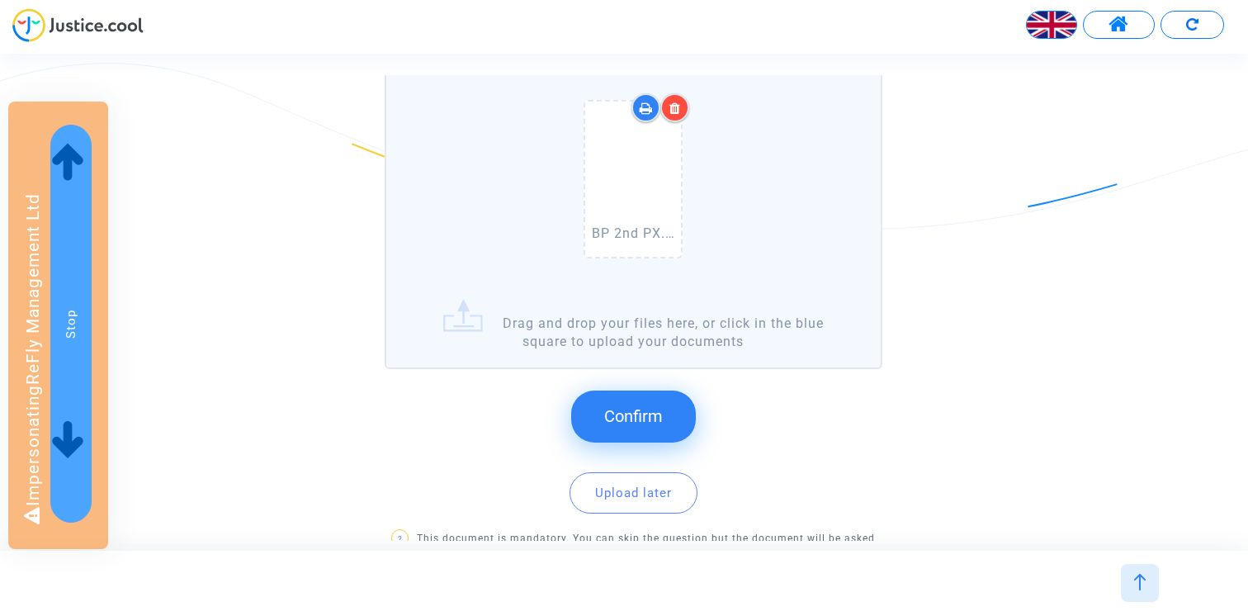
click at [625, 416] on span "Confirm" at bounding box center [633, 416] width 59 height 20
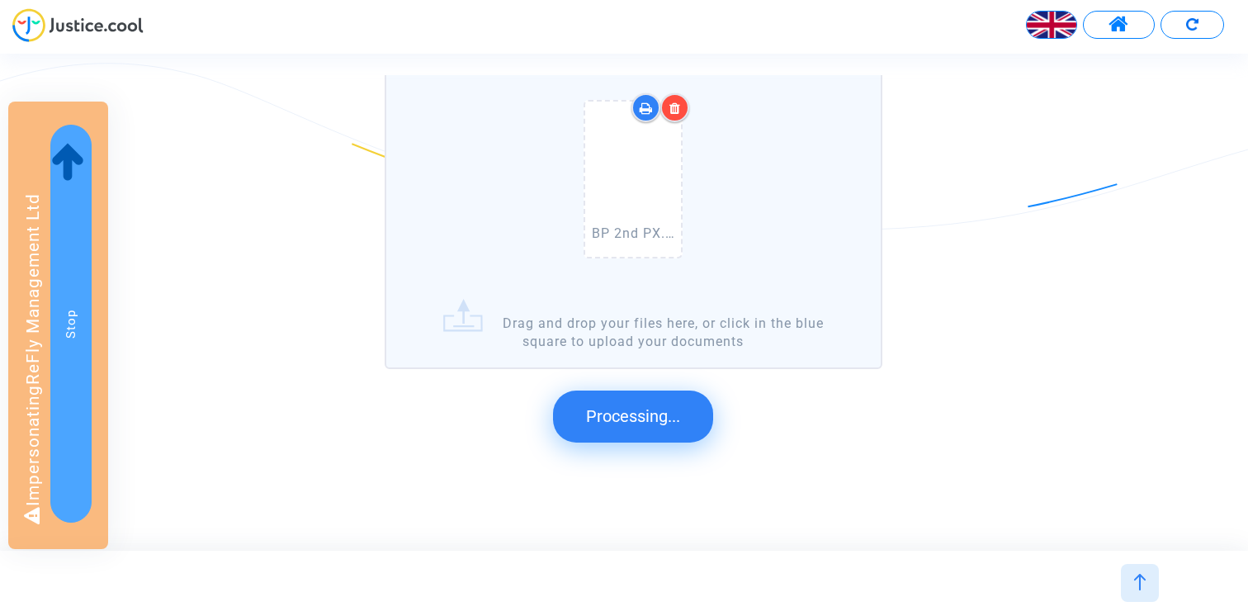
scroll to position [0, 0]
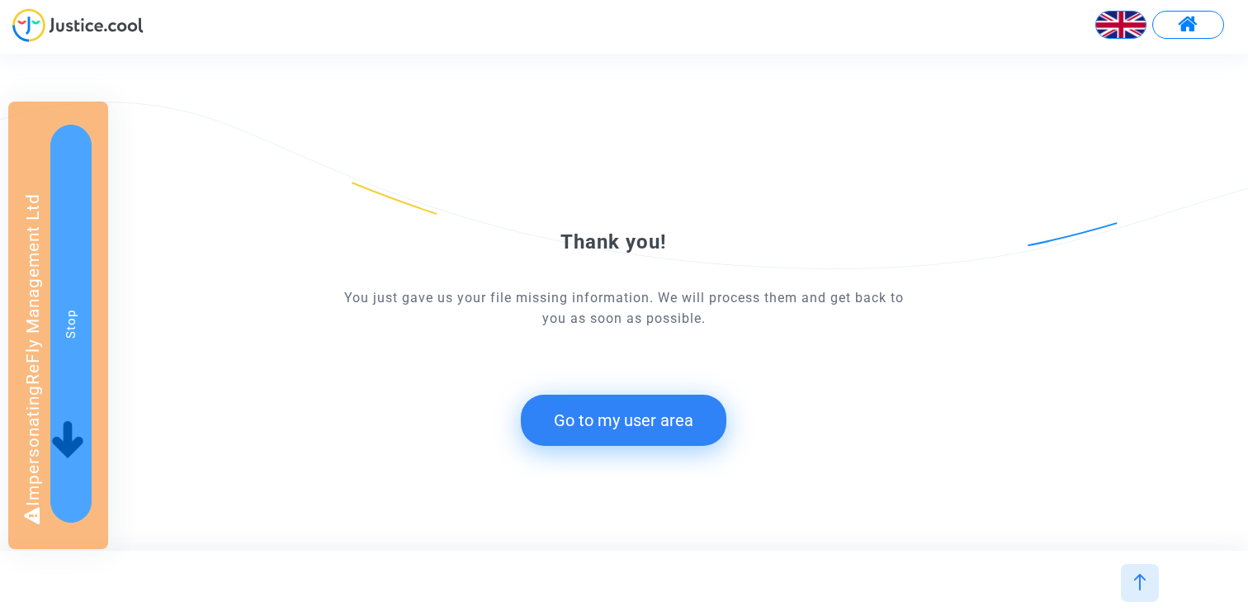
click at [599, 425] on button "Go to my user area" at bounding box center [624, 420] width 206 height 51
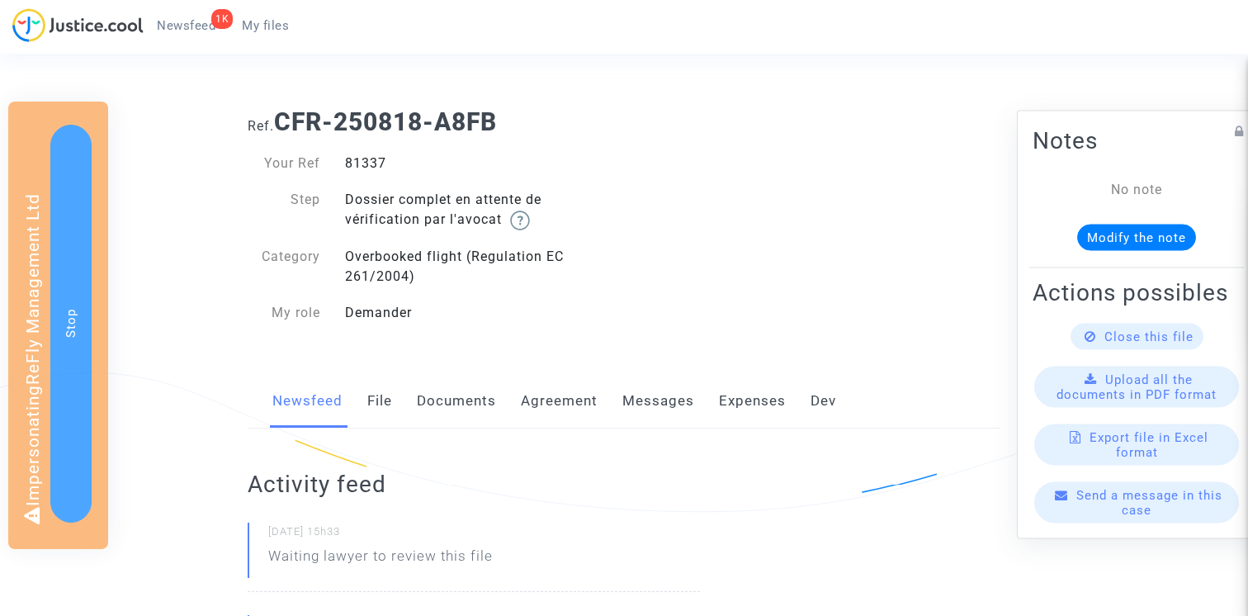
click at [475, 402] on link "Documents" at bounding box center [456, 401] width 79 height 54
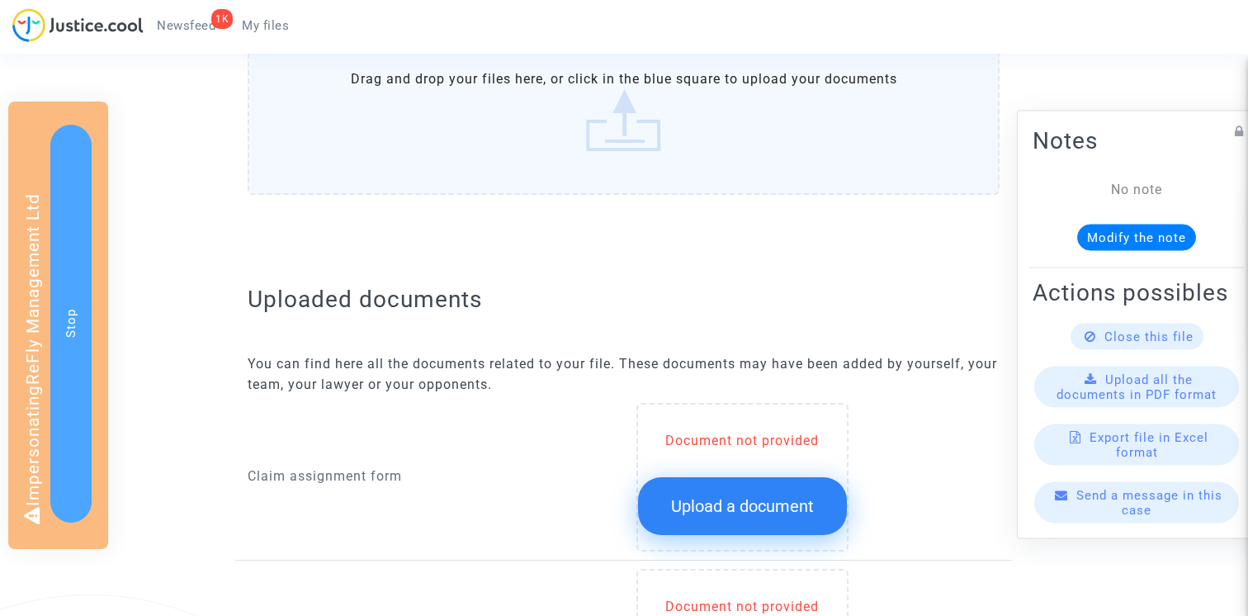
scroll to position [528, 0]
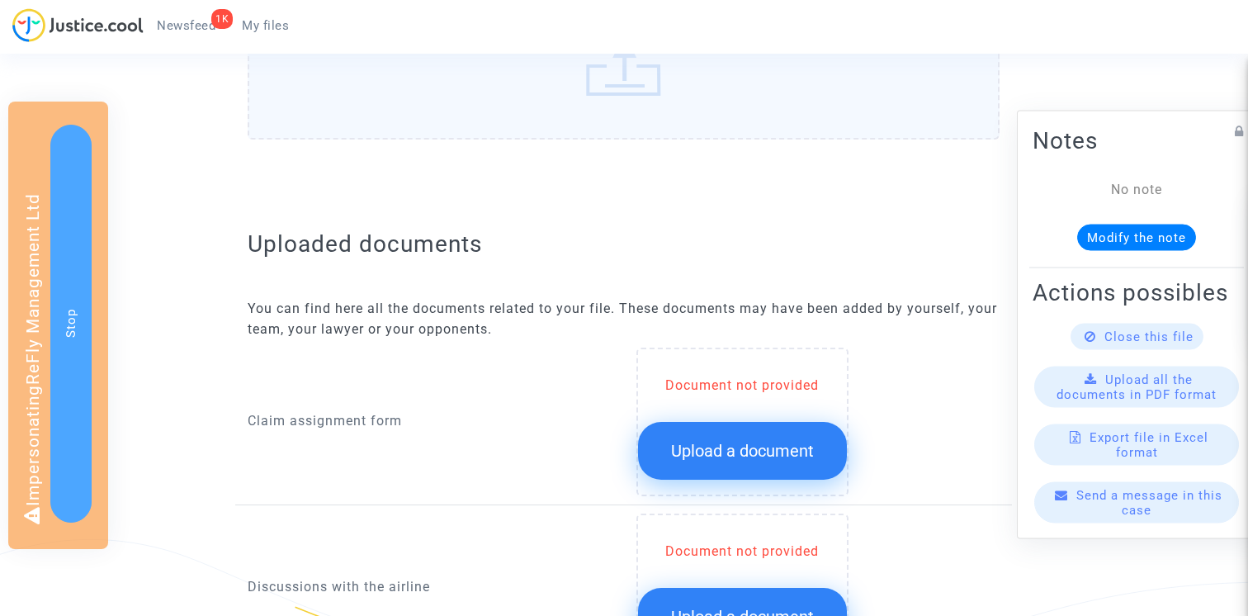
click at [761, 457] on span "Upload a document" at bounding box center [742, 451] width 143 height 20
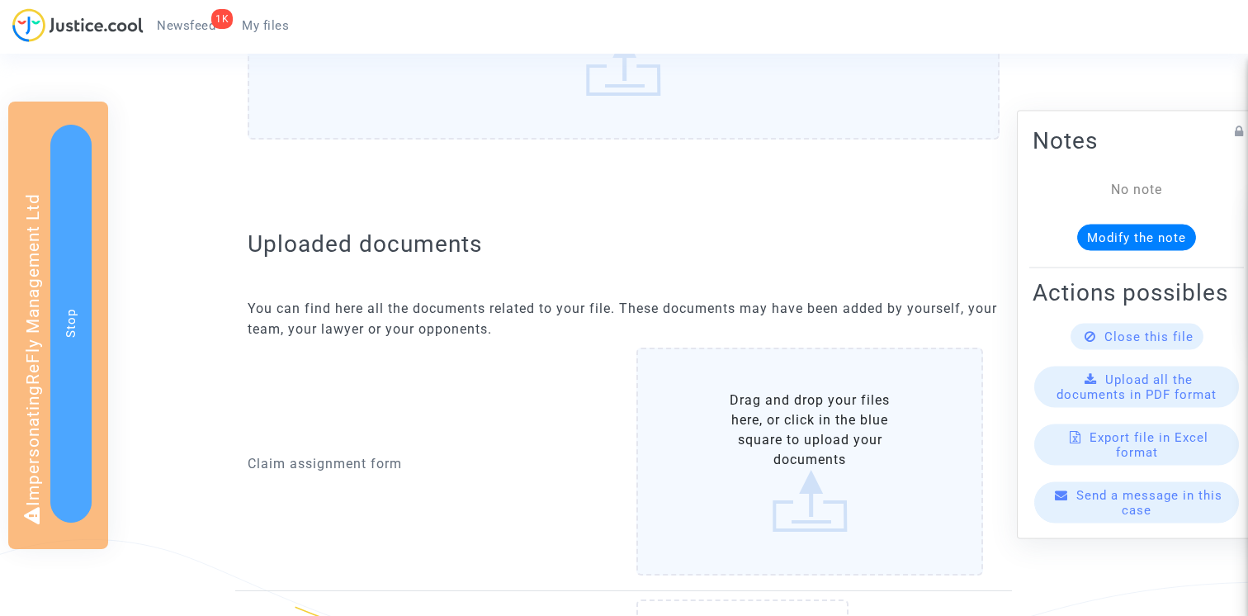
click at [763, 439] on label "Drag and drop your files here, or click in the blue square to upload your docum…" at bounding box center [811, 462] width 348 height 228
click at [0, 0] on input "Drag and drop your files here, or click in the blue square to upload your docum…" at bounding box center [0, 0] width 0 height 0
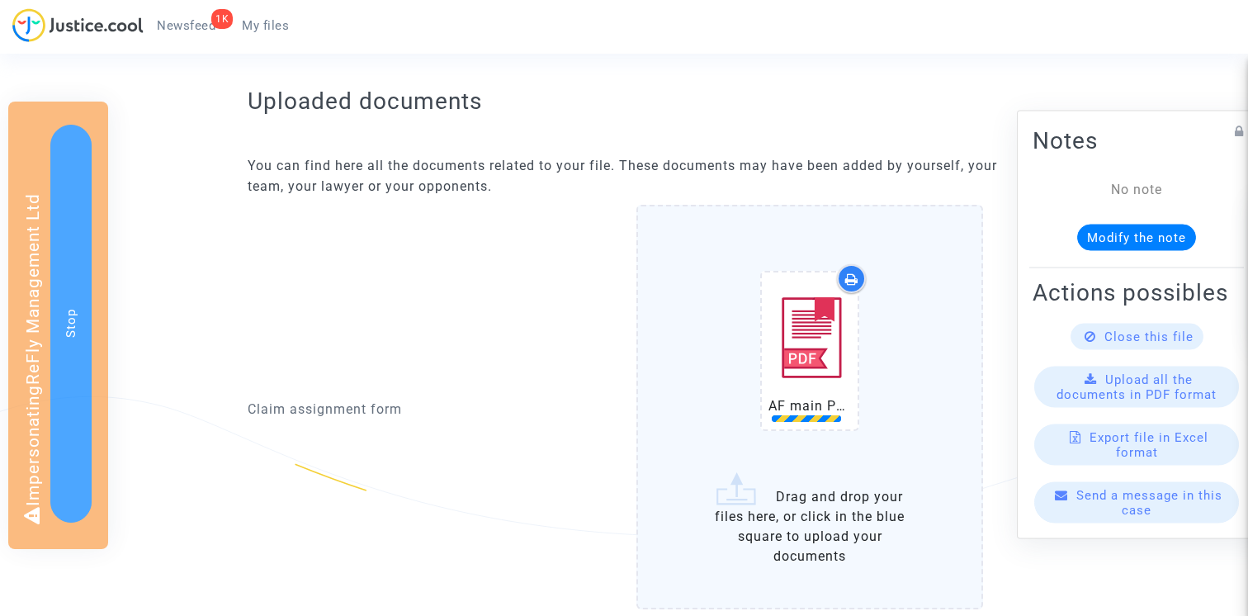
scroll to position [765, 0]
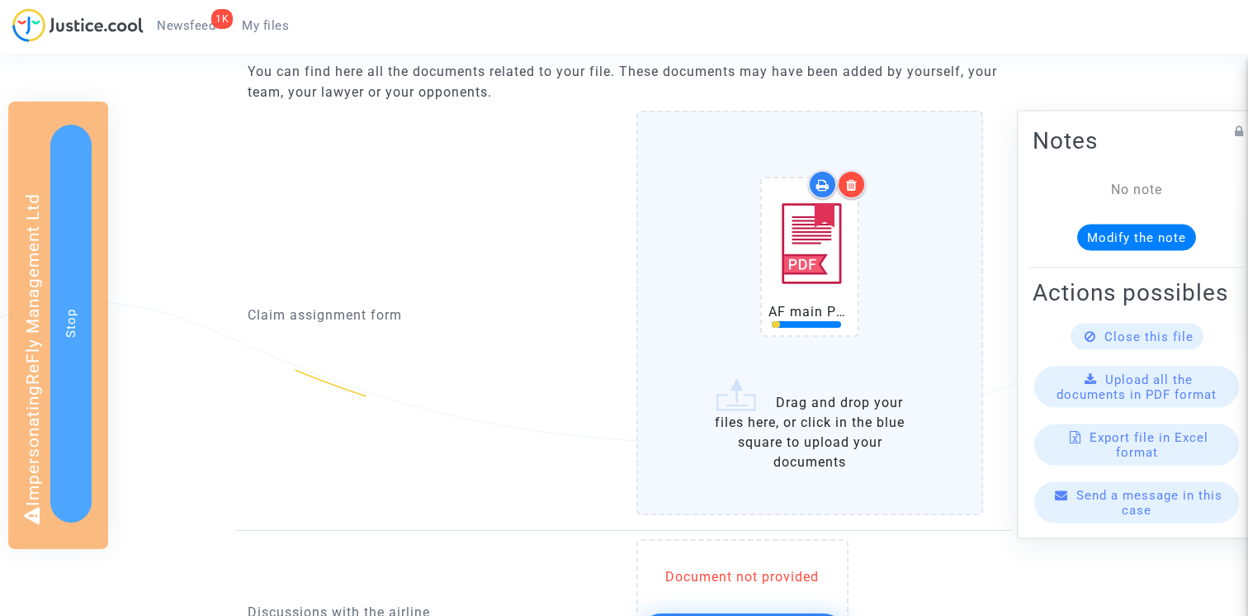
click at [855, 421] on label "AF main PX.pdf Drag and drop your files here, or click in the blue square to up…" at bounding box center [811, 313] width 348 height 404
click at [0, 0] on input "AF main PX.pdf Drag and drop your files here, or click in the blue square to up…" at bounding box center [0, 0] width 0 height 0
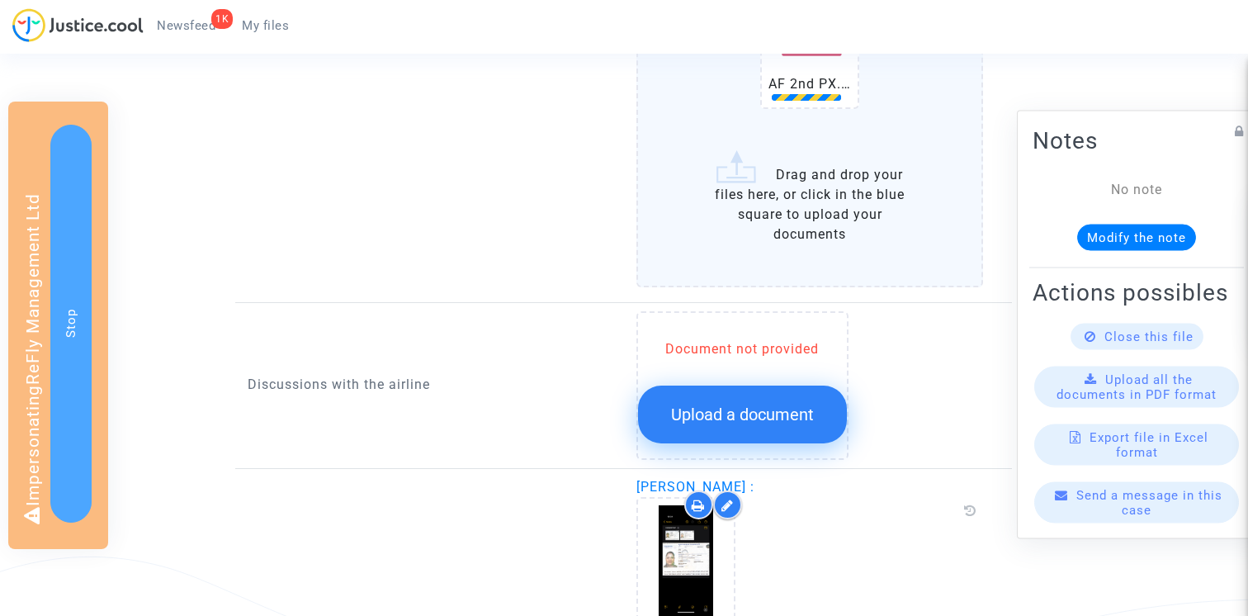
scroll to position [1230, 0]
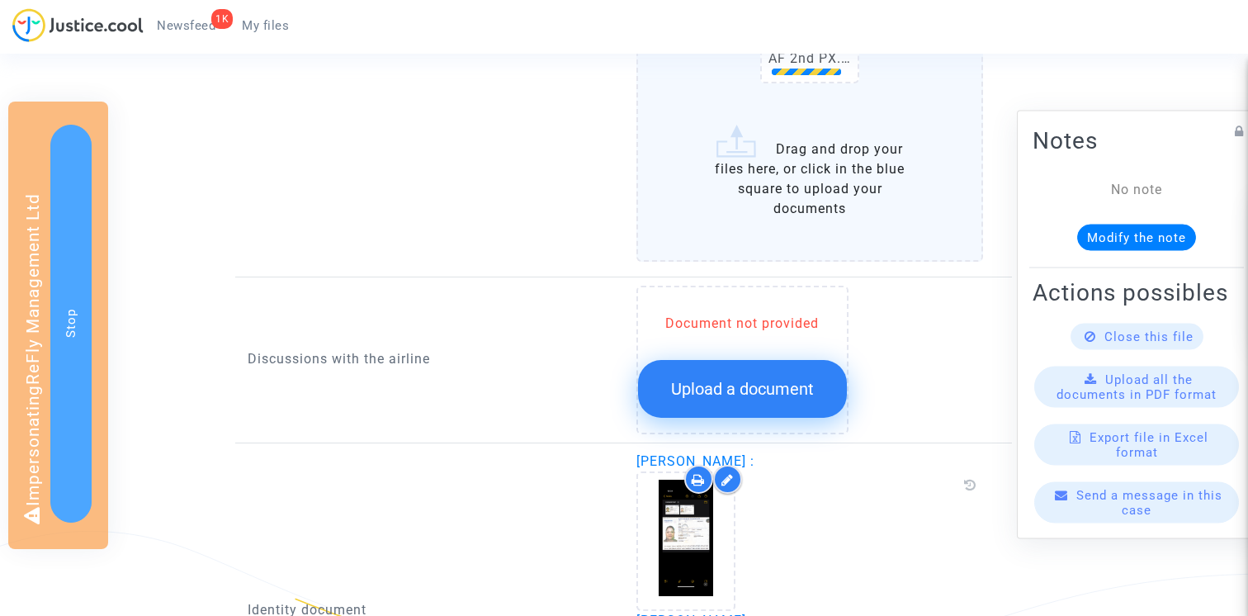
click at [811, 379] on span "Upload a document" at bounding box center [742, 389] width 143 height 20
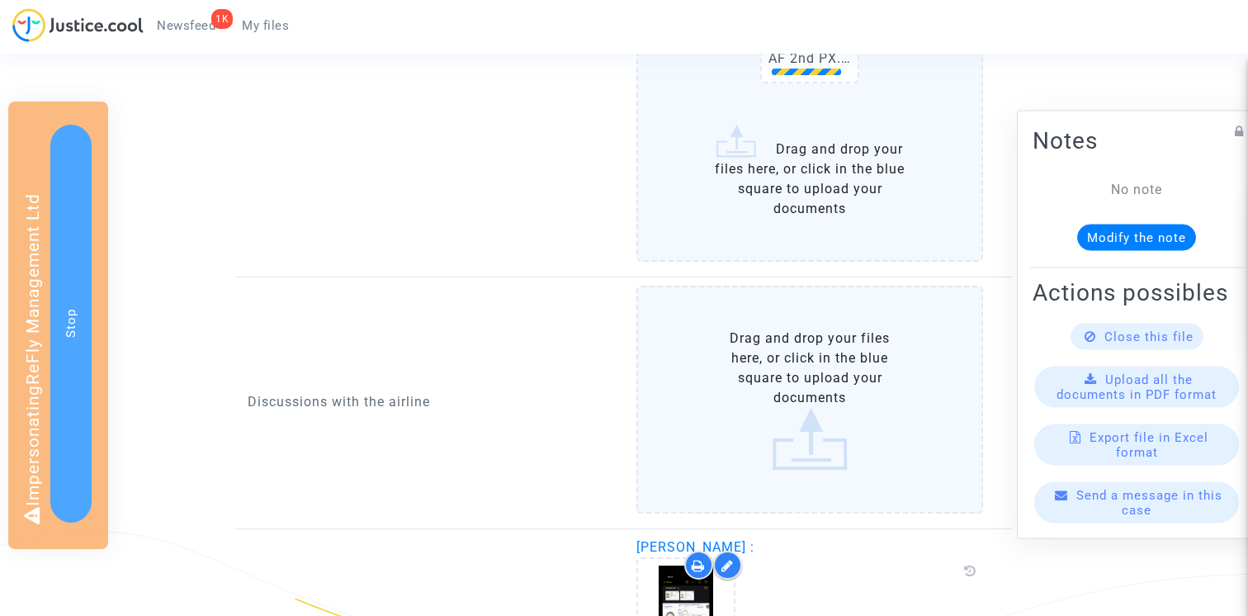
click at [760, 363] on label "Drag and drop your files here, or click in the blue square to upload your docum…" at bounding box center [811, 400] width 348 height 228
click at [0, 0] on input "Drag and drop your files here, or click in the blue square to upload your docum…" at bounding box center [0, 0] width 0 height 0
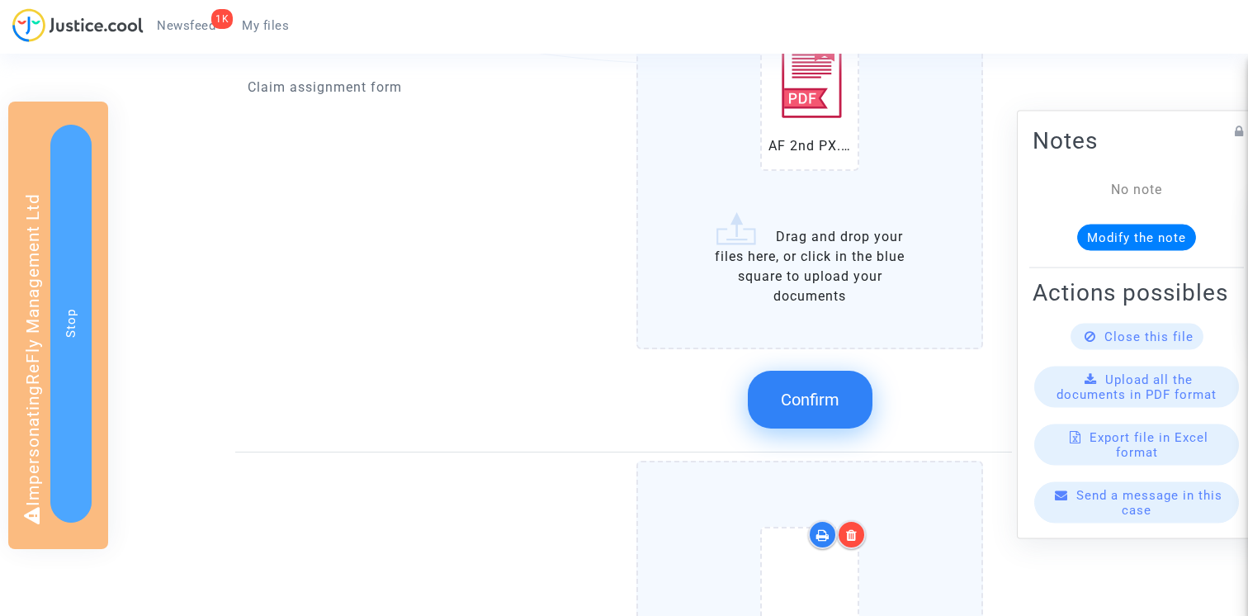
scroll to position [1286, 0]
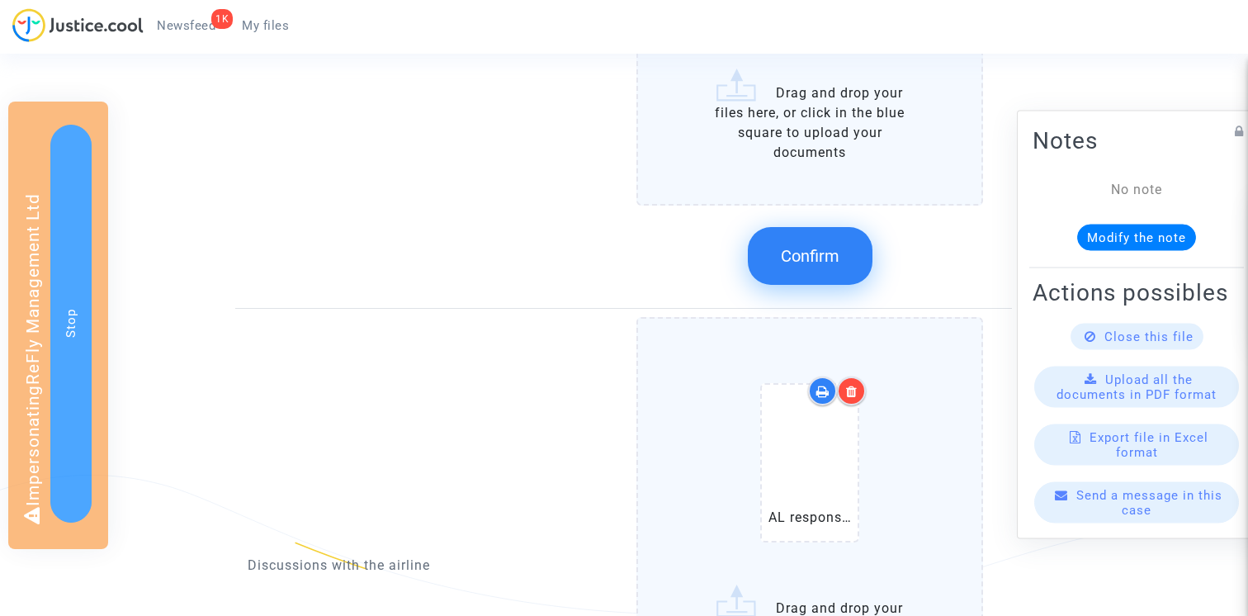
click at [859, 251] on button "Confirm" at bounding box center [810, 256] width 125 height 58
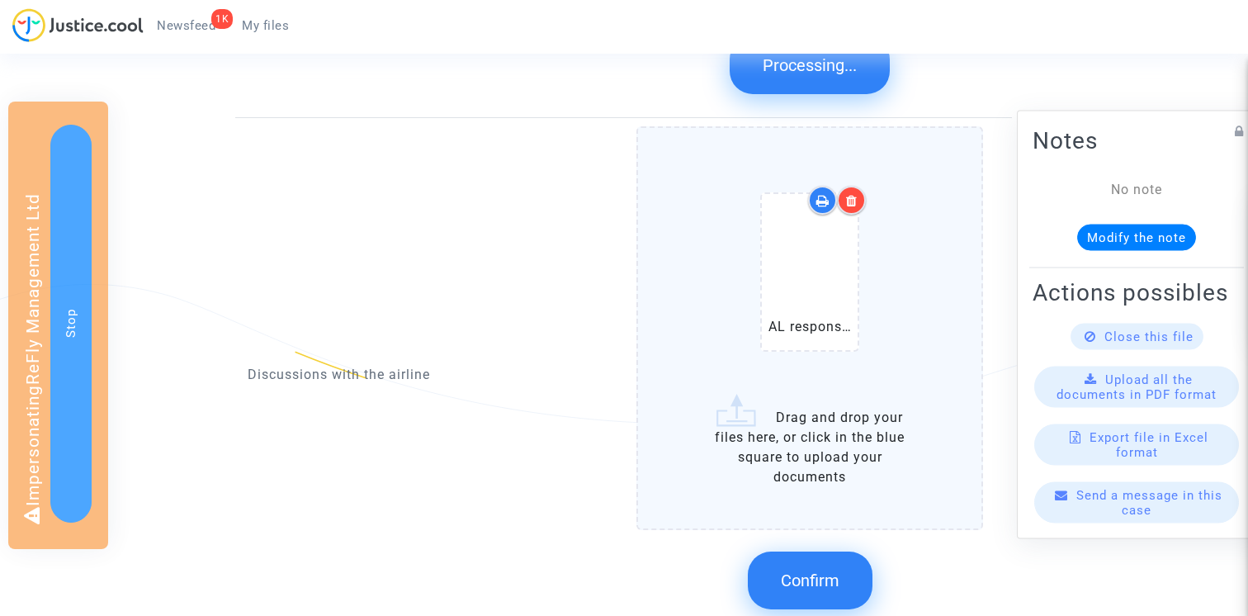
scroll to position [1598, 0]
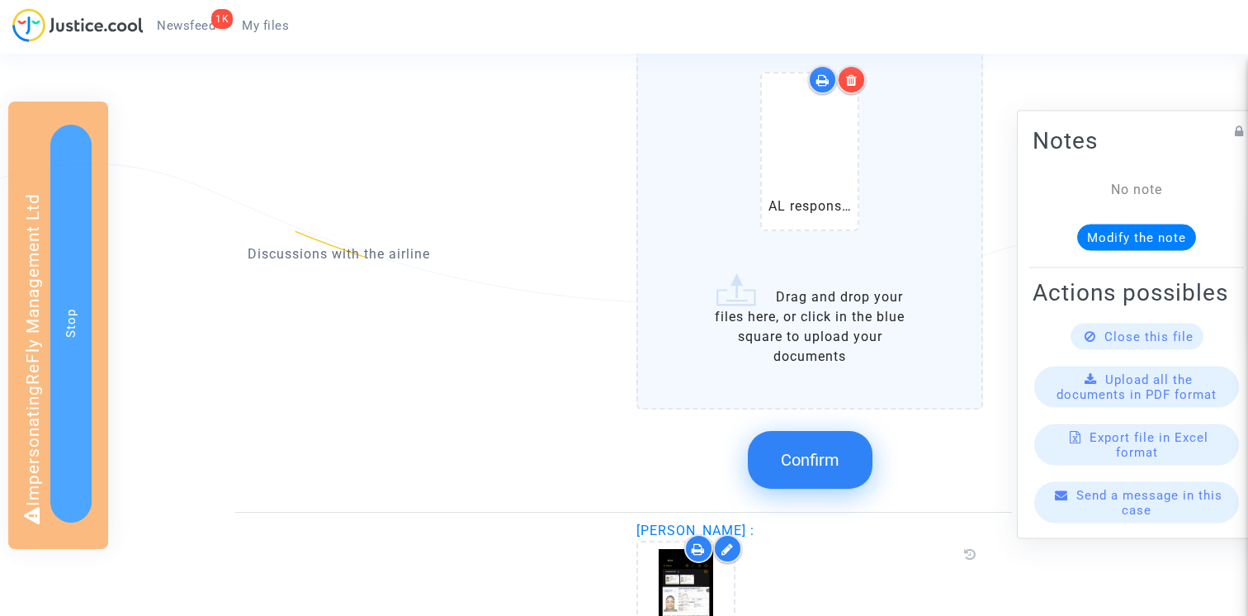
click at [816, 467] on span "Confirm" at bounding box center [810, 460] width 59 height 20
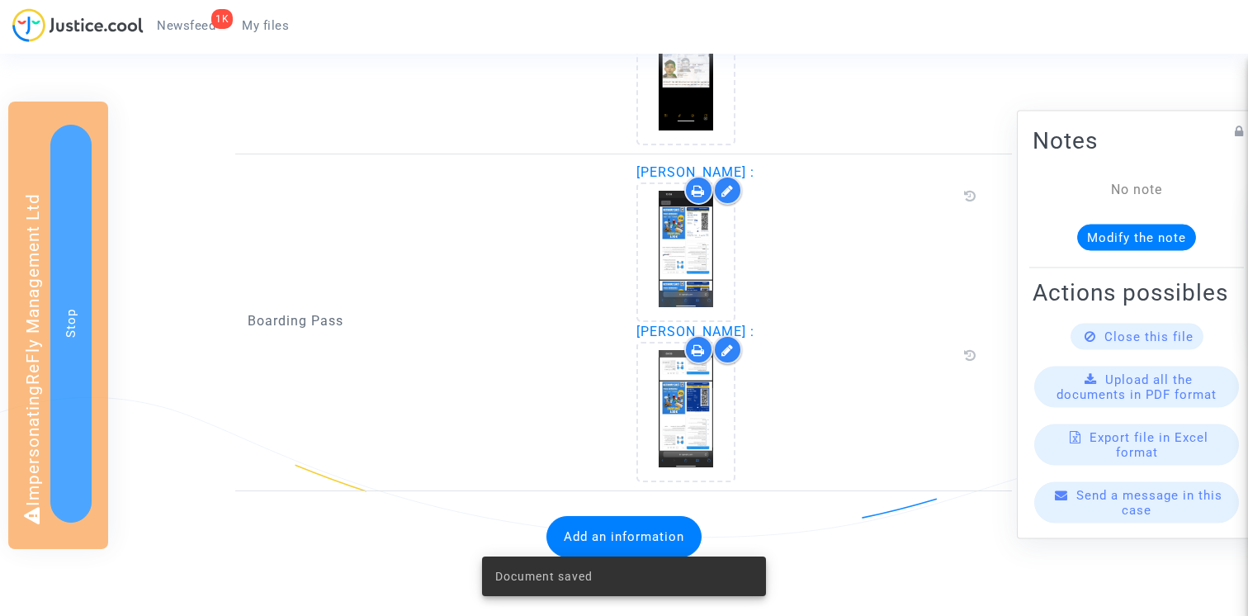
scroll to position [0, 0]
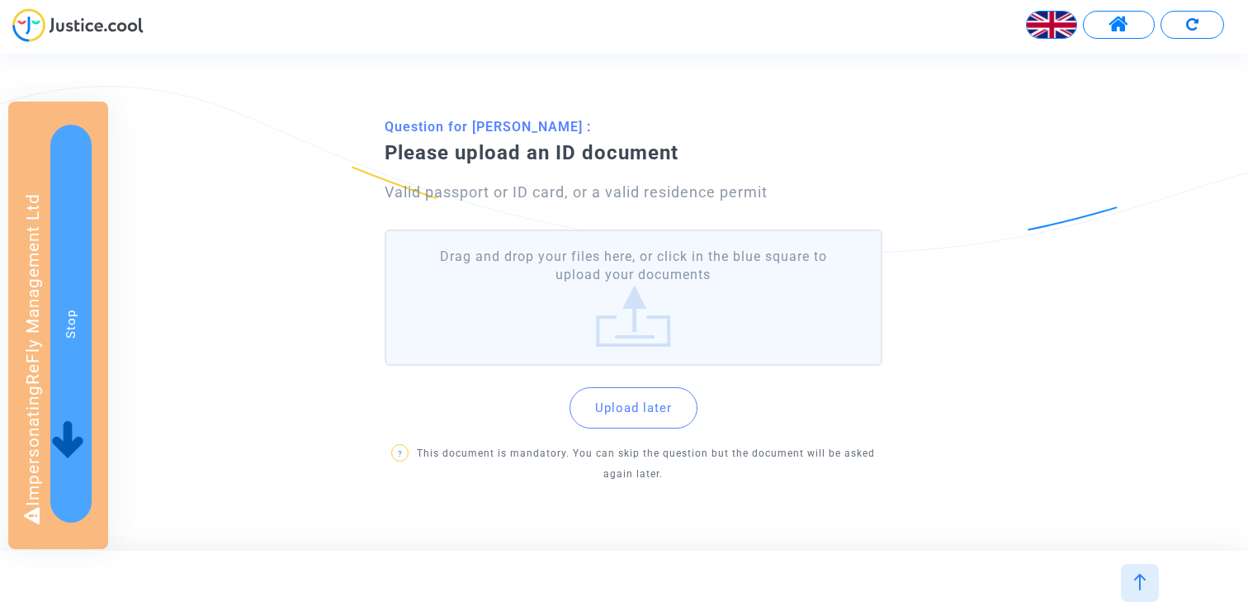
click at [566, 335] on label "Drag and drop your files here, or click in the blue square to upload your docum…" at bounding box center [634, 298] width 498 height 136
click at [0, 0] on input "Drag and drop your files here, or click in the blue square to upload your docum…" at bounding box center [0, 0] width 0 height 0
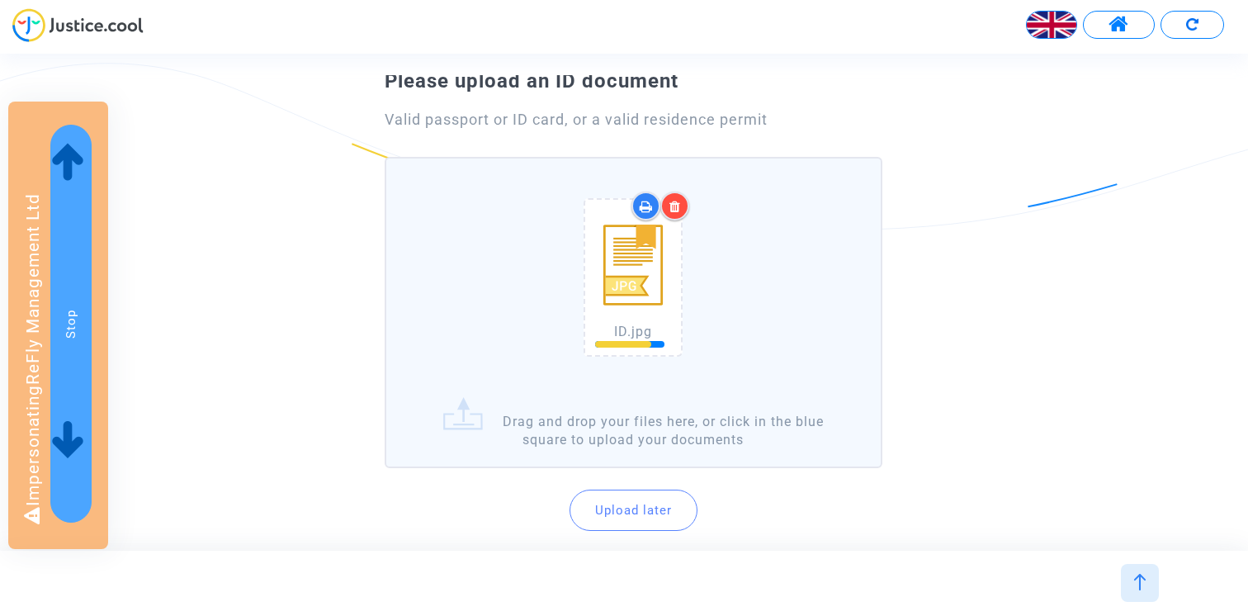
scroll to position [105, 0]
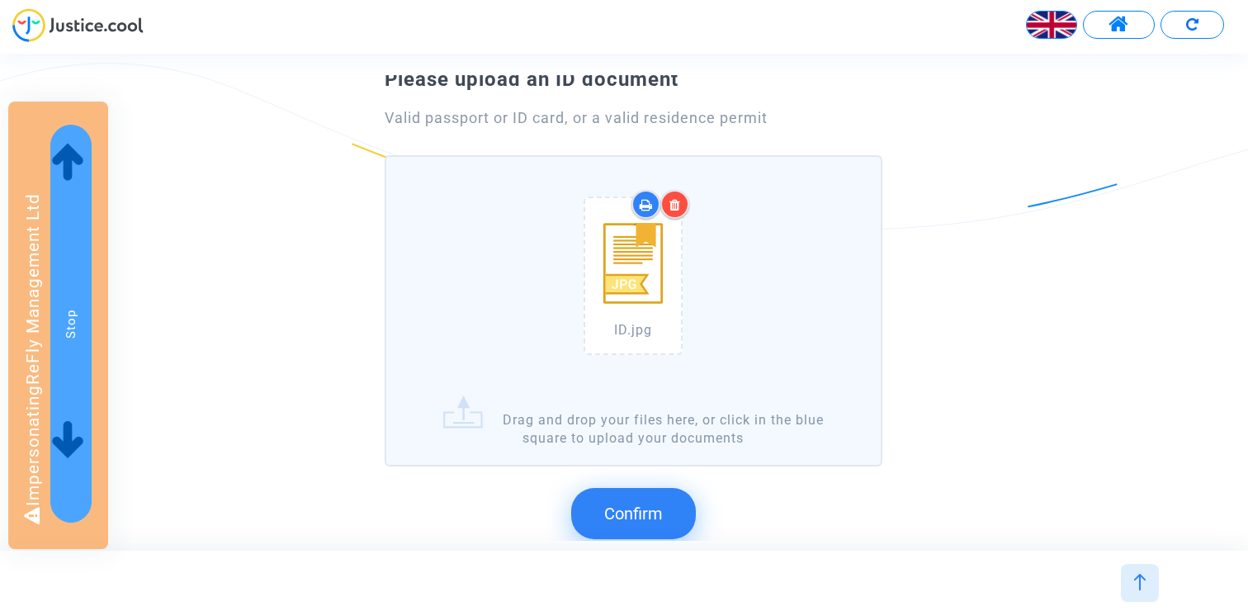
click at [644, 509] on span "Confirm" at bounding box center [633, 514] width 59 height 20
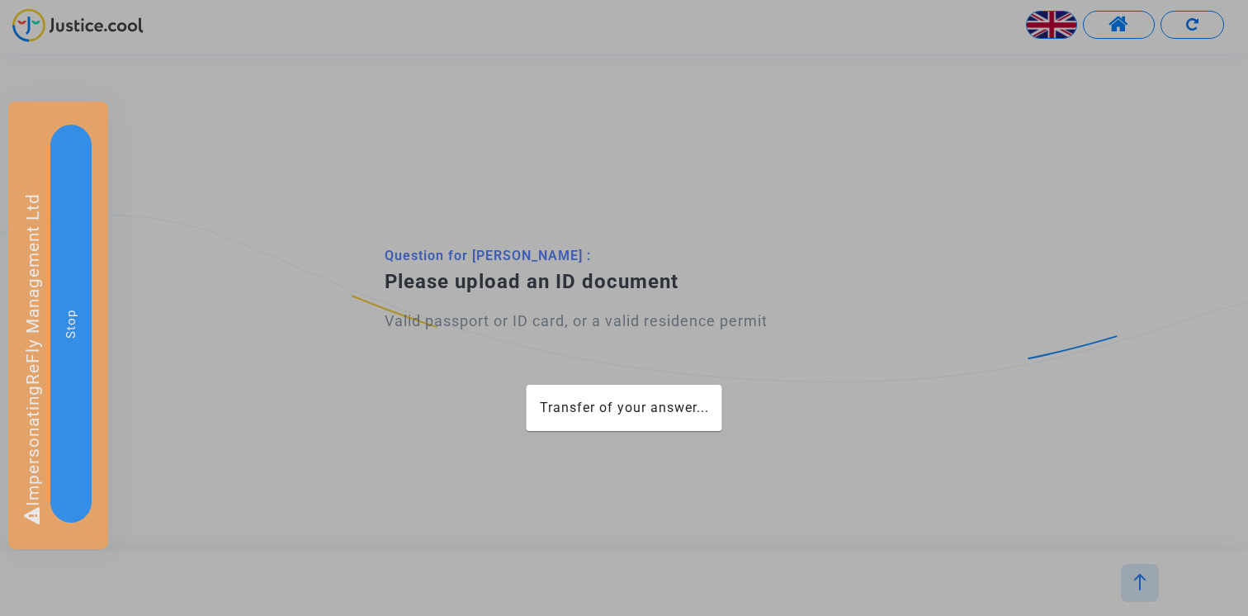
scroll to position [0, 0]
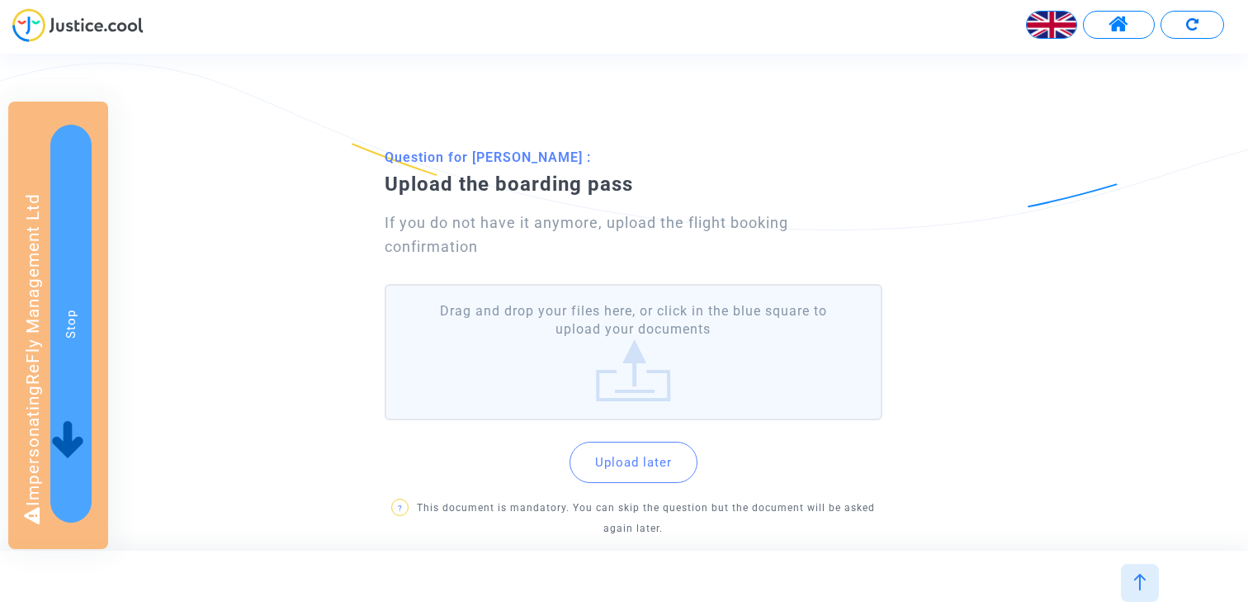
click at [597, 357] on label "Drag and drop your files here, or click in the blue square to upload your docum…" at bounding box center [634, 352] width 498 height 136
click at [0, 0] on input "Drag and drop your files here, or click in the blue square to upload your docum…" at bounding box center [0, 0] width 0 height 0
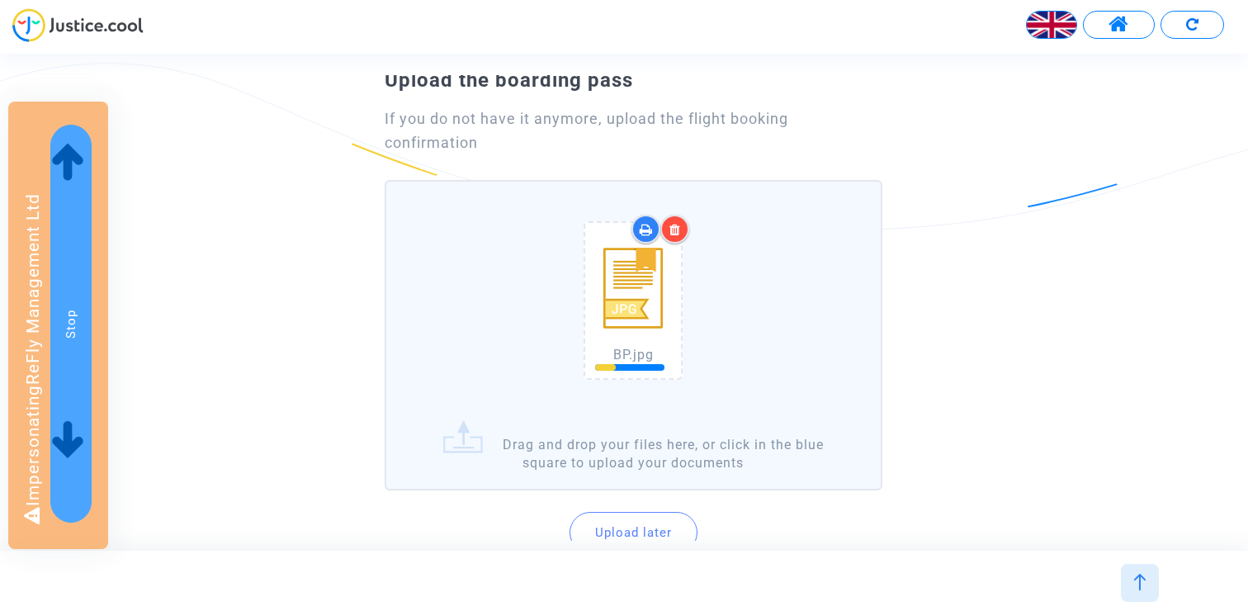
scroll to position [111, 0]
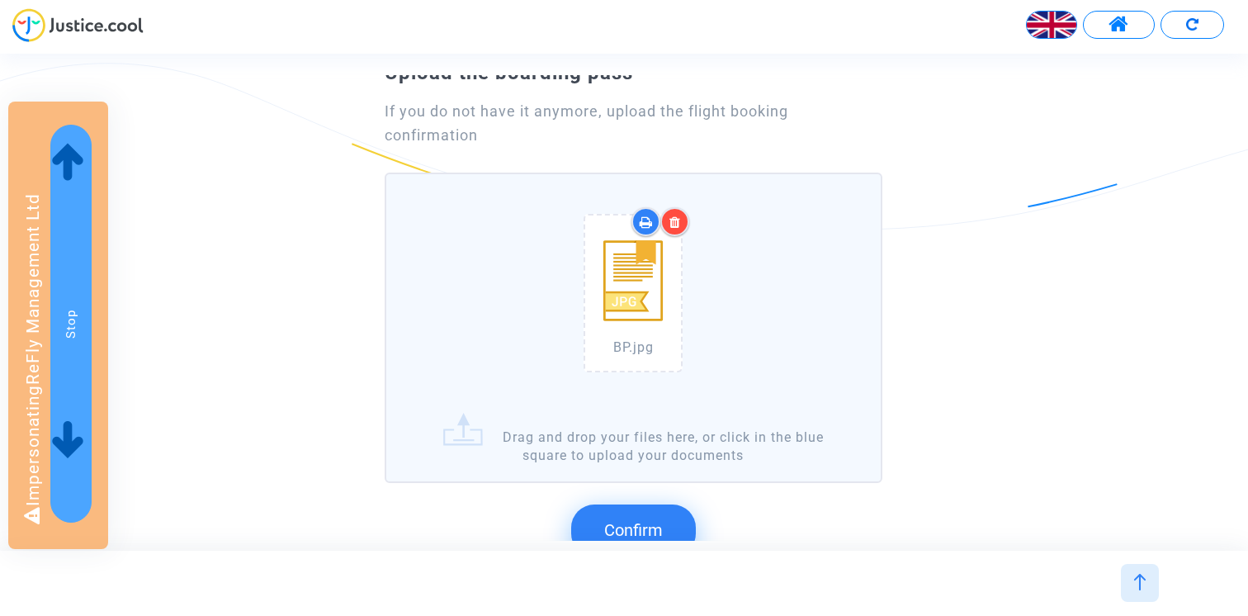
click at [623, 539] on span "Confirm" at bounding box center [633, 530] width 59 height 20
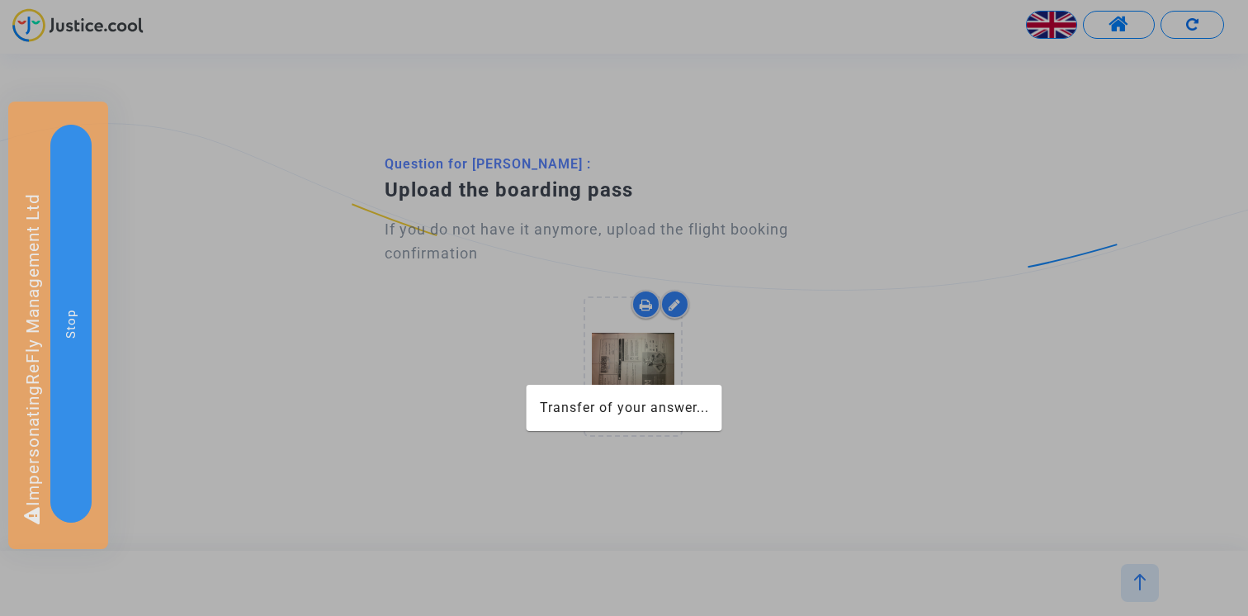
scroll to position [0, 0]
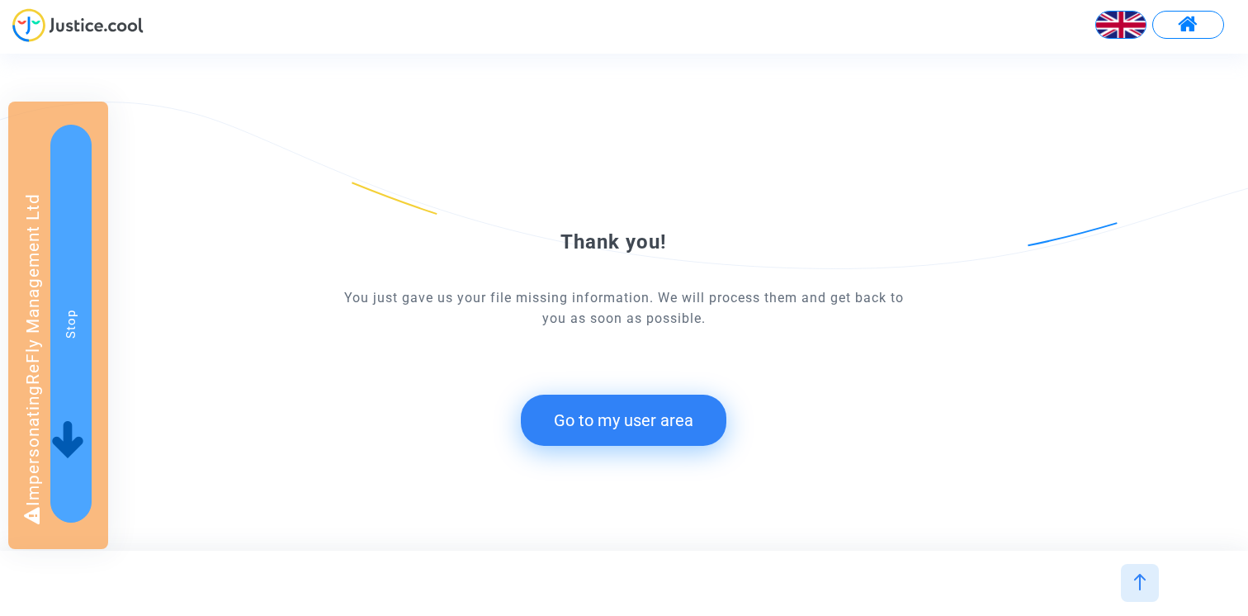
click at [593, 419] on button "Go to my user area" at bounding box center [624, 420] width 206 height 51
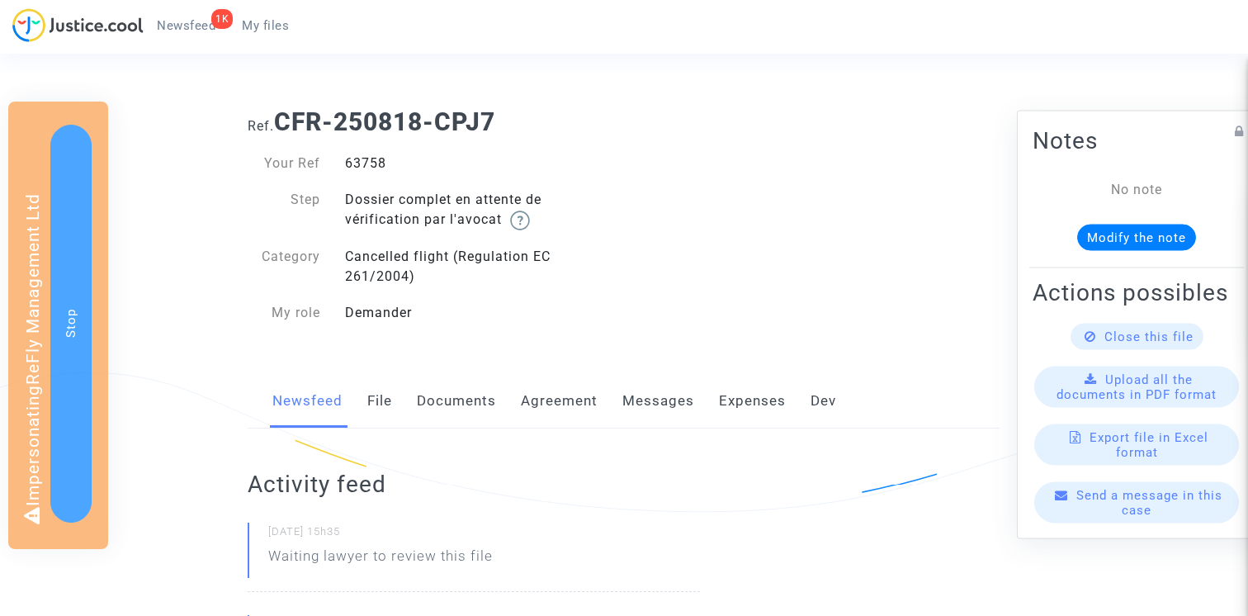
click at [396, 402] on div "Newsfeed File Documents Agreement Messages Expenses Dev" at bounding box center [624, 401] width 752 height 55
click at [454, 398] on link "Documents" at bounding box center [456, 401] width 79 height 54
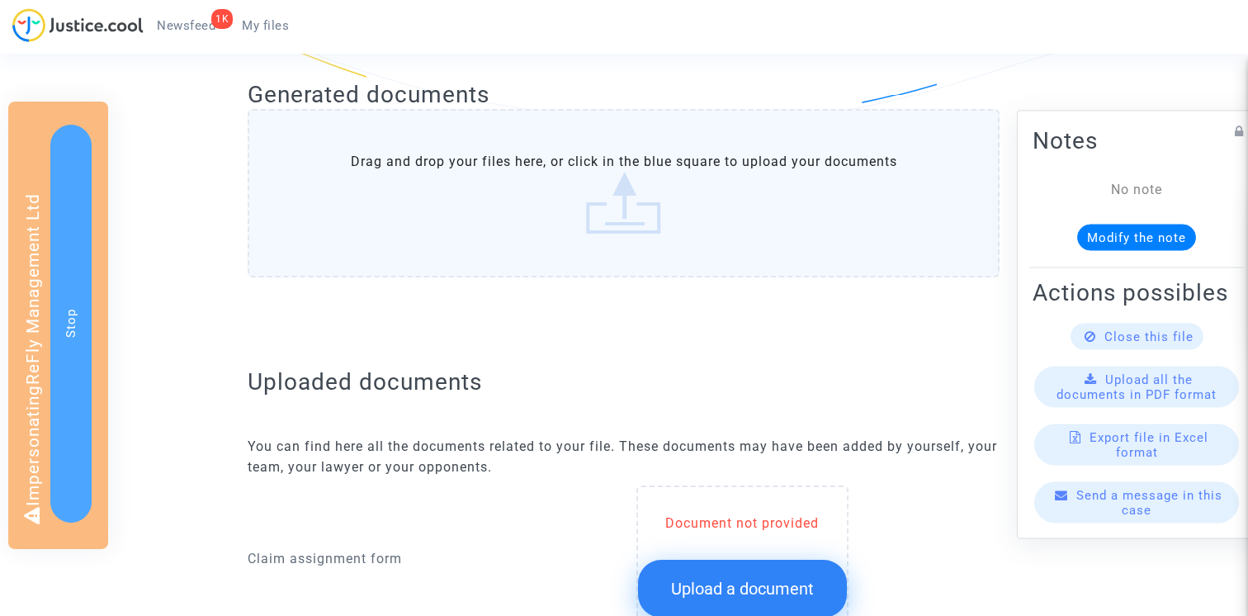
scroll to position [566, 0]
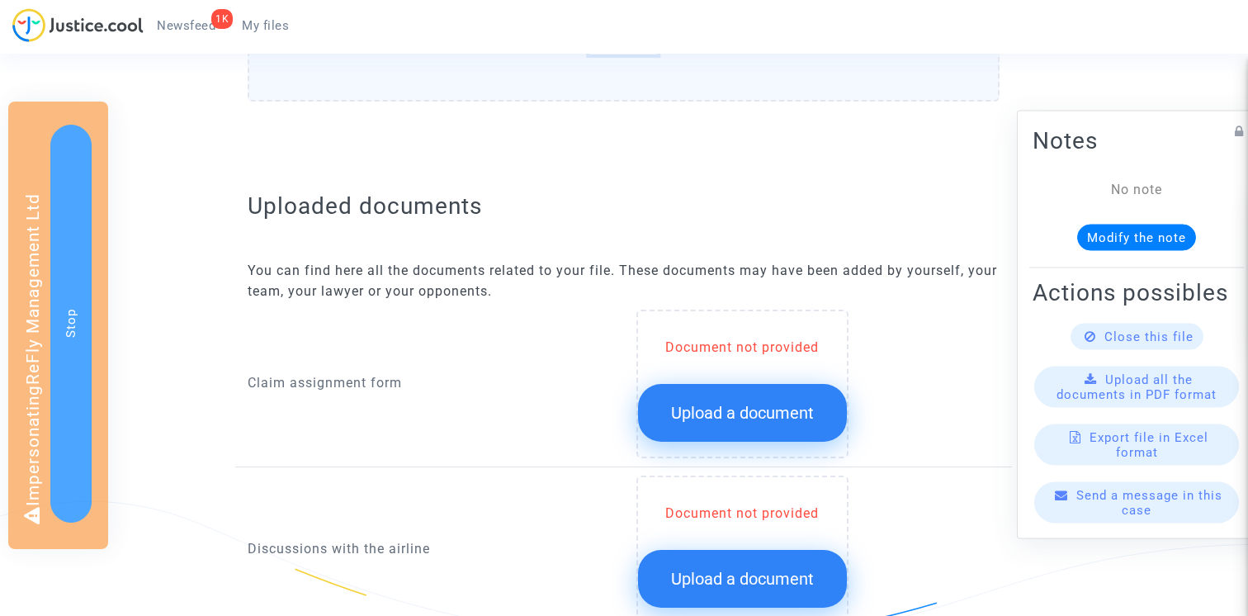
click at [732, 395] on button "Upload a document" at bounding box center [742, 413] width 209 height 58
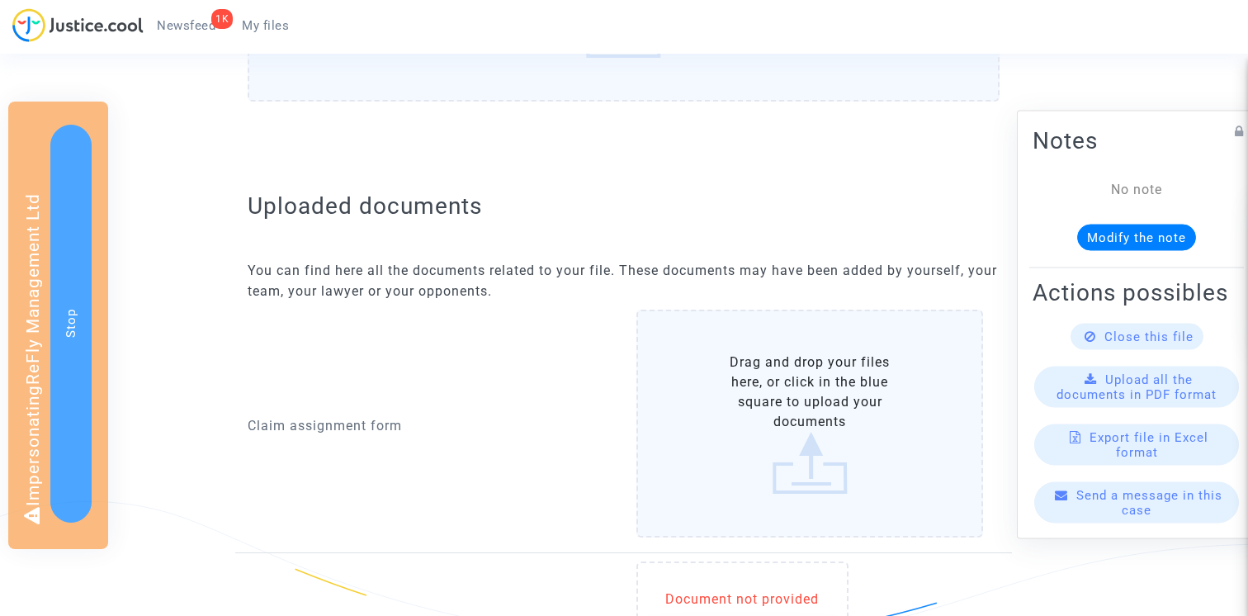
click at [732, 336] on label "Drag and drop your files here, or click in the blue square to upload your docum…" at bounding box center [811, 424] width 348 height 228
click at [0, 0] on input "Drag and drop your files here, or click in the blue square to upload your docum…" at bounding box center [0, 0] width 0 height 0
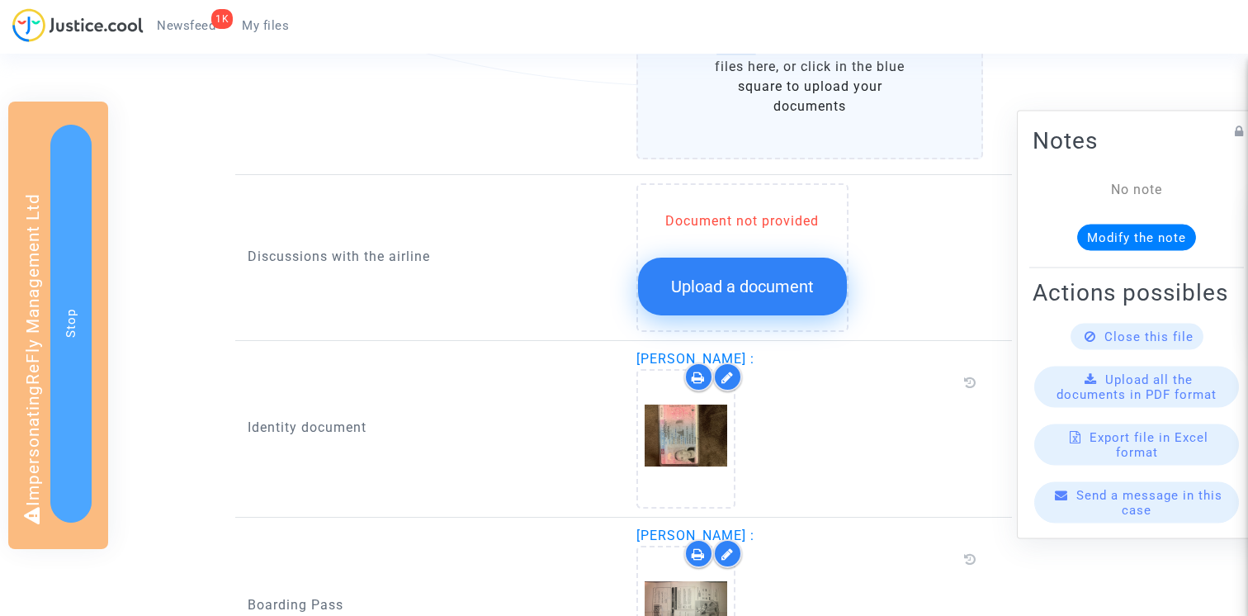
scroll to position [1143, 0]
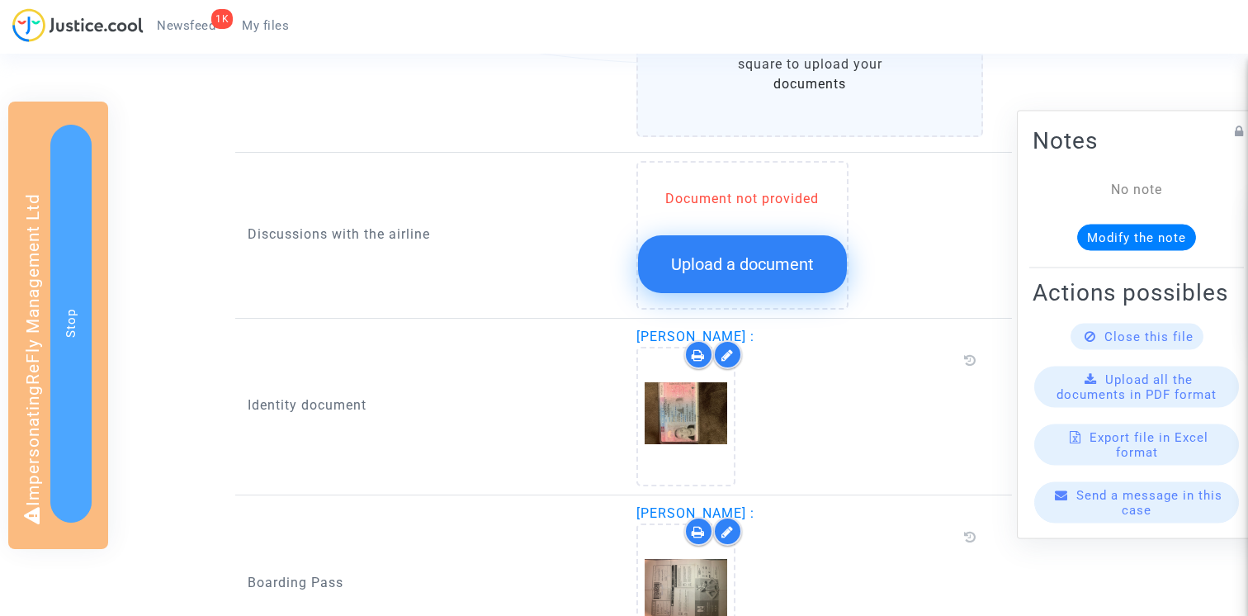
click at [745, 253] on button "Upload a document" at bounding box center [742, 264] width 209 height 58
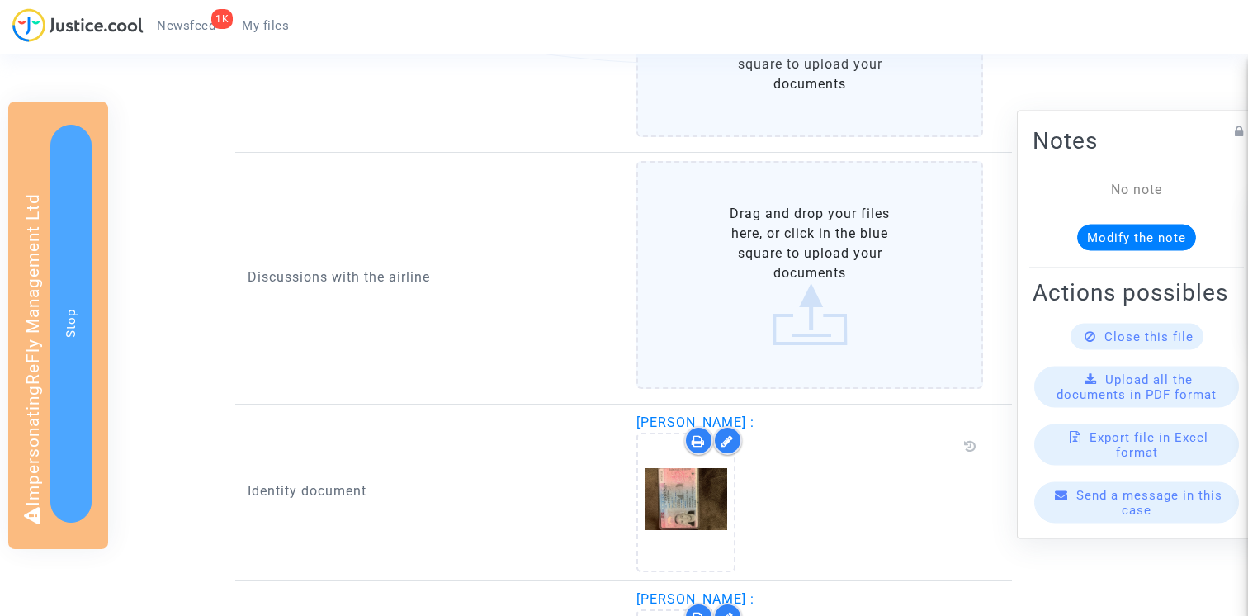
click at [760, 224] on label "Drag and drop your files here, or click in the blue square to upload your docum…" at bounding box center [811, 275] width 348 height 228
click at [0, 0] on input "Drag and drop your files here, or click in the blue square to upload your docum…" at bounding box center [0, 0] width 0 height 0
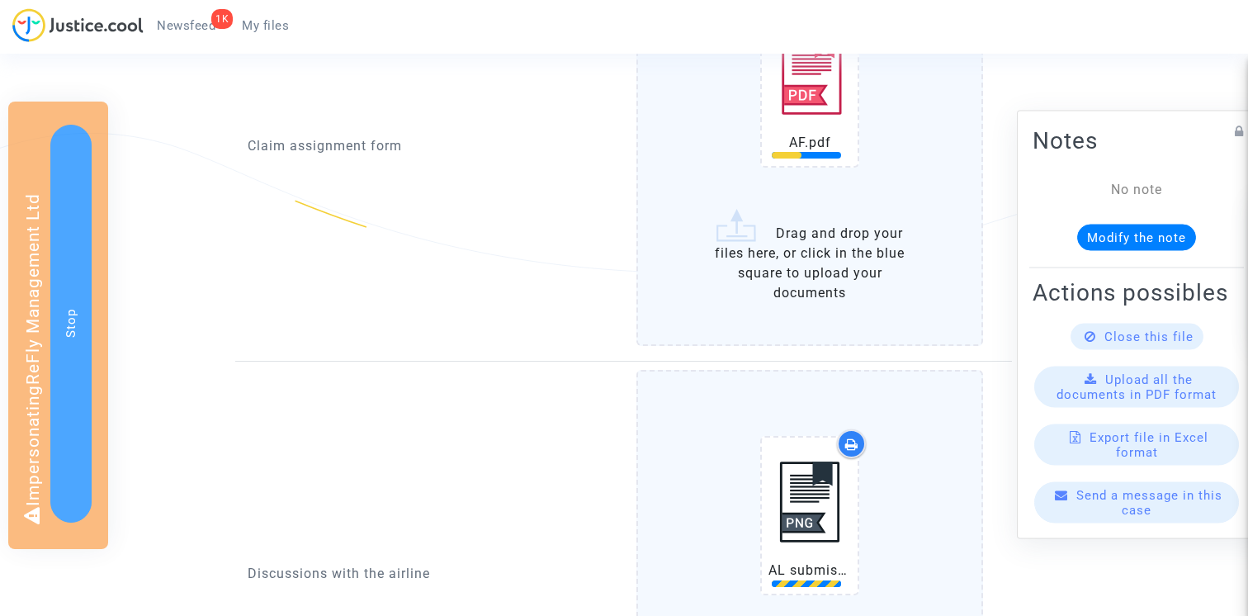
scroll to position [904, 0]
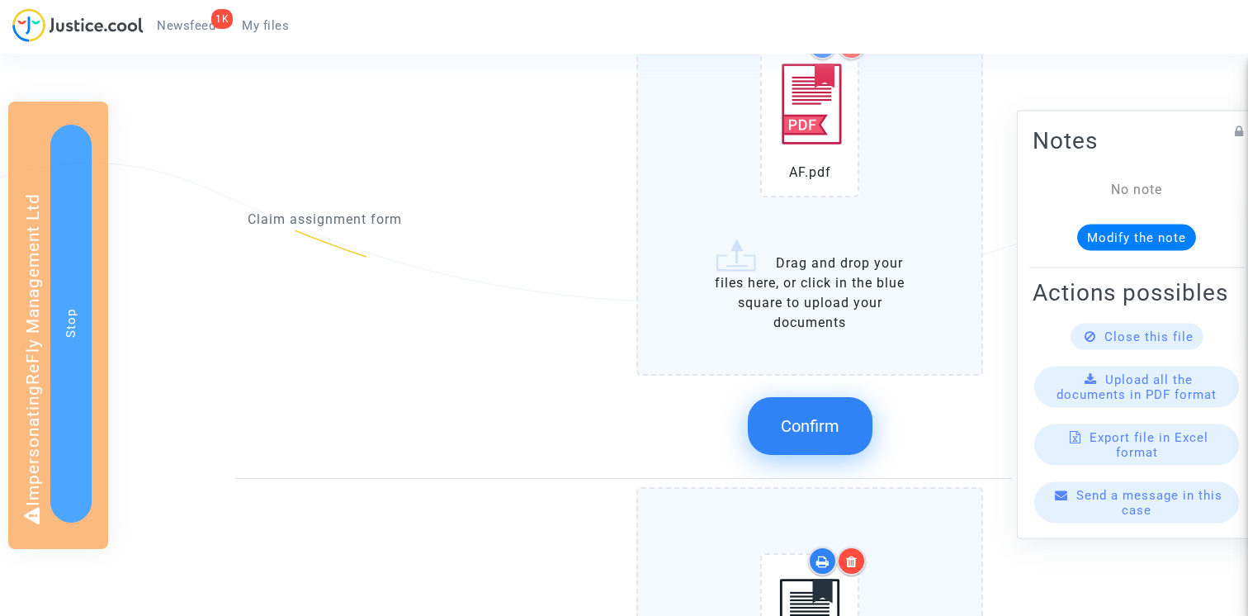
click at [812, 433] on span "Confirm" at bounding box center [810, 426] width 59 height 20
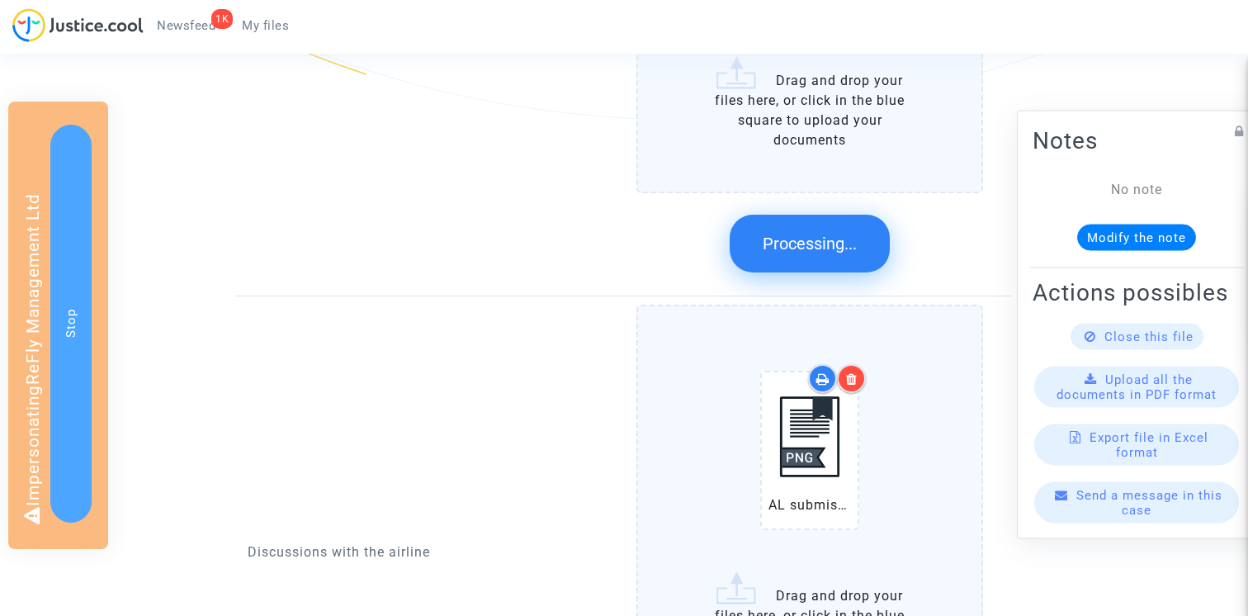
scroll to position [1105, 0]
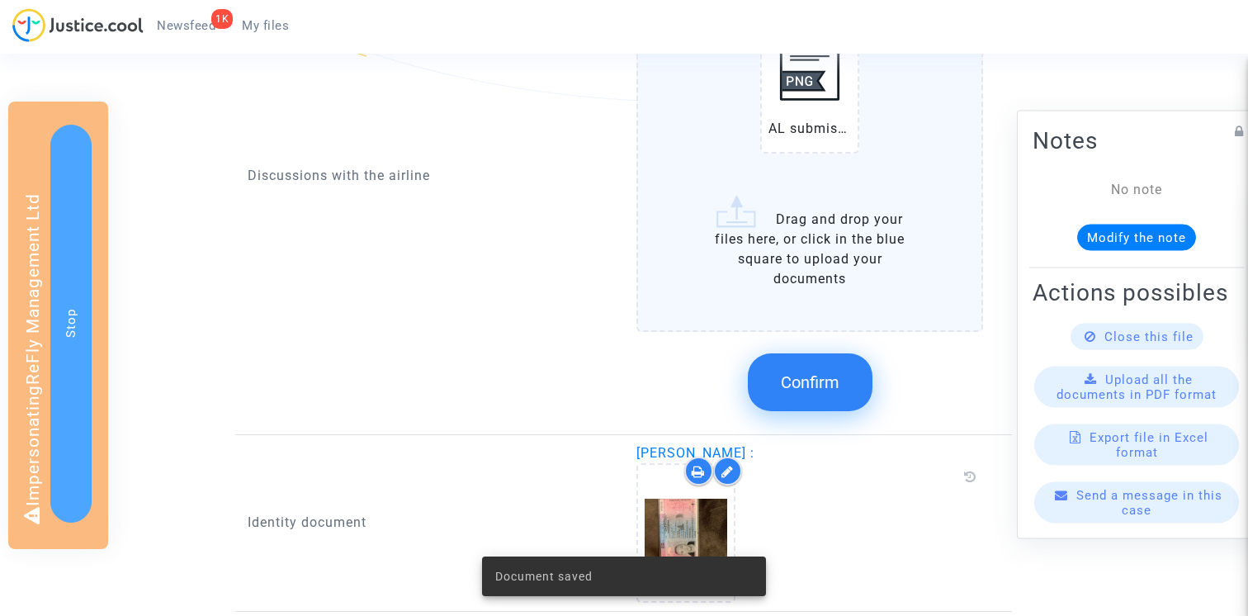
click at [804, 394] on button "Confirm" at bounding box center [810, 382] width 125 height 58
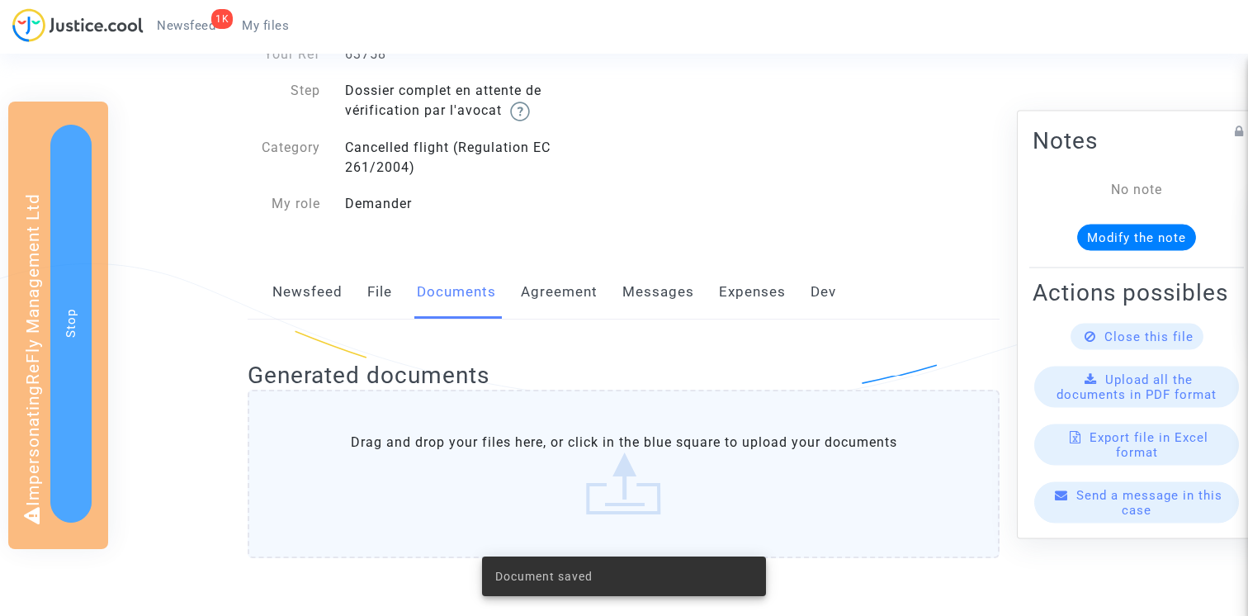
scroll to position [71, 0]
